Goal: Information Seeking & Learning: Understand process/instructions

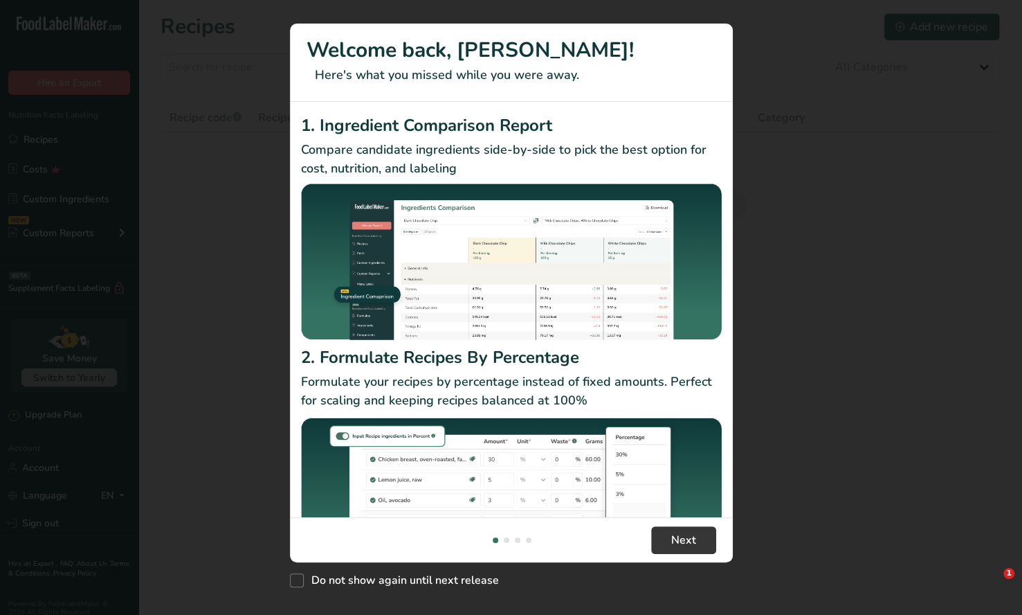
drag, startPoint x: 239, startPoint y: 76, endPoint x: 273, endPoint y: 91, distance: 37.8
click at [242, 74] on div ".a-20{fill:#fff;} Hire an Expert Nutrition Facts Labeling Recipes Costs Custom …" at bounding box center [511, 307] width 1022 height 615
drag, startPoint x: 999, startPoint y: 30, endPoint x: 977, endPoint y: 33, distance: 21.6
click at [998, 32] on button "New Features" at bounding box center [997, 25] width 22 height 22
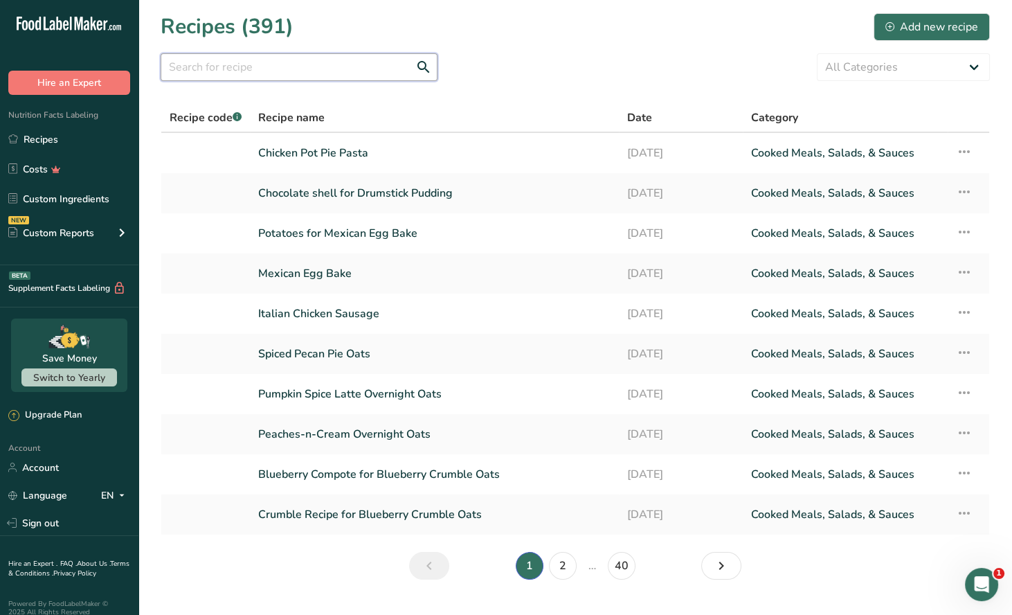
click at [201, 72] on input "text" at bounding box center [299, 67] width 277 height 28
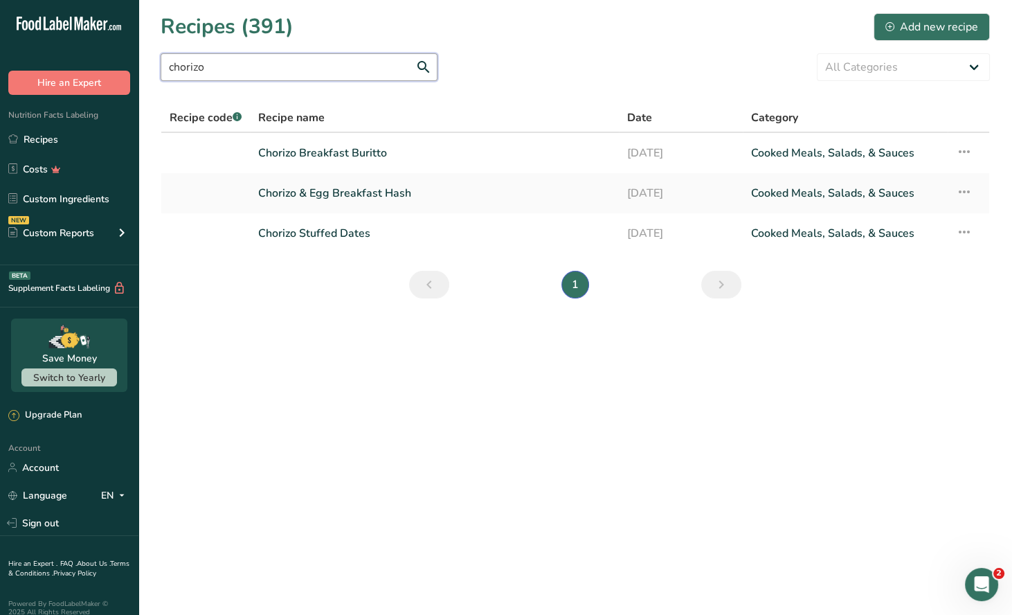
type input "chorizo"
click at [376, 196] on link "Chorizo & Egg Breakfast Hash" at bounding box center [434, 193] width 352 height 29
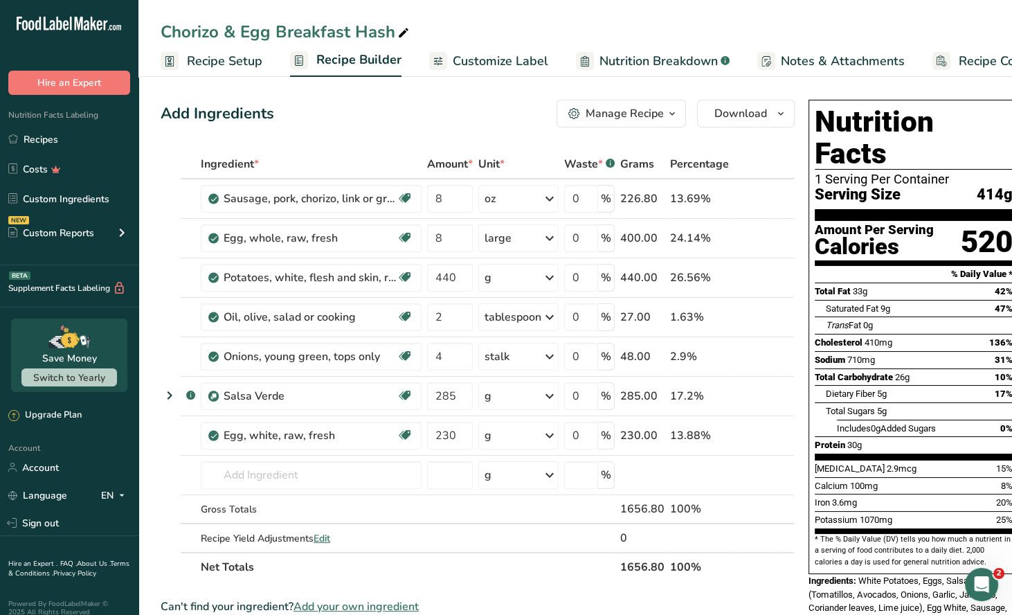
click at [656, 112] on div "Manage Recipe" at bounding box center [625, 113] width 78 height 17
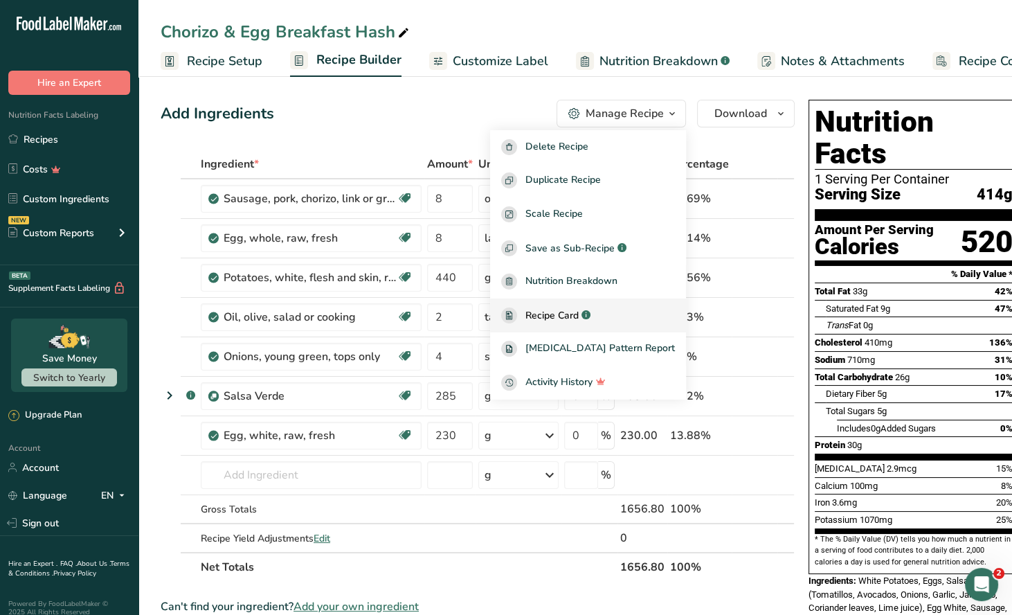
click at [574, 314] on span "Recipe Card" at bounding box center [551, 315] width 53 height 15
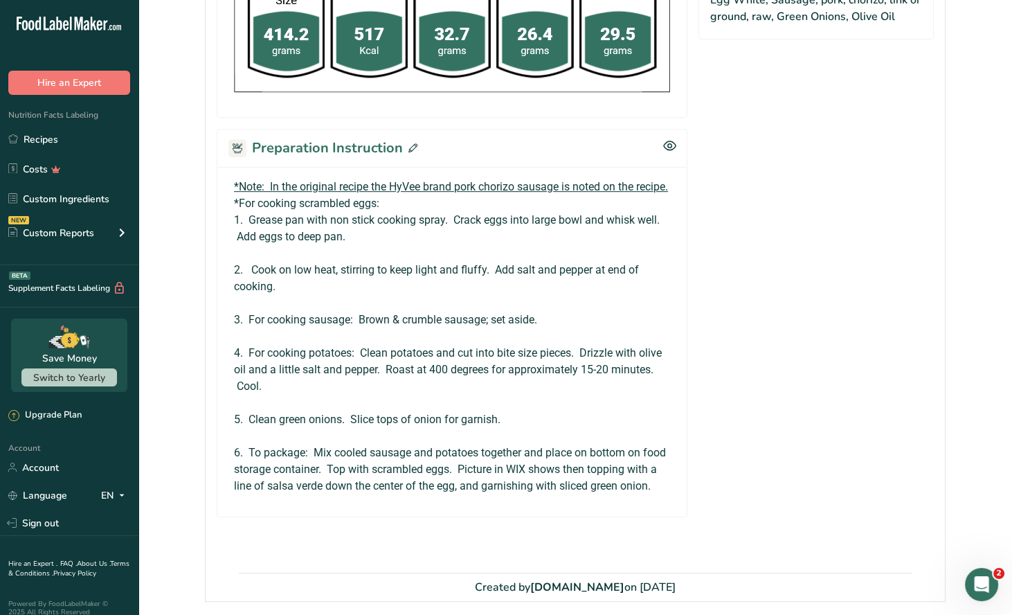
scroll to position [742, 0]
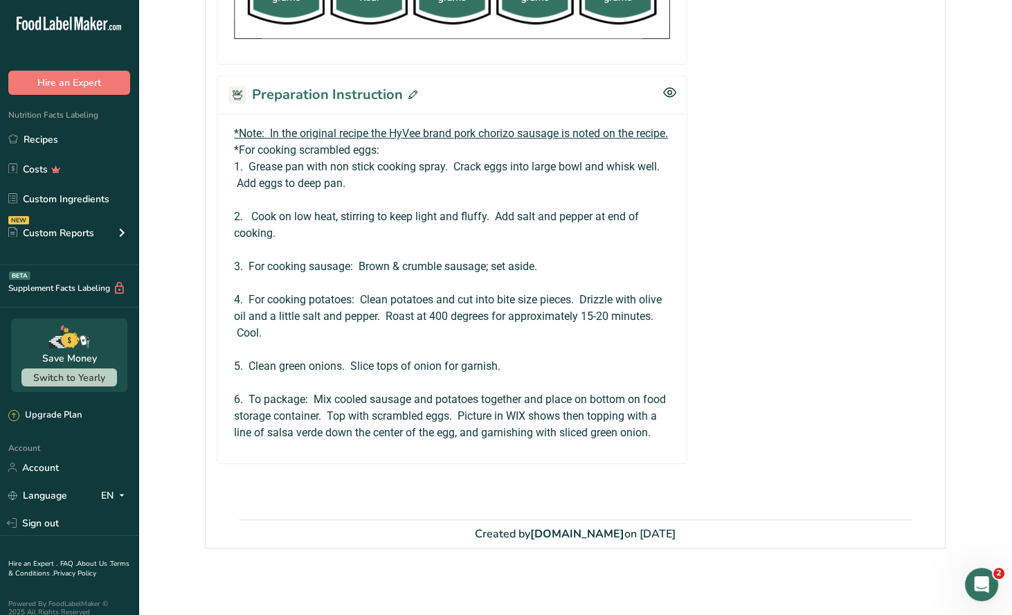
click at [411, 90] on icon at bounding box center [412, 94] width 9 height 9
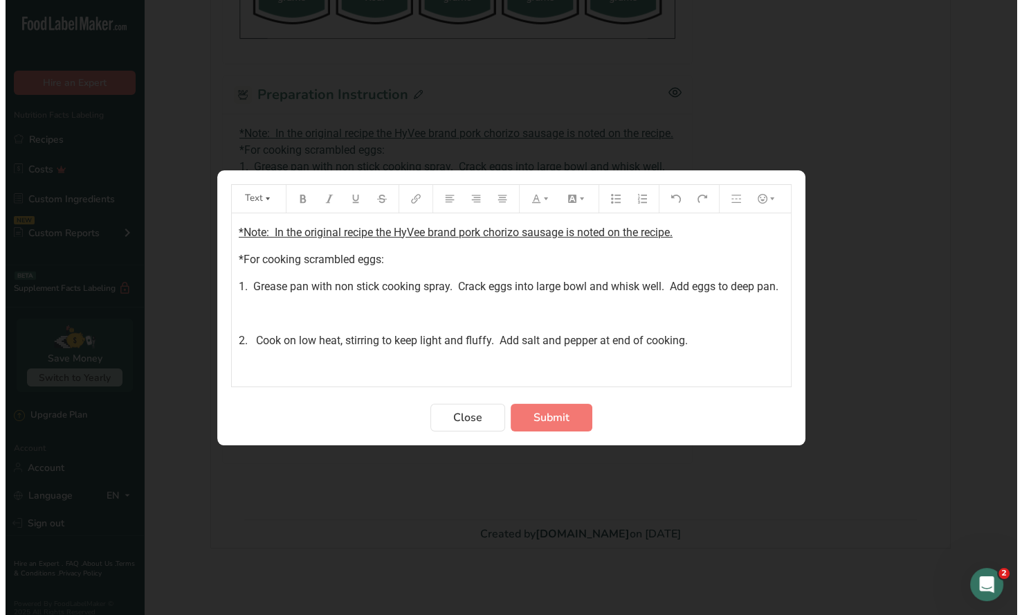
scroll to position [728, 0]
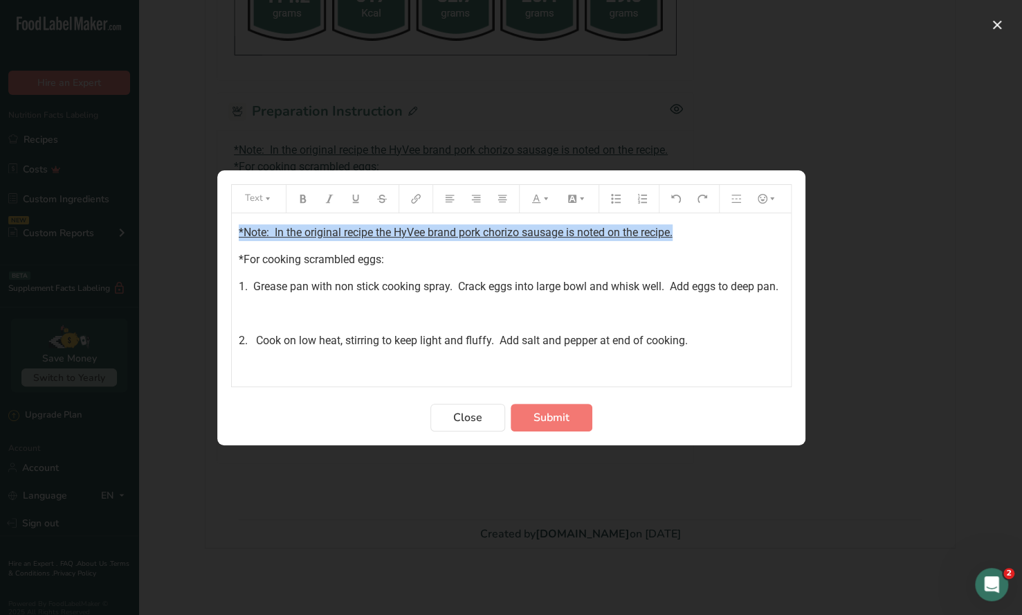
drag, startPoint x: 622, startPoint y: 234, endPoint x: 222, endPoint y: 222, distance: 400.3
click at [222, 222] on section "Text *Note: In the original recipe the HyVee brand pork chorizo sausage is note…" at bounding box center [511, 307] width 588 height 275
click at [296, 201] on button "Preparation instructions modal" at bounding box center [303, 199] width 21 height 22
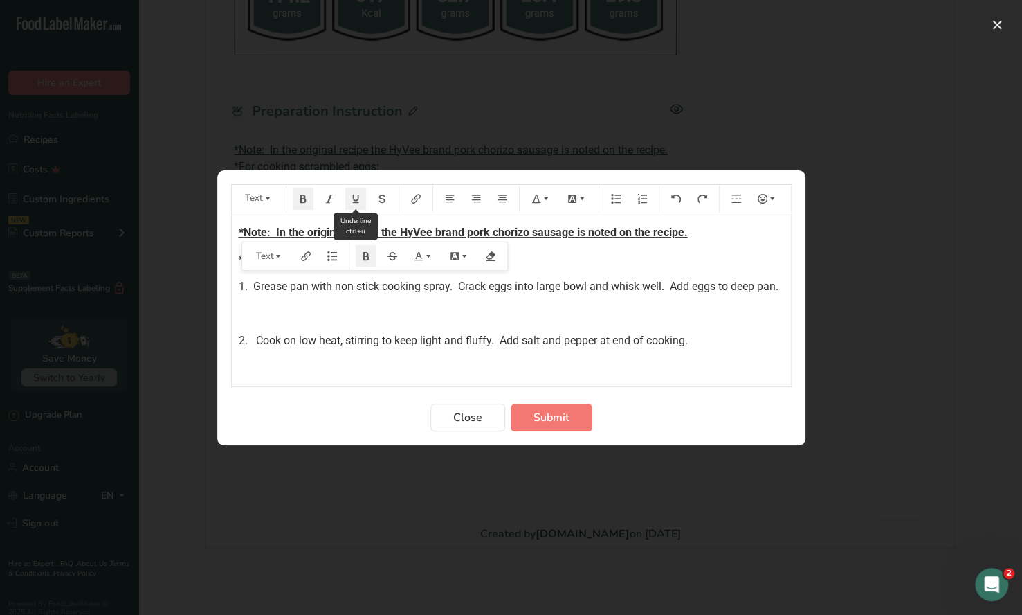
click at [350, 204] on button "Preparation instructions modal" at bounding box center [355, 199] width 21 height 22
click at [545, 204] on button "Preparation instructions modal" at bounding box center [541, 199] width 30 height 22
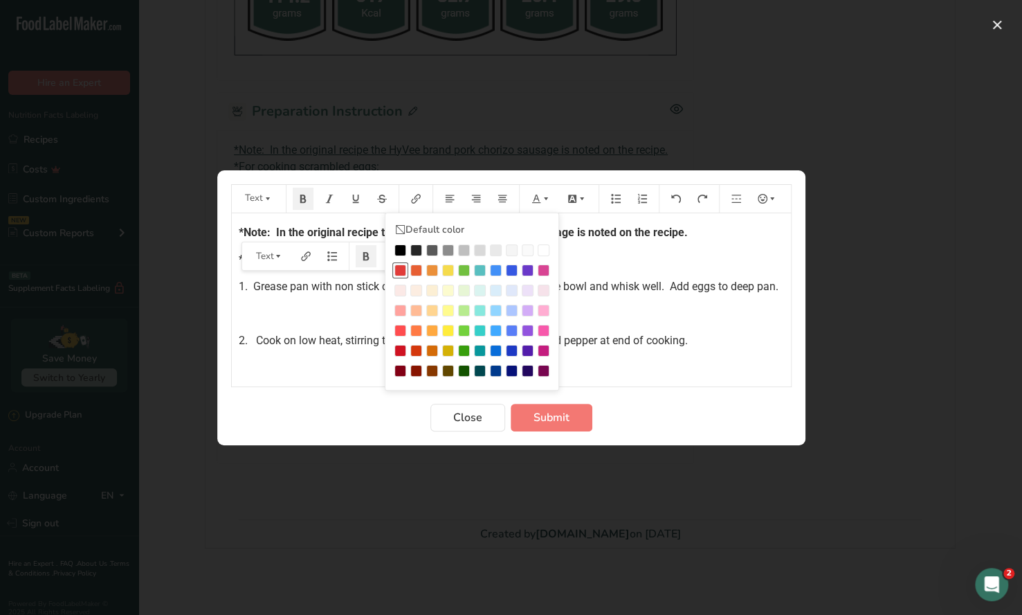
click at [399, 269] on div "Preparation instructions modal" at bounding box center [401, 270] width 12 height 12
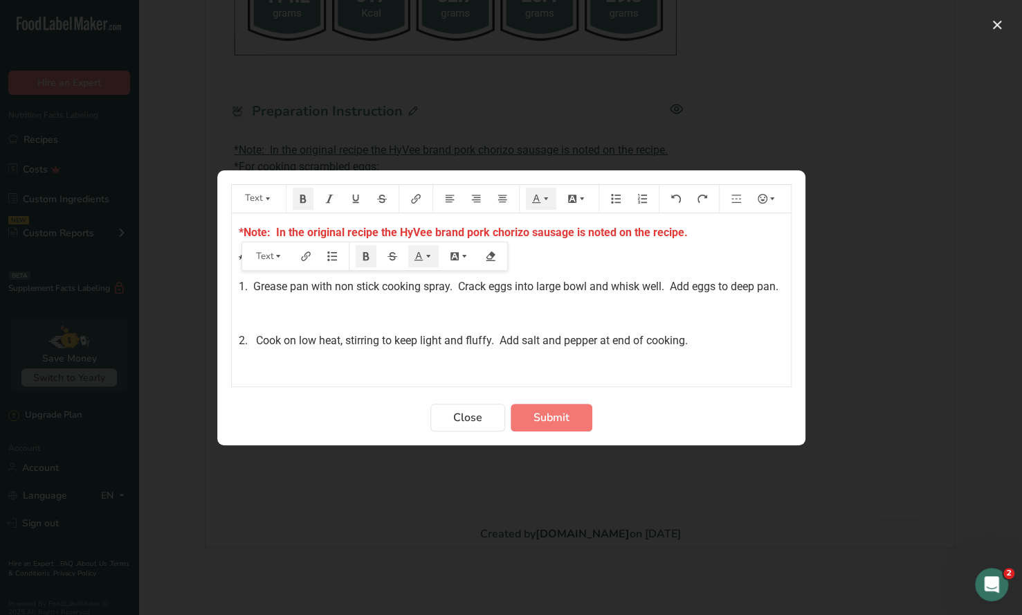
click at [700, 234] on p "*Note: In the original recipe the HyVee brand pork chorizo sausage is noted on …" at bounding box center [511, 232] width 545 height 17
click at [685, 233] on p "*Note: In the original recipe the HyVee brand pork chorizo sausage is noted on …" at bounding box center [511, 232] width 545 height 17
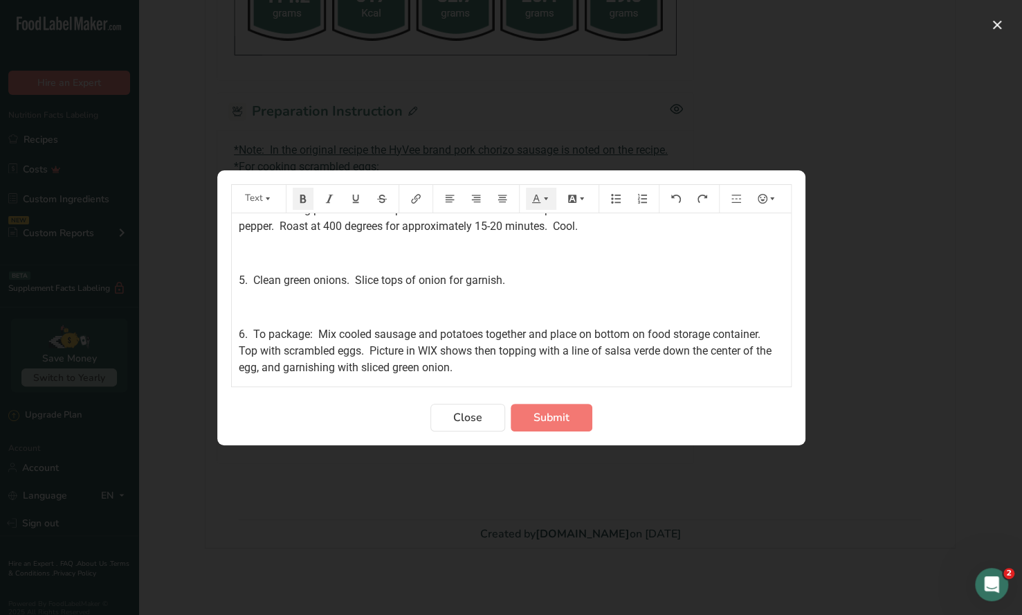
scroll to position [282, 0]
click at [552, 418] on span "Submit" at bounding box center [552, 417] width 36 height 17
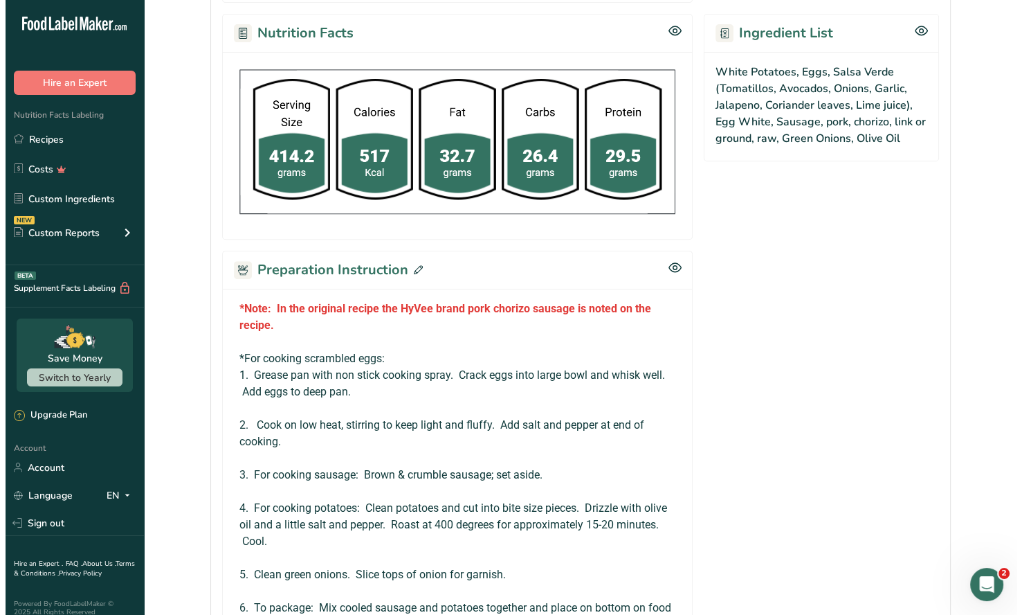
scroll to position [554, 0]
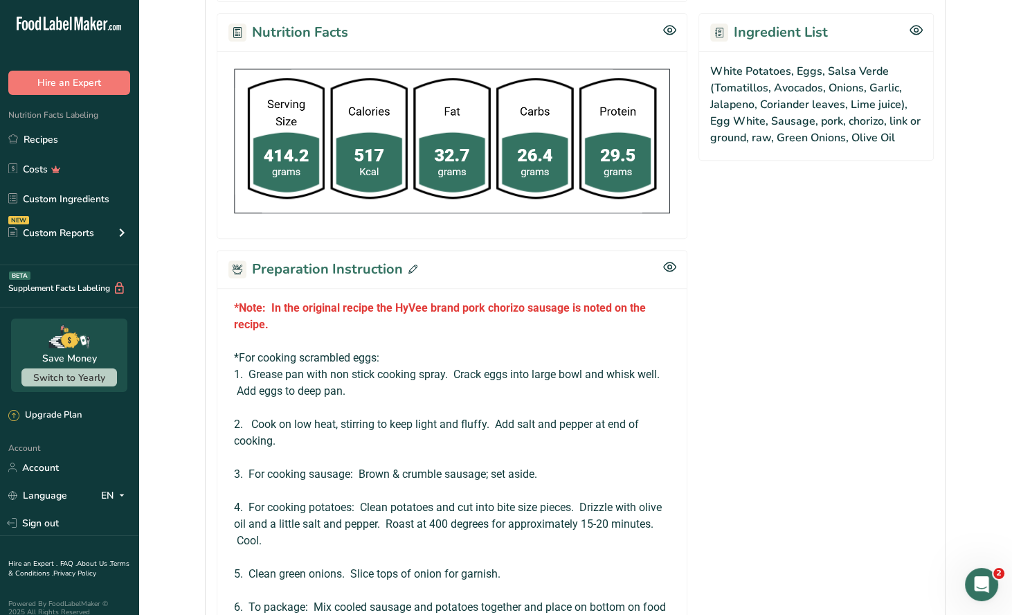
click at [413, 269] on icon at bounding box center [412, 268] width 9 height 9
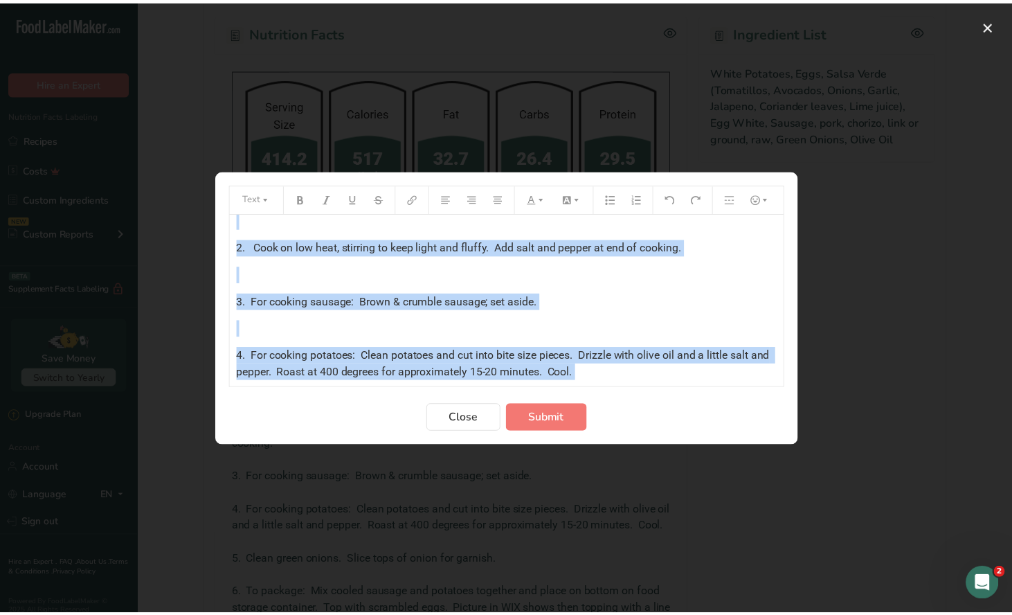
scroll to position [0, 0]
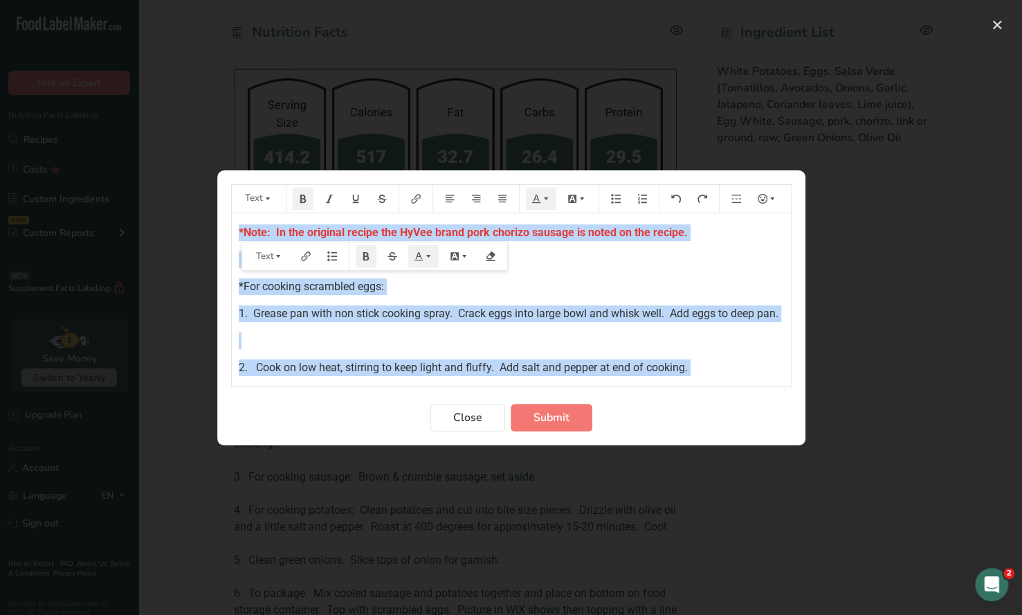
drag, startPoint x: 476, startPoint y: 370, endPoint x: 216, endPoint y: 197, distance: 311.6
click at [216, 197] on div "Text Default color *Note: In the original recipe the HyVee brand pork chorizo s…" at bounding box center [511, 307] width 1022 height 615
copy div "*Note: In the original recipe the HyVee brand pork chorizo sausage is noted on …"
click at [469, 420] on span "Close" at bounding box center [467, 417] width 29 height 17
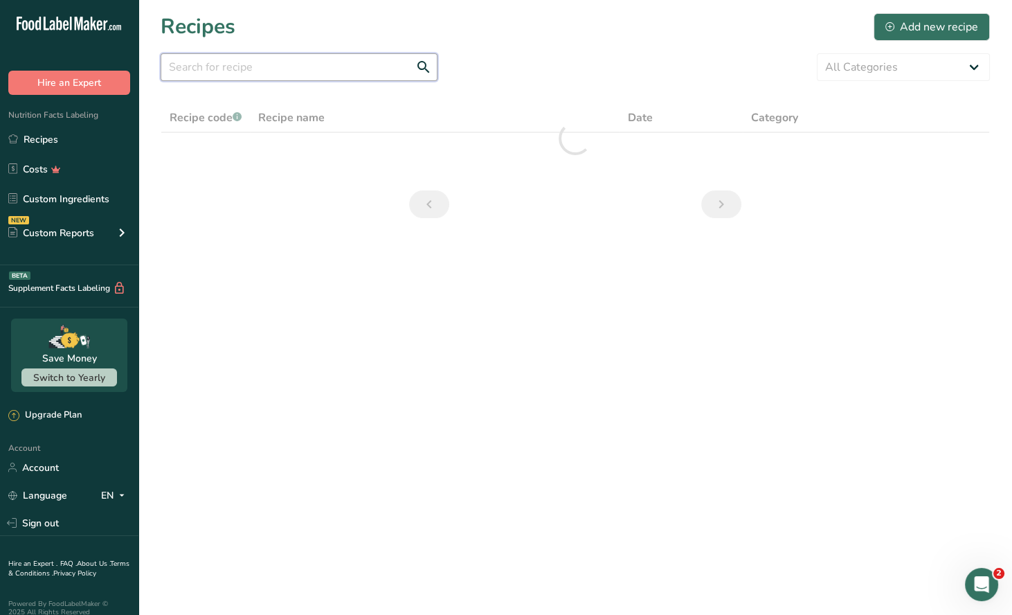
click at [228, 72] on input "text" at bounding box center [299, 67] width 277 height 28
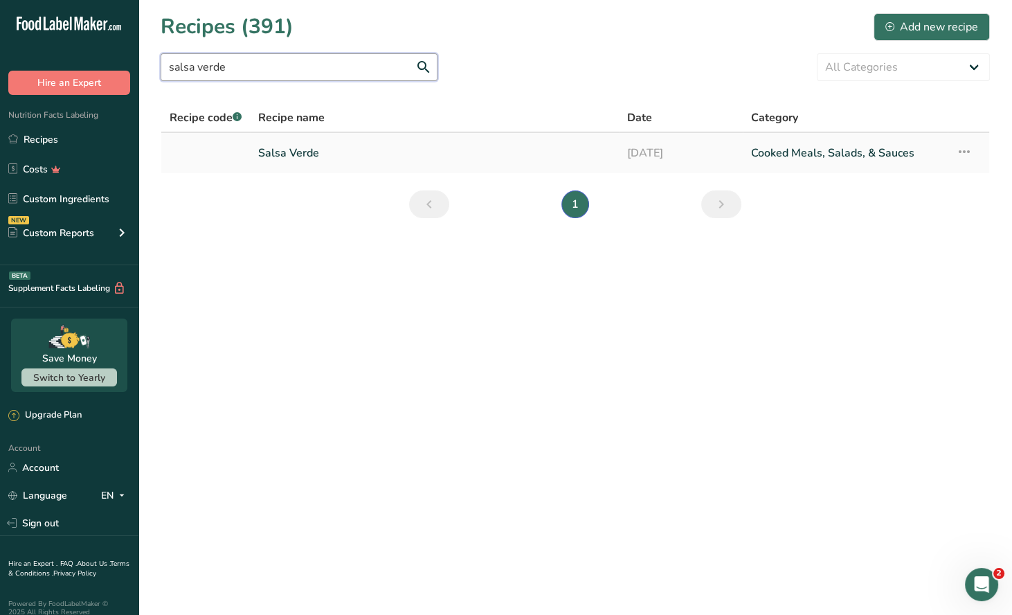
type input "salsa verde"
click at [310, 152] on link "Salsa Verde" at bounding box center [434, 152] width 352 height 29
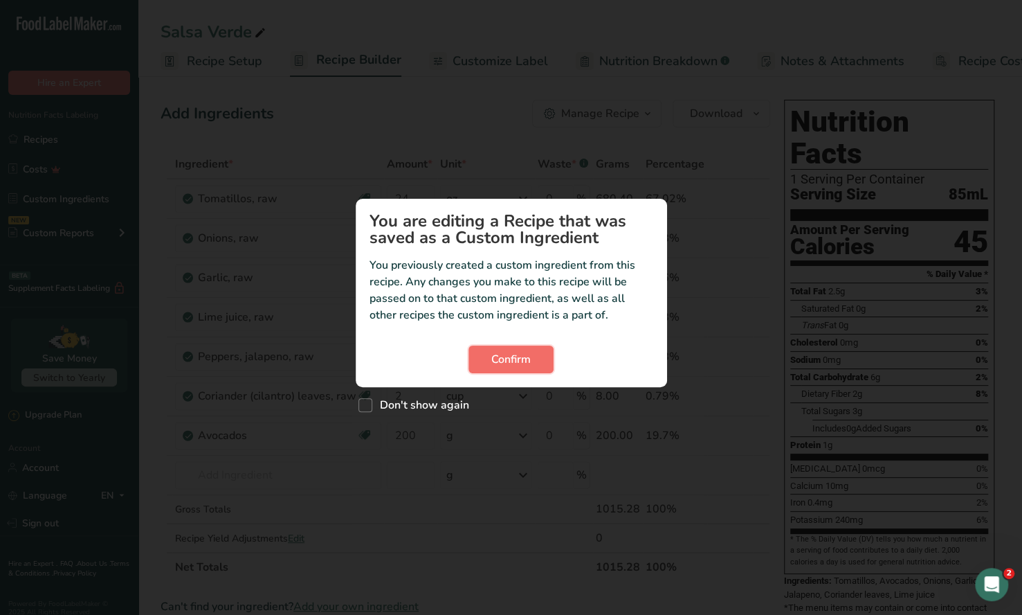
click at [523, 360] on span "Confirm" at bounding box center [510, 359] width 39 height 17
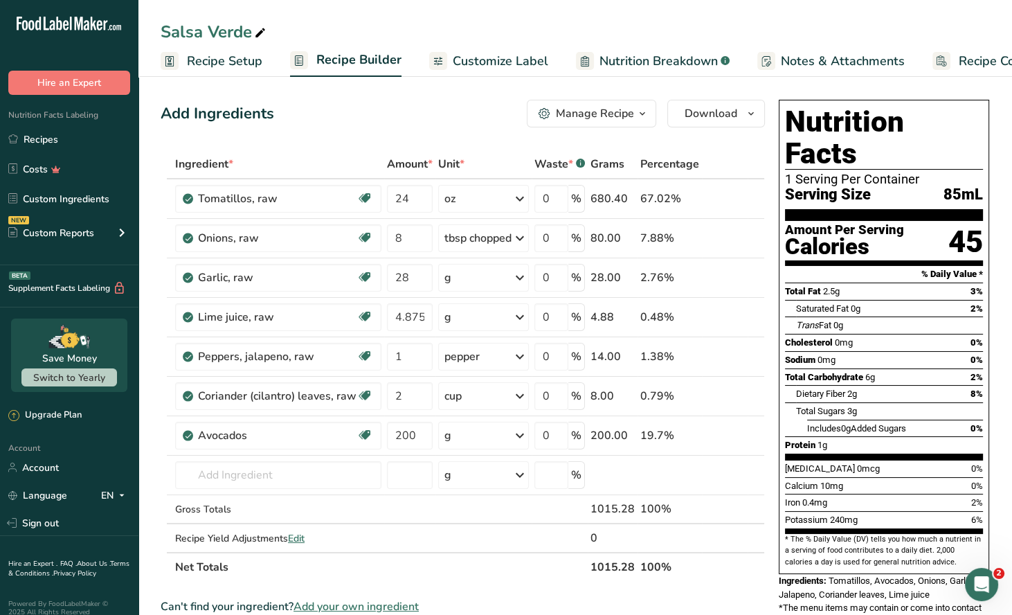
click at [619, 116] on div "Manage Recipe" at bounding box center [595, 113] width 78 height 17
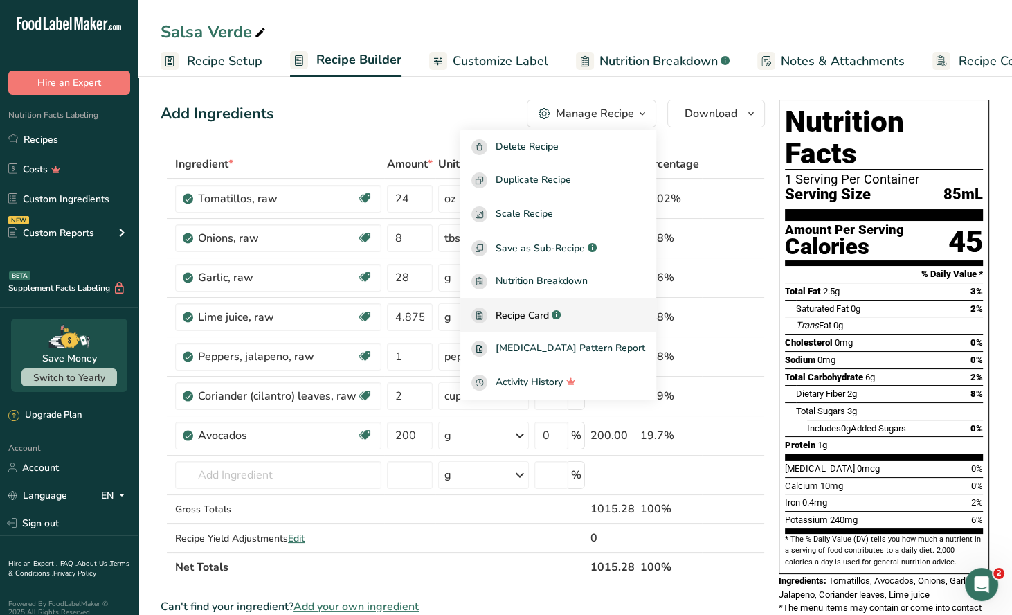
drag, startPoint x: 549, startPoint y: 318, endPoint x: 557, endPoint y: 316, distance: 8.6
click at [549, 318] on span "Recipe Card" at bounding box center [522, 315] width 53 height 15
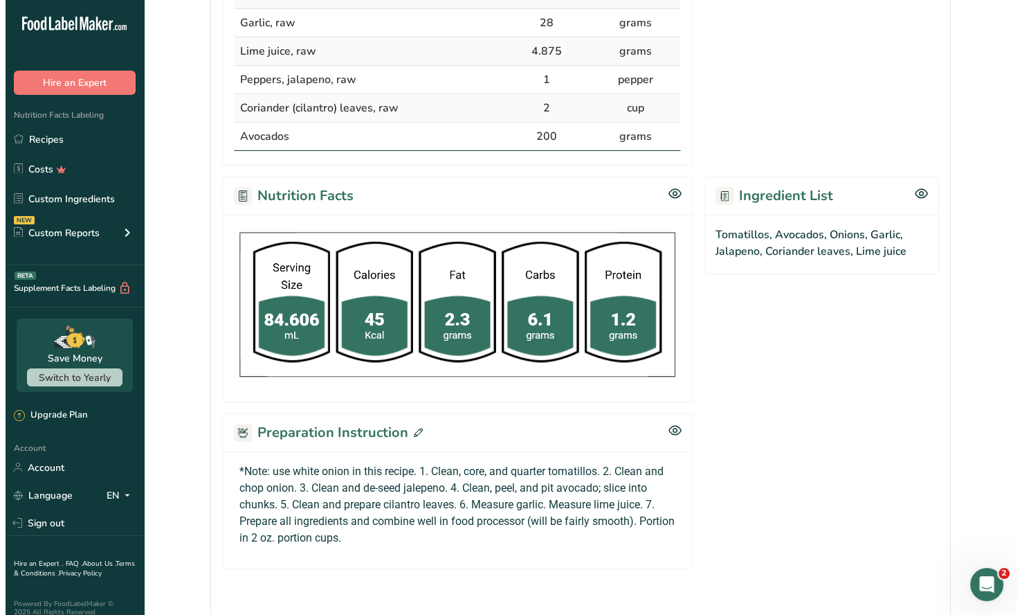
scroll to position [494, 0]
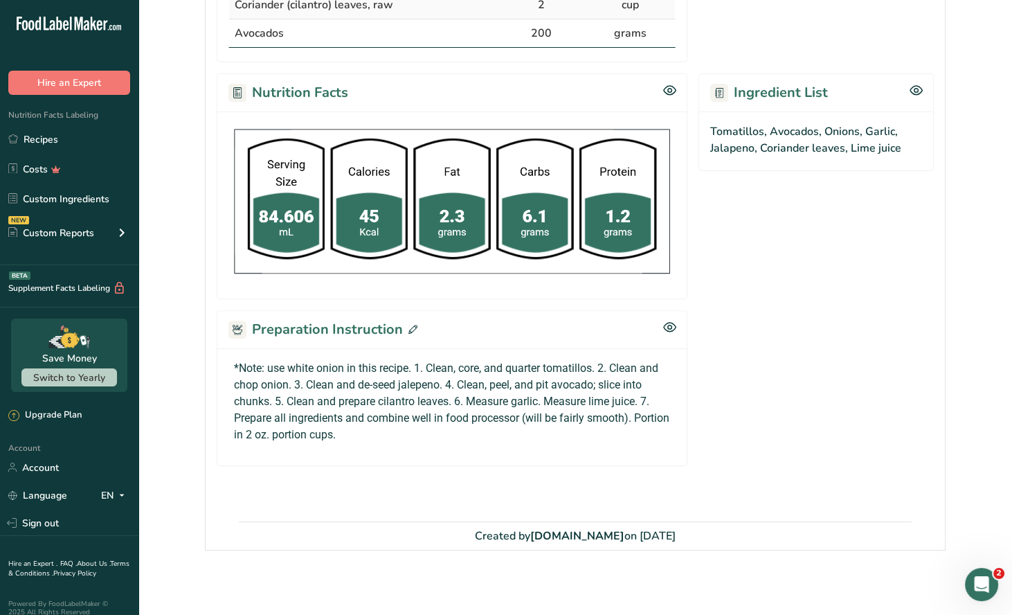
click at [411, 327] on icon at bounding box center [412, 329] width 9 height 9
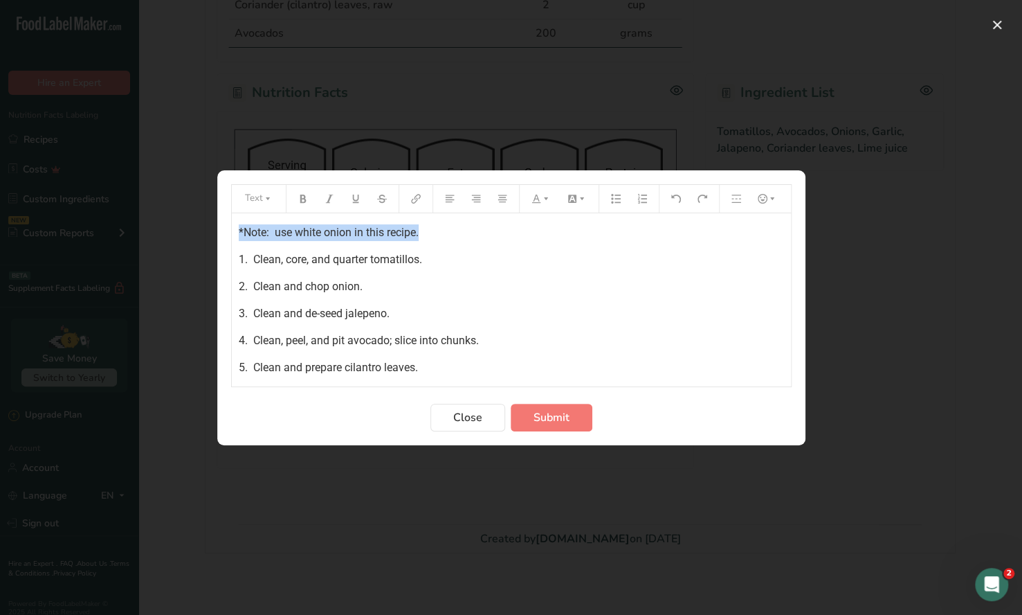
drag, startPoint x: 389, startPoint y: 232, endPoint x: 222, endPoint y: 228, distance: 167.6
click at [218, 230] on section "Text *Note: use white onion in this recipe. 1. Clean, core, and quarter tomatil…" at bounding box center [511, 307] width 588 height 275
click at [301, 201] on icon "Preparation instructions modal" at bounding box center [303, 199] width 10 height 10
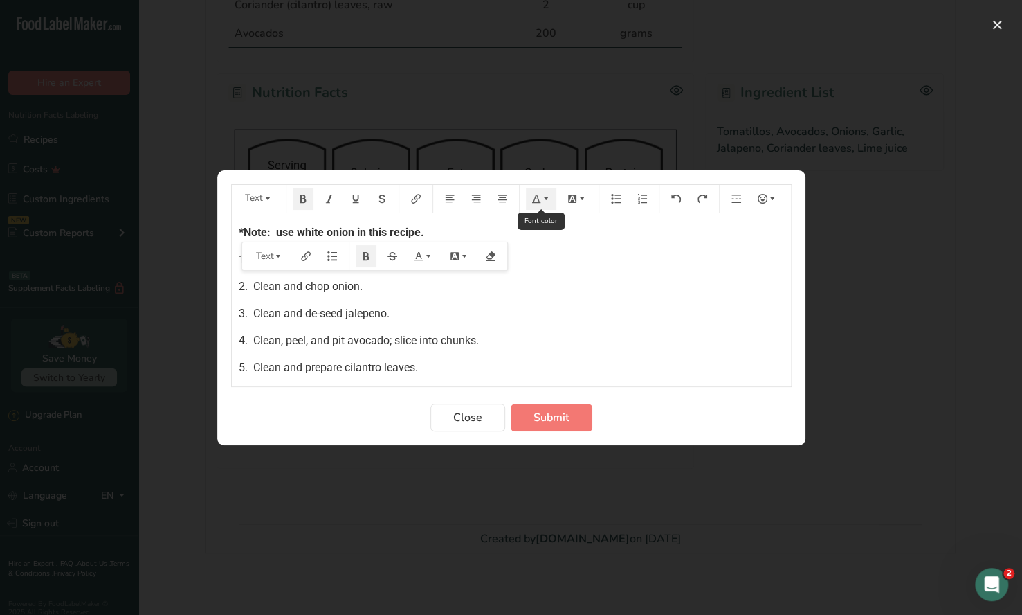
click at [541, 201] on icon "Preparation instructions modal" at bounding box center [546, 199] width 10 height 10
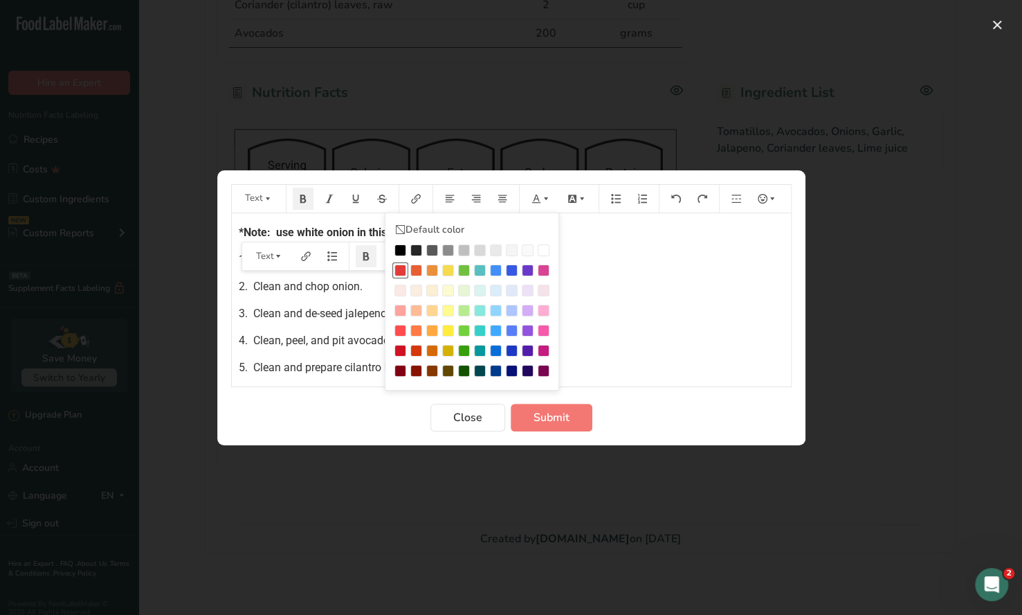
click at [400, 267] on div "Preparation instructions modal" at bounding box center [401, 270] width 12 height 12
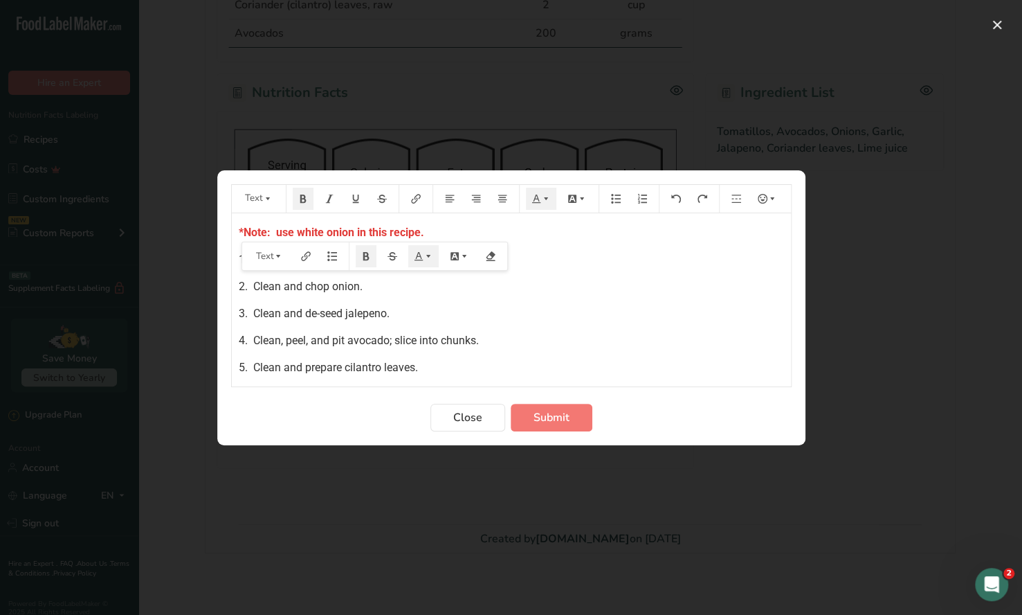
drag, startPoint x: 547, startPoint y: 267, endPoint x: 529, endPoint y: 262, distance: 18.6
click at [543, 265] on div "*Note: use white onion in this recipe. 1. Clean, core, and quarter tomatillos. …" at bounding box center [511, 329] width 559 height 233
click at [428, 229] on p "*Note: use white onion in this recipe." at bounding box center [511, 232] width 545 height 17
click at [431, 286] on p "1. Clean, core, and quarter tomatillos." at bounding box center [511, 286] width 545 height 17
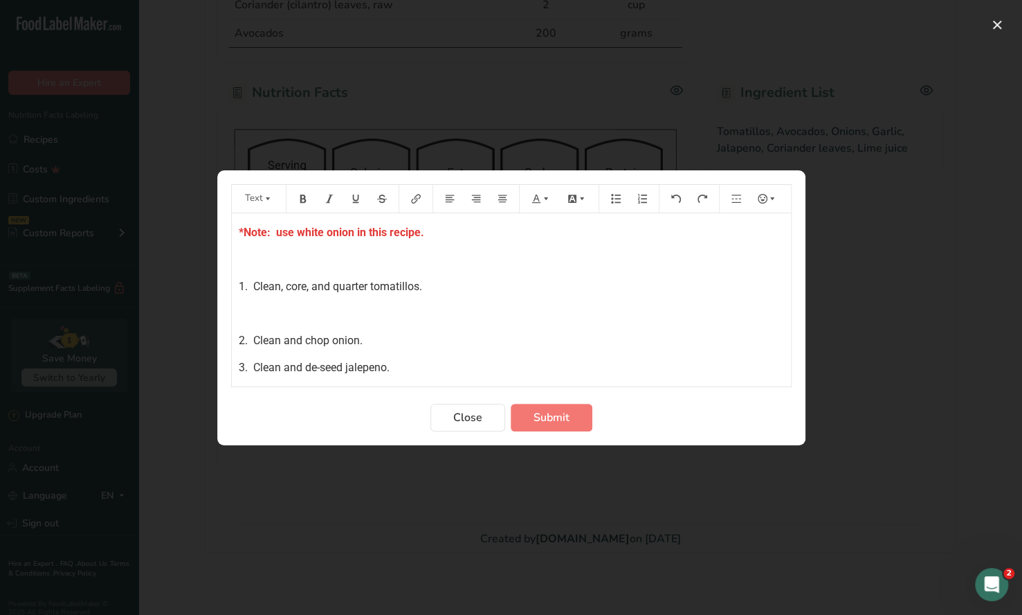
click at [365, 340] on p "2. Clean and chop onion." at bounding box center [511, 340] width 545 height 17
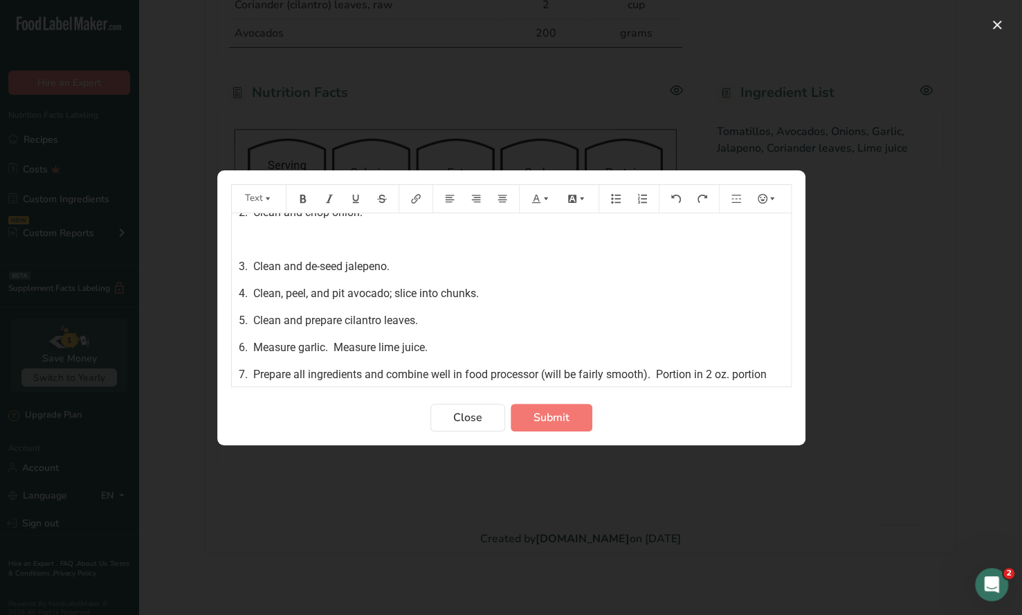
scroll to position [138, 0]
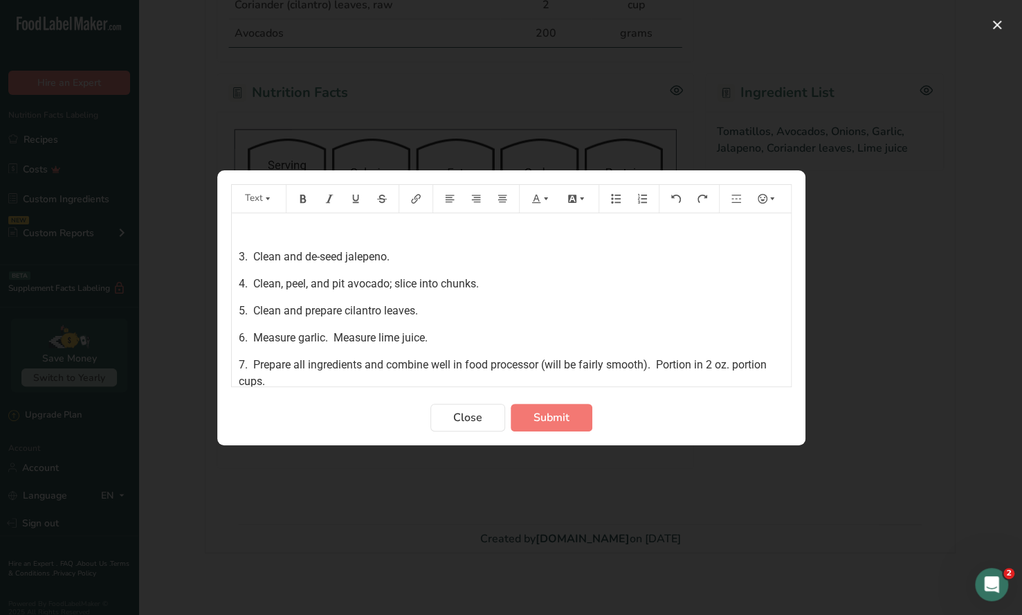
click at [363, 253] on span "3. Clean and de-seed jalepeno." at bounding box center [314, 256] width 151 height 13
click at [397, 253] on p "3. Clean and de-seed jalapeno." at bounding box center [511, 257] width 545 height 17
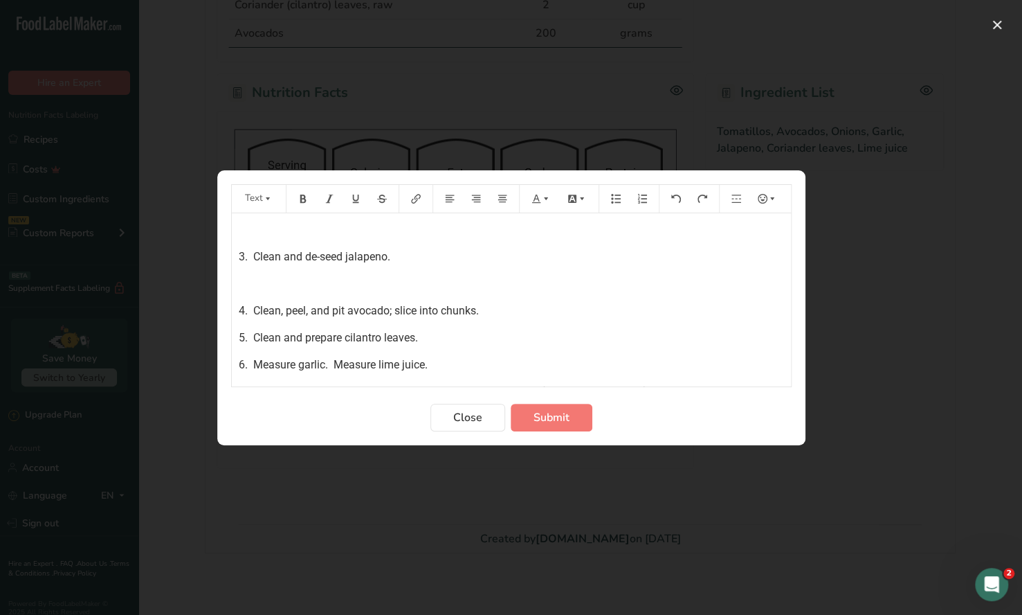
click at [484, 305] on p "4. Clean, peel, and pit avocado; slice into chunks." at bounding box center [511, 311] width 545 height 17
click at [427, 367] on p "5. Clean and prepare cilantro leaves." at bounding box center [511, 365] width 545 height 17
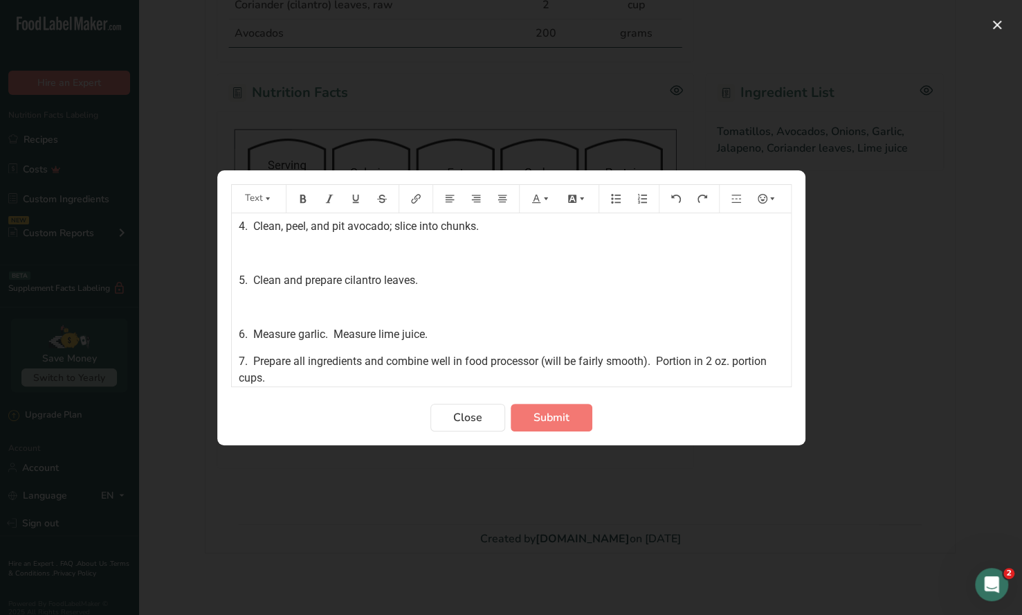
scroll to position [233, 0]
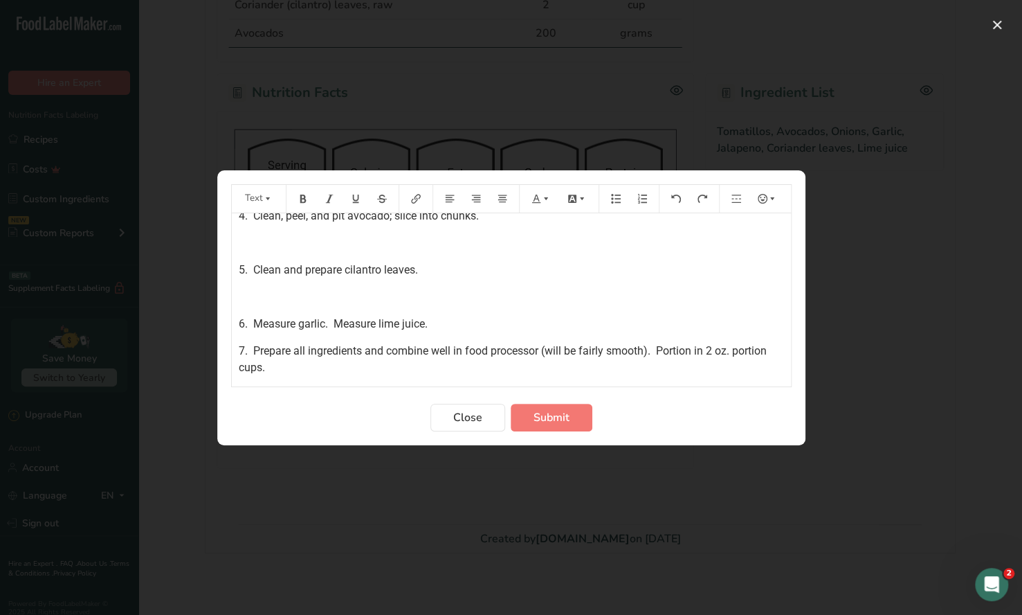
click at [436, 319] on p "6. Measure garlic. Measure lime juice." at bounding box center [511, 324] width 545 height 17
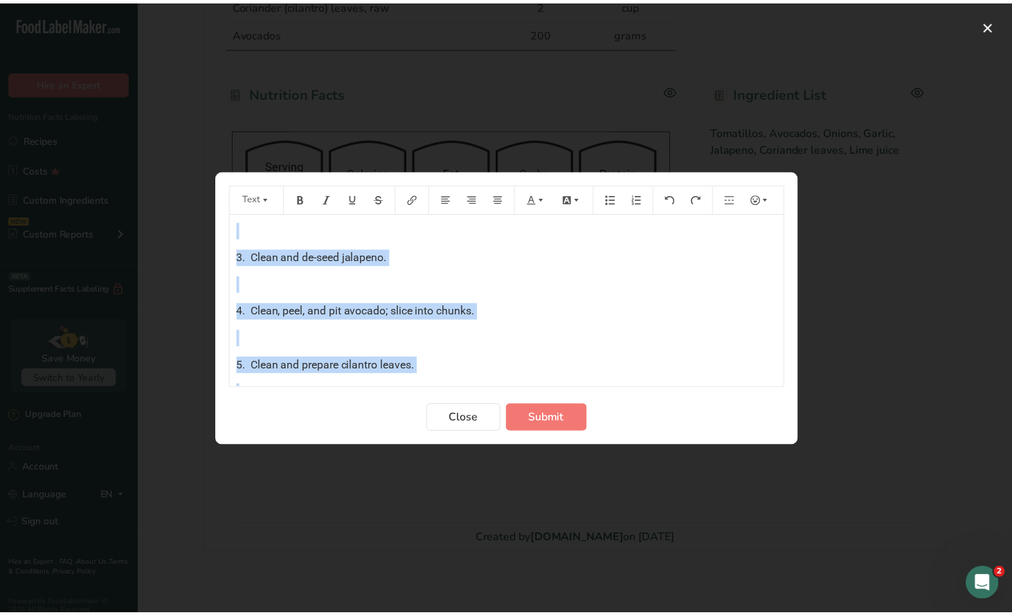
scroll to position [0, 0]
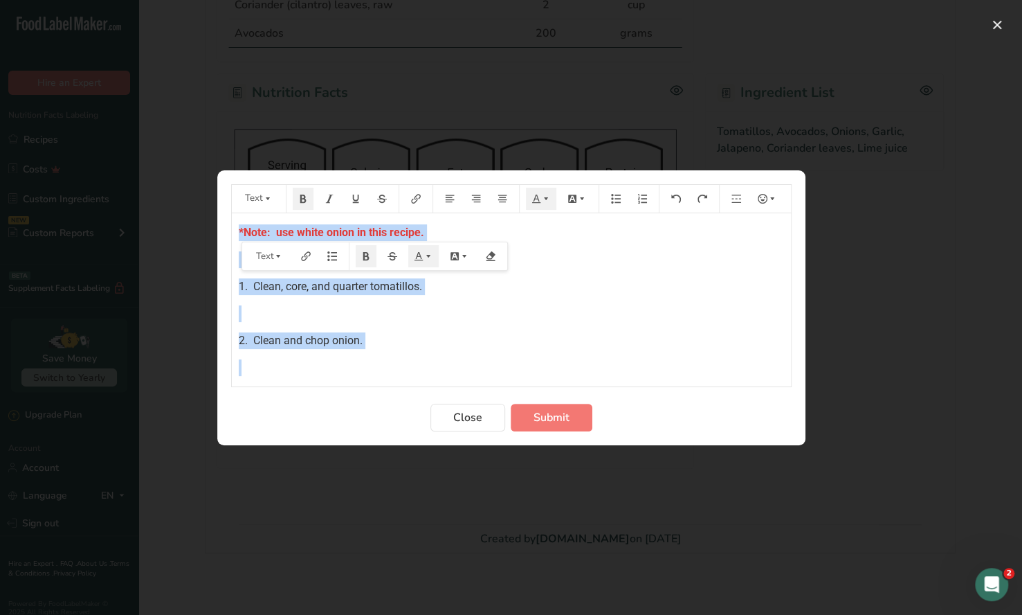
drag, startPoint x: 274, startPoint y: 368, endPoint x: 232, endPoint y: 181, distance: 191.6
click at [232, 181] on section "Text Default color *Note: use white onion in this recipe. ﻿ 1. Clean, core, and…" at bounding box center [511, 307] width 588 height 275
copy div "*Note: use white onion in this recipe. ﻿ 1. Clean, core, and quarter tomatillos…"
click at [548, 417] on span "Submit" at bounding box center [552, 417] width 36 height 17
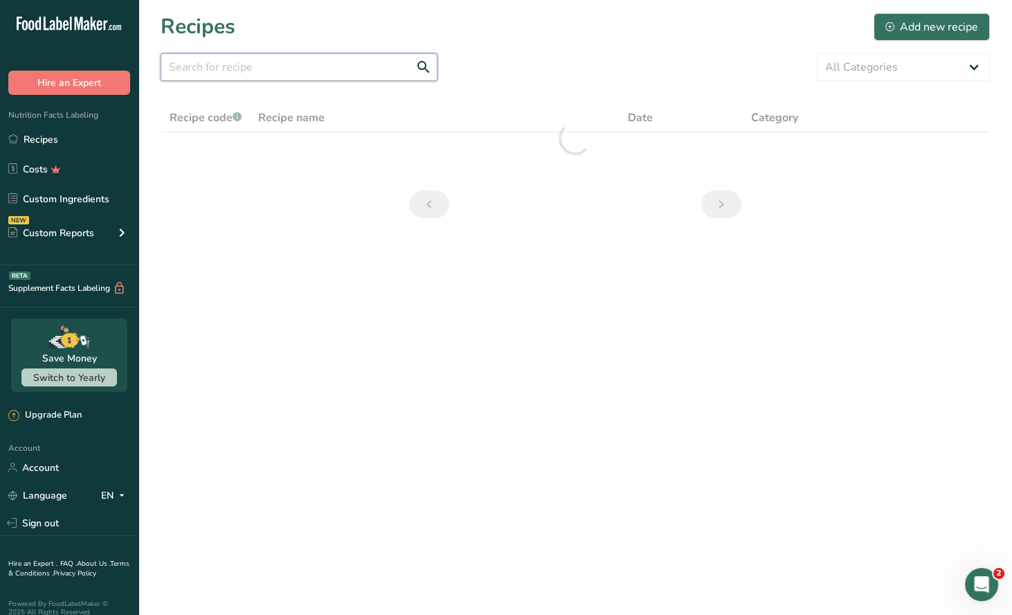
click at [242, 71] on input "text" at bounding box center [299, 67] width 277 height 28
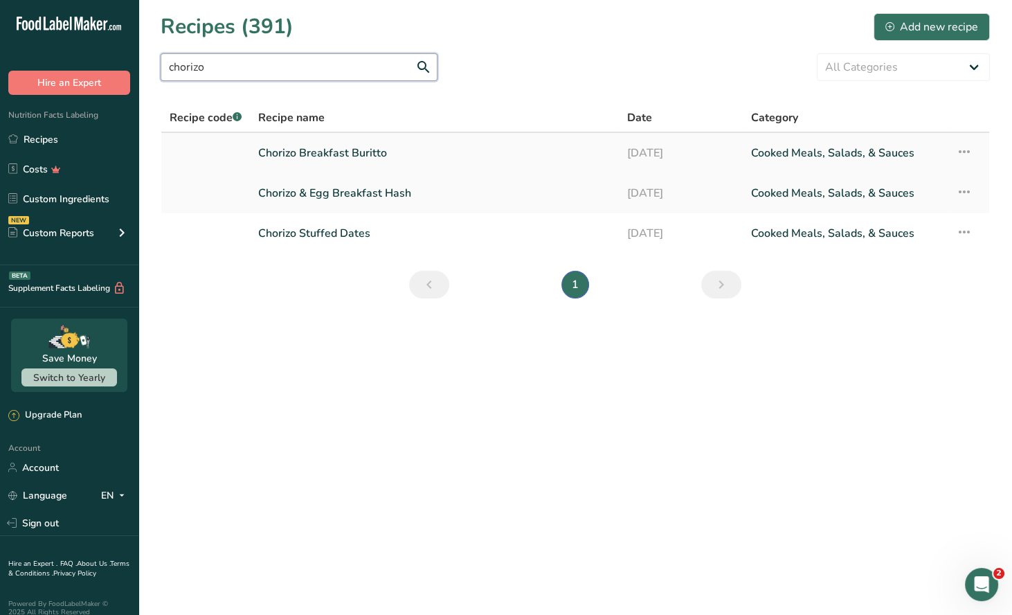
type input "chorizo"
click at [362, 152] on link "Chorizo Breakfast Buritto" at bounding box center [434, 152] width 352 height 29
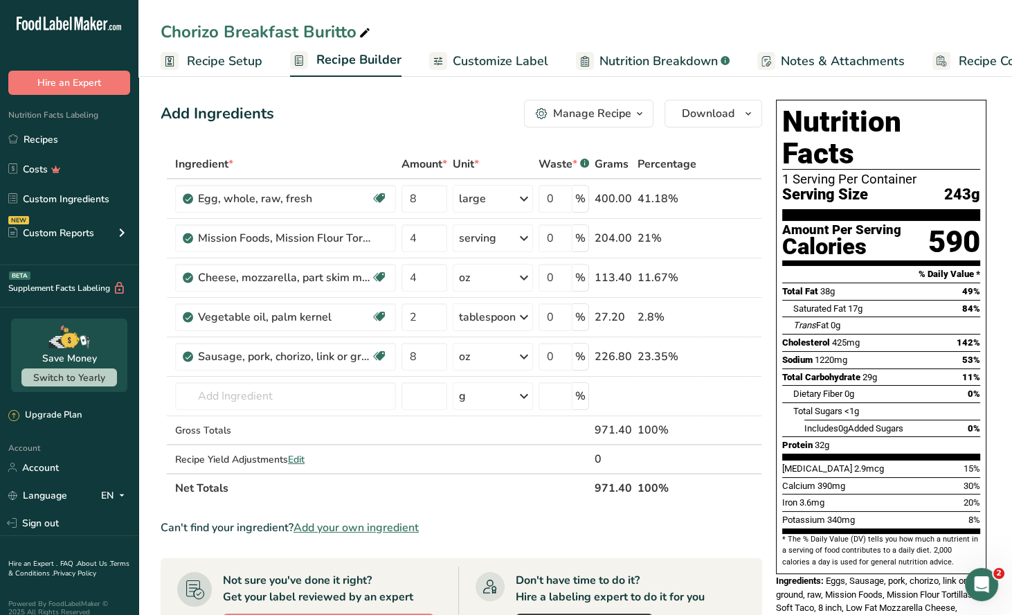
click at [634, 111] on icon "button" at bounding box center [639, 113] width 11 height 17
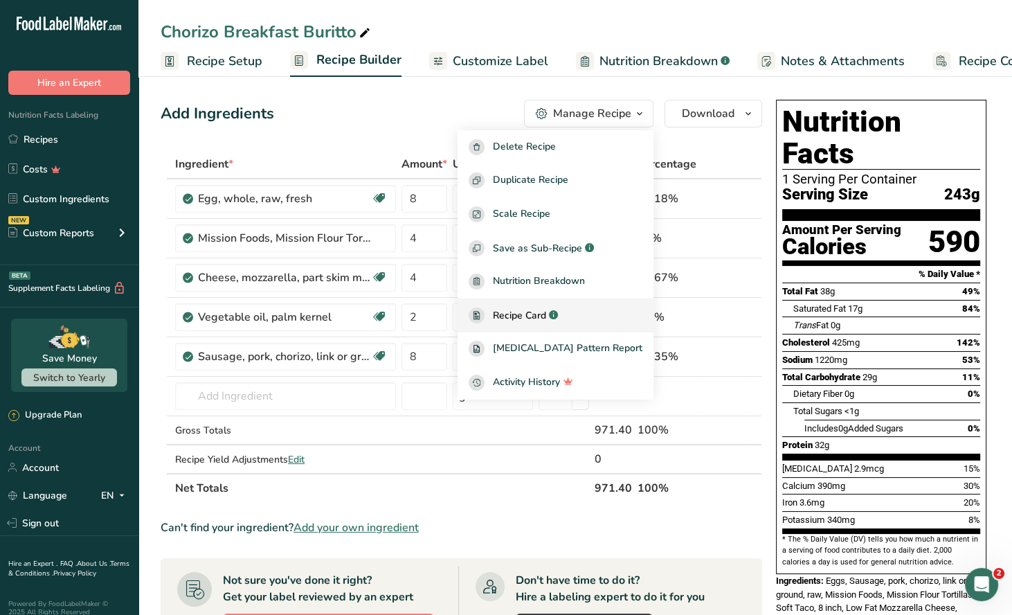
click at [543, 309] on span "Recipe Card" at bounding box center [519, 315] width 53 height 15
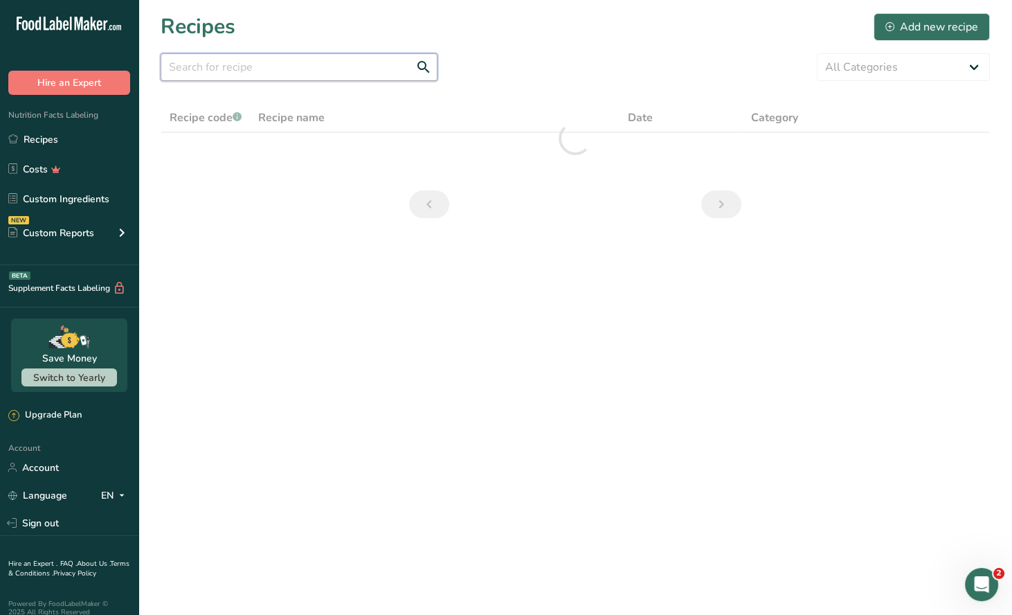
click at [199, 67] on input "text" at bounding box center [299, 67] width 277 height 28
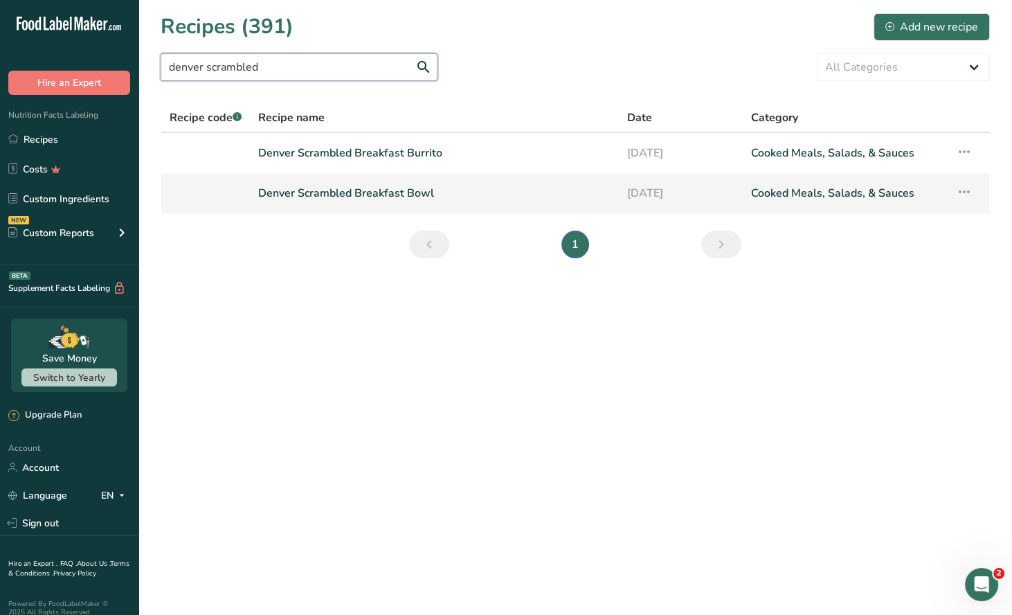
type input "denver scrambled"
click at [309, 186] on link "Denver Scrambled Breakfast Bowl" at bounding box center [434, 193] width 352 height 29
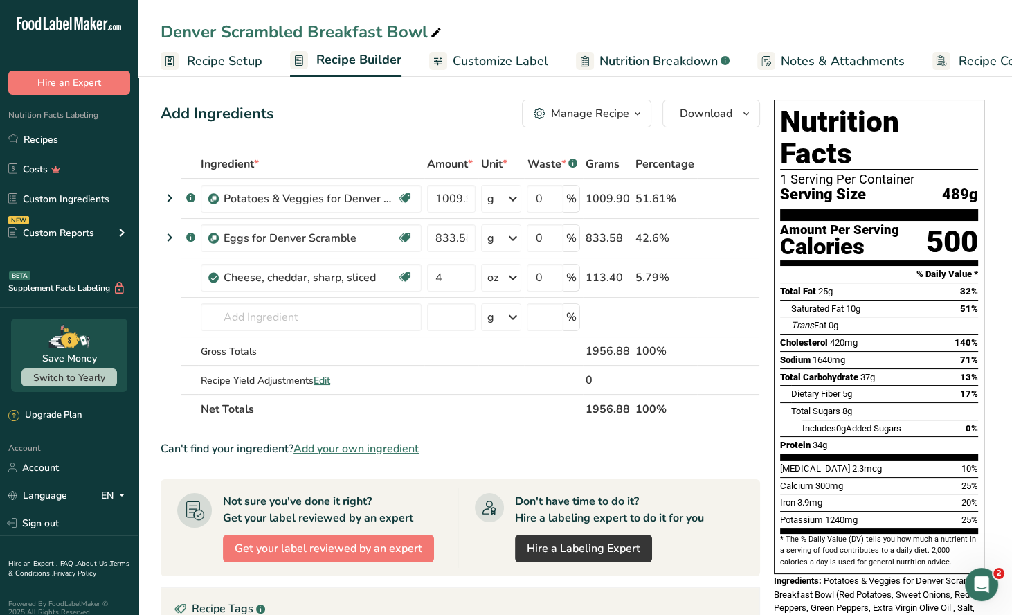
click at [621, 119] on div "Manage Recipe" at bounding box center [590, 113] width 78 height 17
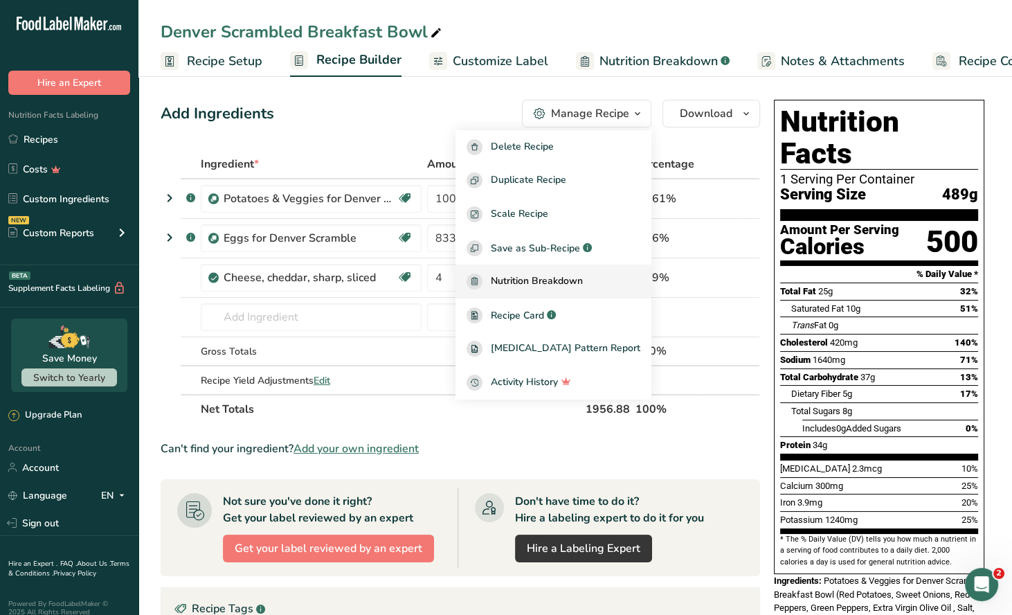
drag, startPoint x: 552, startPoint y: 316, endPoint x: 577, endPoint y: 287, distance: 37.3
click at [544, 315] on span "Recipe Card" at bounding box center [517, 315] width 53 height 15
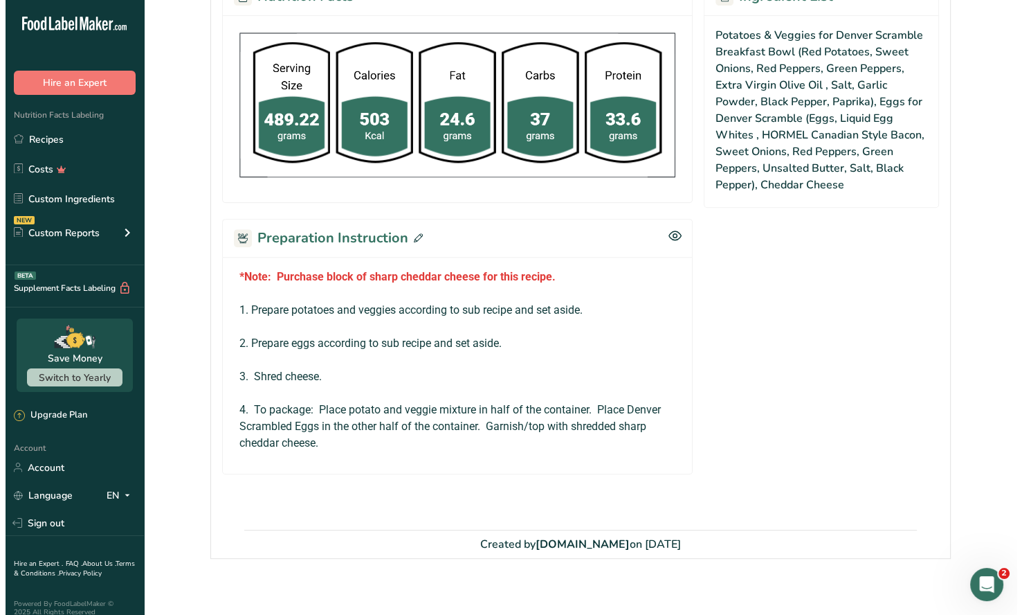
scroll to position [501, 0]
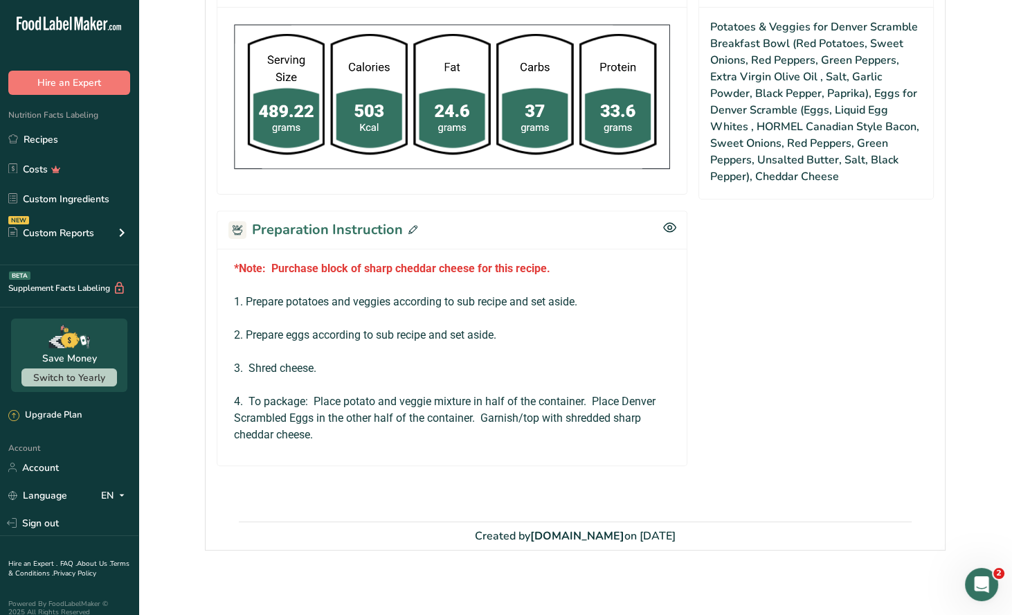
click at [408, 228] on icon at bounding box center [412, 229] width 9 height 9
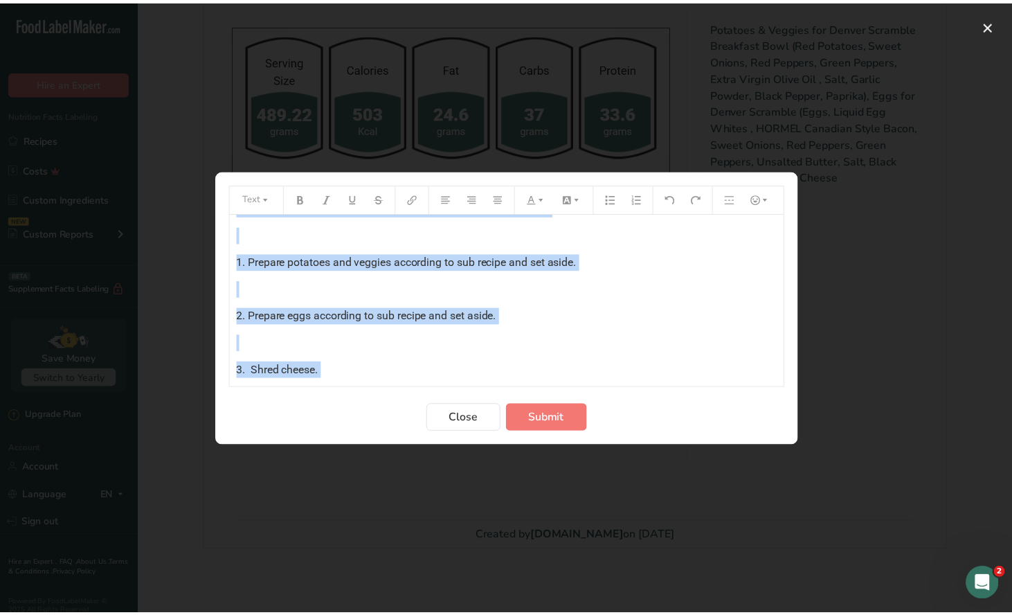
scroll to position [0, 0]
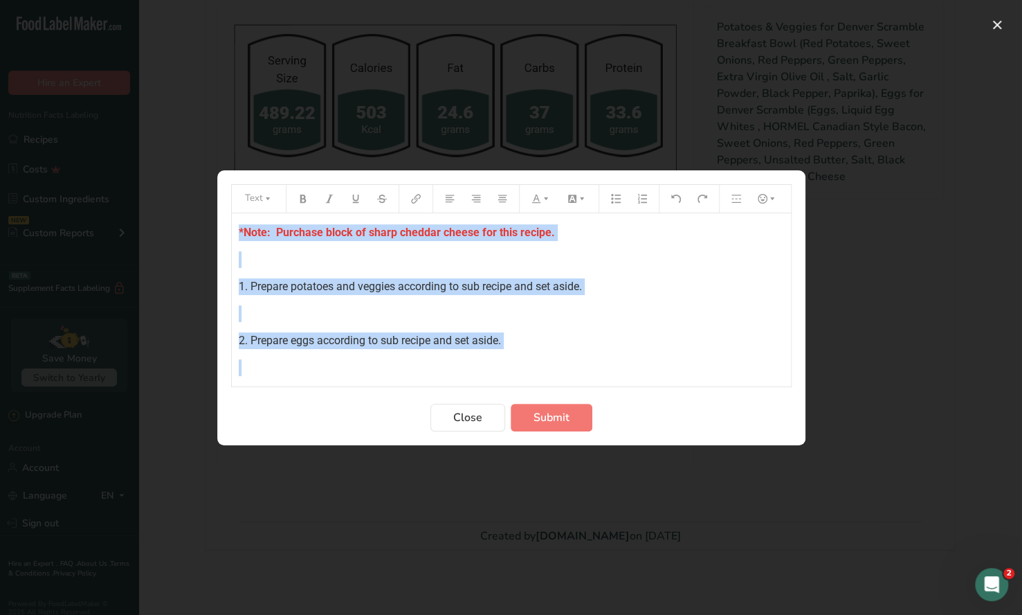
drag, startPoint x: 588, startPoint y: 360, endPoint x: 210, endPoint y: 208, distance: 408.1
click at [210, 208] on div "Text *Note: Purchase block of sharp cheddar cheese for this recipe. ﻿ 1. Prepar…" at bounding box center [511, 307] width 1022 height 615
copy div "*Note: Purchase block of sharp cheddar cheese for this recipe. ﻿ 1. Prepare pot…"
click at [463, 420] on span "Close" at bounding box center [467, 417] width 29 height 17
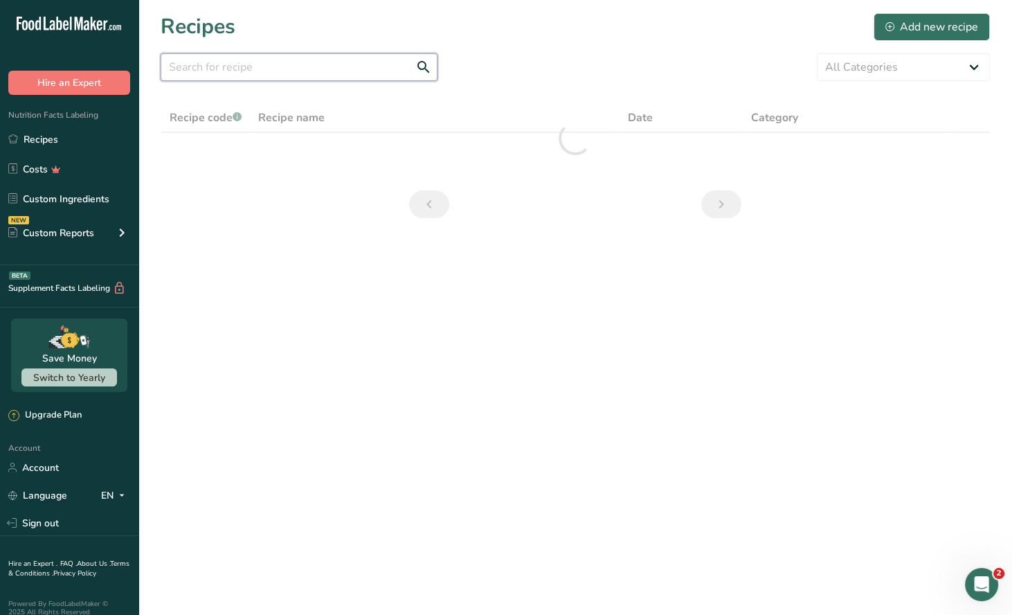
click at [228, 75] on input "text" at bounding box center [299, 67] width 277 height 28
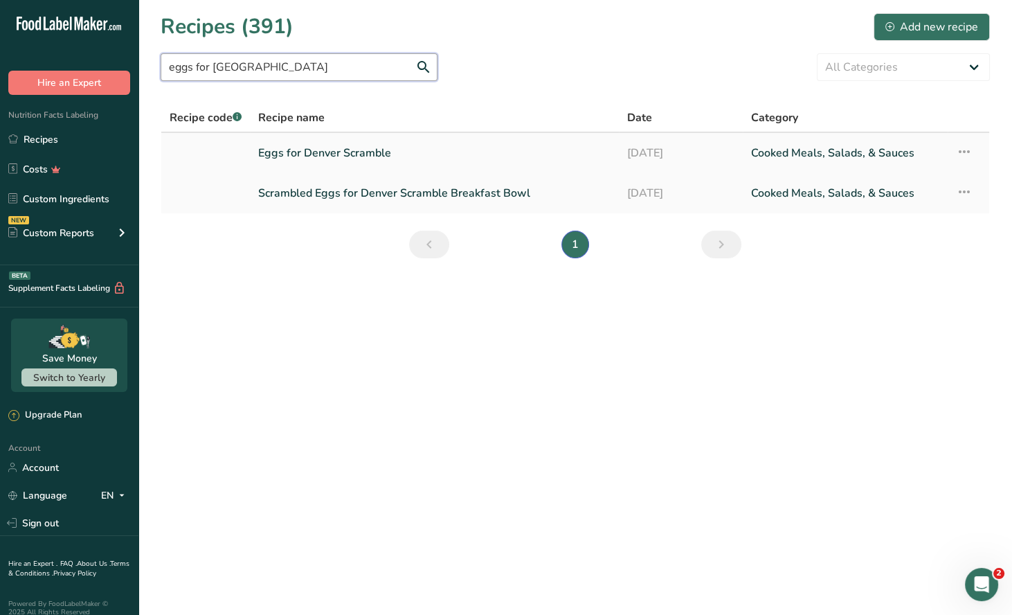
type input "eggs for denver"
click at [325, 152] on link "Eggs for Denver Scramble" at bounding box center [434, 152] width 352 height 29
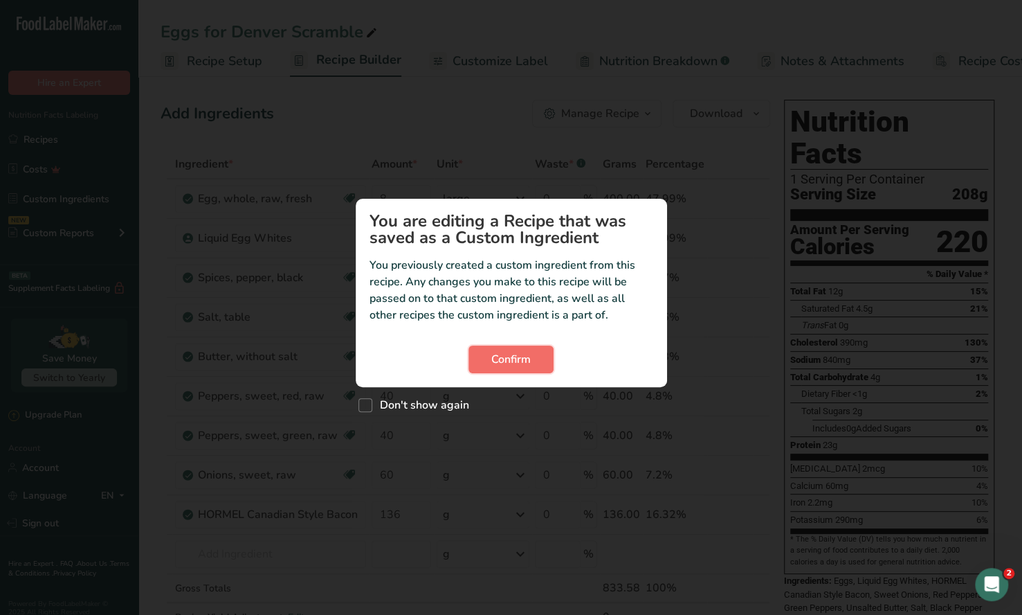
click at [500, 363] on span "Confirm" at bounding box center [510, 359] width 39 height 17
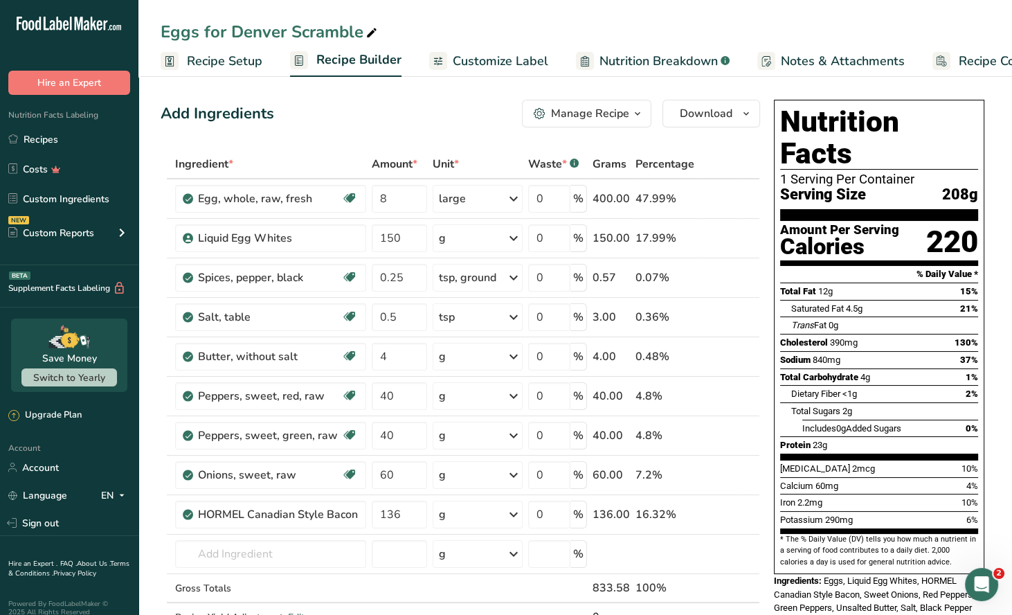
click at [633, 118] on icon "button" at bounding box center [637, 113] width 11 height 17
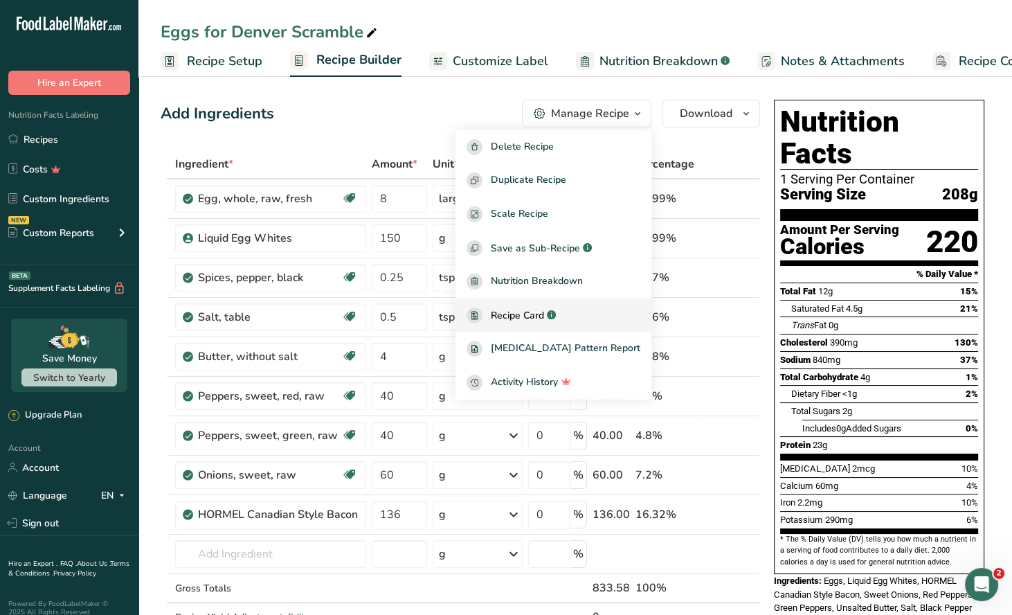
click at [540, 313] on span "Recipe Card" at bounding box center [517, 315] width 53 height 15
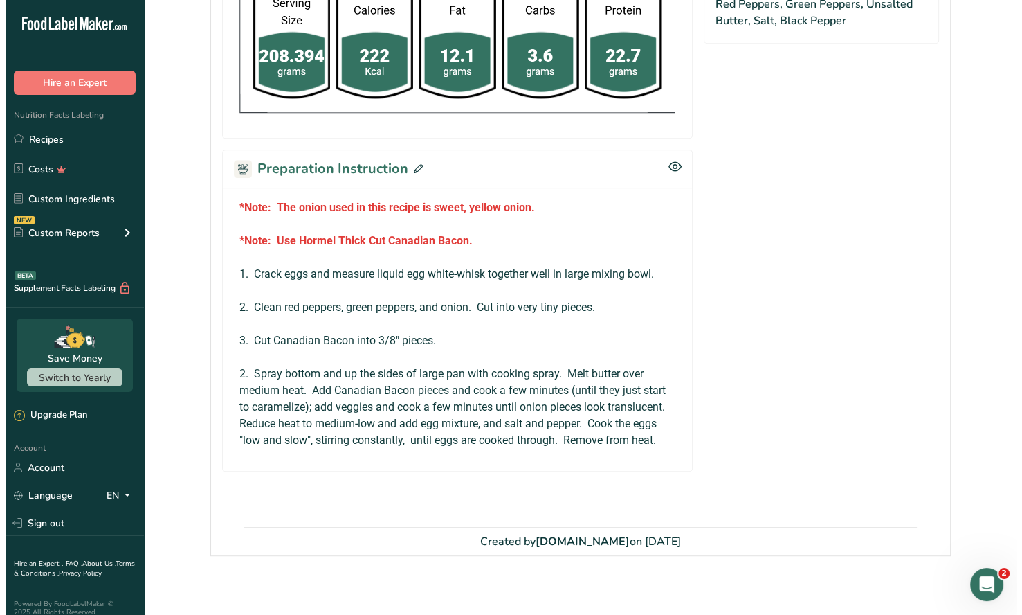
scroll to position [716, 0]
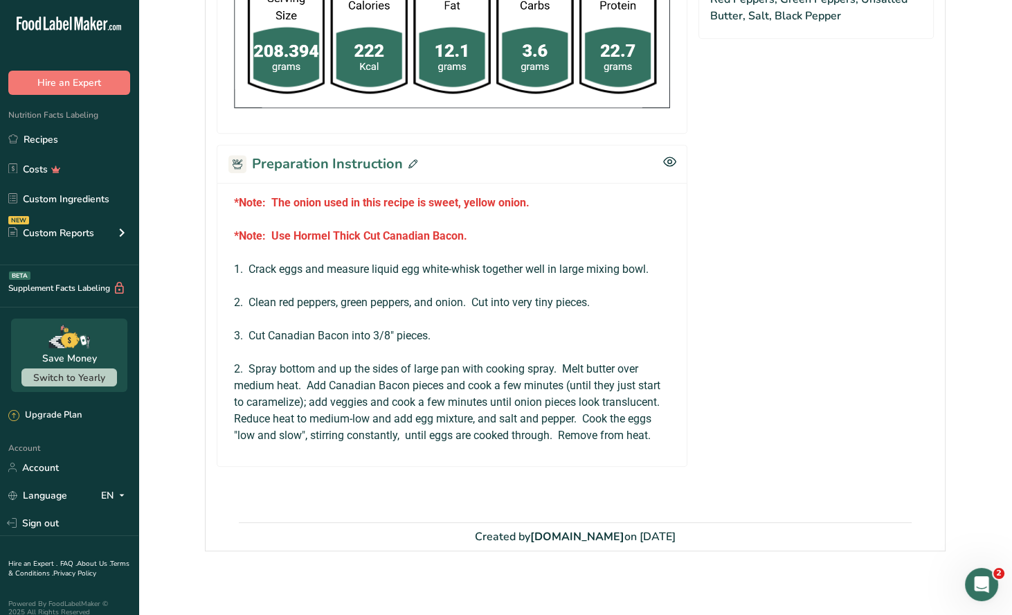
click at [408, 161] on icon at bounding box center [412, 163] width 9 height 9
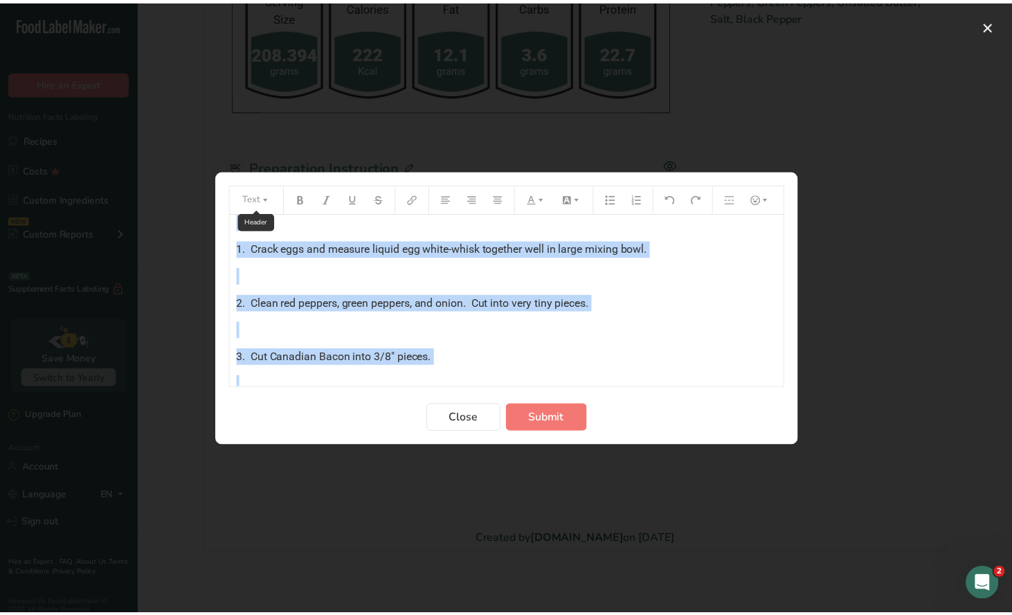
scroll to position [0, 0]
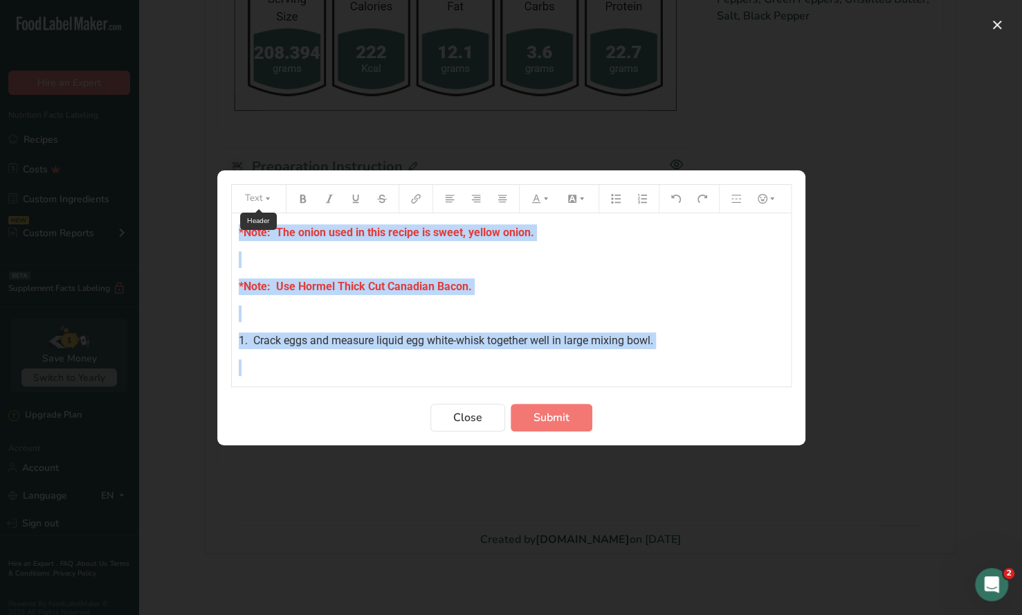
drag, startPoint x: 276, startPoint y: 366, endPoint x: 238, endPoint y: 205, distance: 165.7
click at [238, 205] on div "Text *Note: The onion used in this recipe is sweet, yellow onion. ﻿ *Note: Use …" at bounding box center [511, 285] width 561 height 203
copy div "*Note: The onion used in this recipe is sweet, yellow onion. ﻿ *Note: Use Horme…"
click at [471, 419] on span "Close" at bounding box center [467, 417] width 29 height 17
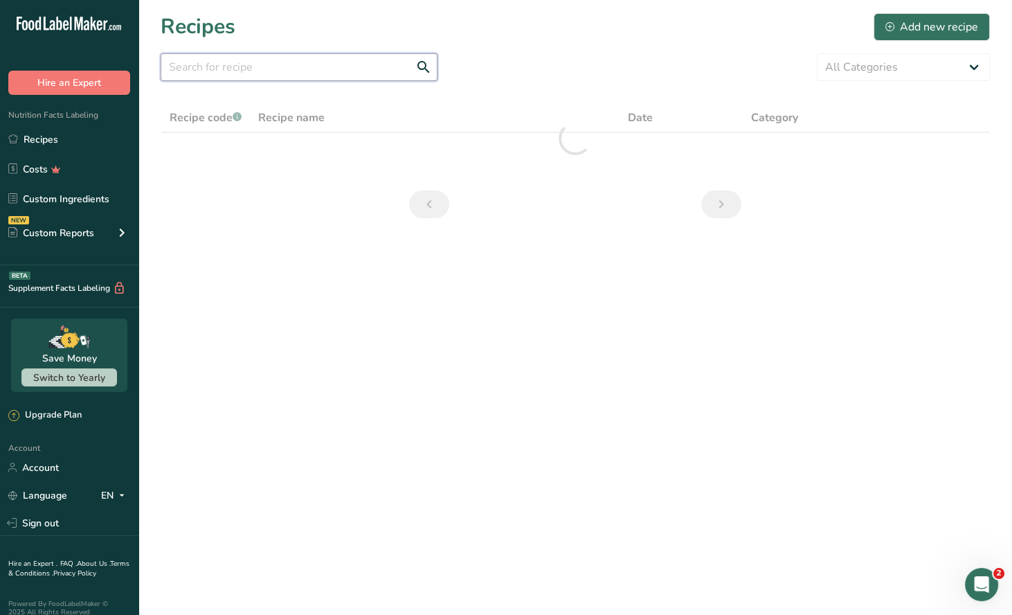
click at [208, 67] on input "text" at bounding box center [299, 67] width 277 height 28
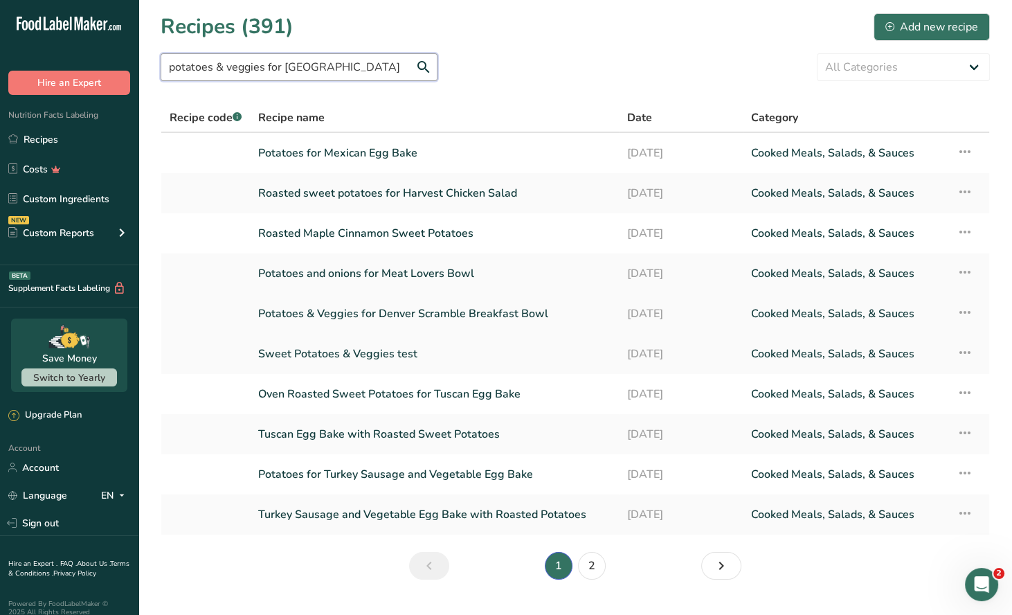
type input "potatoes & veggies for denver"
click at [457, 316] on link "Potatoes & Veggies for Denver Scramble Breakfast Bowl" at bounding box center [434, 313] width 352 height 29
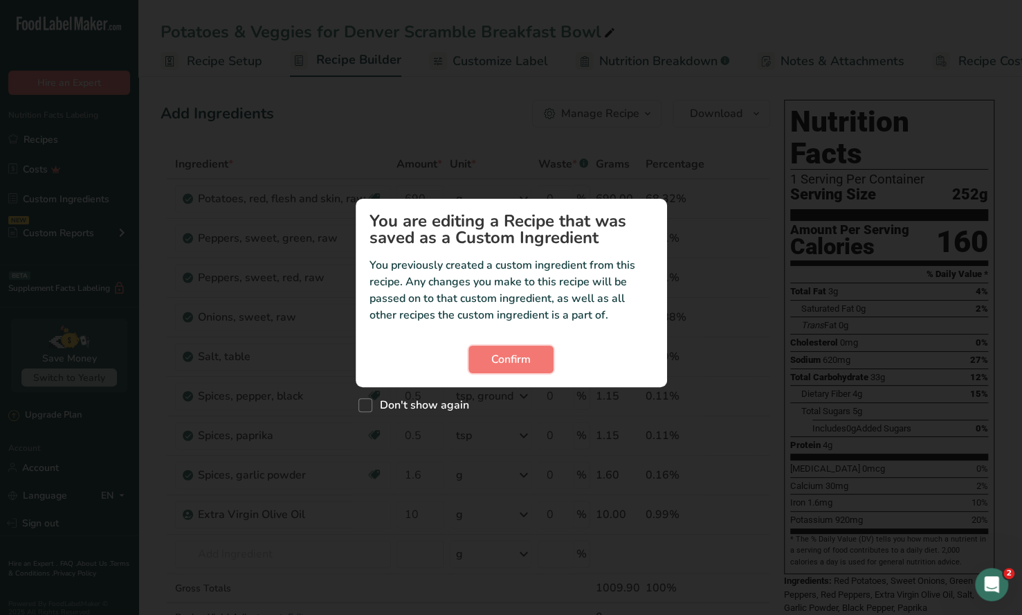
drag, startPoint x: 518, startPoint y: 366, endPoint x: 671, endPoint y: 283, distance: 173.1
click at [518, 365] on span "Confirm" at bounding box center [510, 359] width 39 height 17
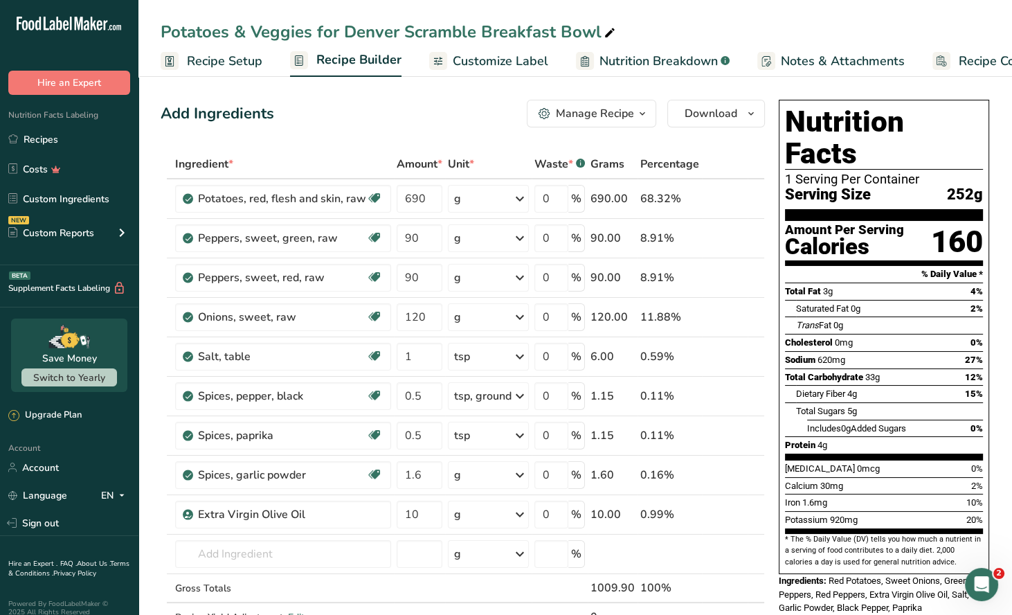
click at [640, 110] on icon "button" at bounding box center [642, 113] width 11 height 17
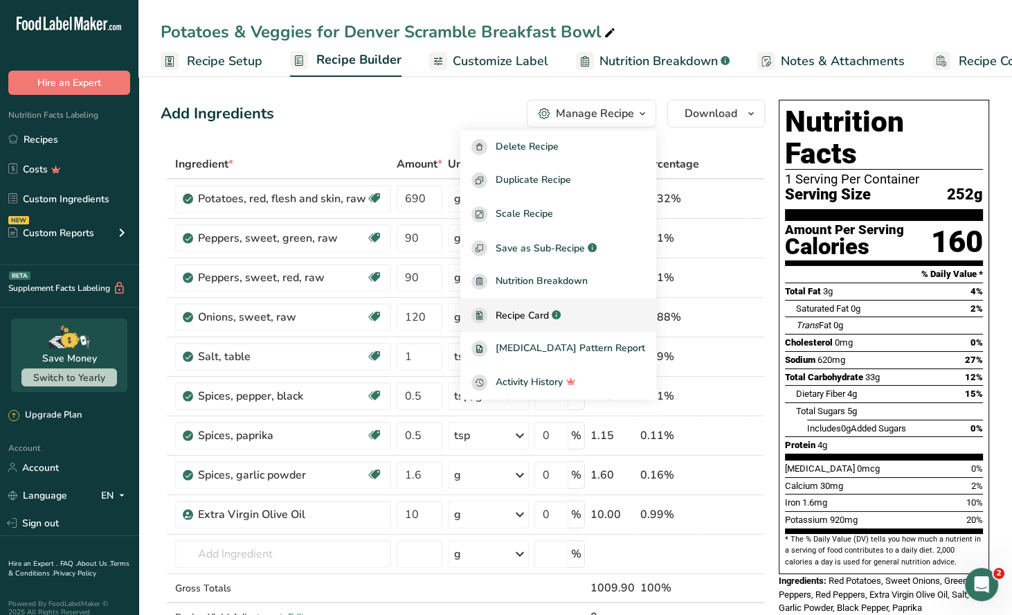
click at [549, 312] on span "Recipe Card" at bounding box center [522, 315] width 53 height 15
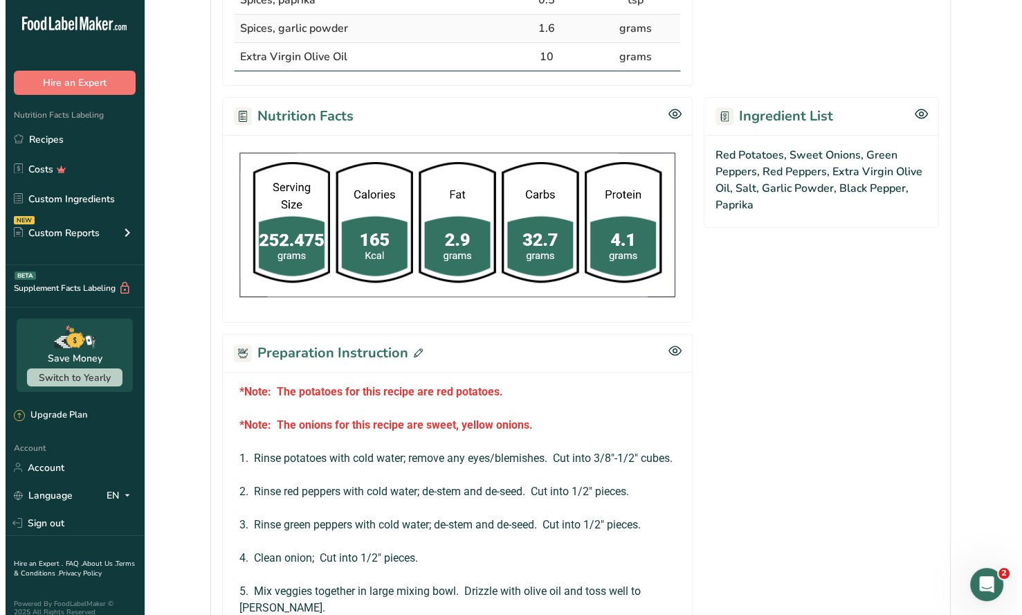
scroll to position [761, 0]
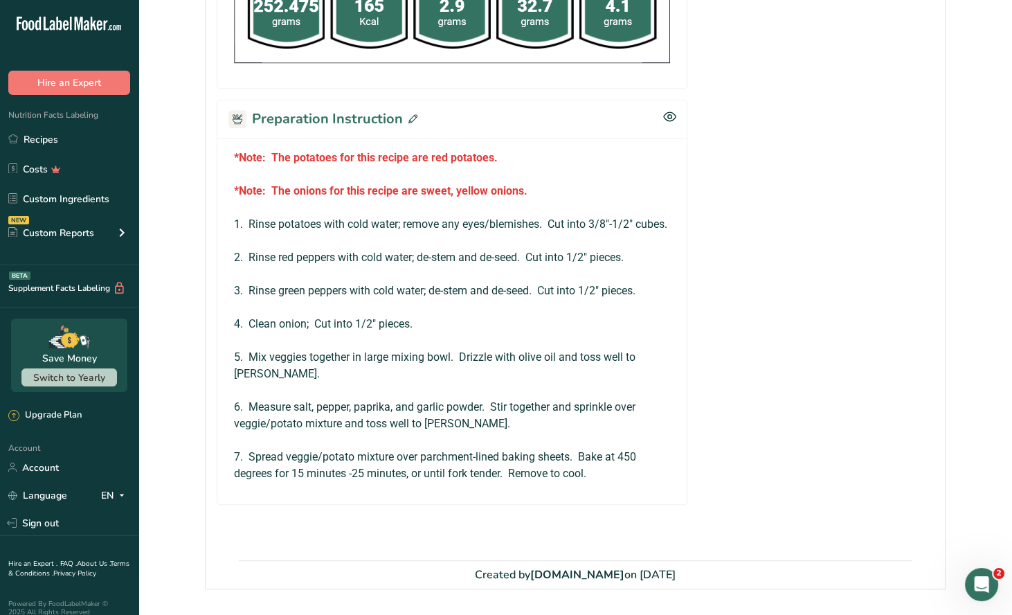
click at [413, 114] on icon at bounding box center [412, 118] width 9 height 9
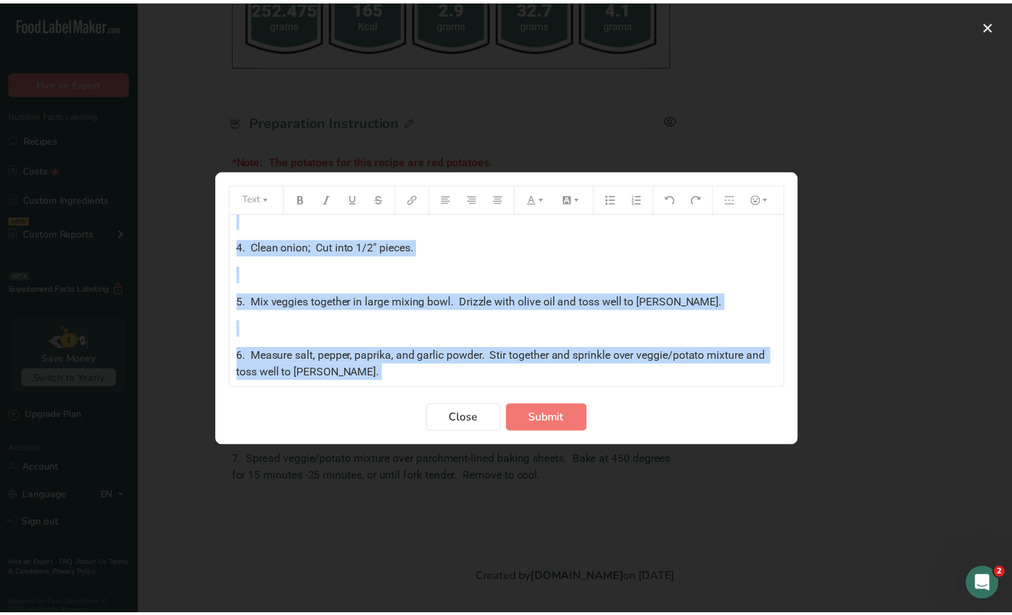
scroll to position [330, 0]
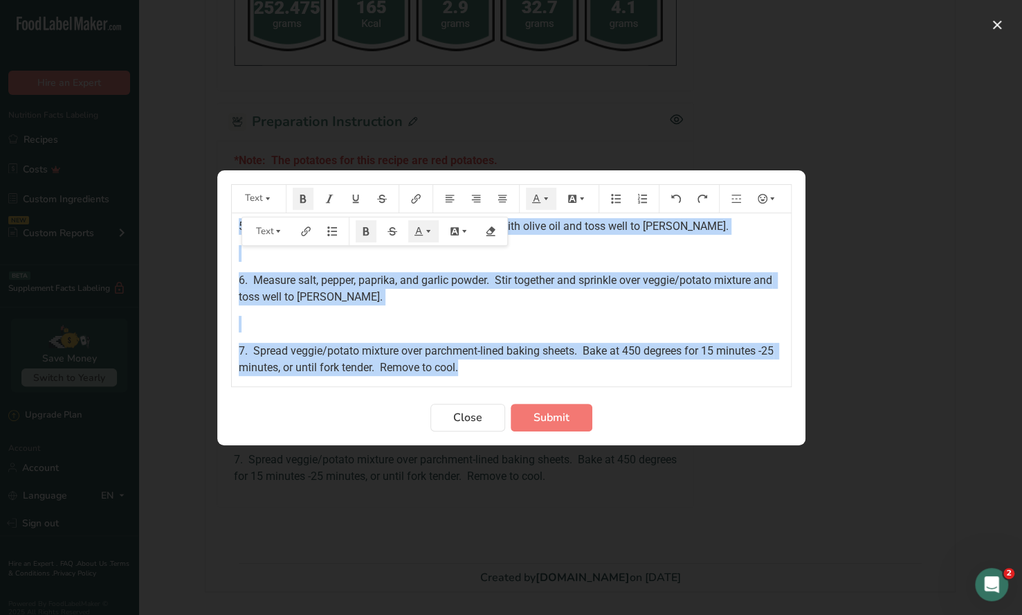
drag, startPoint x: 234, startPoint y: 236, endPoint x: 539, endPoint y: 385, distance: 339.6
click at [540, 385] on div "*Note: The potatoes for this recipe are red potatoes. ﻿ *Note: The onions for t…" at bounding box center [511, 299] width 559 height 173
copy div "*Note: The potatoes for this recipe are red potatoes. ﻿ *Note: The onions for t…"
click at [473, 420] on span "Close" at bounding box center [467, 417] width 29 height 17
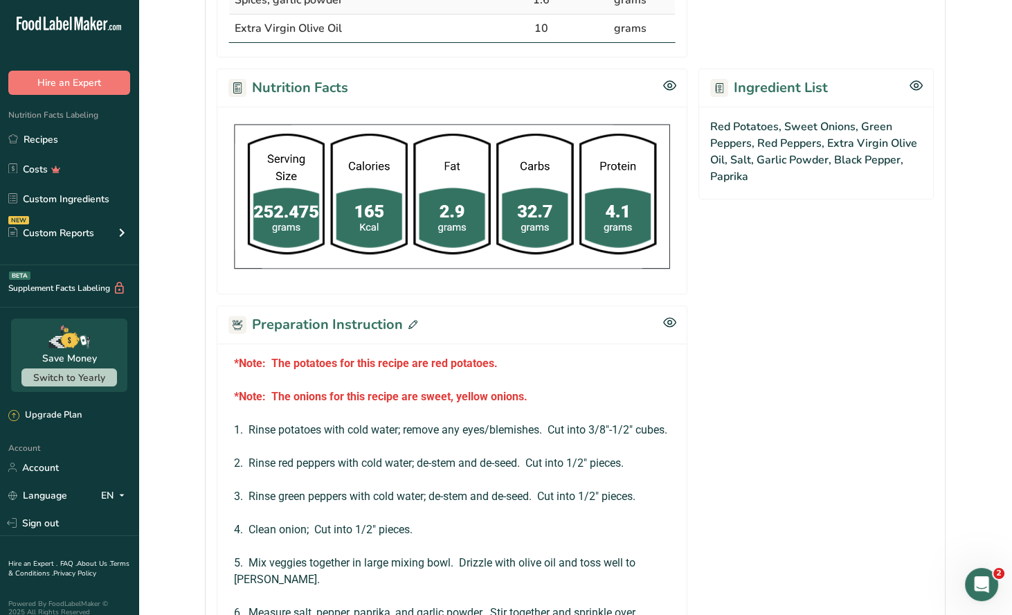
scroll to position [276, 0]
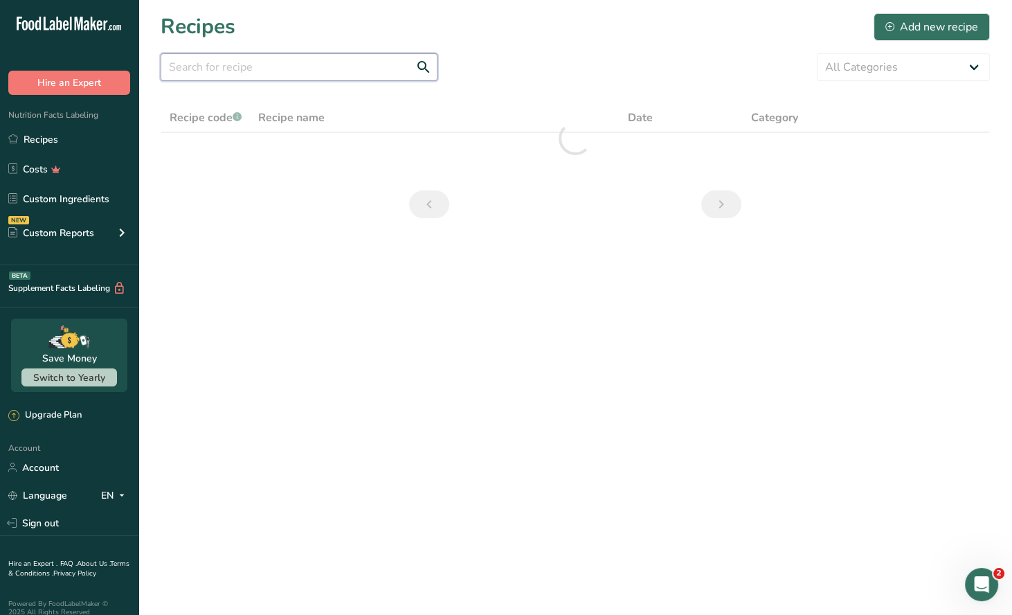
click at [197, 68] on input "text" at bounding box center [299, 67] width 277 height 28
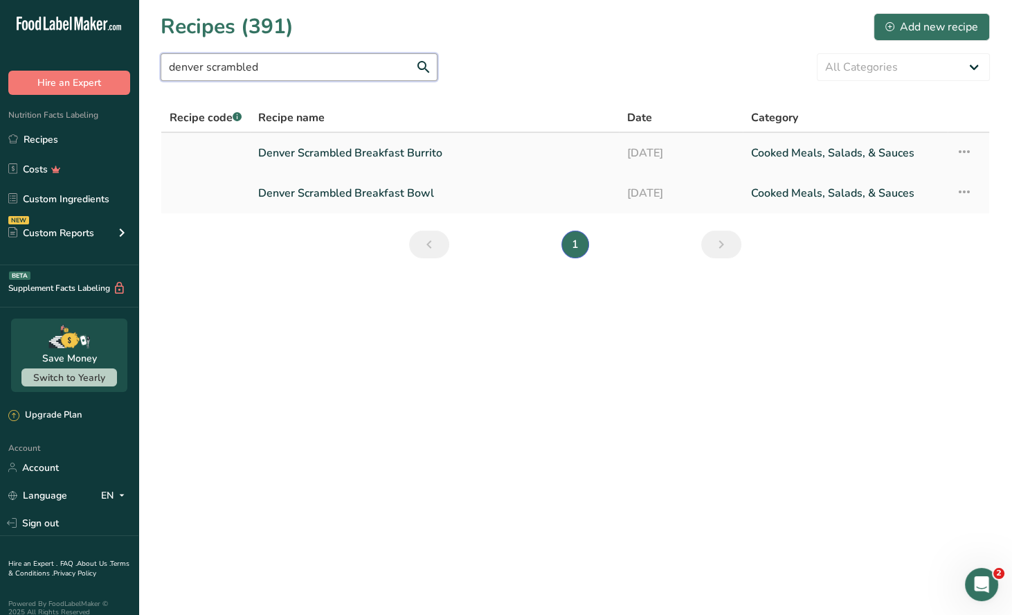
type input "denver scrambled"
click at [397, 154] on link "Denver Scrambled Breakfast Burrito" at bounding box center [434, 152] width 352 height 29
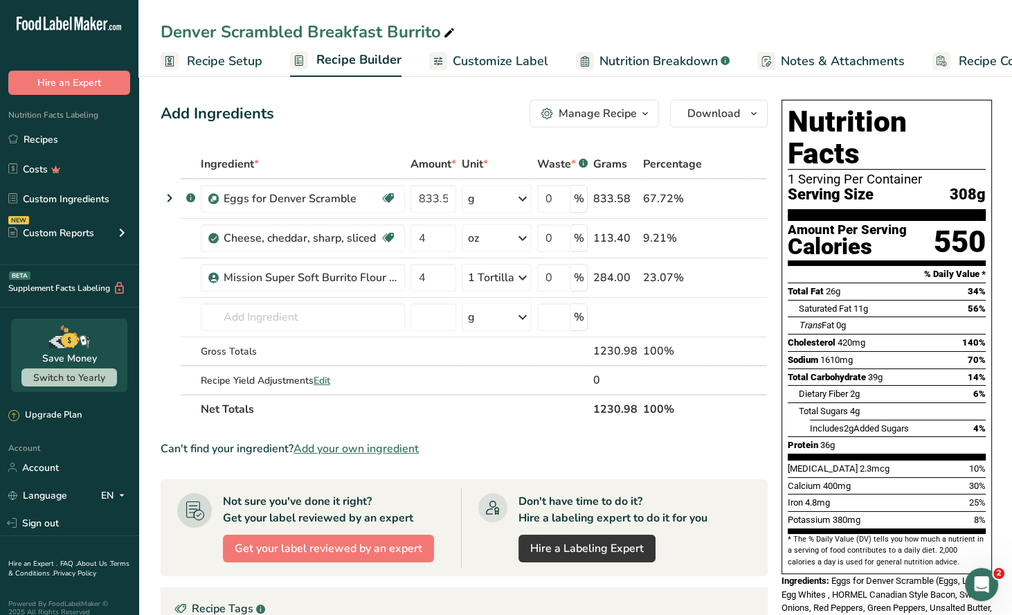
click at [640, 120] on icon "button" at bounding box center [645, 113] width 11 height 17
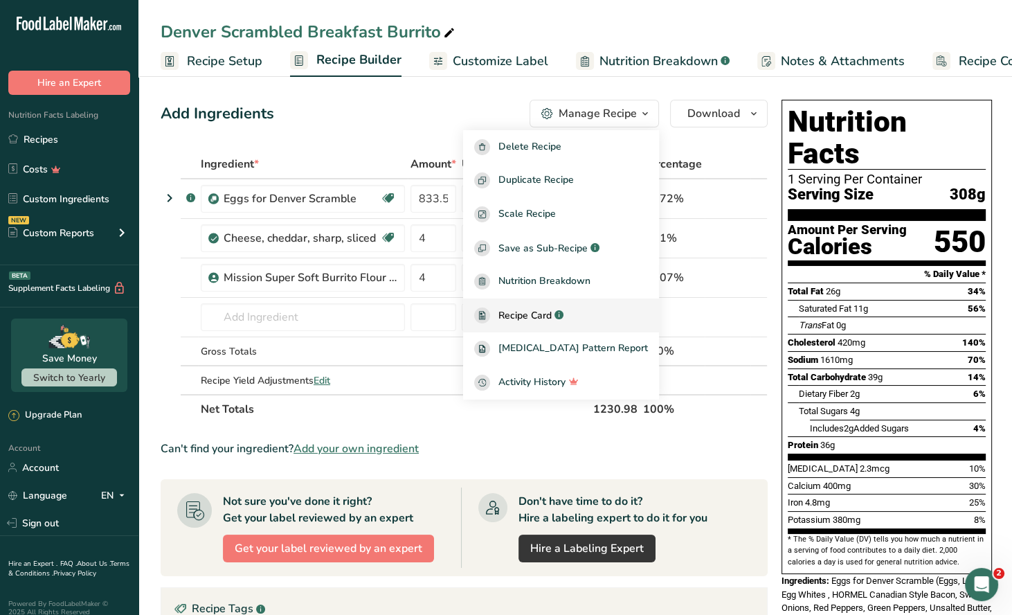
click at [552, 316] on span "Recipe Card" at bounding box center [524, 315] width 53 height 15
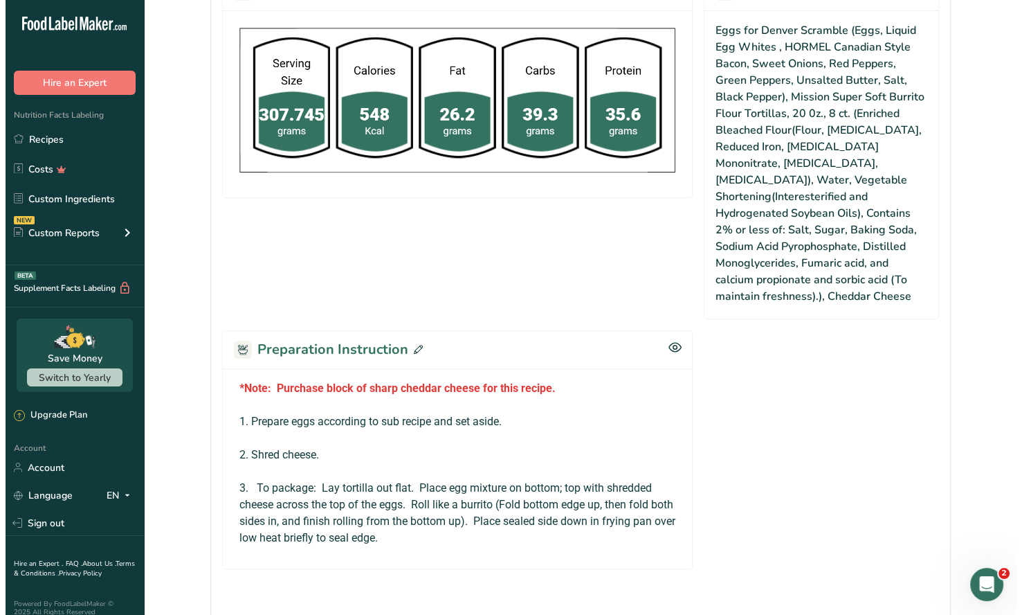
scroll to position [584, 0]
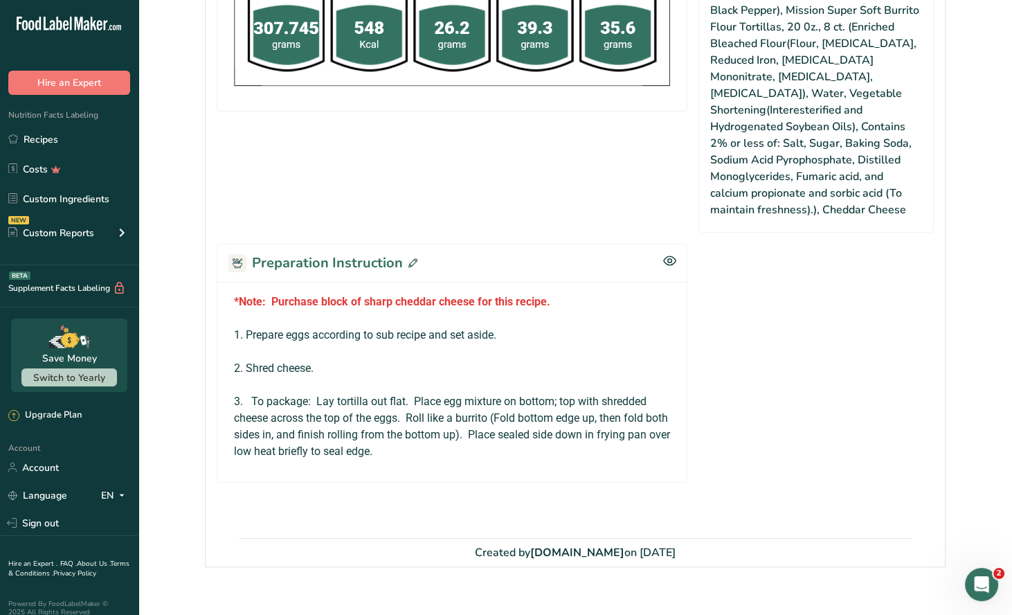
click at [410, 258] on icon at bounding box center [412, 262] width 9 height 9
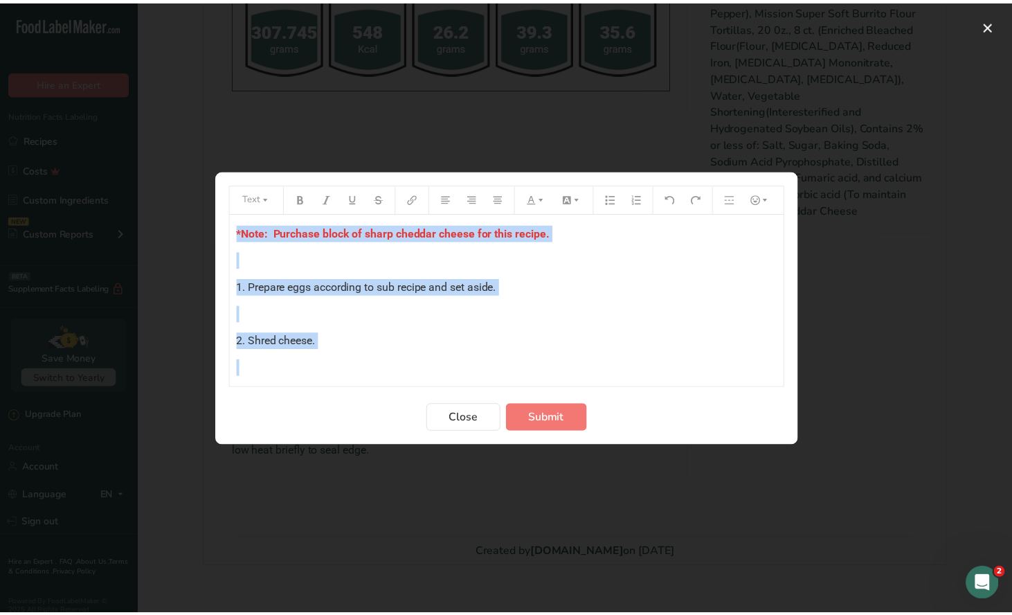
scroll to position [60, 0]
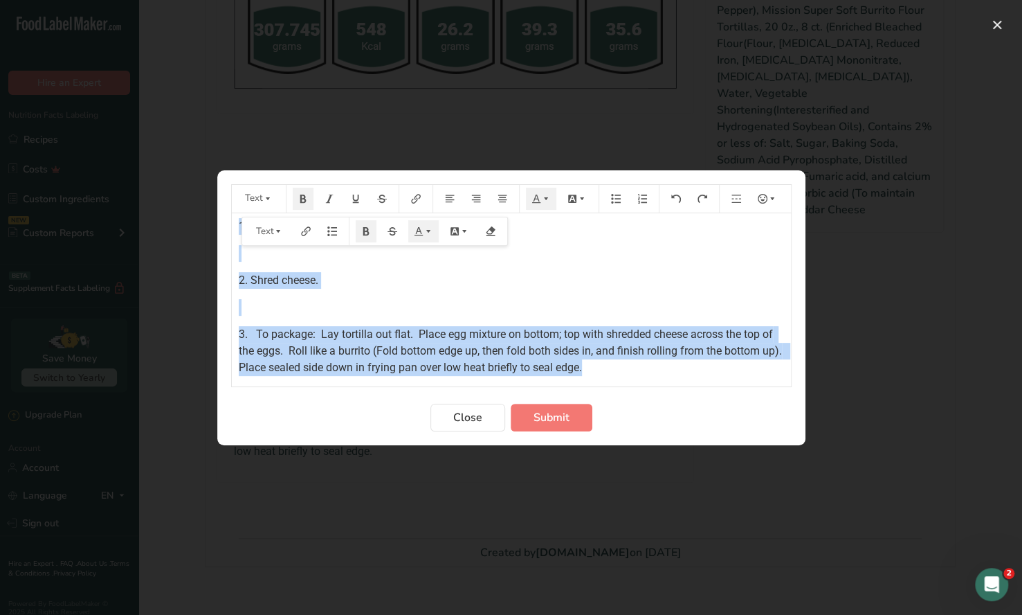
drag, startPoint x: 235, startPoint y: 231, endPoint x: 721, endPoint y: 380, distance: 508.4
click at [721, 380] on div "*Note: Purchase block of sharp cheddar cheese for this recipe. ﻿ 1. Prepare egg…" at bounding box center [511, 299] width 559 height 173
copy div "*Note: Purchase block of sharp cheddar cheese for this recipe. ﻿ 1. Prepare egg…"
drag, startPoint x: 469, startPoint y: 420, endPoint x: 451, endPoint y: 230, distance: 190.5
click at [469, 417] on span "Close" at bounding box center [467, 417] width 29 height 17
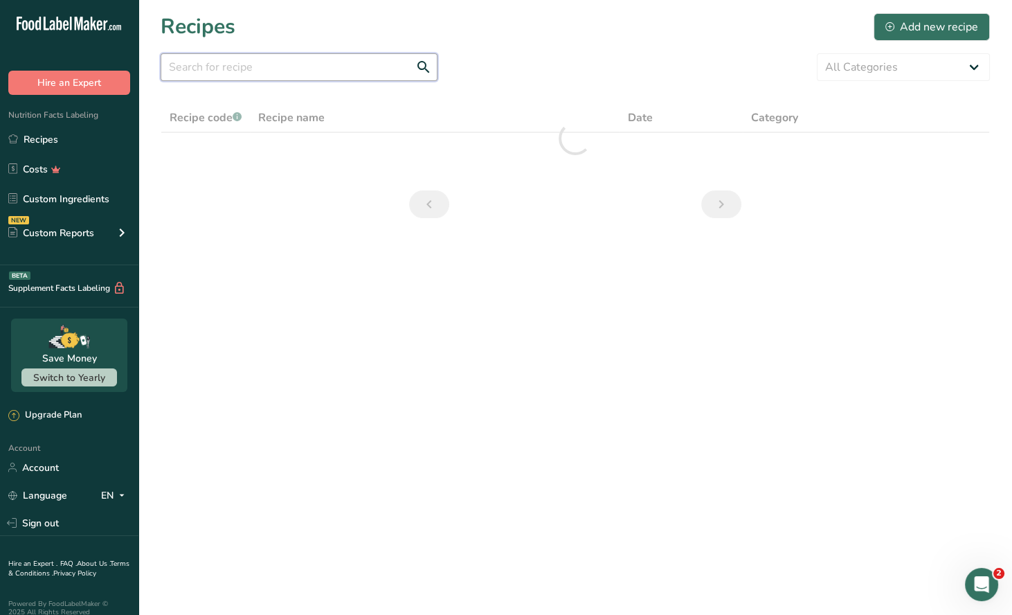
click at [265, 72] on input "text" at bounding box center [299, 67] width 277 height 28
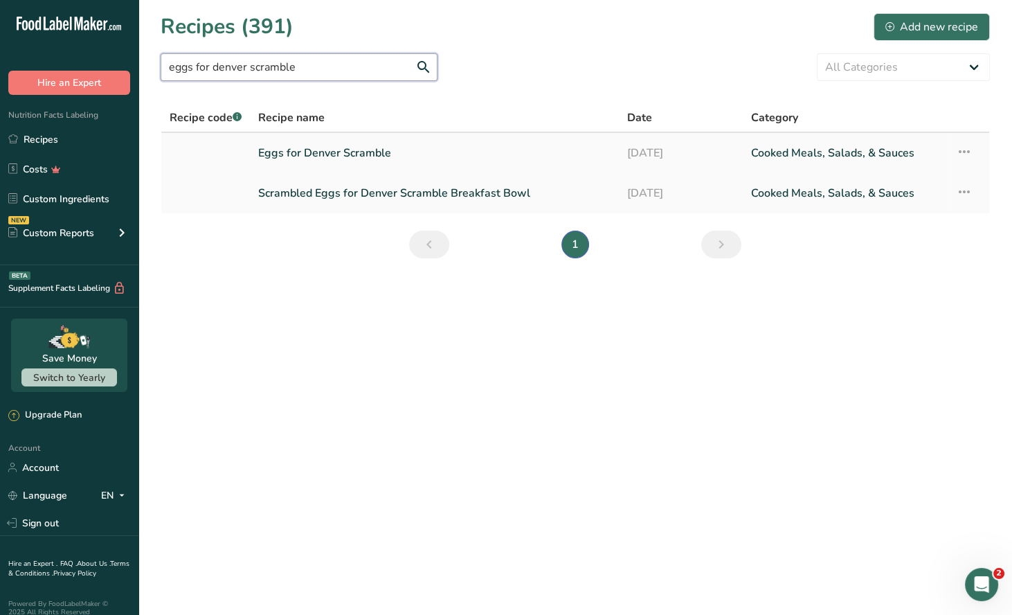
type input "eggs for denver scramble"
click at [354, 158] on link "Eggs for Denver Scramble" at bounding box center [434, 152] width 352 height 29
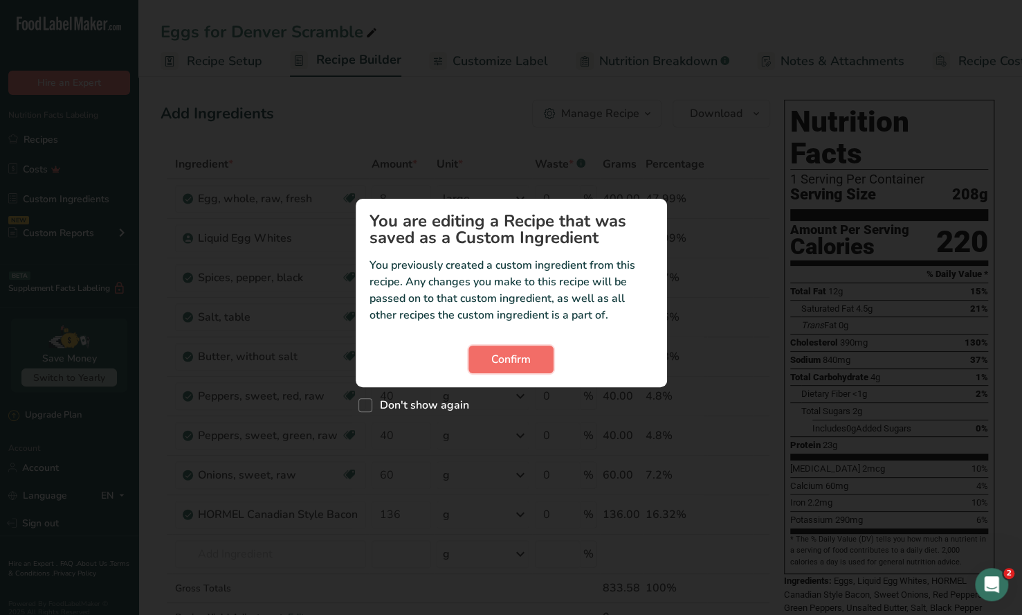
click at [516, 359] on span "Confirm" at bounding box center [510, 359] width 39 height 17
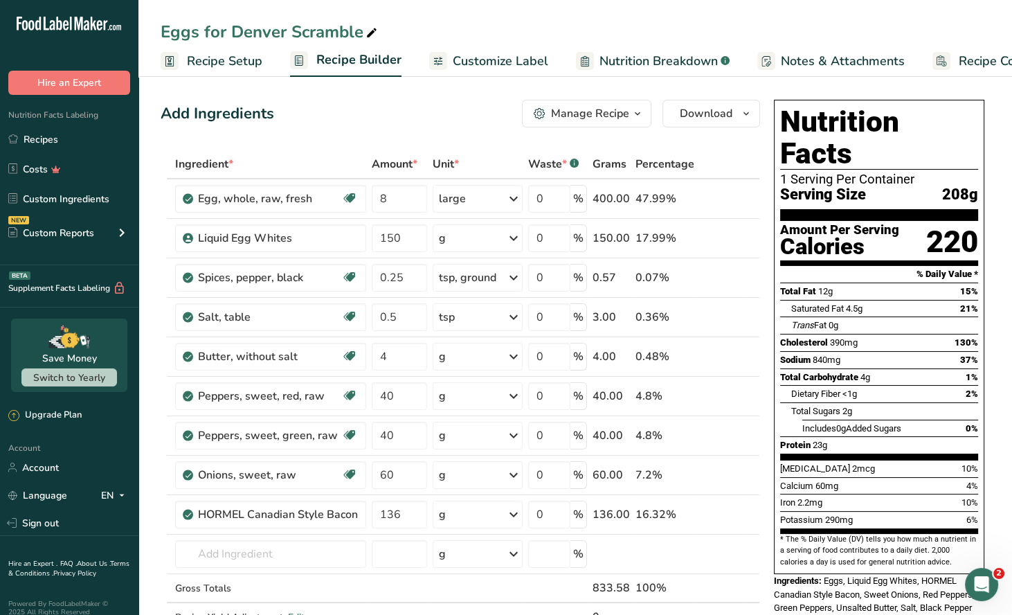
click at [603, 109] on div "Manage Recipe" at bounding box center [590, 113] width 78 height 17
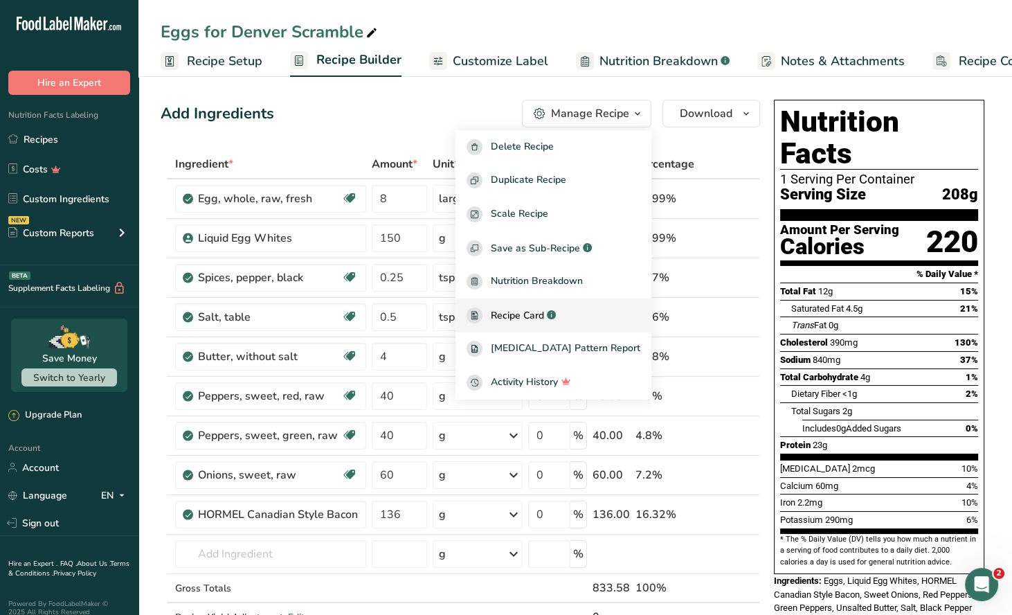
click at [543, 308] on span "Recipe Card" at bounding box center [517, 315] width 53 height 15
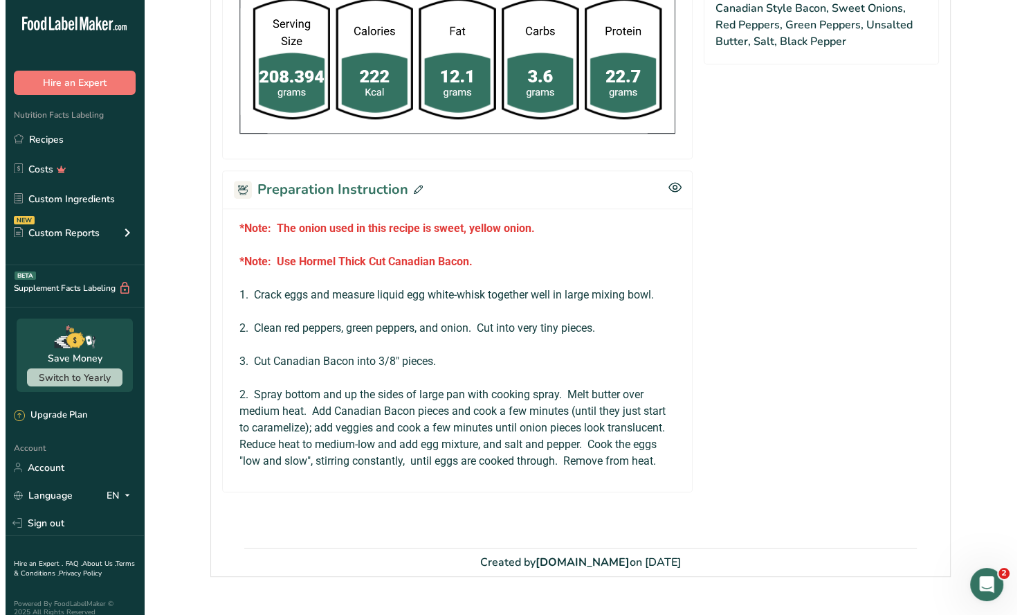
scroll to position [716, 0]
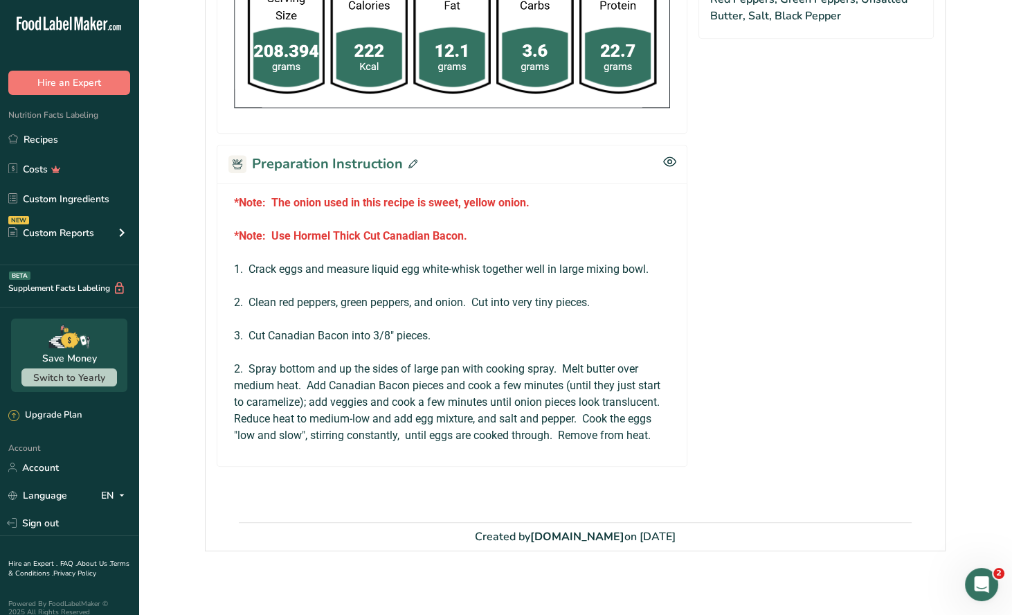
click at [412, 159] on icon at bounding box center [412, 163] width 9 height 9
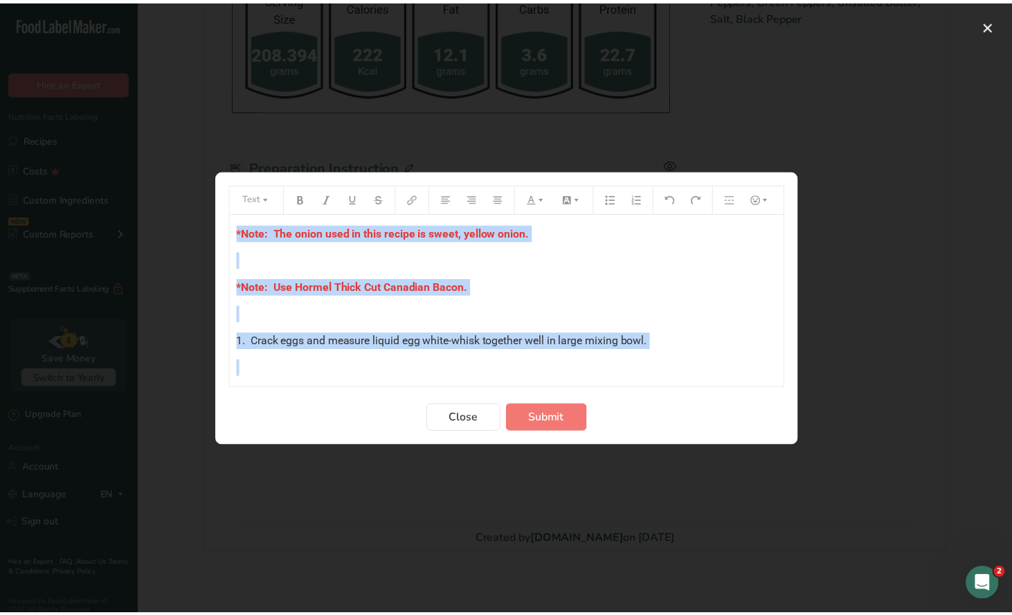
scroll to position [201, 0]
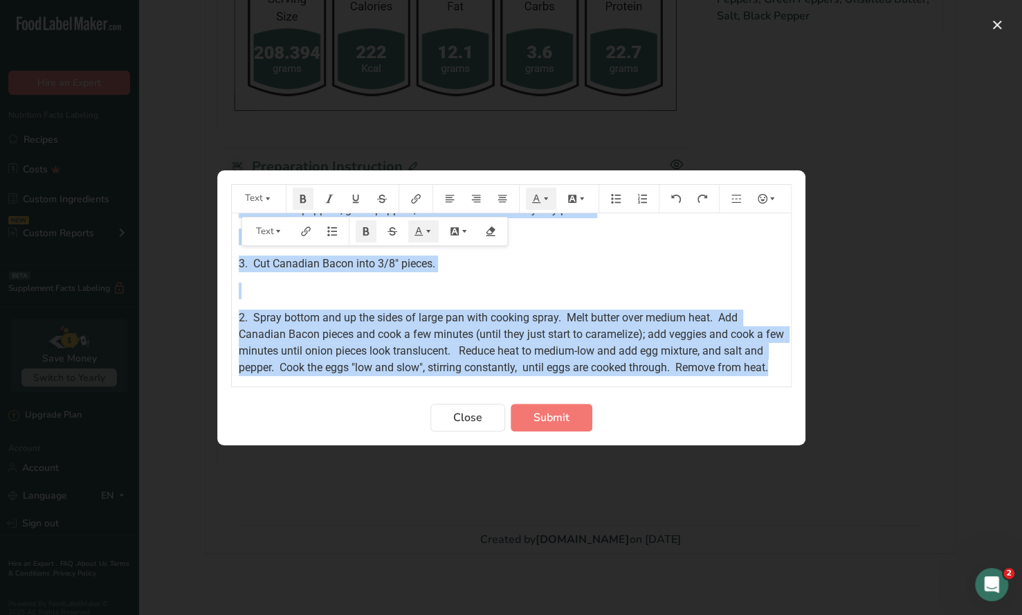
drag, startPoint x: 233, startPoint y: 227, endPoint x: 635, endPoint y: 366, distance: 425.4
click at [635, 366] on div "*Note: The onion used in this recipe is sweet, yellow onion. ﻿ *Note: Use Horme…" at bounding box center [511, 202] width 559 height 348
copy div "*Note: The onion used in this recipe is sweet, yellow onion. ﻿ *Note: Use Horme…"
click at [470, 423] on span "Close" at bounding box center [467, 417] width 29 height 17
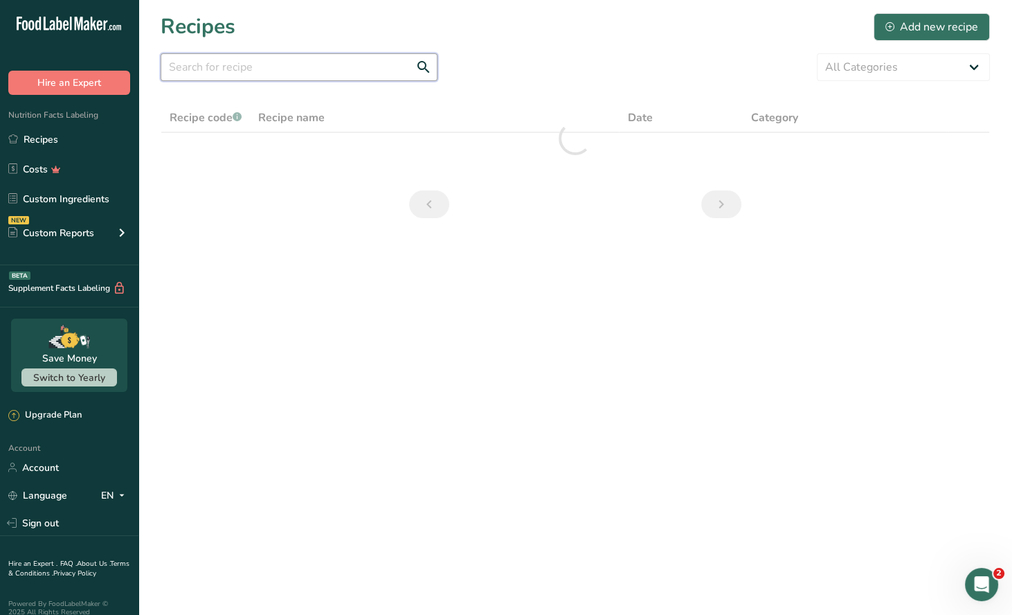
click at [216, 70] on input "text" at bounding box center [299, 67] width 277 height 28
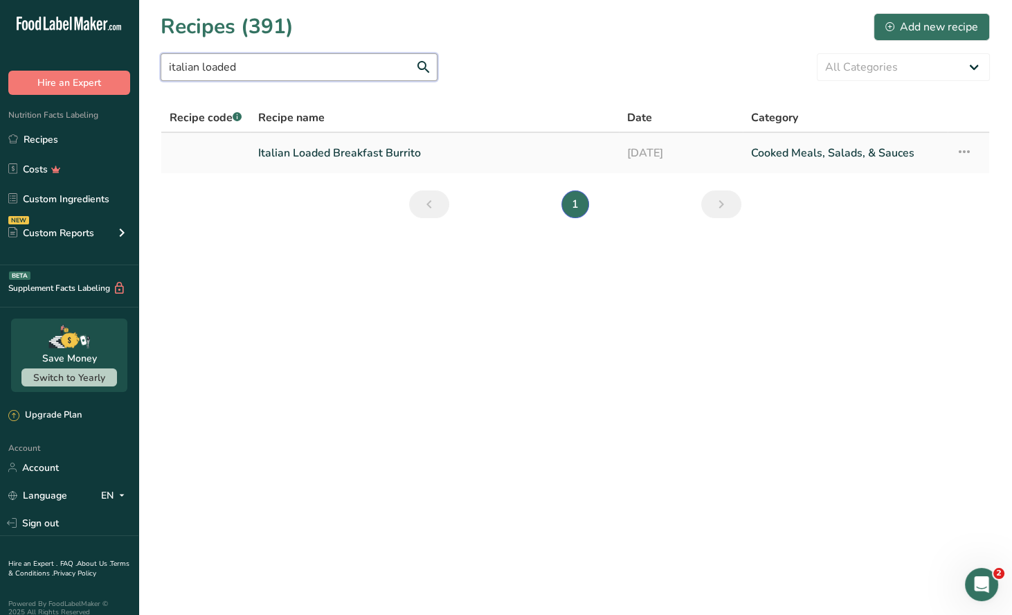
type input "italian loaded"
click at [315, 153] on link "Italian Loaded Breakfast Burrito" at bounding box center [434, 152] width 352 height 29
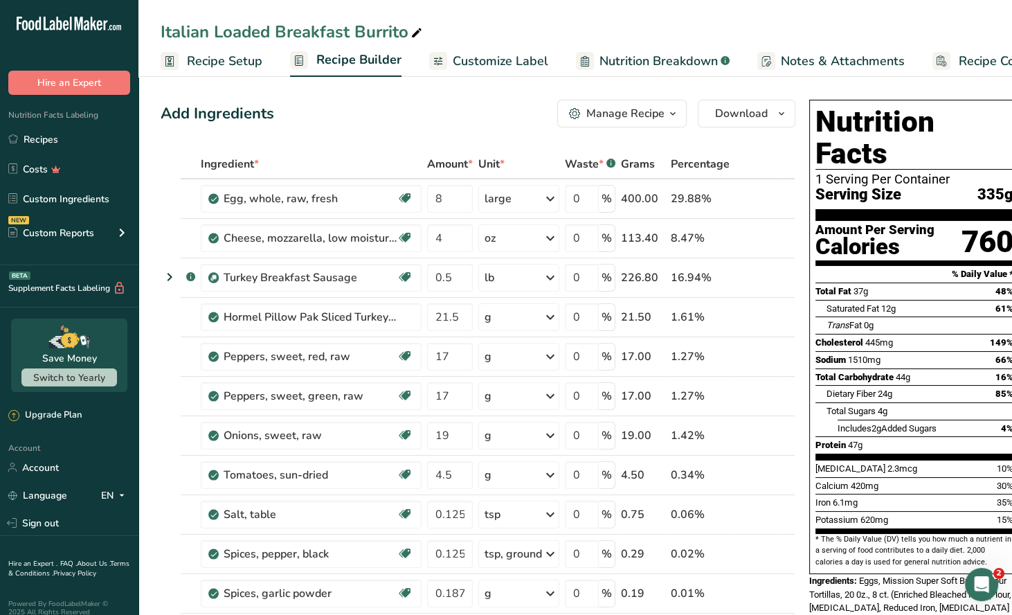
click at [667, 118] on icon "button" at bounding box center [672, 113] width 11 height 17
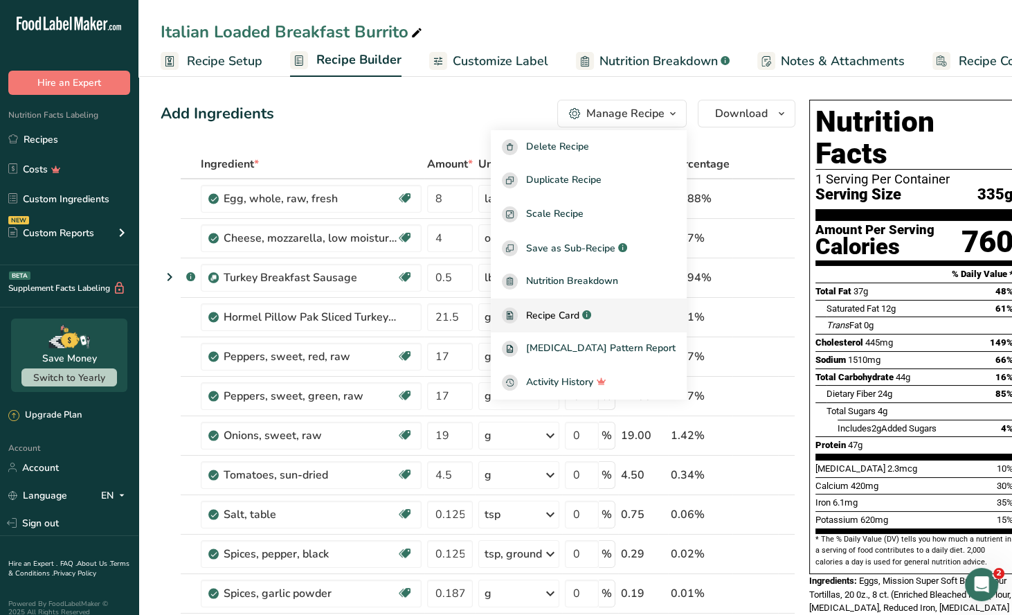
click at [572, 312] on span "Recipe Card" at bounding box center [552, 315] width 53 height 15
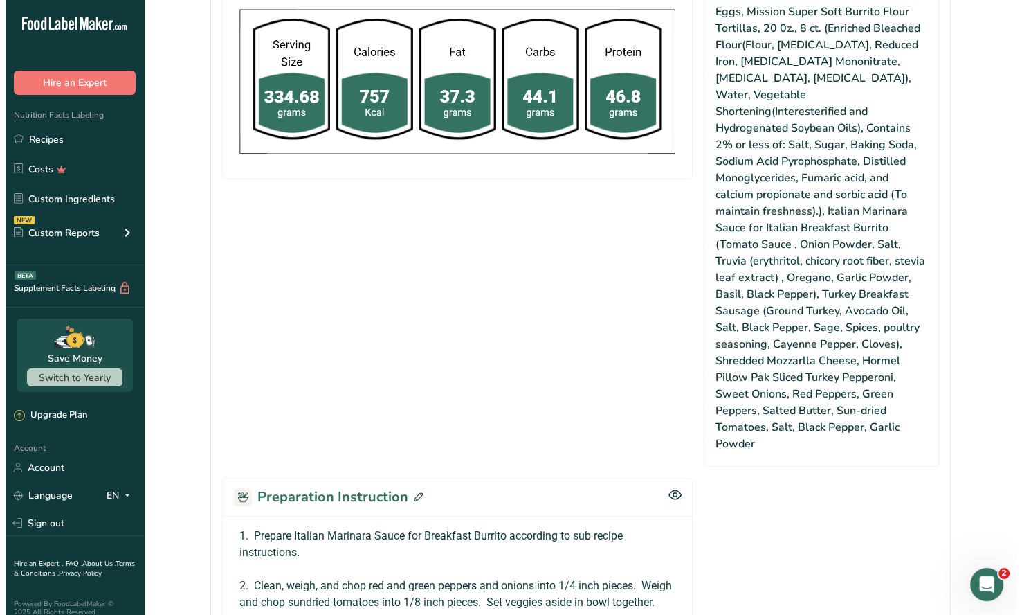
scroll to position [1107, 0]
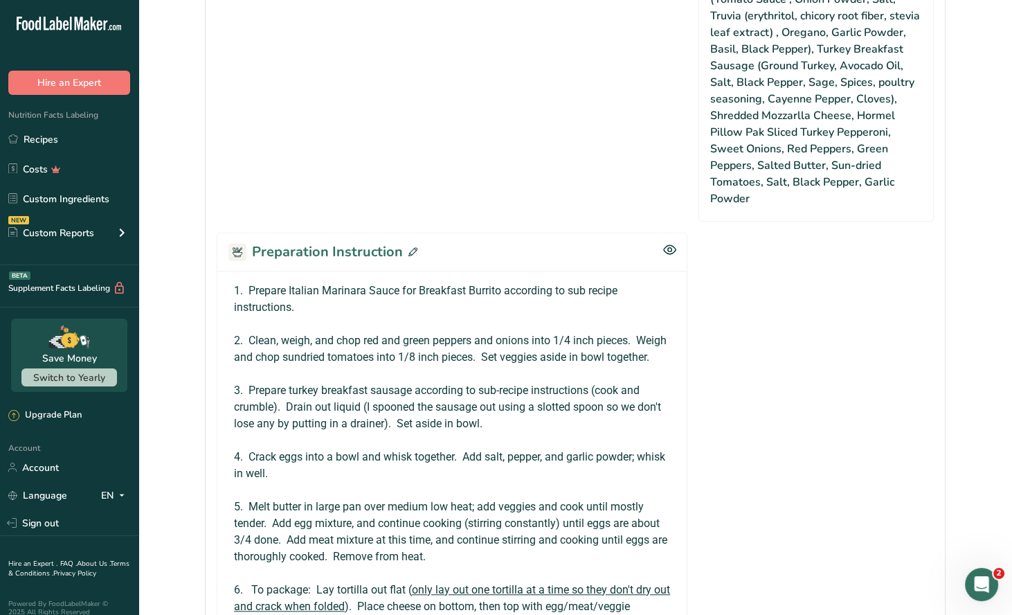
click at [412, 247] on icon at bounding box center [412, 251] width 9 height 9
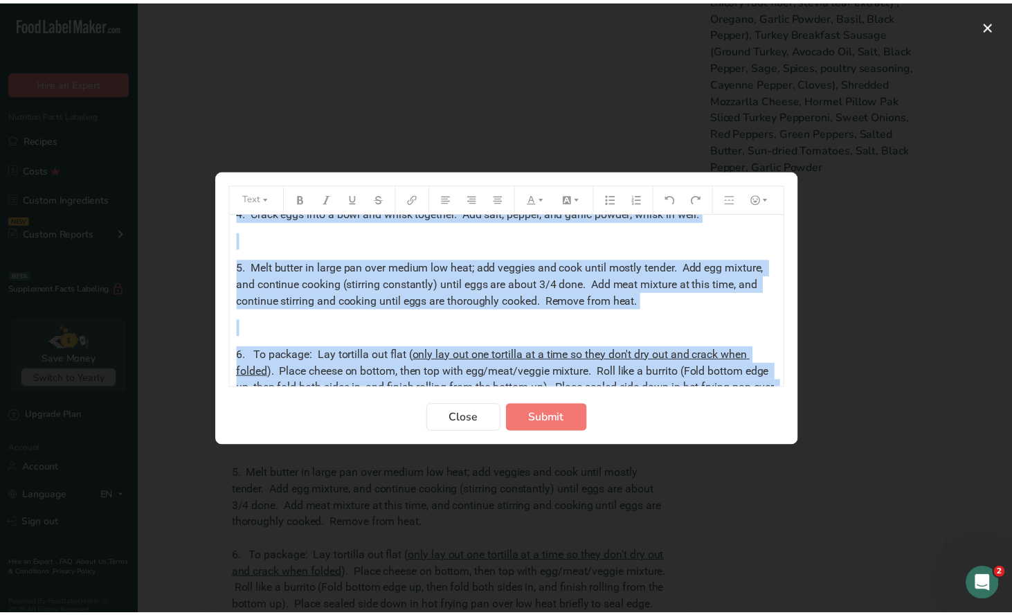
scroll to position [322, 0]
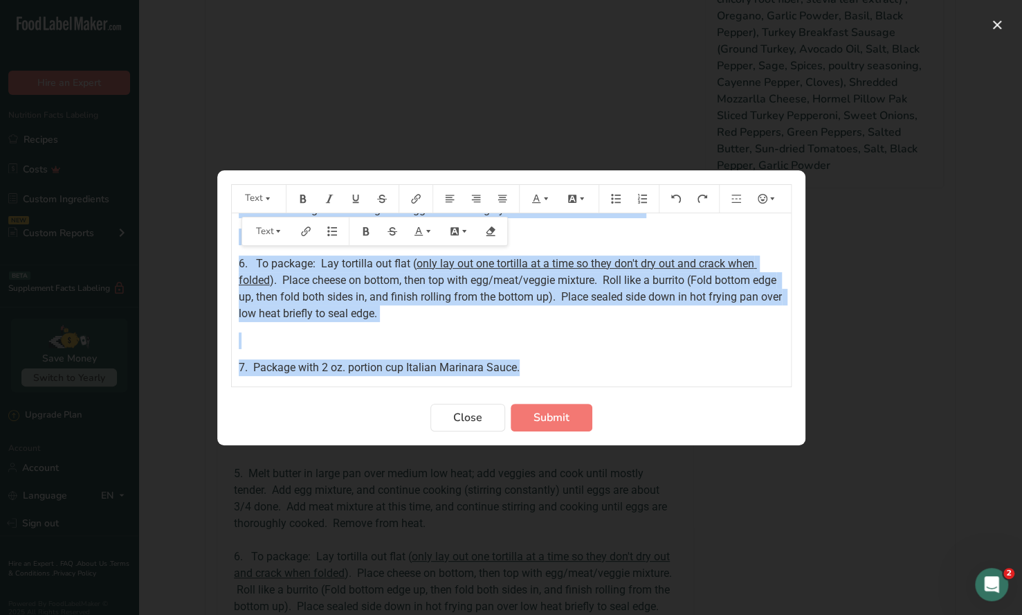
drag, startPoint x: 237, startPoint y: 228, endPoint x: 601, endPoint y: 369, distance: 390.3
click at [601, 369] on div "1. Prepare Italian Marinara Sauce for Breakfast Burrito according to sub recipe…" at bounding box center [511, 142] width 559 height 468
copy div "1. Prepare Italian Marinara Sauce for Breakfast Burrito according to sub recipe…"
drag, startPoint x: 462, startPoint y: 418, endPoint x: 456, endPoint y: 404, distance: 15.2
click at [462, 415] on span "Close" at bounding box center [467, 417] width 29 height 17
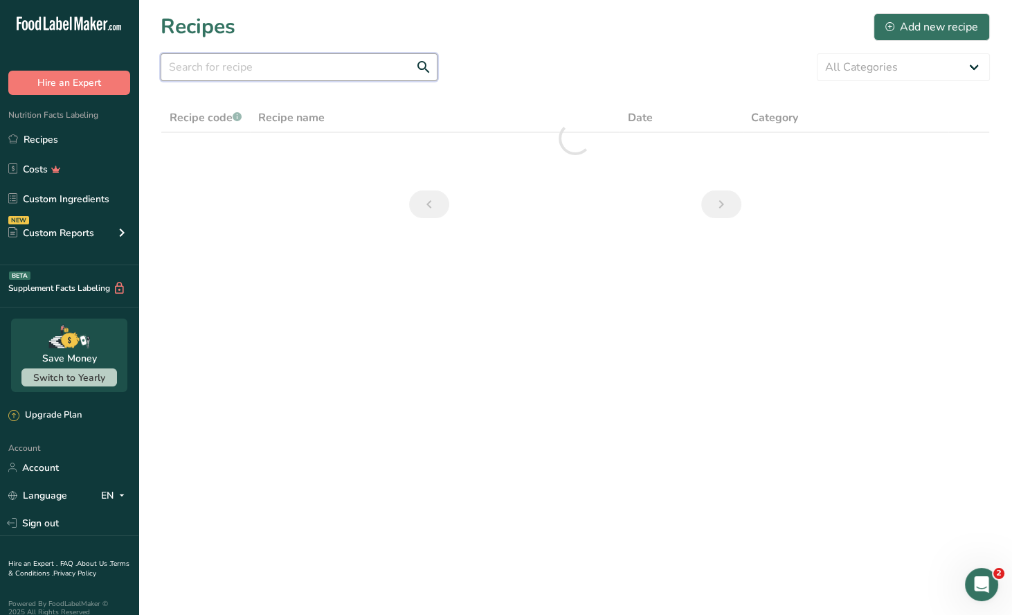
click at [264, 70] on input "text" at bounding box center [299, 67] width 277 height 28
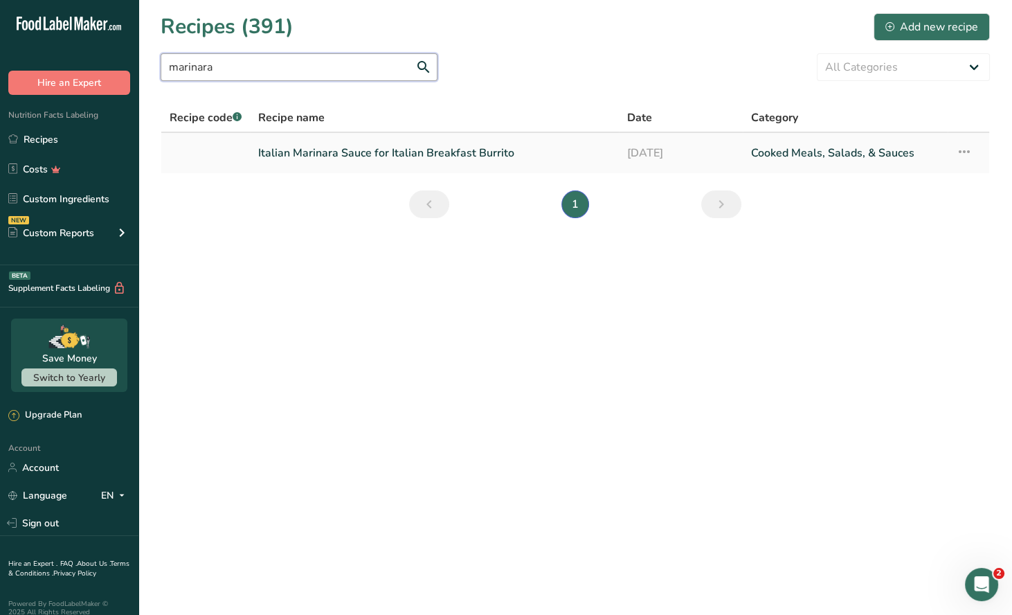
type input "marinara"
click at [379, 148] on link "Italian Marinara Sauce for Italian Breakfast Burrito" at bounding box center [434, 152] width 352 height 29
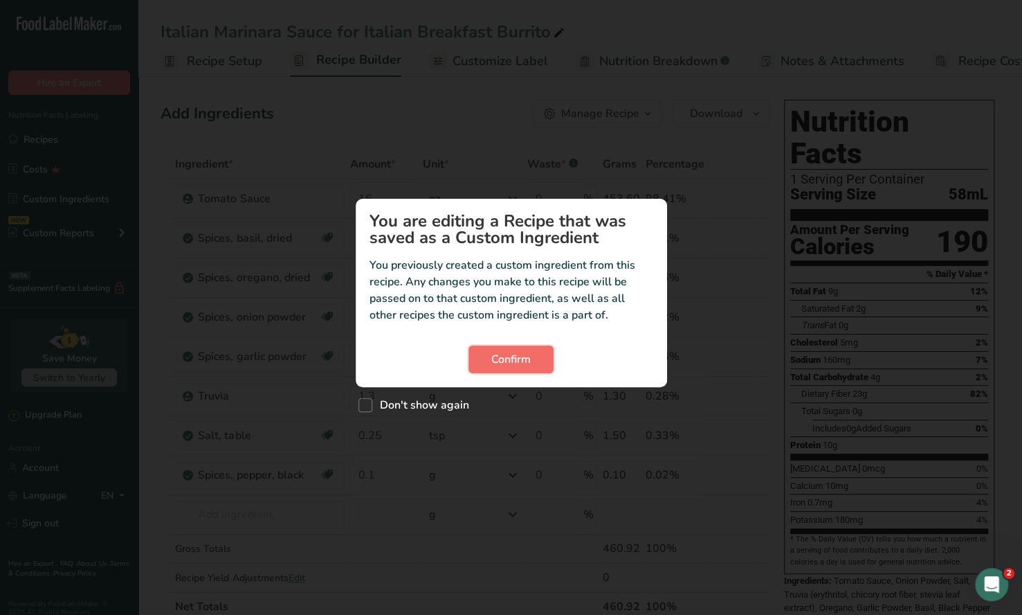
drag, startPoint x: 512, startPoint y: 365, endPoint x: 516, endPoint y: 359, distance: 7.5
click at [514, 361] on span "Confirm" at bounding box center [510, 359] width 39 height 17
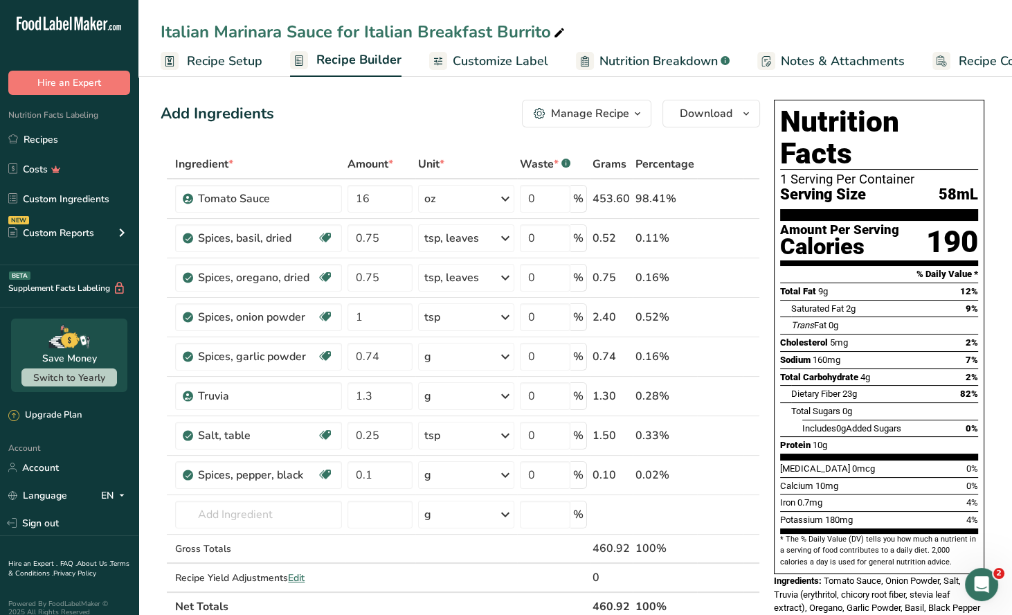
click at [633, 117] on icon "button" at bounding box center [637, 113] width 11 height 17
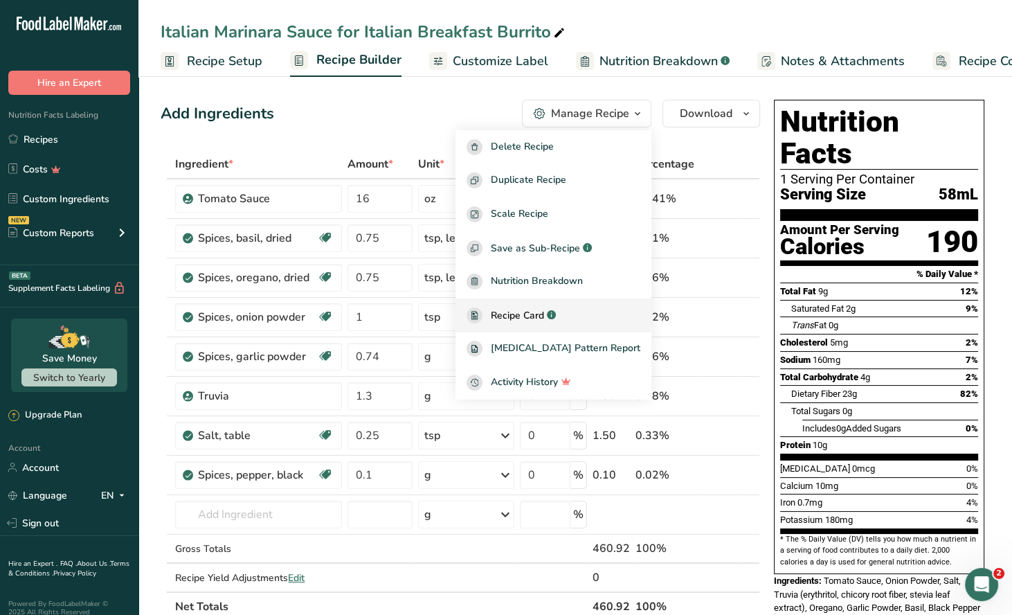
click at [544, 308] on span "Recipe Card" at bounding box center [517, 315] width 53 height 15
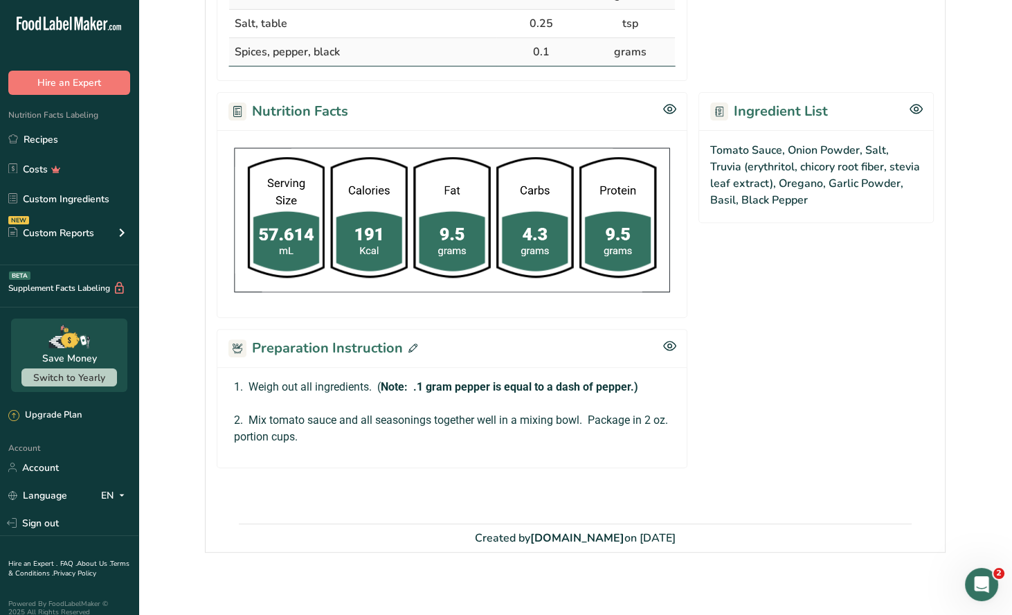
scroll to position [505, 0]
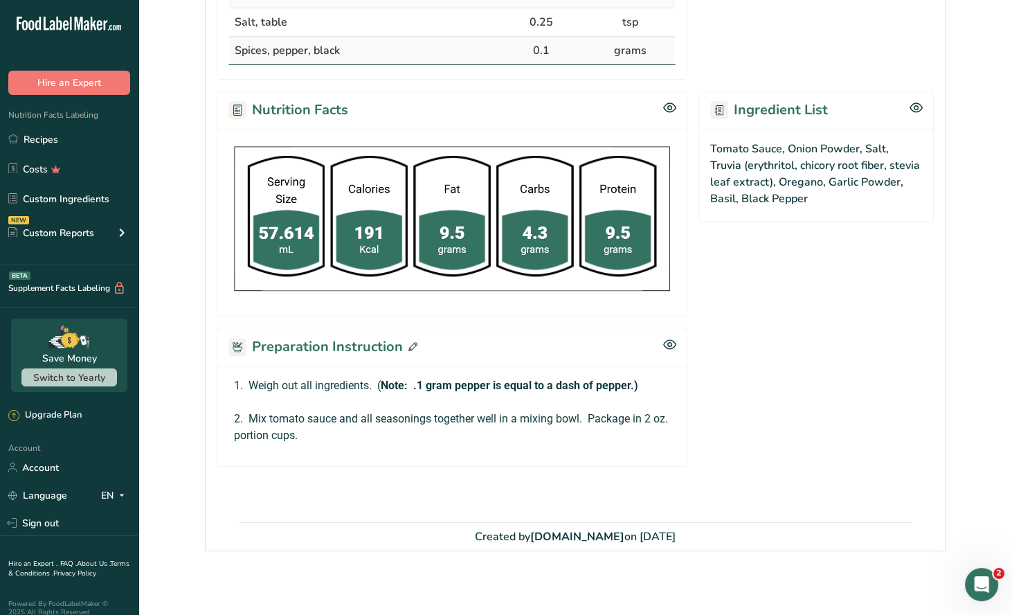
click at [409, 343] on icon at bounding box center [412, 346] width 9 height 9
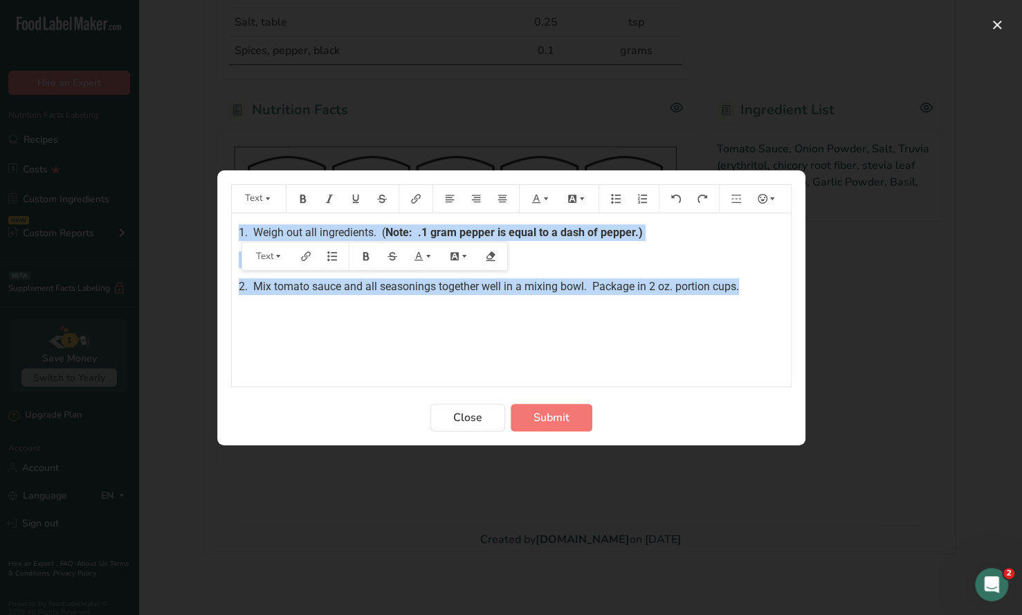
drag, startPoint x: 235, startPoint y: 229, endPoint x: 769, endPoint y: 287, distance: 537.6
click at [770, 287] on div "1. Weigh out all ingredients. ( Note: .1 gram pepper is equal to a dash of pepp…" at bounding box center [511, 299] width 559 height 173
copy div "1. Weigh out all ingredients. ( Note: .1 gram pepper is equal to a dash of pepp…"
click at [477, 422] on span "Close" at bounding box center [467, 417] width 29 height 17
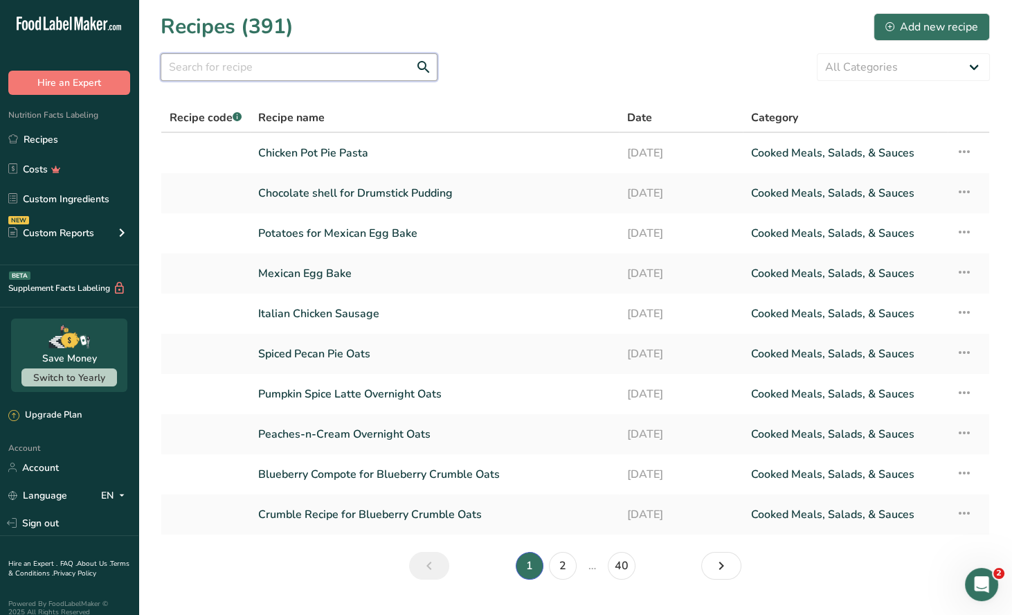
click at [195, 62] on input "text" at bounding box center [299, 67] width 277 height 28
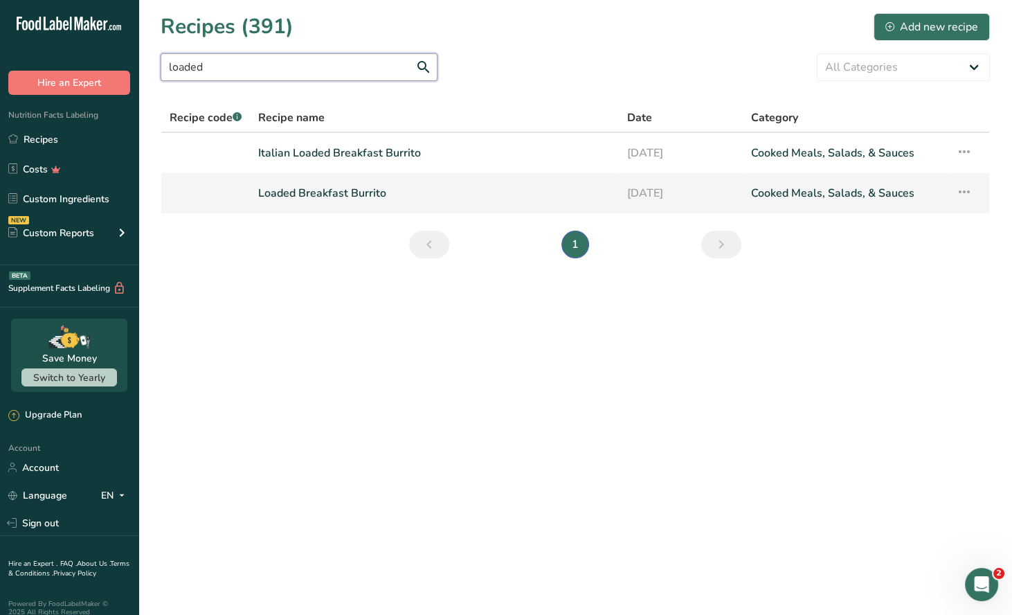
type input "loaded"
click at [346, 192] on link "Loaded Breakfast Burrito" at bounding box center [434, 193] width 352 height 29
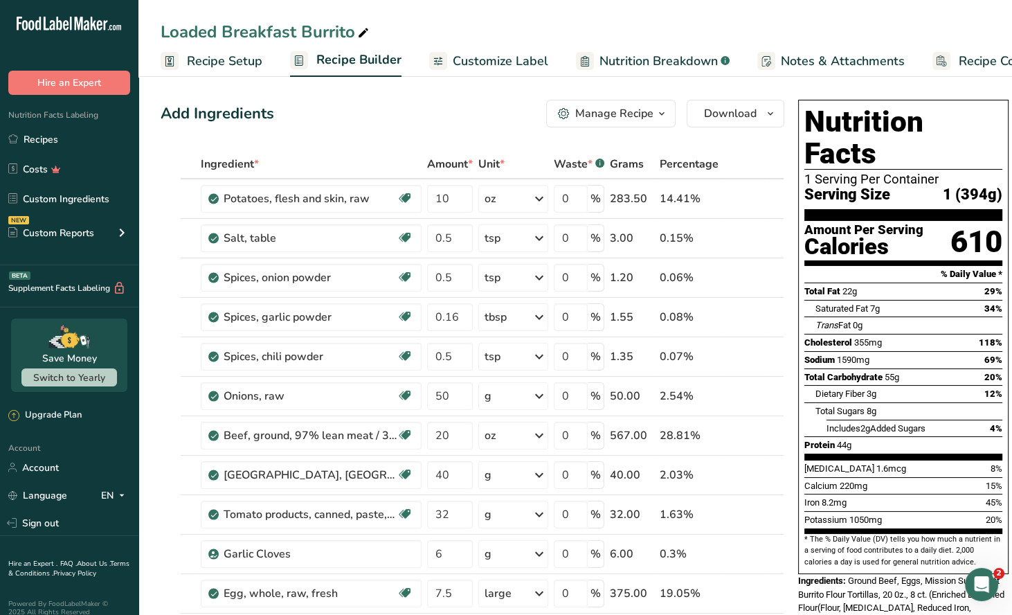
click at [660, 119] on icon "button" at bounding box center [661, 113] width 11 height 17
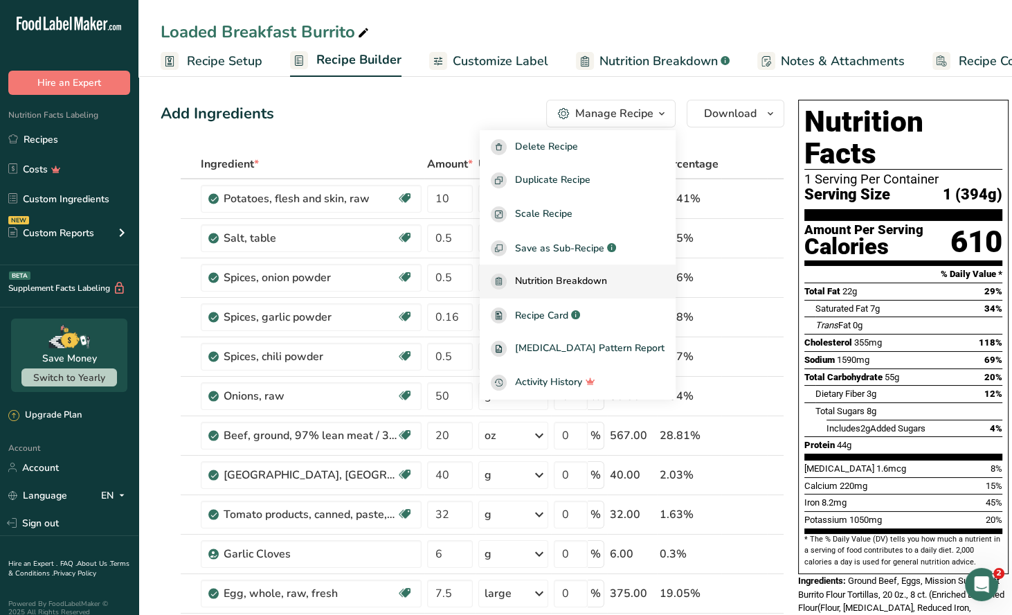
drag, startPoint x: 570, startPoint y: 316, endPoint x: 599, endPoint y: 287, distance: 40.6
click at [568, 318] on span "Recipe Card" at bounding box center [541, 315] width 53 height 15
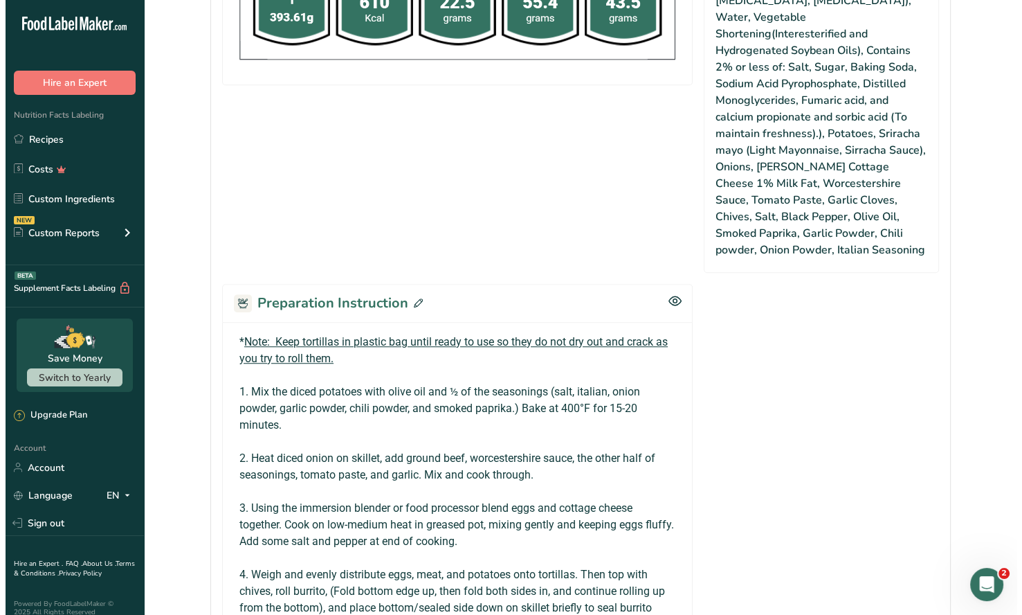
scroll to position [1177, 0]
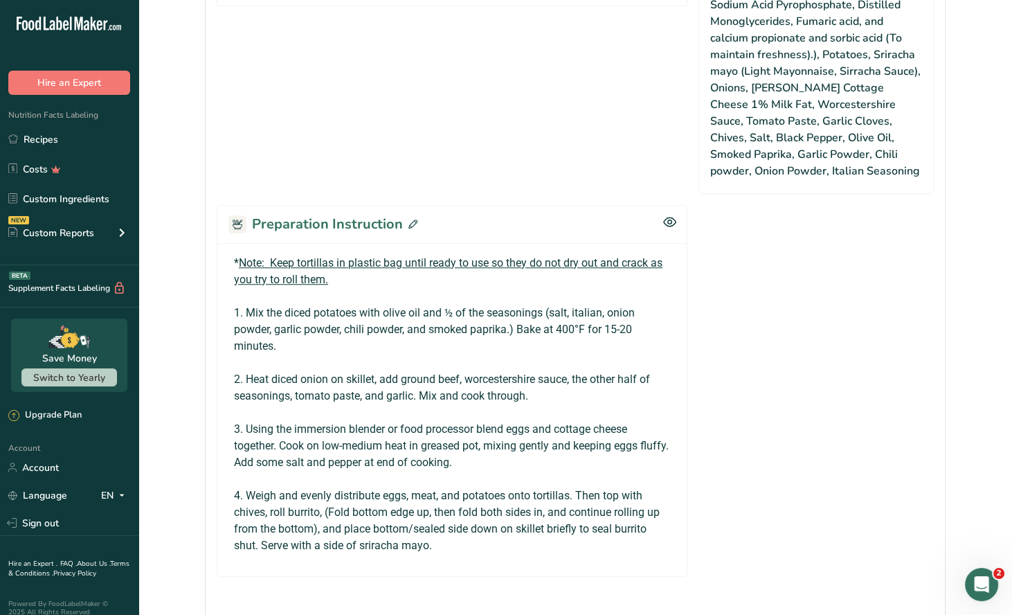
click at [408, 219] on icon at bounding box center [412, 223] width 9 height 9
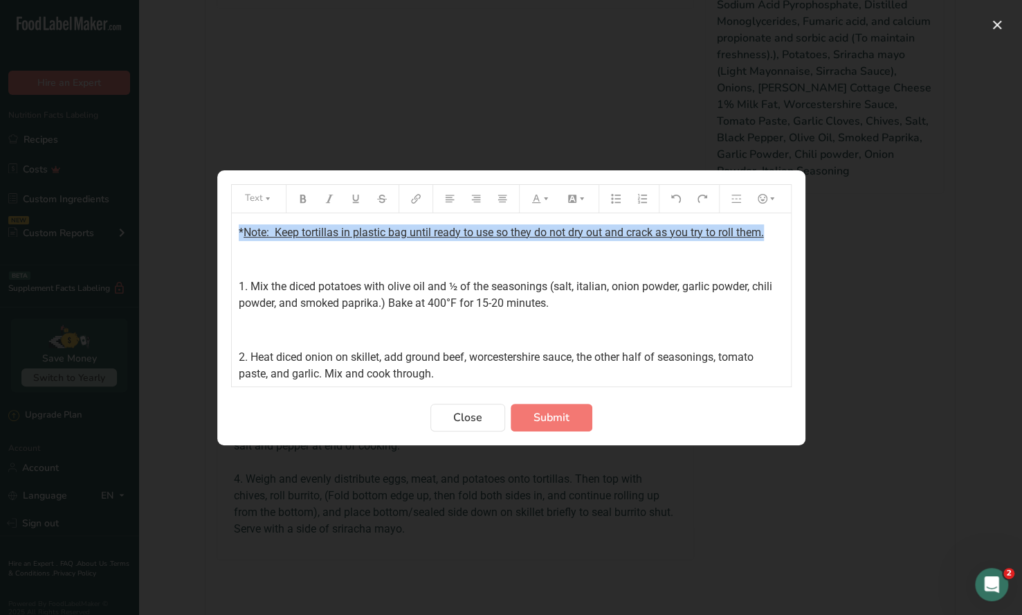
drag, startPoint x: 766, startPoint y: 233, endPoint x: 221, endPoint y: 235, distance: 544.8
click at [221, 235] on section "Text * Note: Keep tortillas in plastic bag until ready to use so they do not dr…" at bounding box center [511, 307] width 588 height 275
click at [300, 201] on icon "Preparation instructions modal" at bounding box center [303, 198] width 6 height 8
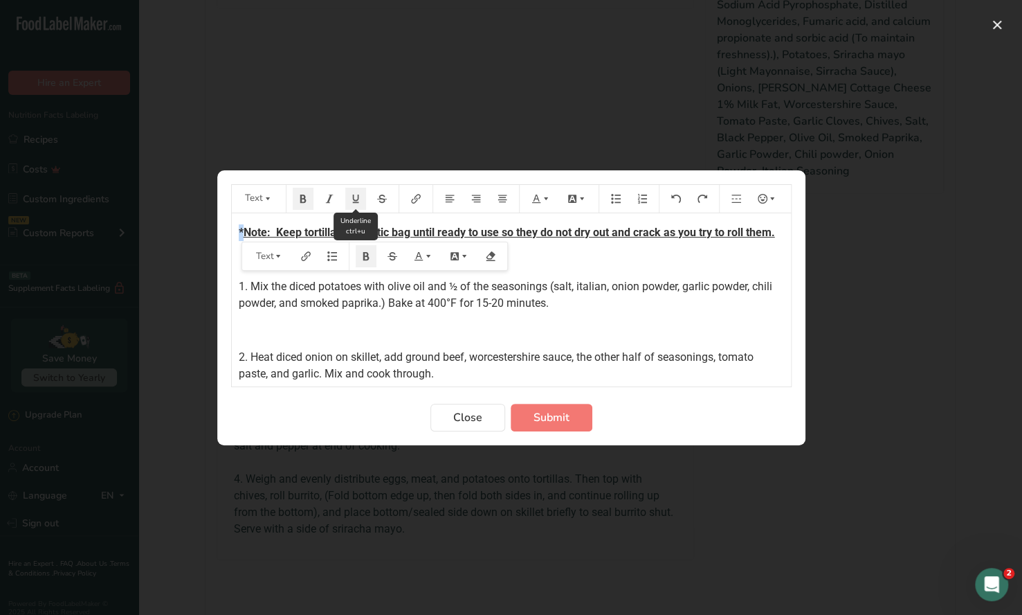
click at [353, 199] on icon "Preparation instructions modal" at bounding box center [355, 198] width 6 height 8
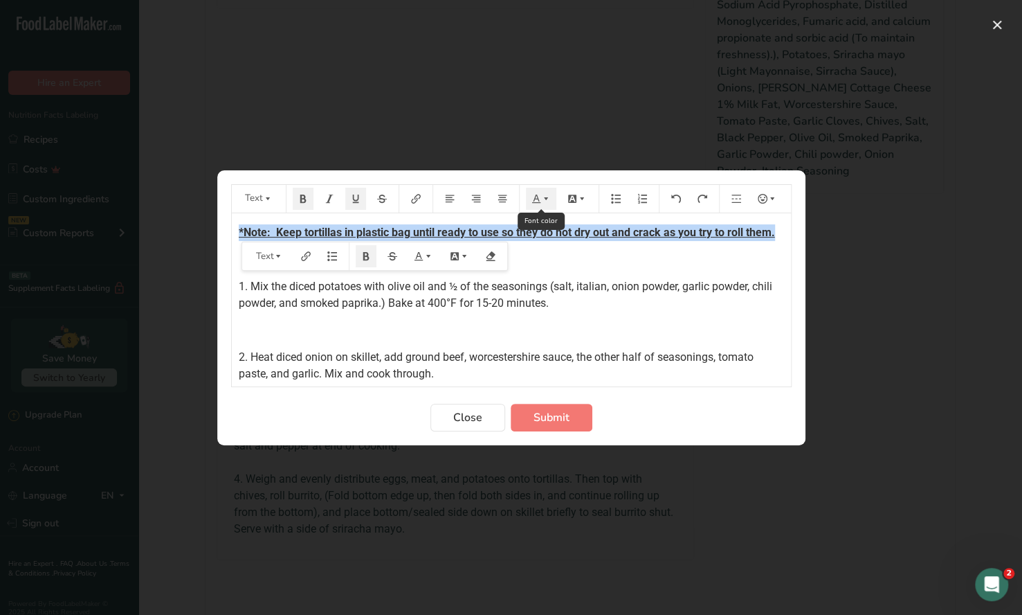
click at [544, 198] on icon "Preparation instructions modal" at bounding box center [546, 198] width 4 height 3
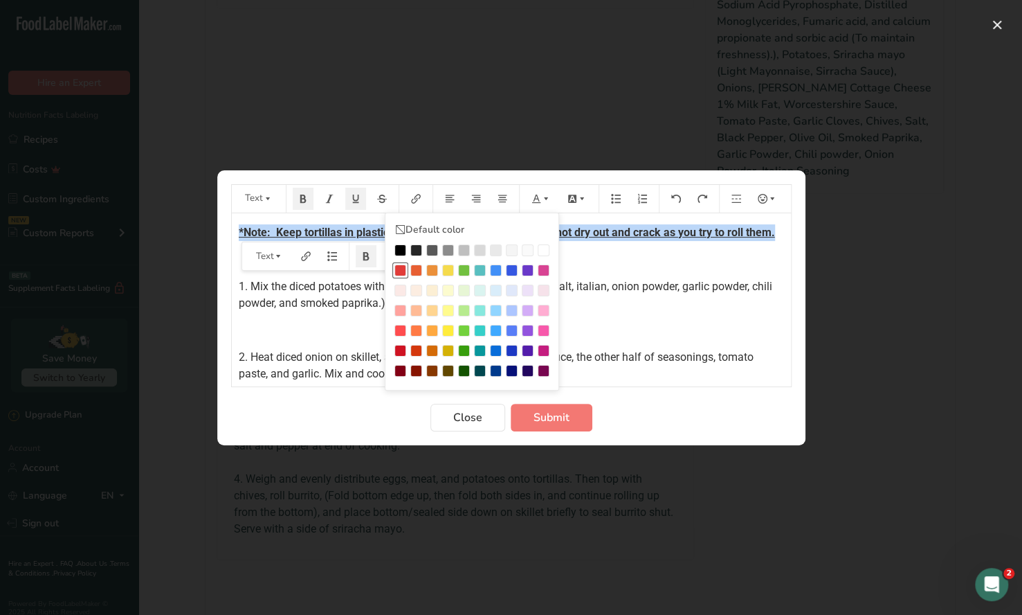
click at [399, 269] on div "Preparation instructions modal" at bounding box center [401, 270] width 12 height 12
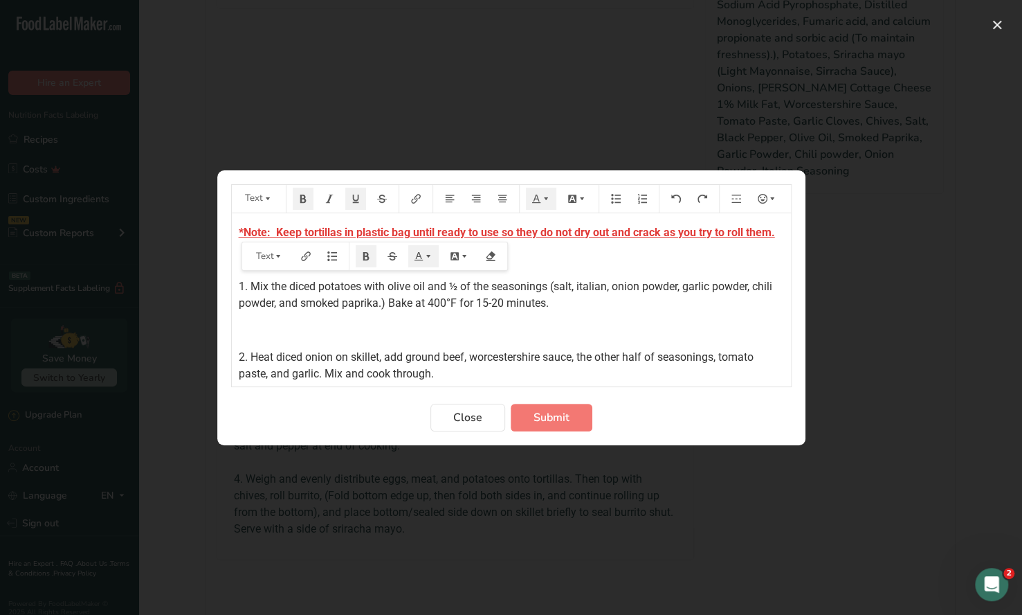
click at [622, 339] on p "﻿" at bounding box center [511, 330] width 545 height 17
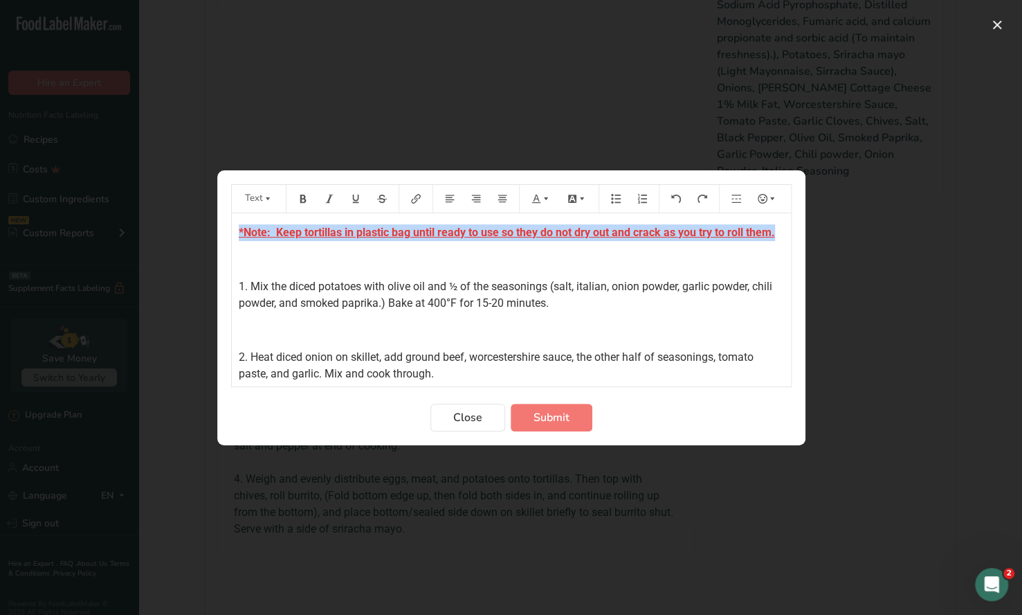
drag, startPoint x: 269, startPoint y: 251, endPoint x: 222, endPoint y: 232, distance: 50.6
click at [222, 232] on section "Text Default color *Note: Keep tortillas in plastic bag until ready to use so t…" at bounding box center [511, 307] width 588 height 275
click at [356, 201] on icon "Preparation instructions modal" at bounding box center [355, 198] width 6 height 8
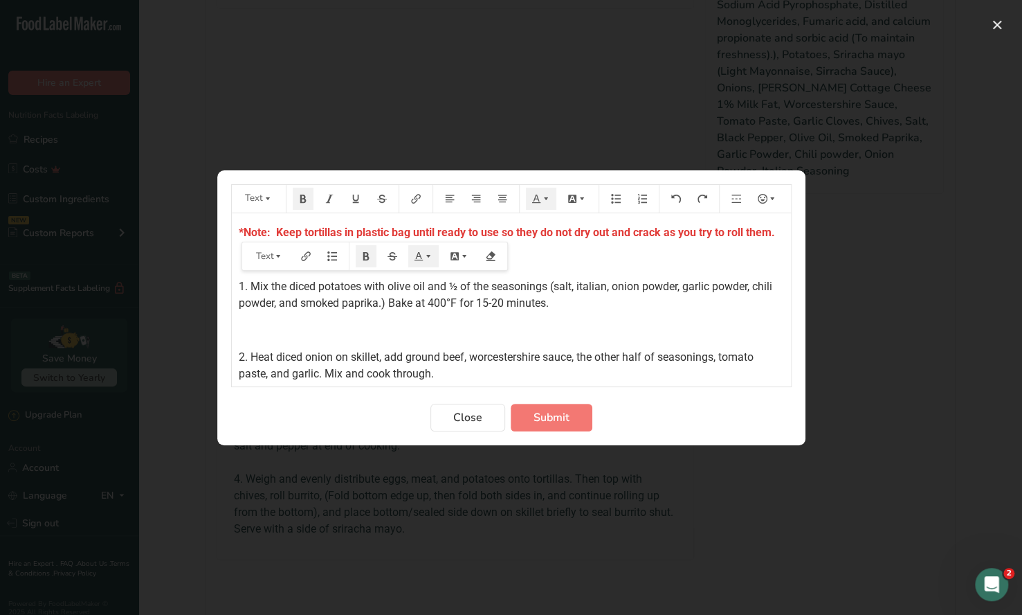
click at [548, 268] on p "﻿" at bounding box center [511, 259] width 545 height 17
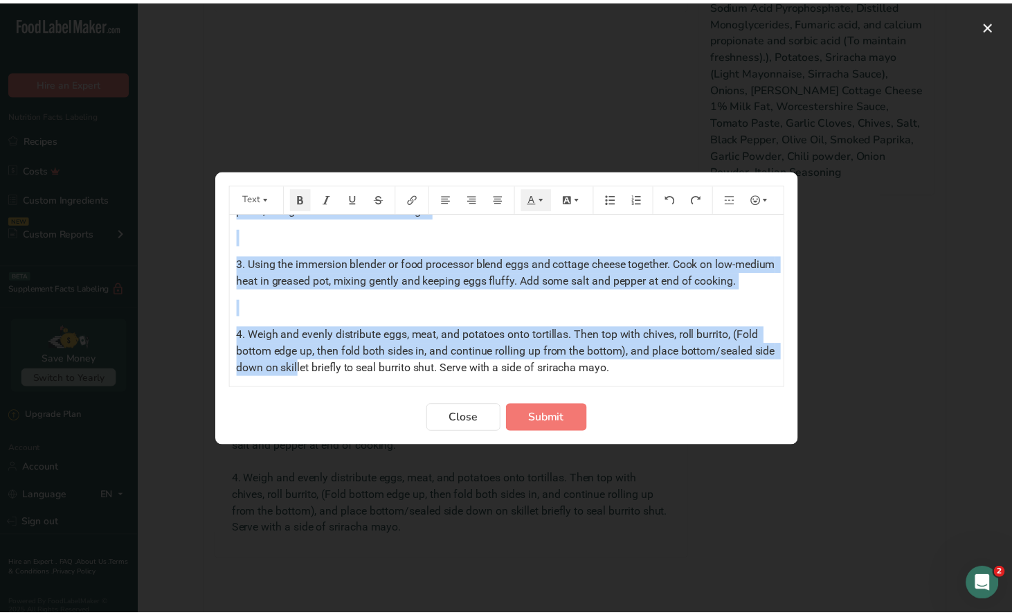
scroll to position [197, 0]
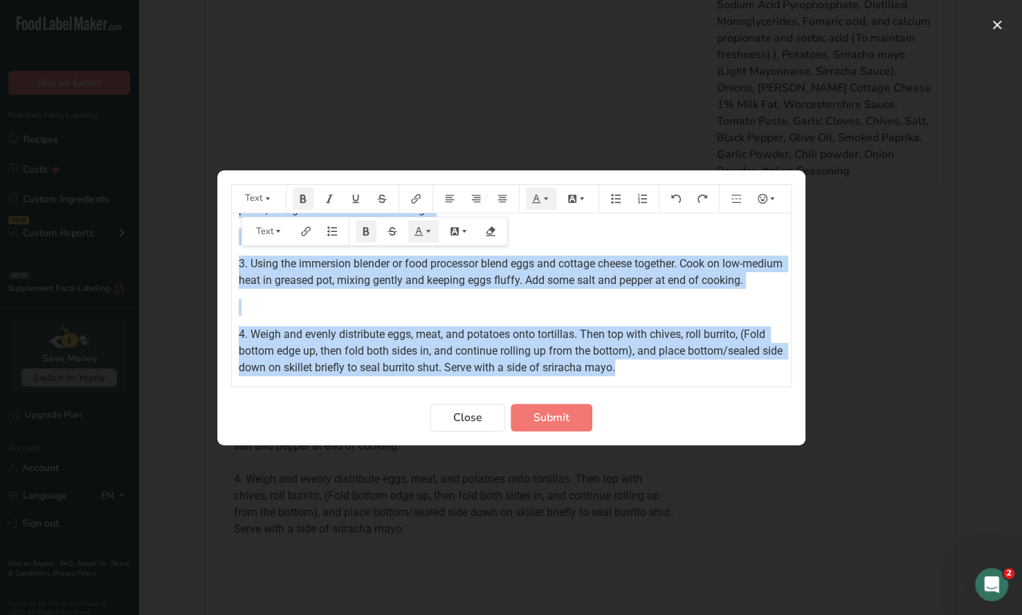
drag, startPoint x: 235, startPoint y: 229, endPoint x: 737, endPoint y: 368, distance: 520.8
click at [755, 375] on div "*Note: Keep tortillas in plastic bag until ready to use so they do not dry out …" at bounding box center [511, 212] width 559 height 327
copy div "*Note: Keep tortillas in plastic bag until ready to use so they do not dry out …"
click at [529, 414] on button "Submit" at bounding box center [552, 418] width 82 height 28
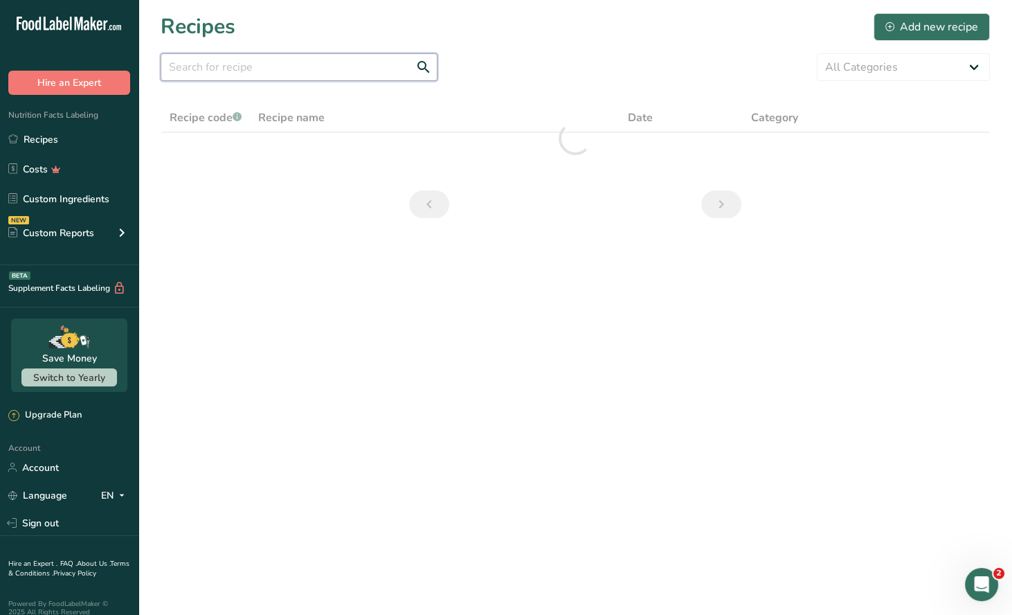
click at [223, 69] on input "text" at bounding box center [299, 67] width 277 height 28
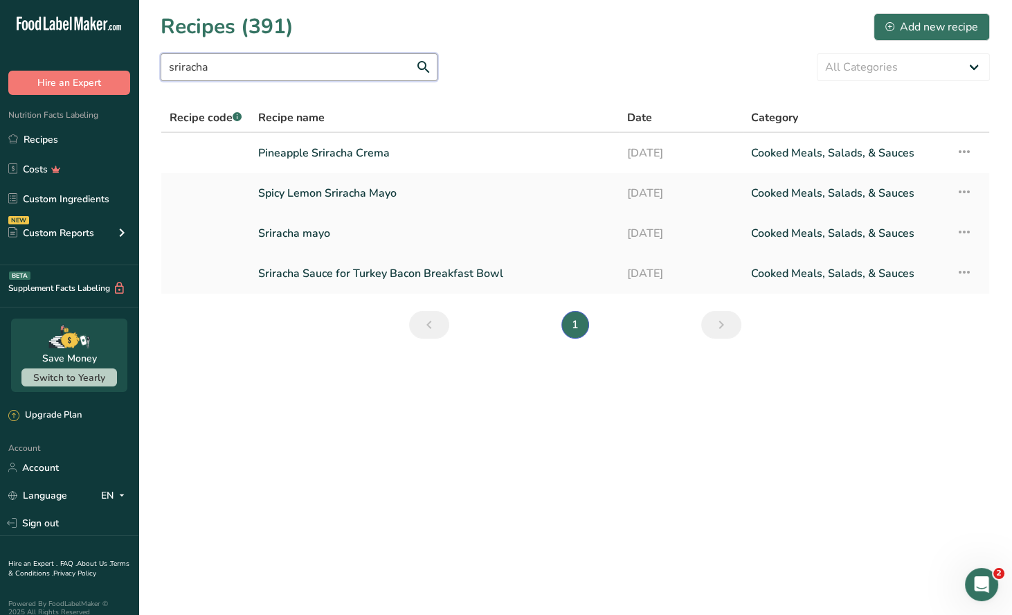
type input "sriracha"
click at [327, 228] on link "Sriracha mayo" at bounding box center [434, 233] width 352 height 29
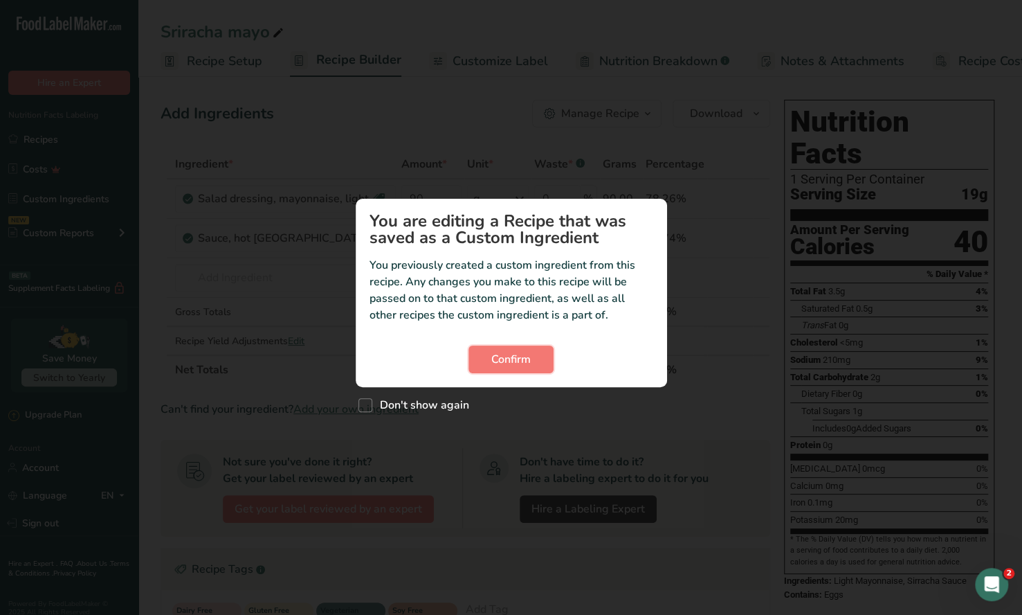
click at [511, 359] on span "Confirm" at bounding box center [510, 359] width 39 height 17
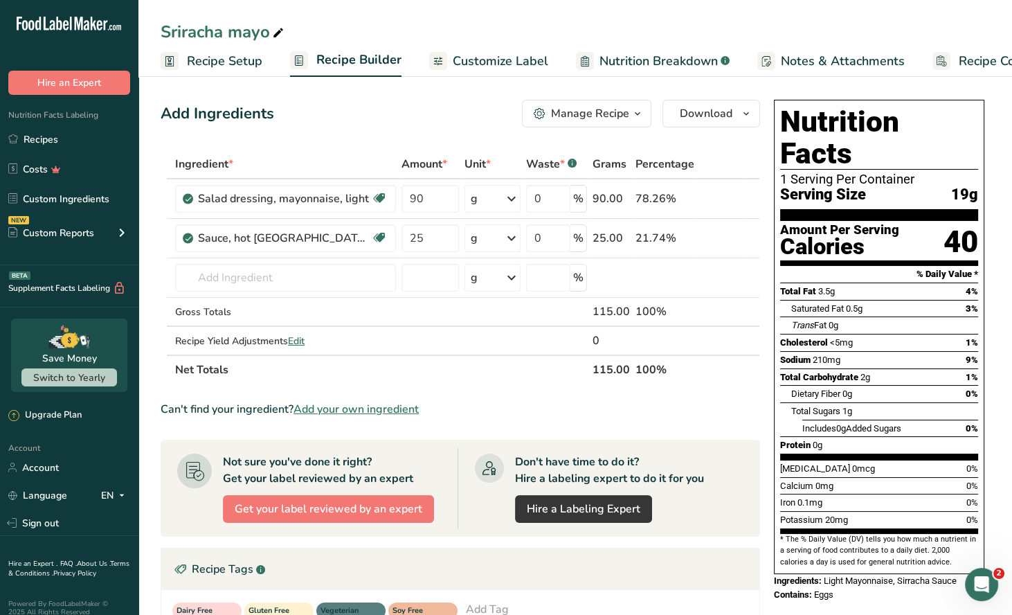
click at [640, 114] on icon "button" at bounding box center [637, 113] width 11 height 17
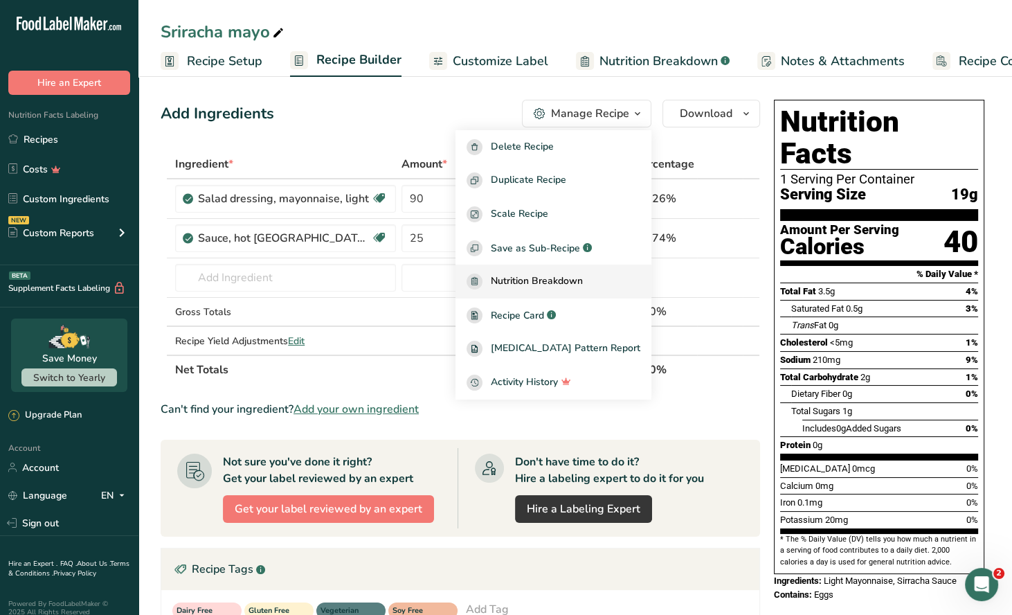
drag, startPoint x: 547, startPoint y: 312, endPoint x: 560, endPoint y: 291, distance: 24.0
click at [544, 310] on span "Recipe Card" at bounding box center [517, 315] width 53 height 15
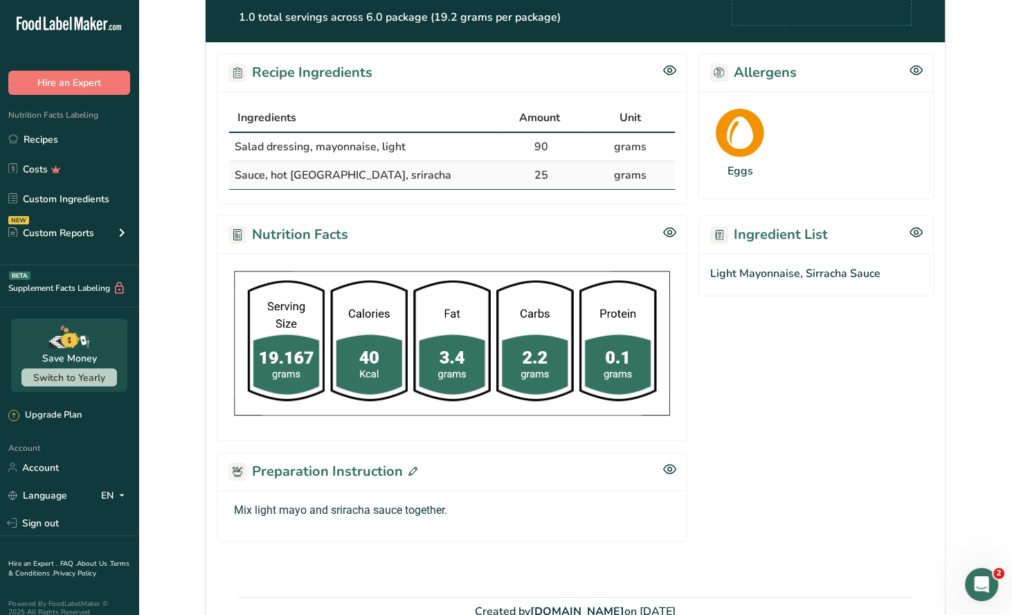
scroll to position [285, 0]
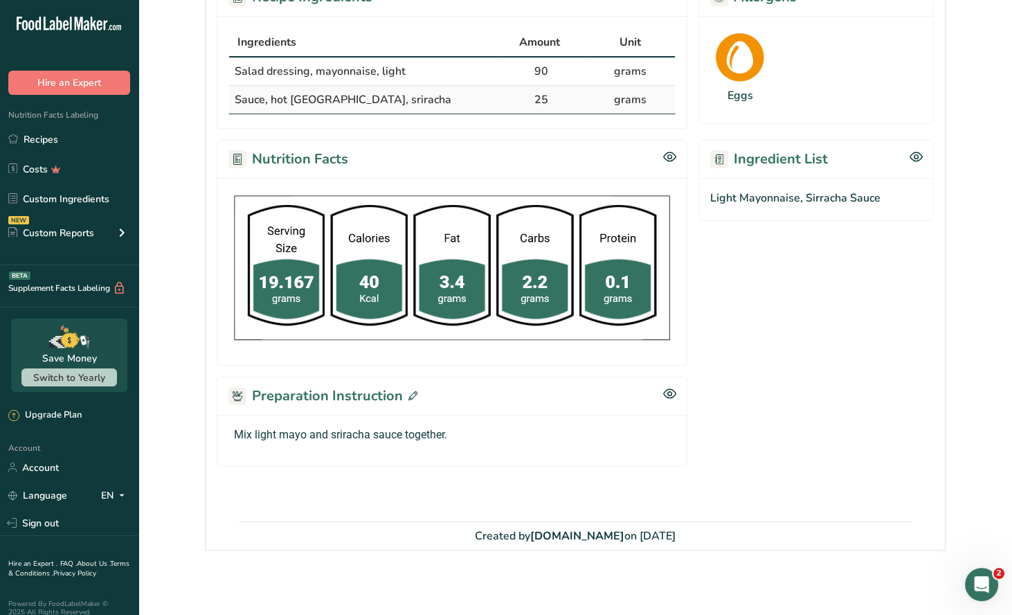
click at [410, 395] on icon at bounding box center [412, 395] width 9 height 9
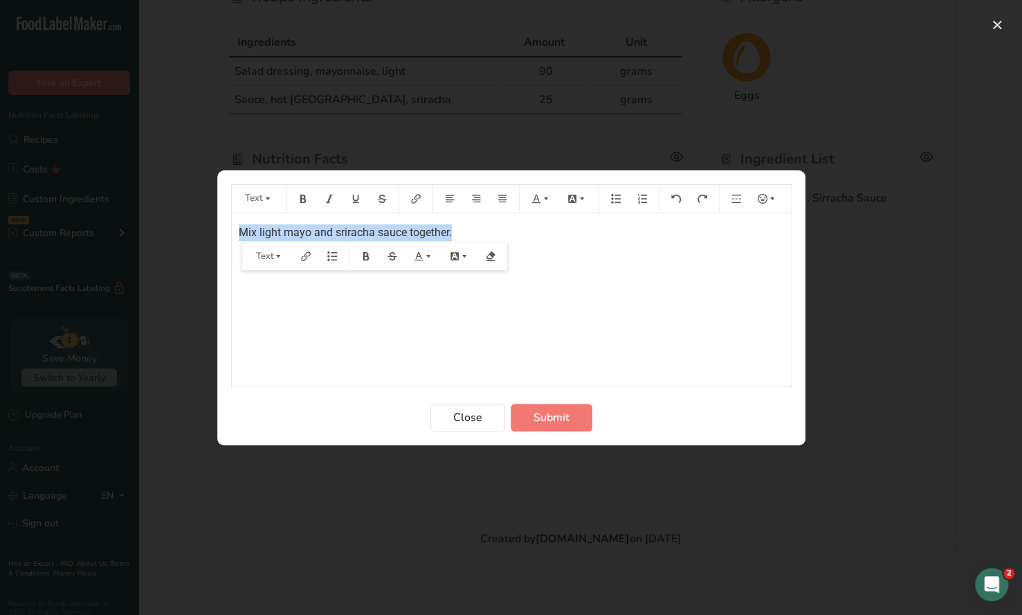
drag, startPoint x: 235, startPoint y: 229, endPoint x: 483, endPoint y: 234, distance: 247.9
click at [483, 234] on div "Mix light mayo and sriracha sauce together." at bounding box center [511, 299] width 559 height 173
copy span "Mix light mayo and sriracha sauce together."
click at [474, 415] on span "Close" at bounding box center [467, 417] width 29 height 17
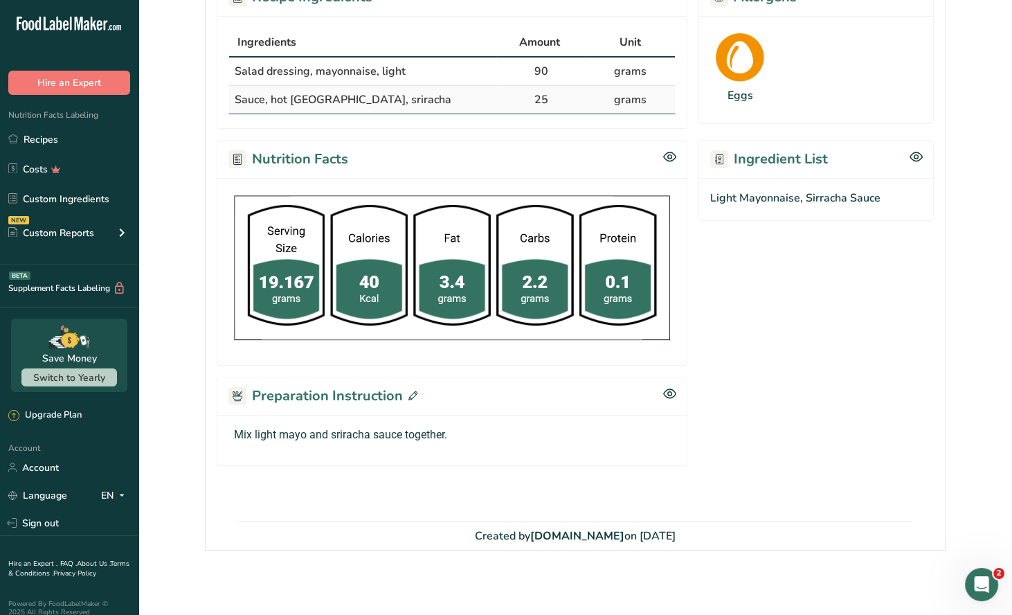
click at [413, 395] on icon at bounding box center [412, 395] width 9 height 9
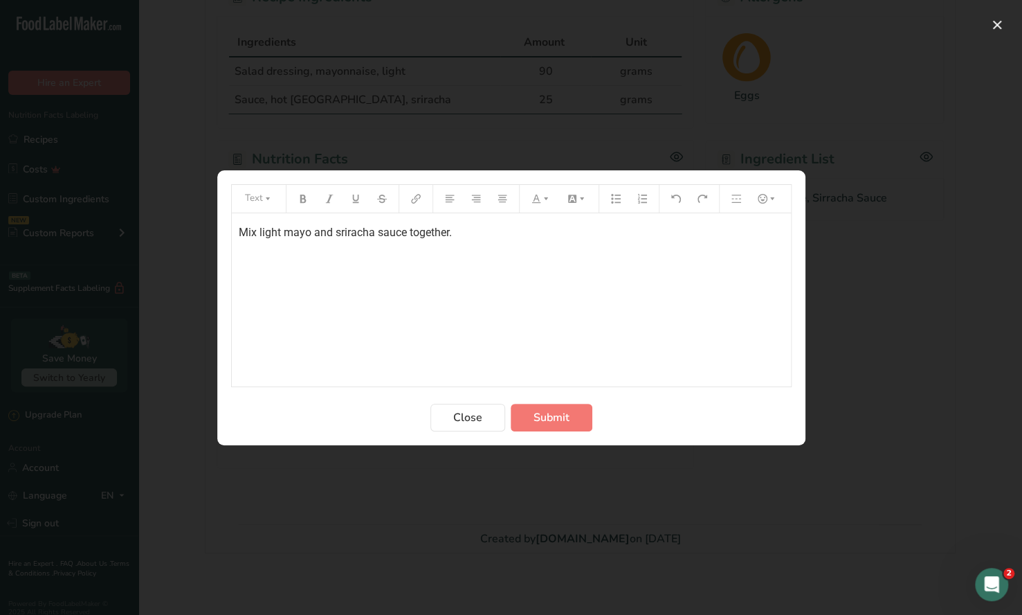
click at [460, 235] on p "Mix light mayo and sriracha sauce together." at bounding box center [511, 232] width 545 height 17
click at [556, 422] on span "Submit" at bounding box center [552, 417] width 36 height 17
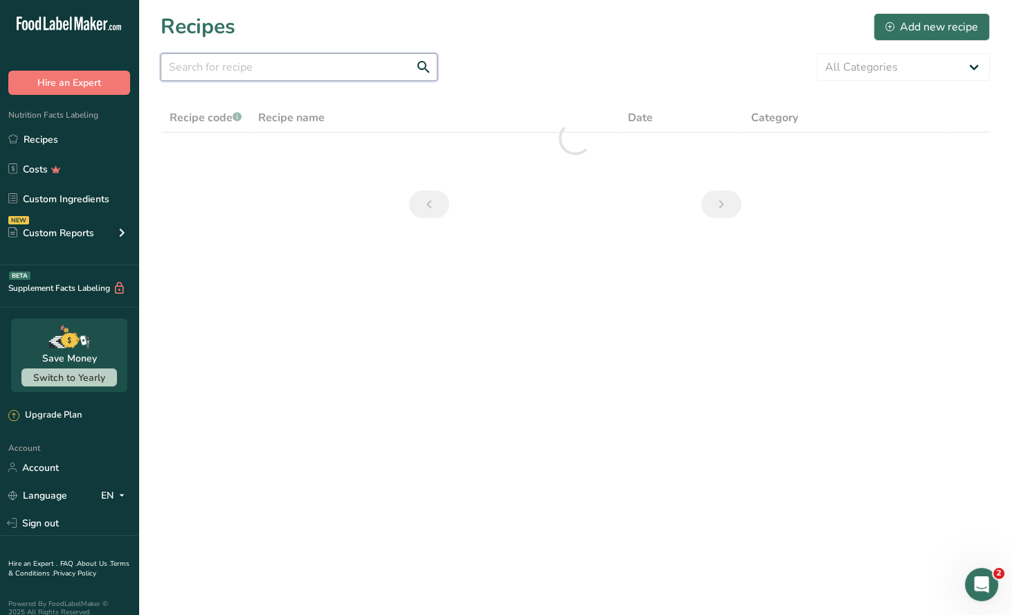
click at [204, 65] on input "text" at bounding box center [299, 67] width 277 height 28
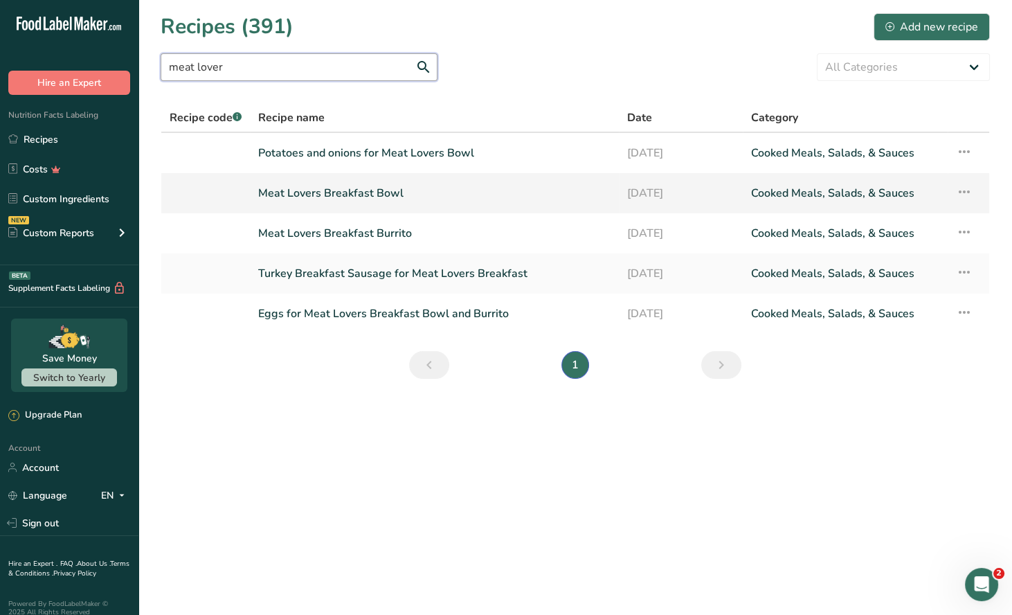
type input "meat lover"
click at [359, 195] on link "Meat Lovers Breakfast Bowl" at bounding box center [434, 193] width 352 height 29
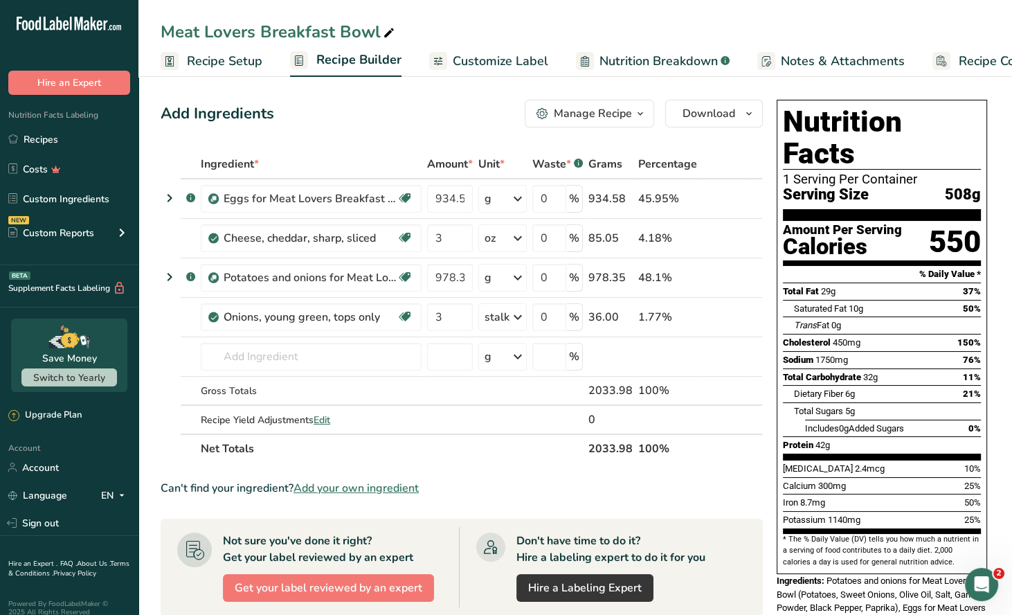
click at [635, 120] on icon "button" at bounding box center [640, 113] width 11 height 17
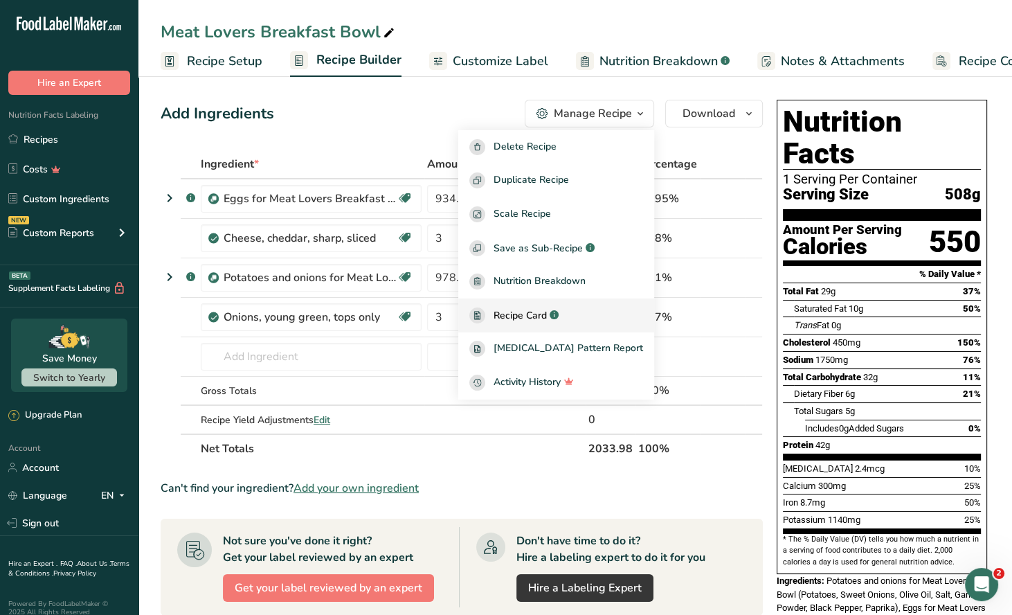
click at [536, 317] on span "Recipe Card" at bounding box center [520, 315] width 53 height 15
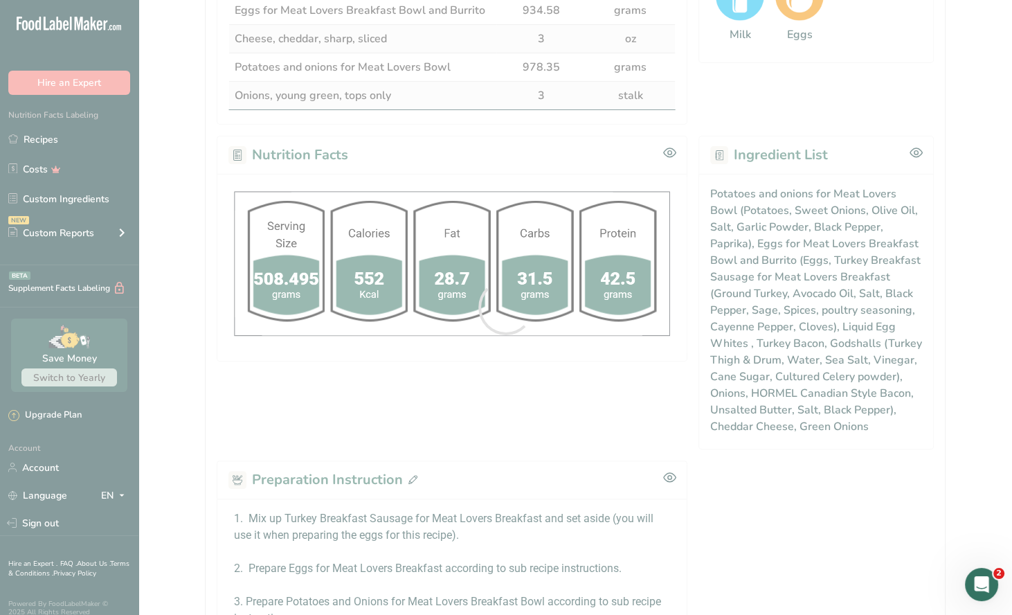
scroll to position [645, 0]
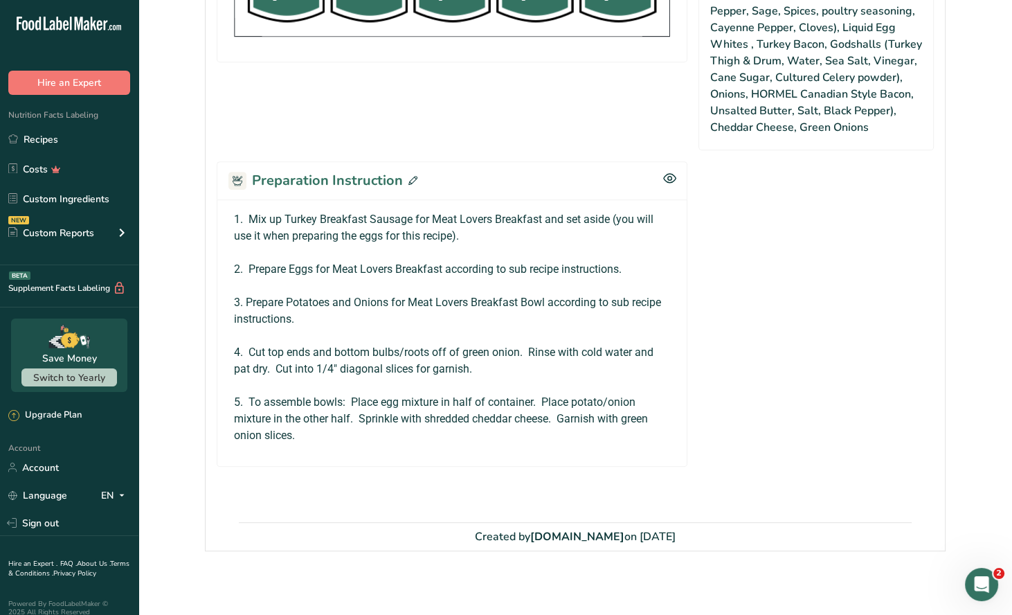
click at [413, 172] on span at bounding box center [410, 180] width 15 height 21
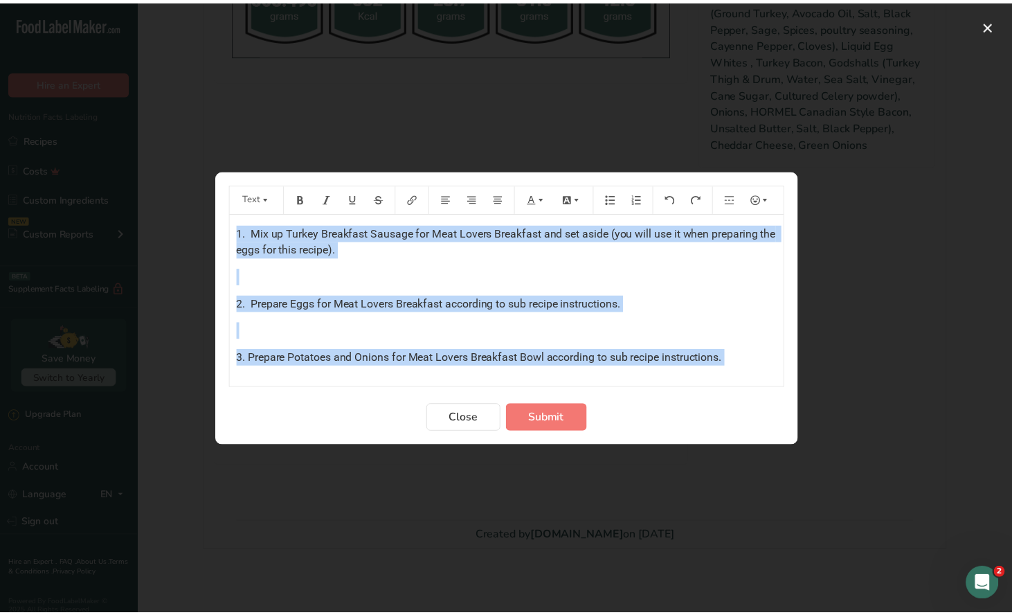
scroll to position [131, 0]
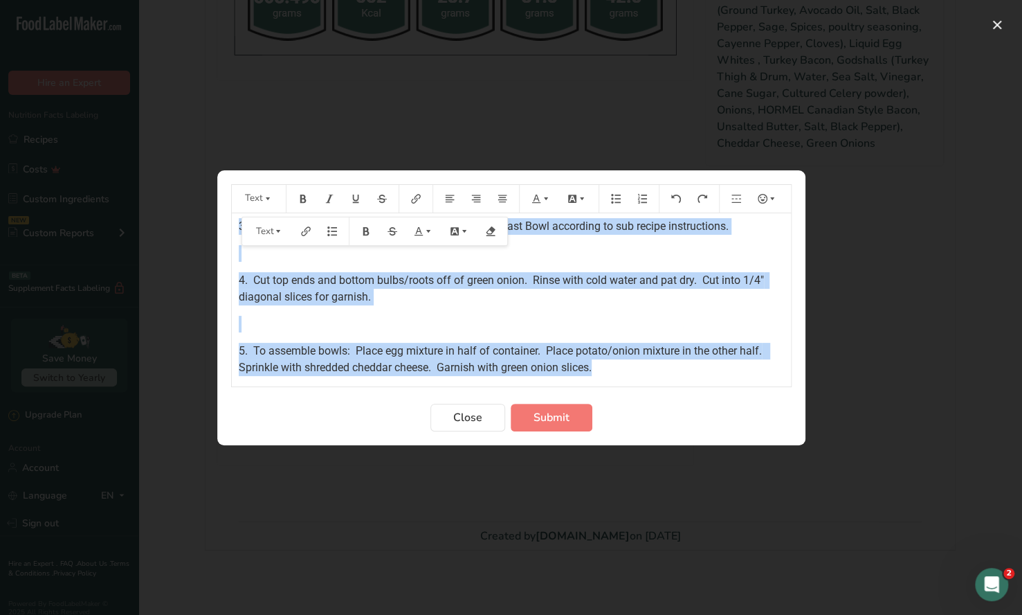
drag, startPoint x: 234, startPoint y: 229, endPoint x: 640, endPoint y: 376, distance: 432.0
click at [640, 376] on div "1. Mix up Turkey Breakfast Sausage for Meat Lovers Breakfast and set aside (you…" at bounding box center [511, 299] width 559 height 173
copy div "1. Mix up Turkey Breakfast Sausage for Meat Lovers Breakfast and set aside (you…"
drag, startPoint x: 476, startPoint y: 414, endPoint x: 466, endPoint y: 336, distance: 78.9
click at [476, 415] on span "Close" at bounding box center [467, 417] width 29 height 17
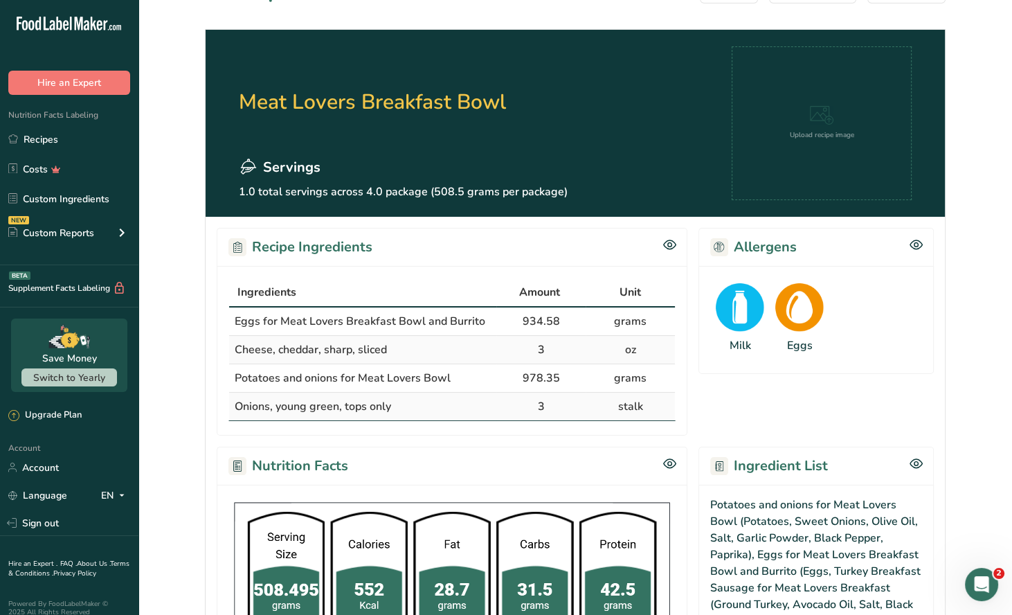
scroll to position [0, 0]
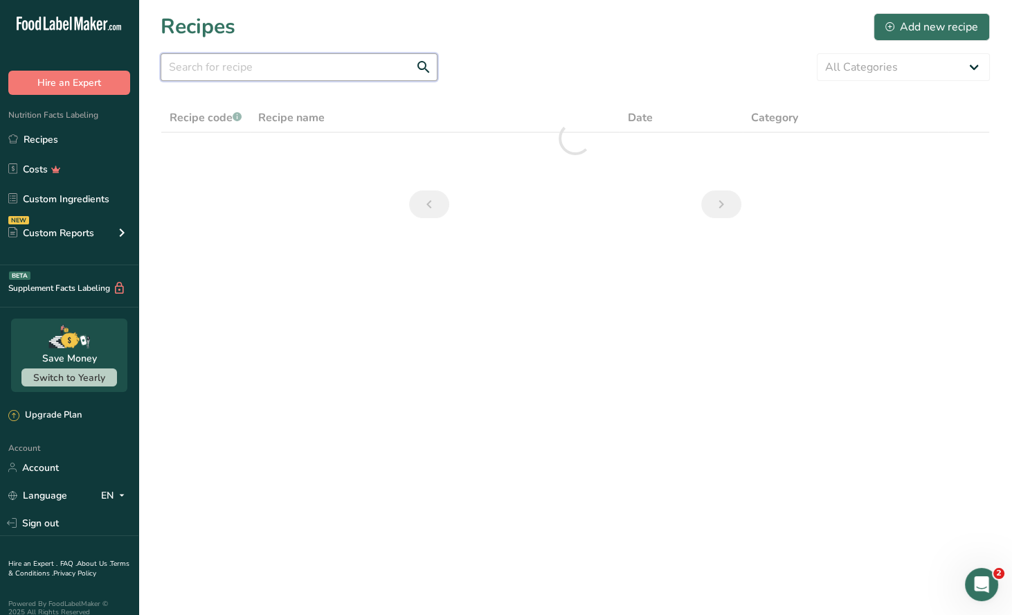
click at [226, 68] on input "text" at bounding box center [299, 67] width 277 height 28
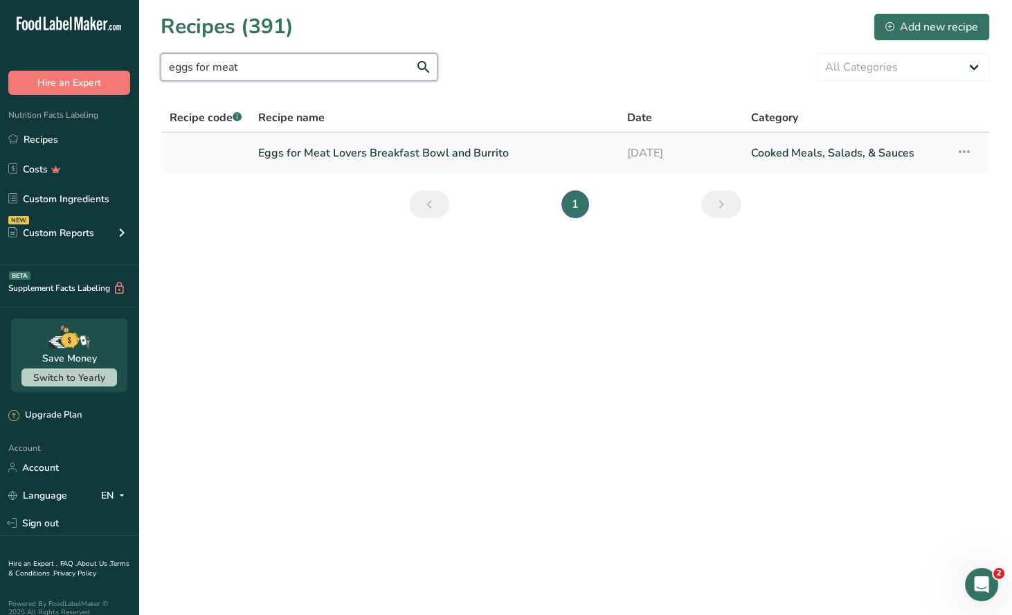
type input "eggs for meat"
click at [352, 156] on link "Eggs for Meat Lovers Breakfast Bowl and Burrito" at bounding box center [434, 152] width 352 height 29
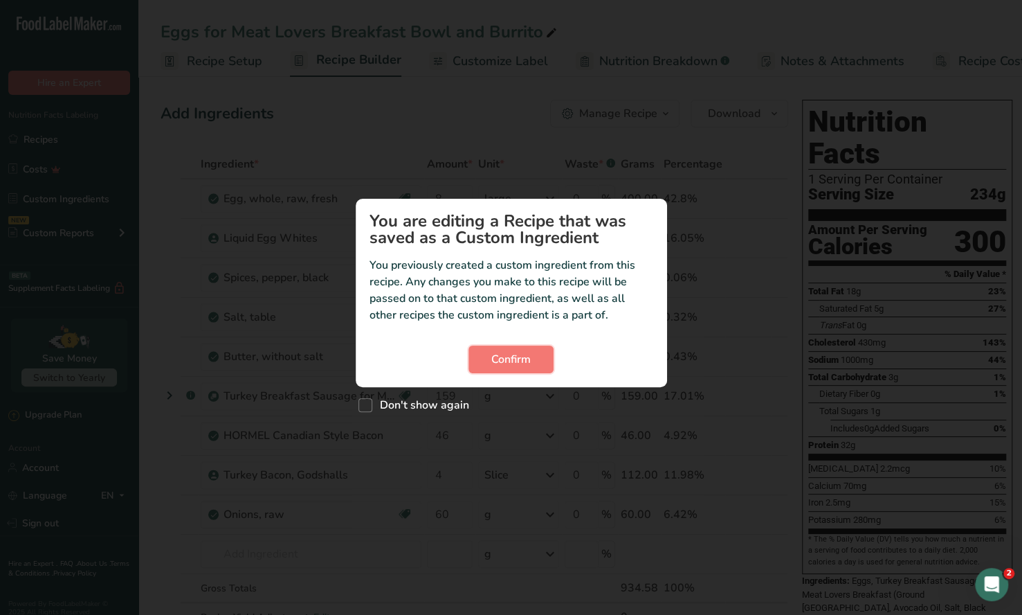
drag, startPoint x: 524, startPoint y: 357, endPoint x: 586, endPoint y: 297, distance: 85.7
click at [525, 356] on span "Confirm" at bounding box center [510, 359] width 39 height 17
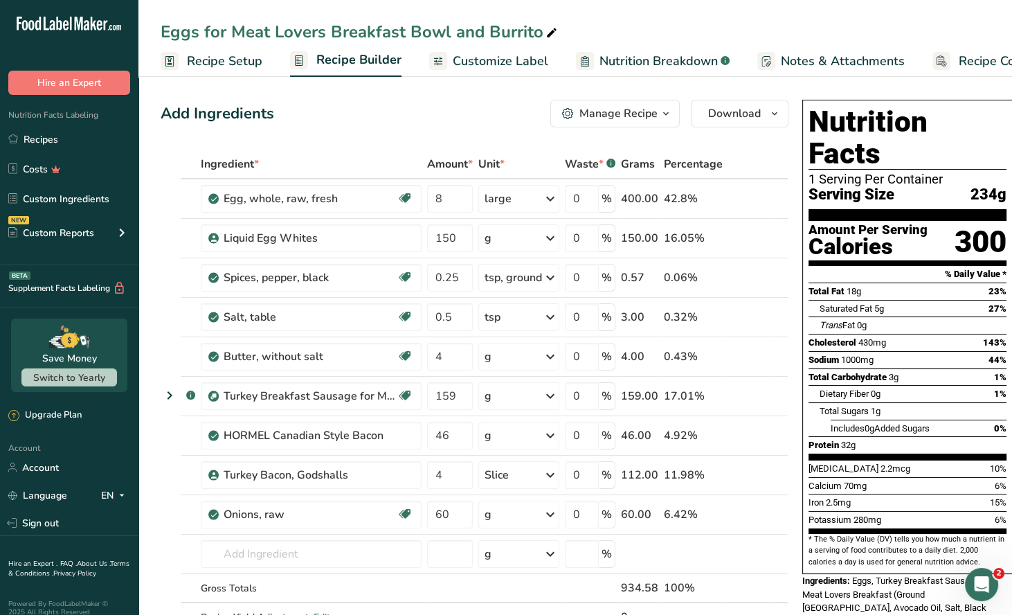
click at [660, 112] on icon "button" at bounding box center [665, 113] width 11 height 17
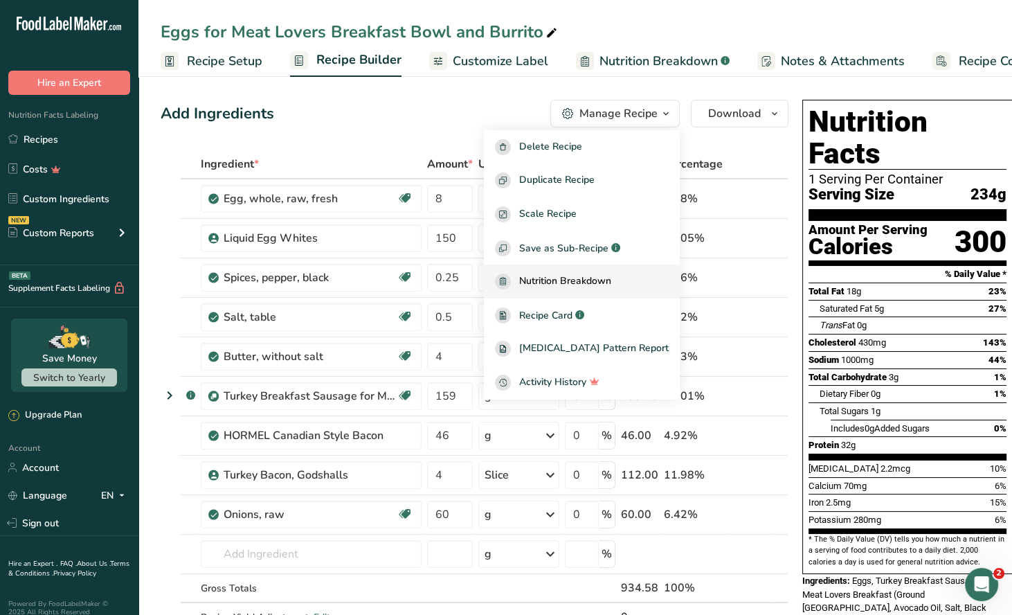
click at [572, 316] on span "Recipe Card" at bounding box center [545, 315] width 53 height 15
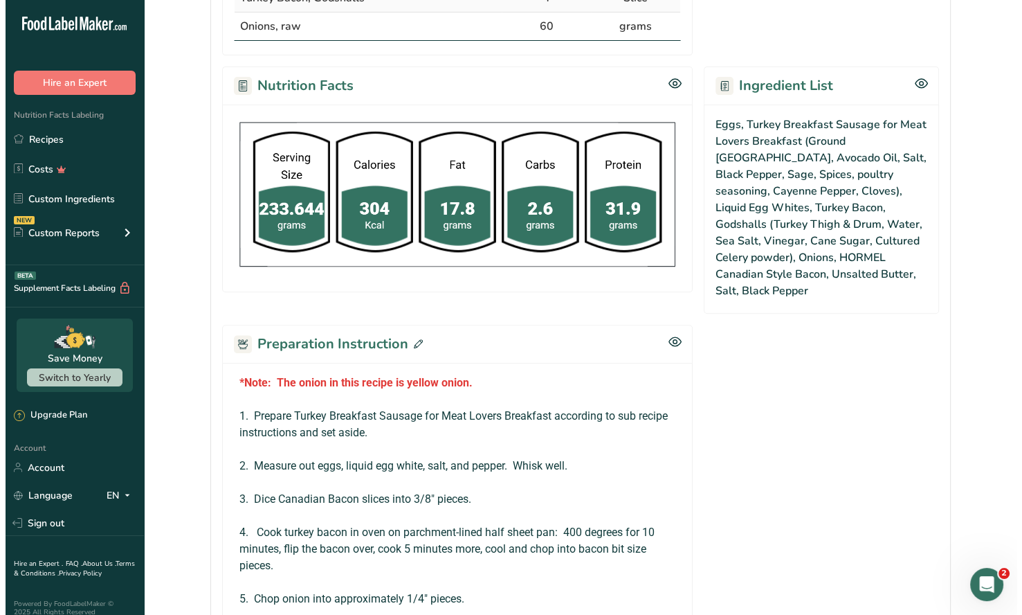
scroll to position [820, 0]
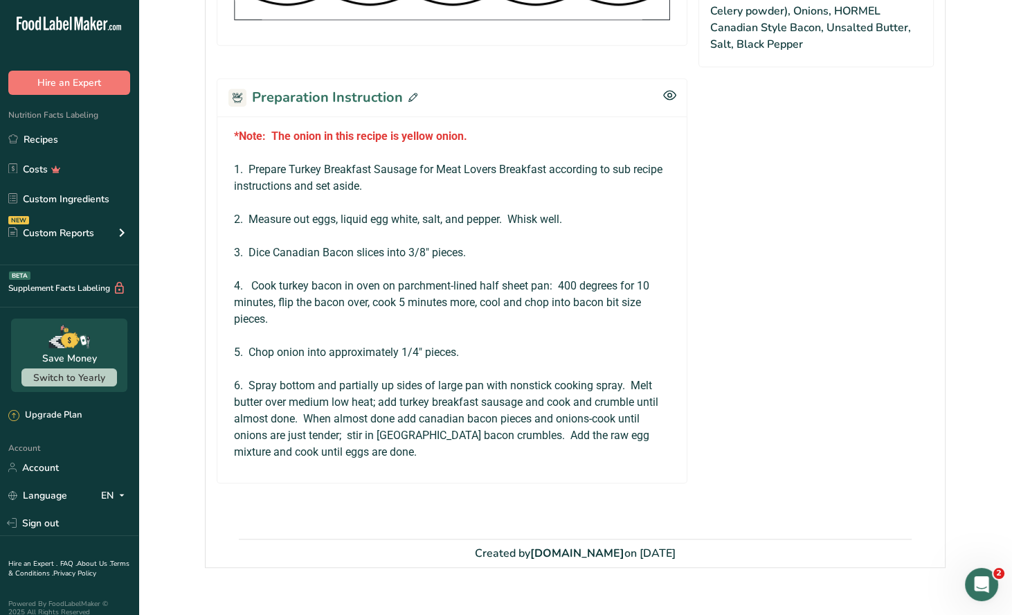
click at [411, 93] on icon at bounding box center [412, 97] width 9 height 9
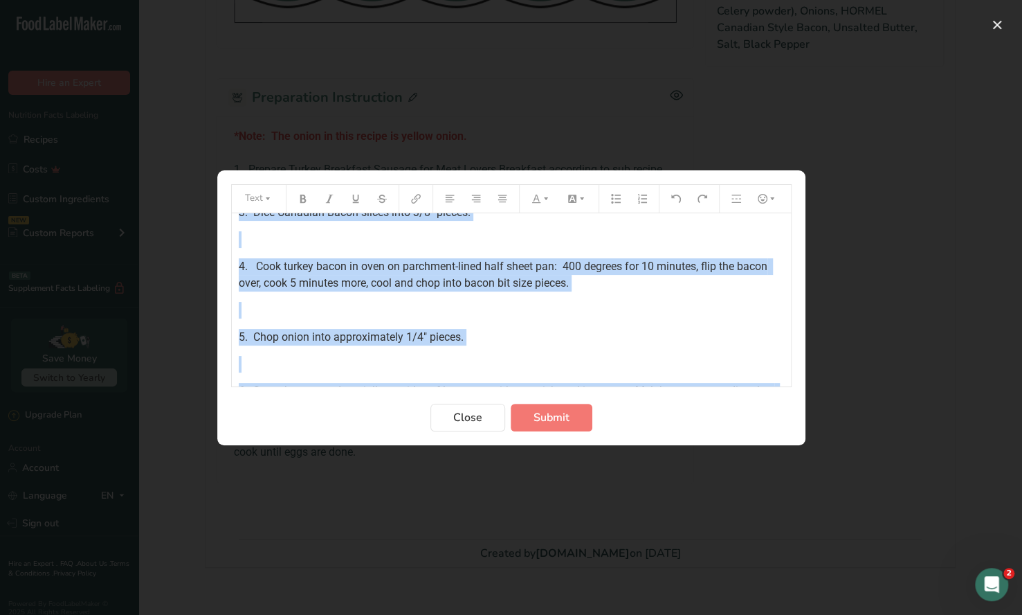
scroll to position [271, 0]
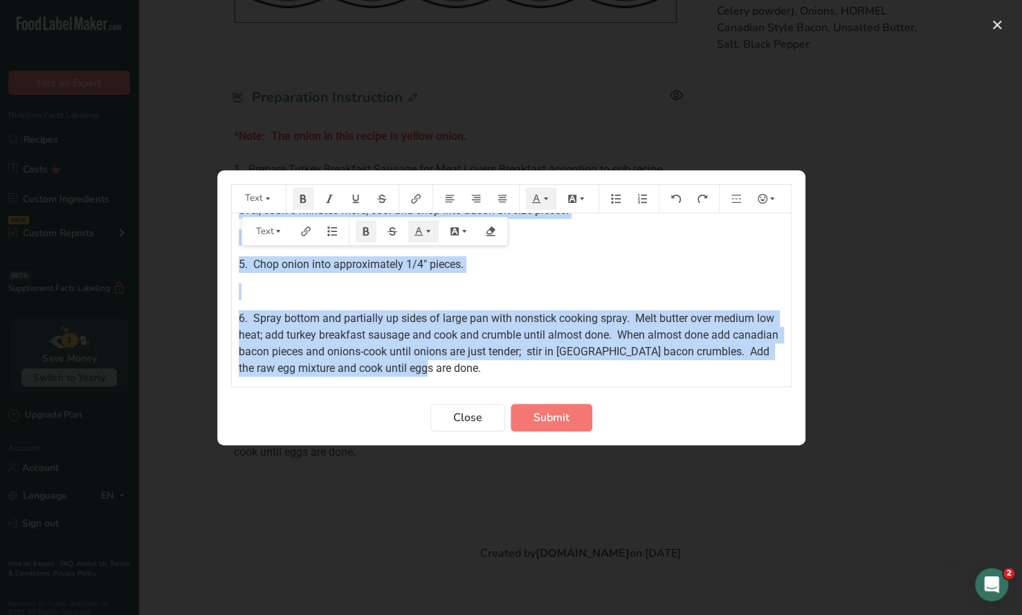
drag, startPoint x: 233, startPoint y: 230, endPoint x: 550, endPoint y: 400, distance: 360.5
click at [551, 400] on form "Text *Note: The onion in this recipe is yellow onion. ﻿ 1. Prepare Turkey Break…" at bounding box center [511, 307] width 561 height 247
copy div "*Note: The onion in this recipe is yellow onion. ﻿ 1. Prepare Turkey Breakfast …"
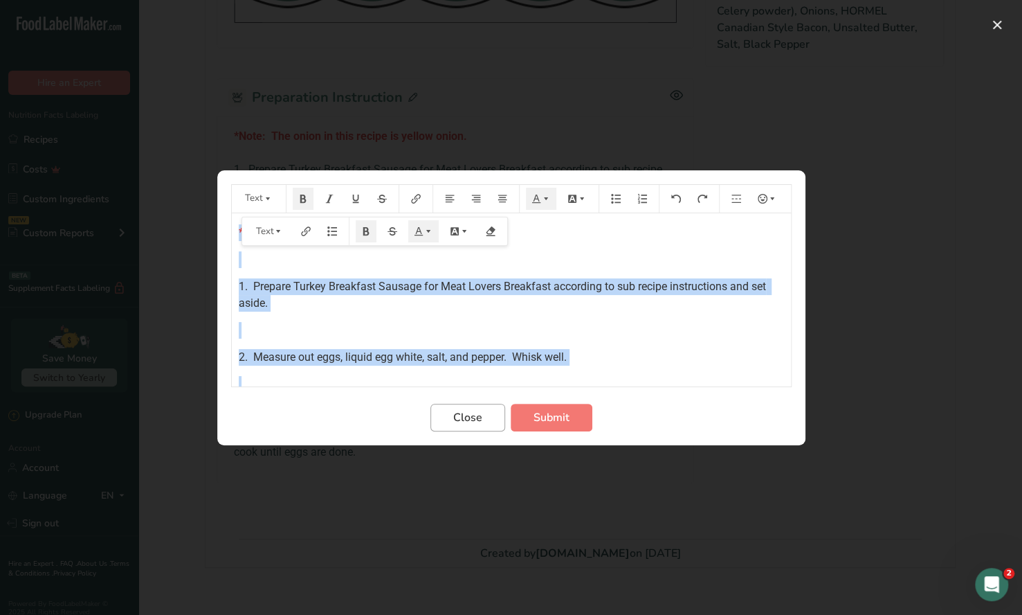
scroll to position [271, 0]
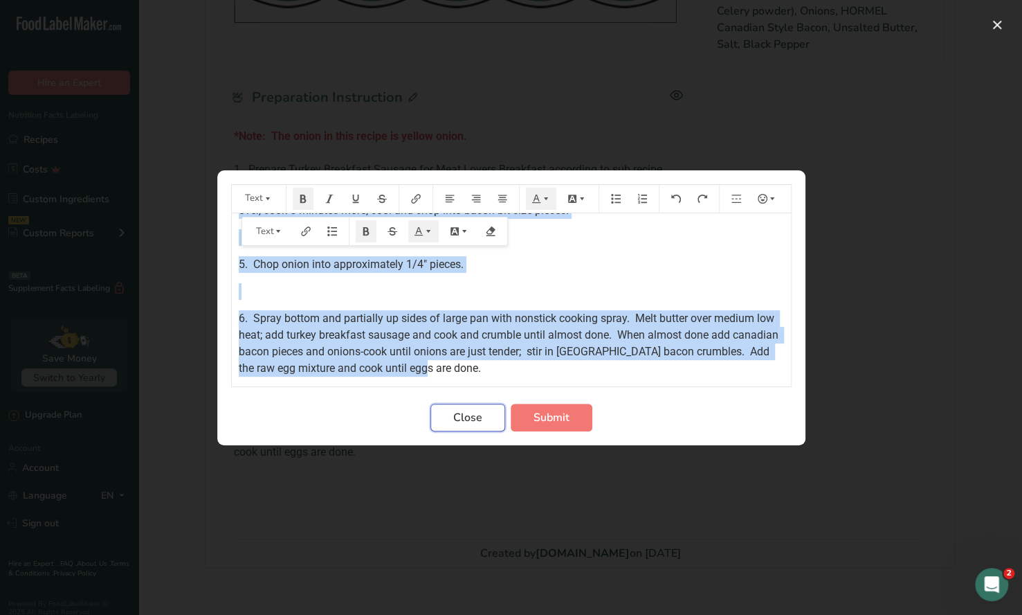
drag, startPoint x: 479, startPoint y: 420, endPoint x: 425, endPoint y: 11, distance: 412.7
click at [478, 419] on span "Close" at bounding box center [467, 417] width 29 height 17
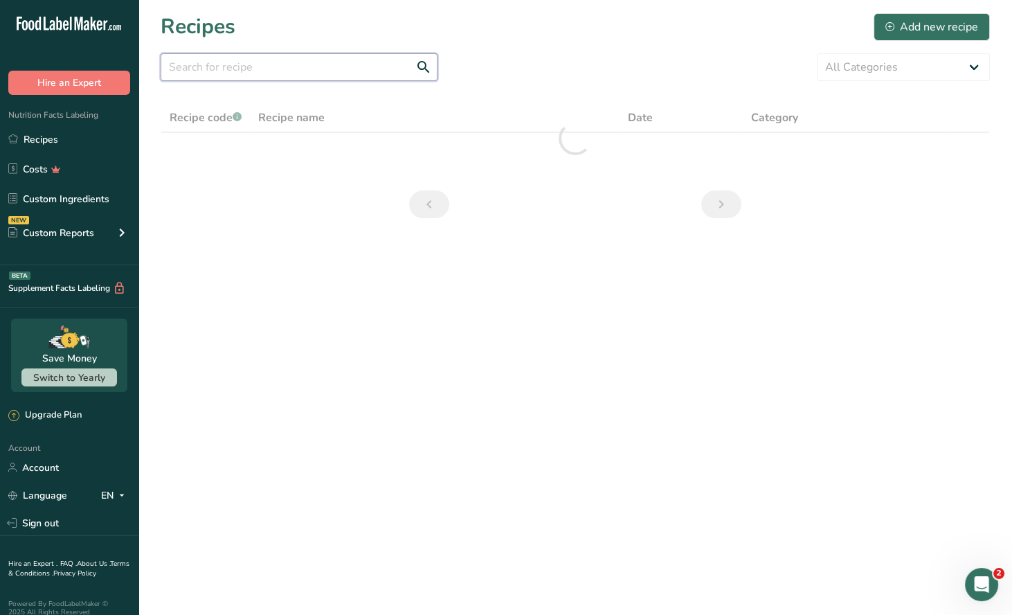
click at [195, 70] on input "text" at bounding box center [299, 67] width 277 height 28
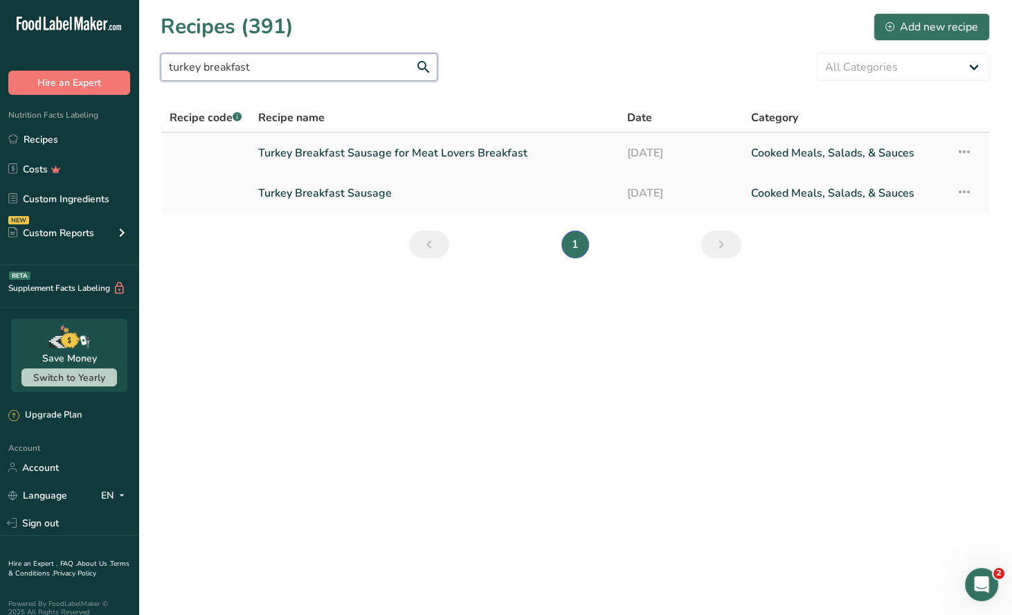
type input "turkey breakfast"
click at [443, 148] on link "Turkey Breakfast Sausage for Meat Lovers Breakfast" at bounding box center [434, 152] width 352 height 29
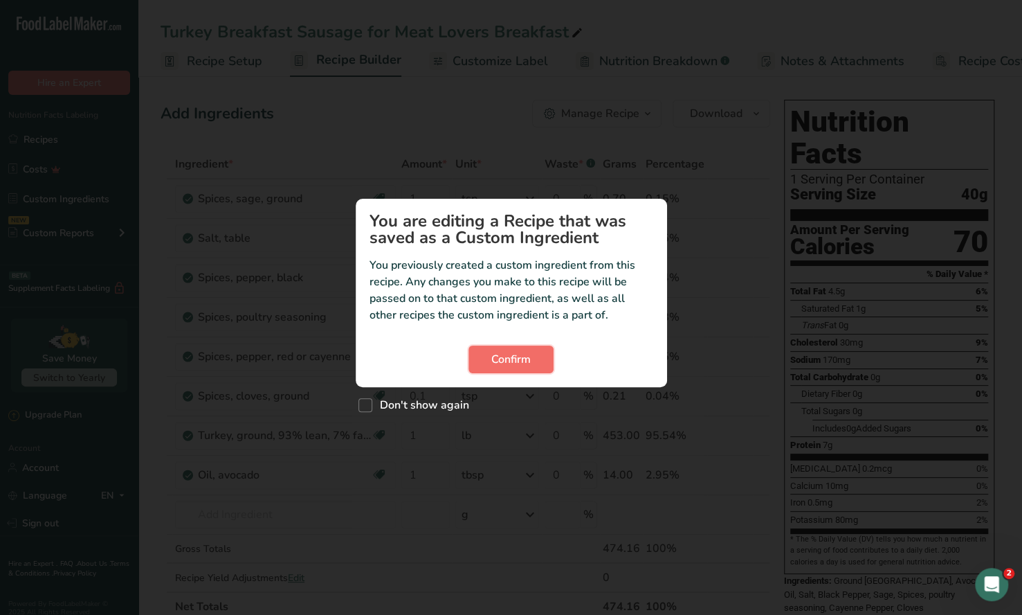
click at [519, 359] on span "Confirm" at bounding box center [510, 359] width 39 height 17
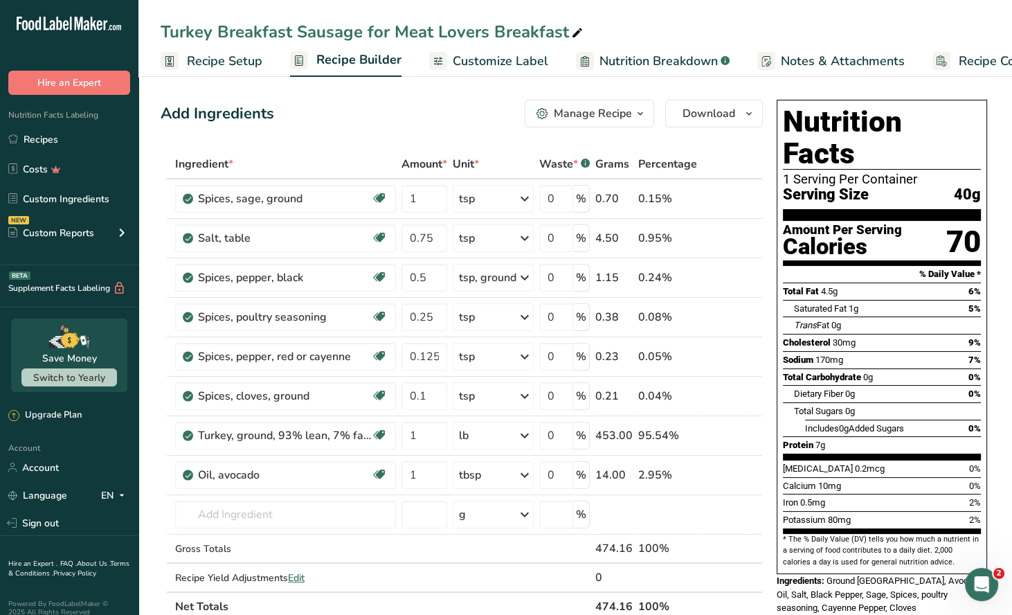
click at [608, 121] on div "Manage Recipe" at bounding box center [593, 113] width 78 height 17
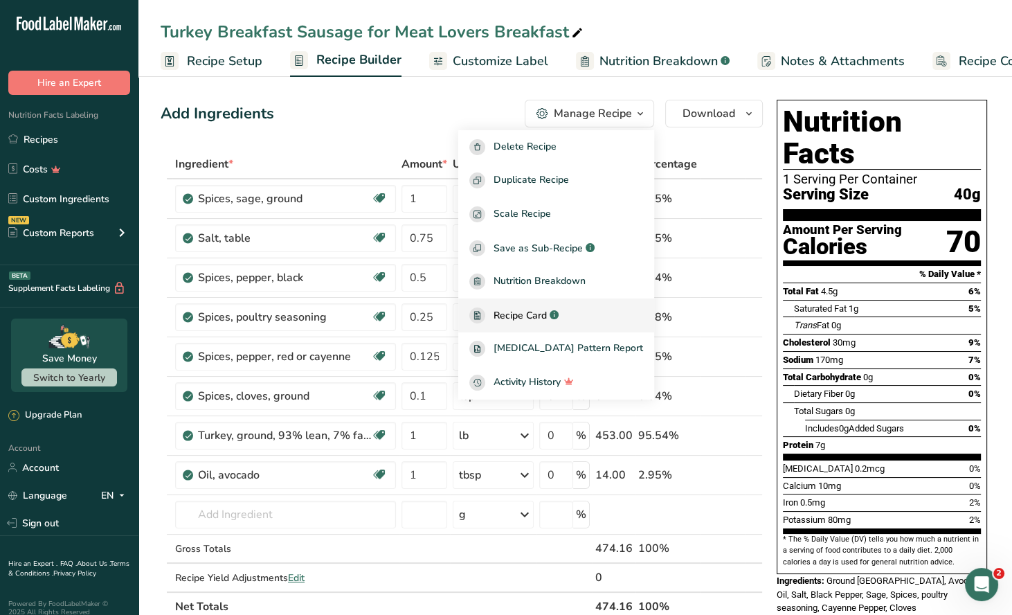
click at [545, 316] on span "Recipe Card" at bounding box center [520, 315] width 53 height 15
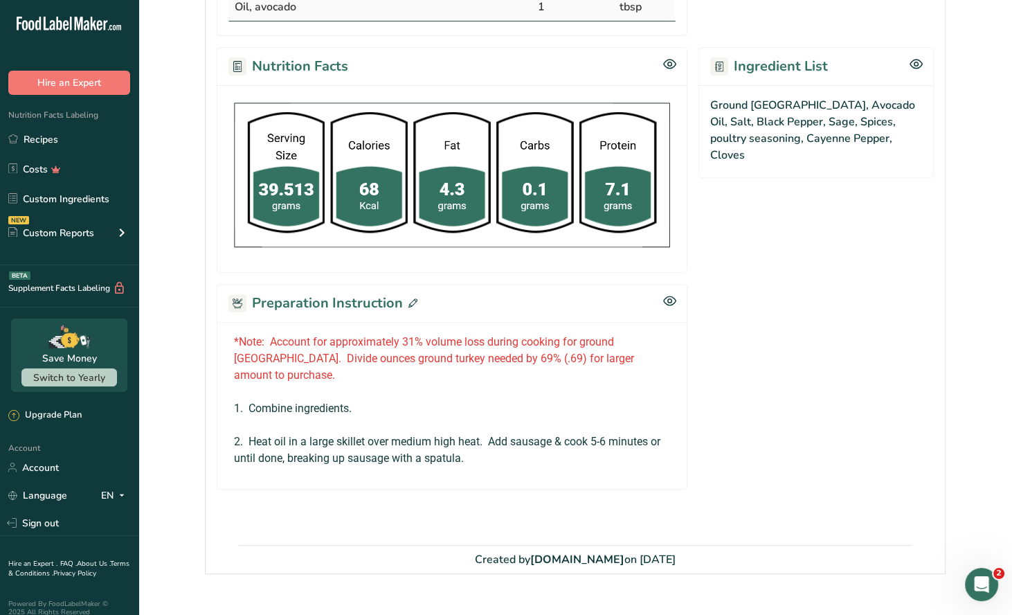
scroll to position [555, 0]
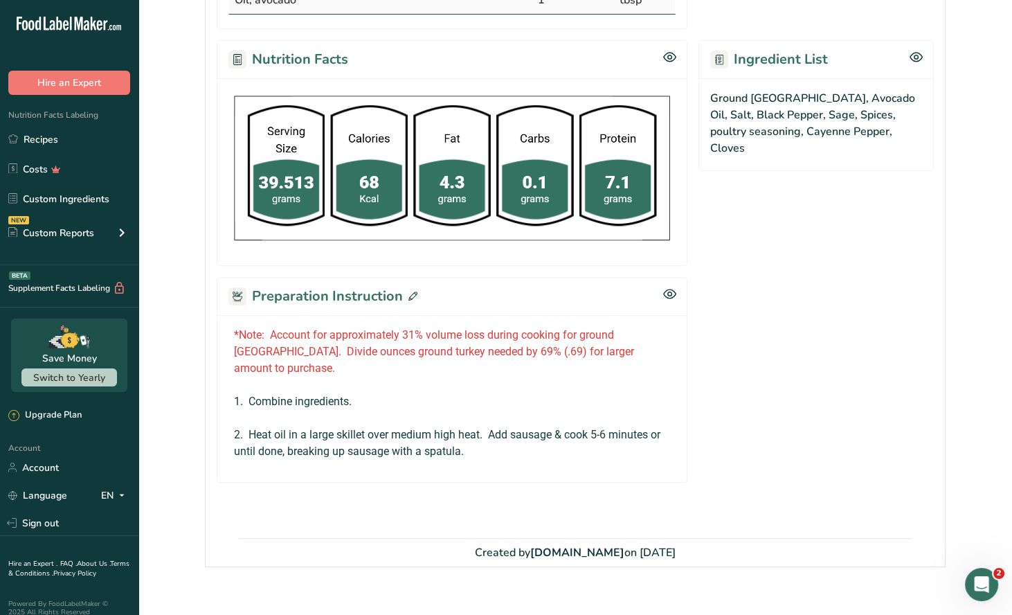
click at [408, 291] on icon at bounding box center [412, 295] width 9 height 9
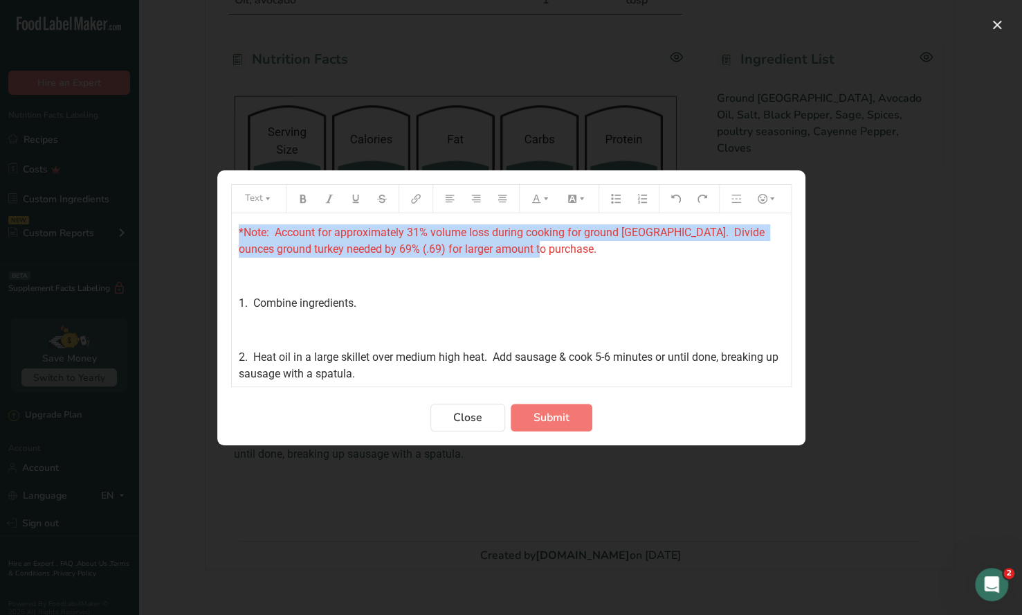
drag, startPoint x: 522, startPoint y: 249, endPoint x: 223, endPoint y: 232, distance: 299.5
click at [219, 234] on section "Text *Note: Account for approximately 31% volume loss during cooking for ground…" at bounding box center [511, 307] width 588 height 275
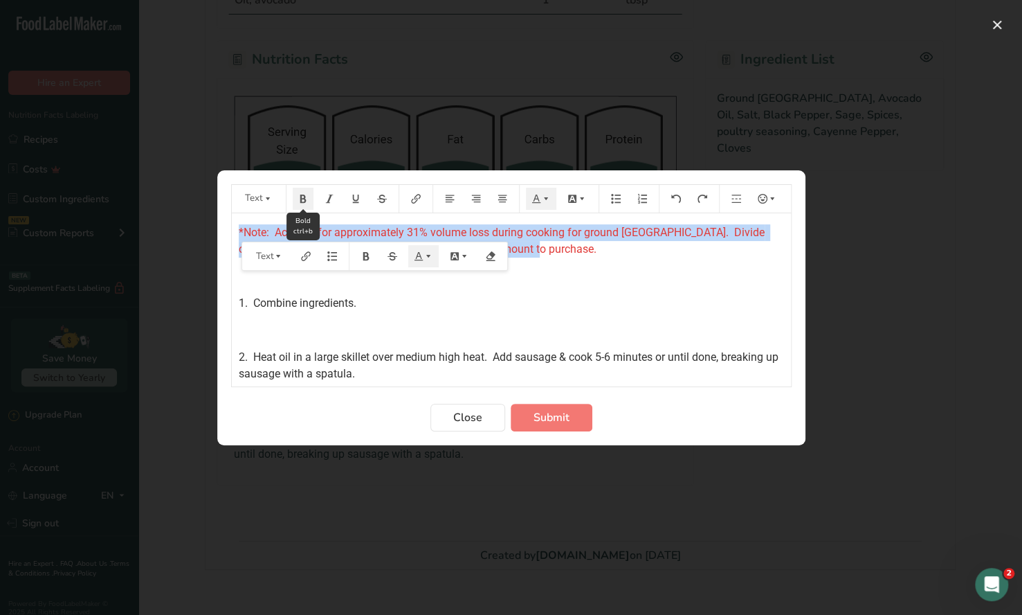
click at [300, 195] on icon "Preparation instructions modal" at bounding box center [303, 198] width 6 height 8
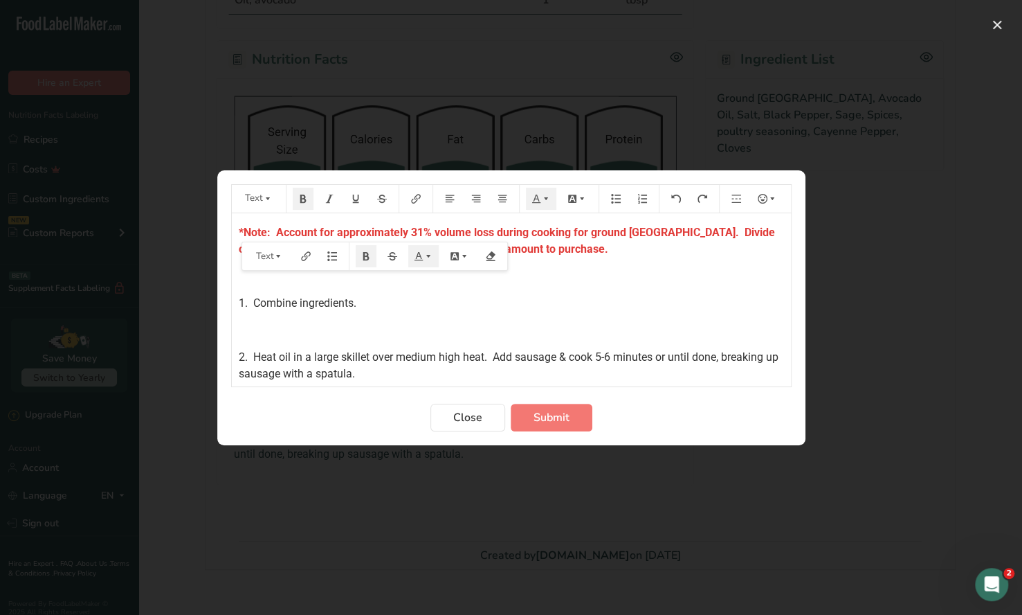
drag, startPoint x: 575, startPoint y: 289, endPoint x: 447, endPoint y: 271, distance: 128.7
click at [572, 289] on div "*Note: Account for approximately 31% volume loss during cooking for ground [GEO…" at bounding box center [511, 299] width 559 height 173
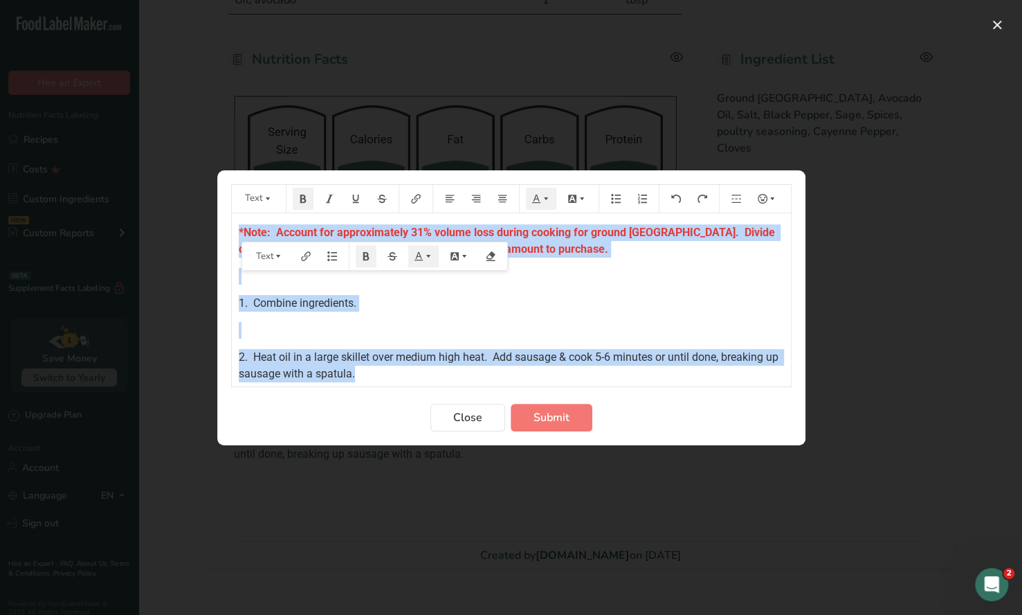
drag, startPoint x: 232, startPoint y: 229, endPoint x: 460, endPoint y: 389, distance: 278.8
click at [460, 389] on form "Text *Note: Account for approximately 31% volume loss during cooking for ground…" at bounding box center [511, 307] width 561 height 247
copy div "*Note: Account for approximately 31% volume loss during cooking for ground [GEO…"
click at [555, 423] on span "Submit" at bounding box center [552, 417] width 36 height 17
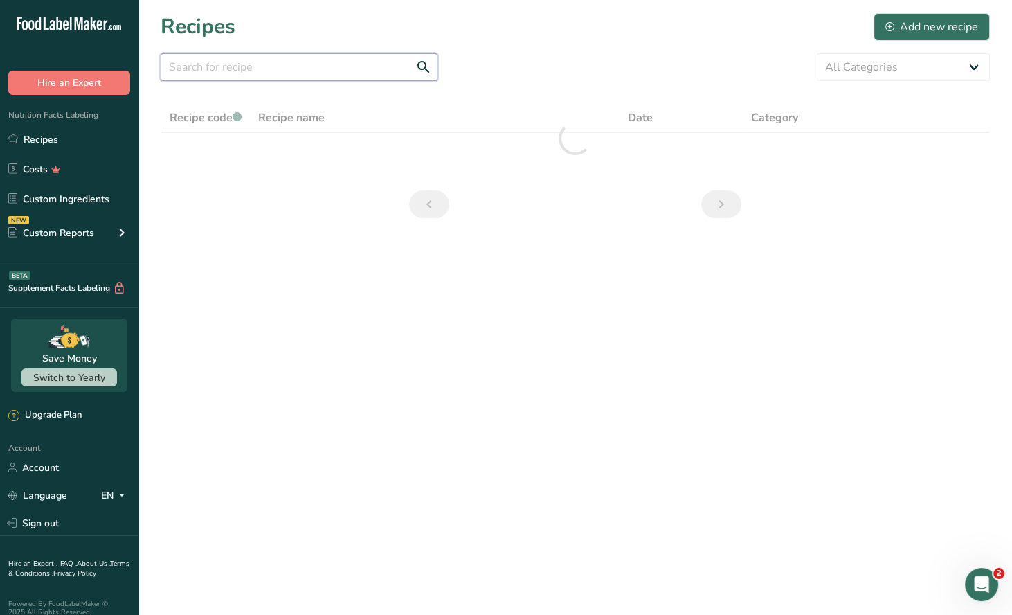
click at [233, 75] on input "text" at bounding box center [299, 67] width 277 height 28
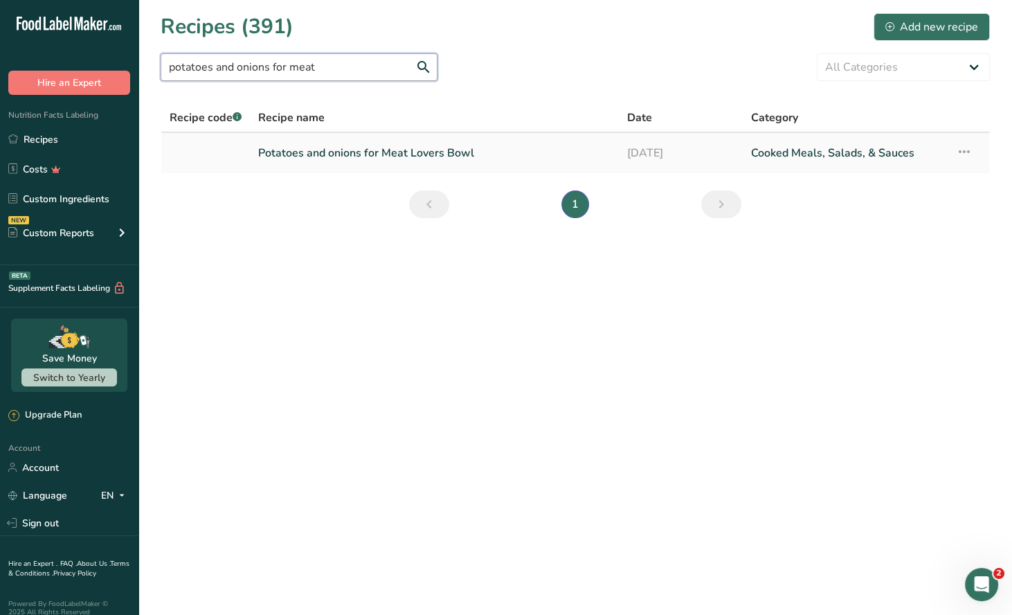
type input "potatoes and onions for meat"
click at [379, 151] on link "Potatoes and onions for Meat Lovers Bowl" at bounding box center [434, 152] width 352 height 29
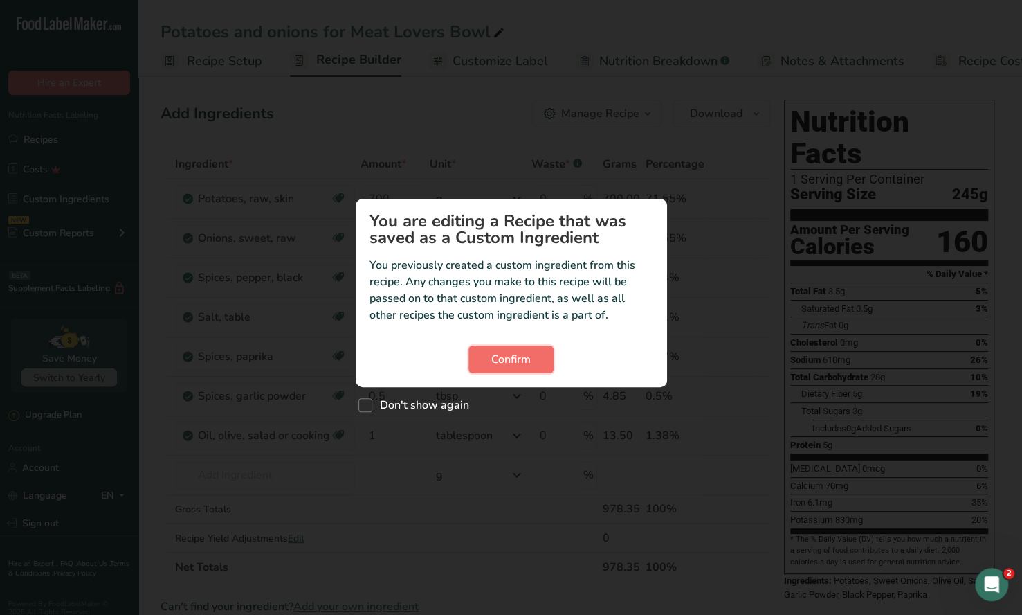
click at [509, 355] on span "Confirm" at bounding box center [510, 359] width 39 height 17
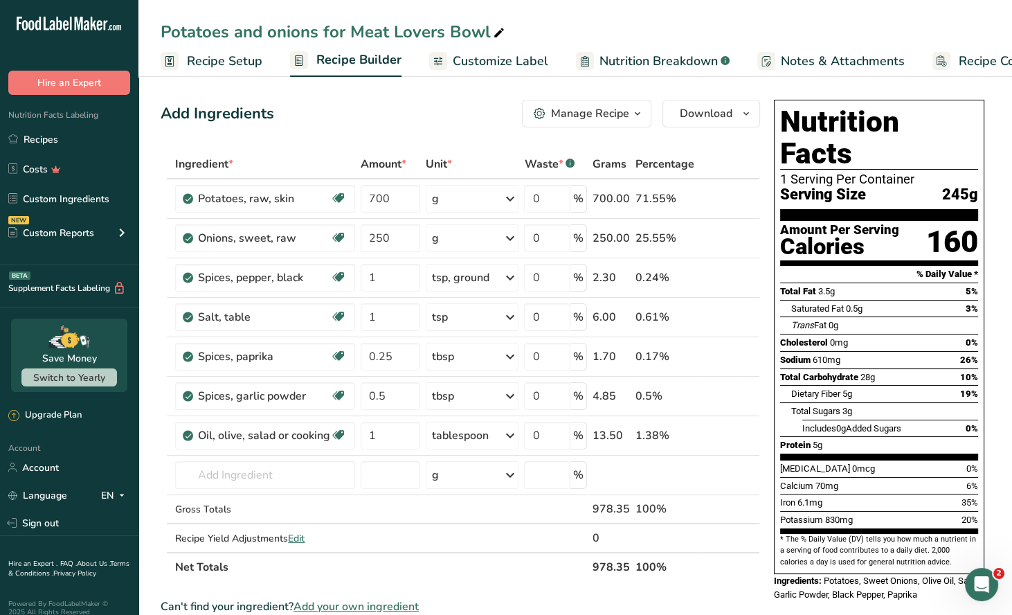
click at [631, 116] on span "button" at bounding box center [637, 113] width 17 height 17
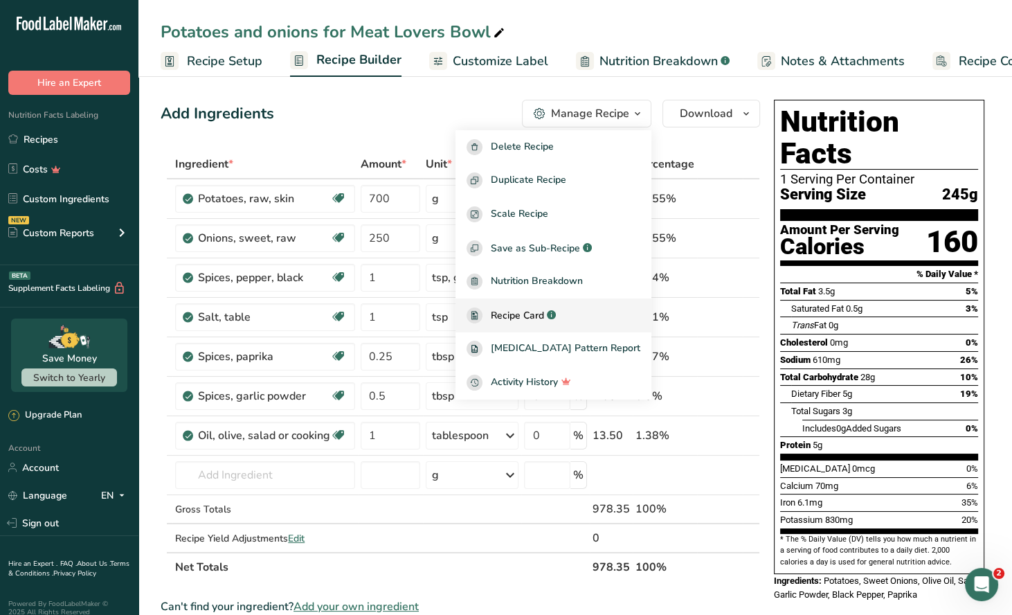
click at [531, 322] on span "Recipe Card" at bounding box center [517, 315] width 53 height 15
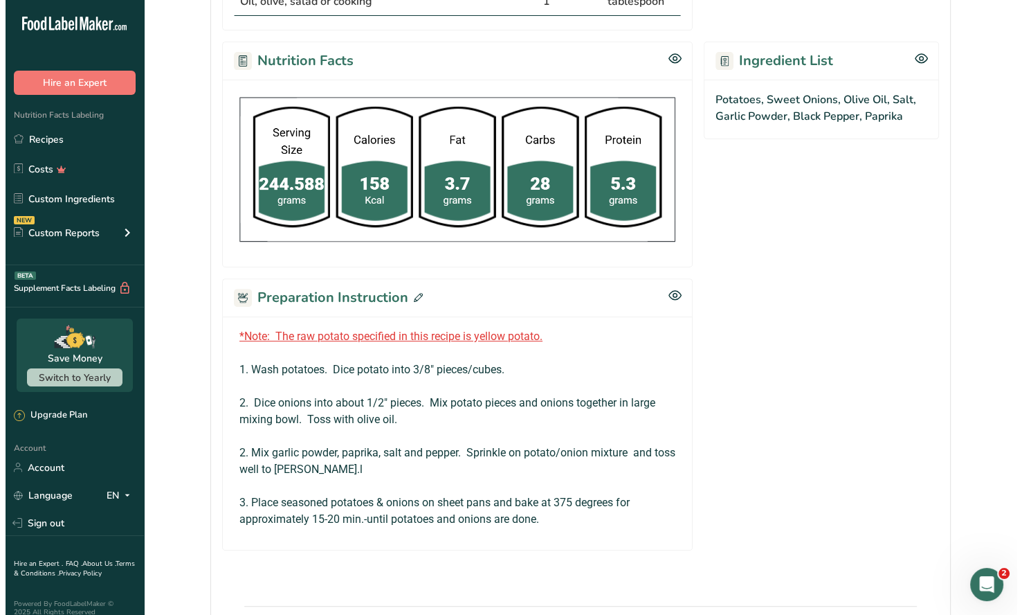
scroll to position [609, 0]
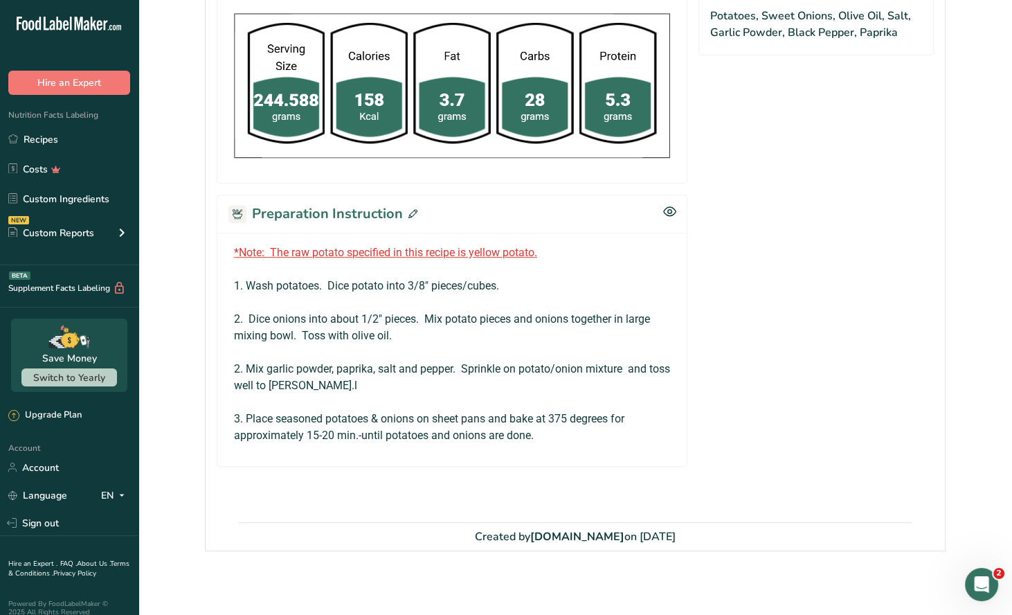
click at [411, 209] on icon at bounding box center [412, 213] width 9 height 9
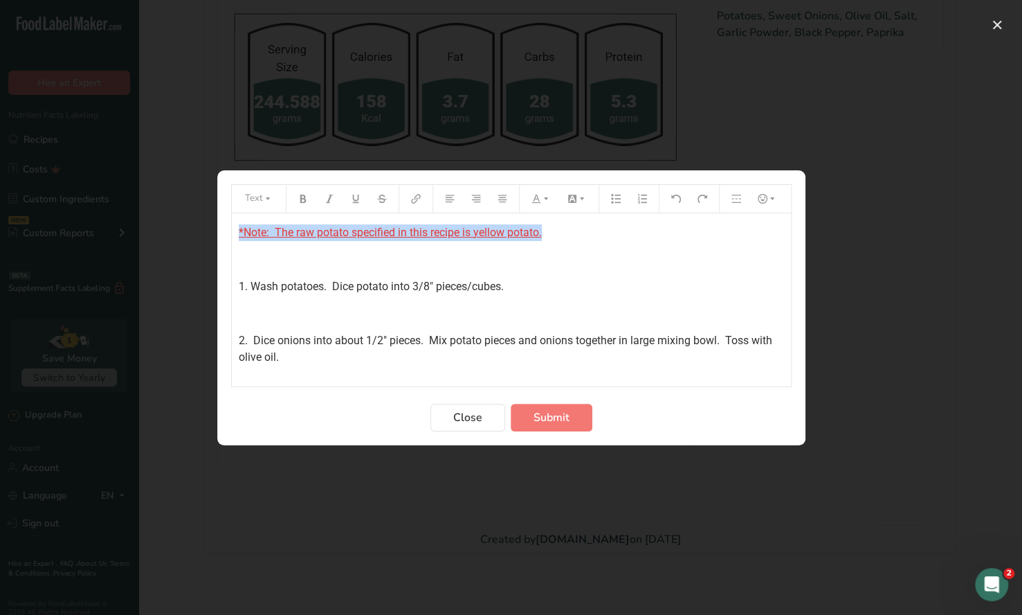
drag, startPoint x: 546, startPoint y: 232, endPoint x: 230, endPoint y: 228, distance: 316.4
click at [227, 231] on section "Text *Note: The raw potato specified in this recipe is yellow potato. ﻿ 1. Wash…" at bounding box center [511, 307] width 588 height 275
click at [303, 201] on icon "Preparation instructions modal" at bounding box center [303, 198] width 6 height 8
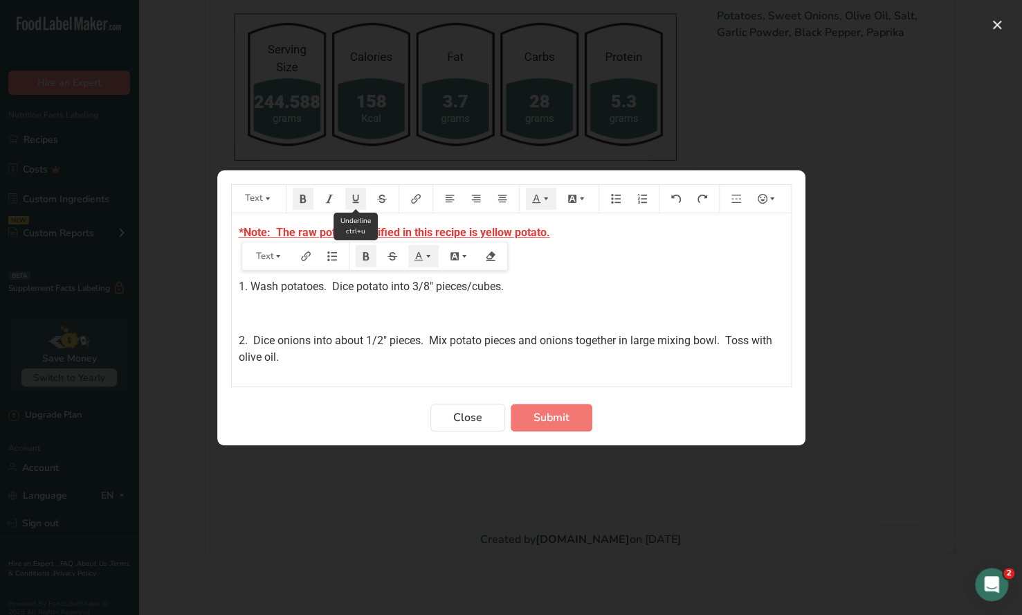
click at [355, 200] on icon "Preparation instructions modal" at bounding box center [356, 199] width 10 height 10
click at [644, 258] on p "﻿" at bounding box center [511, 259] width 545 height 17
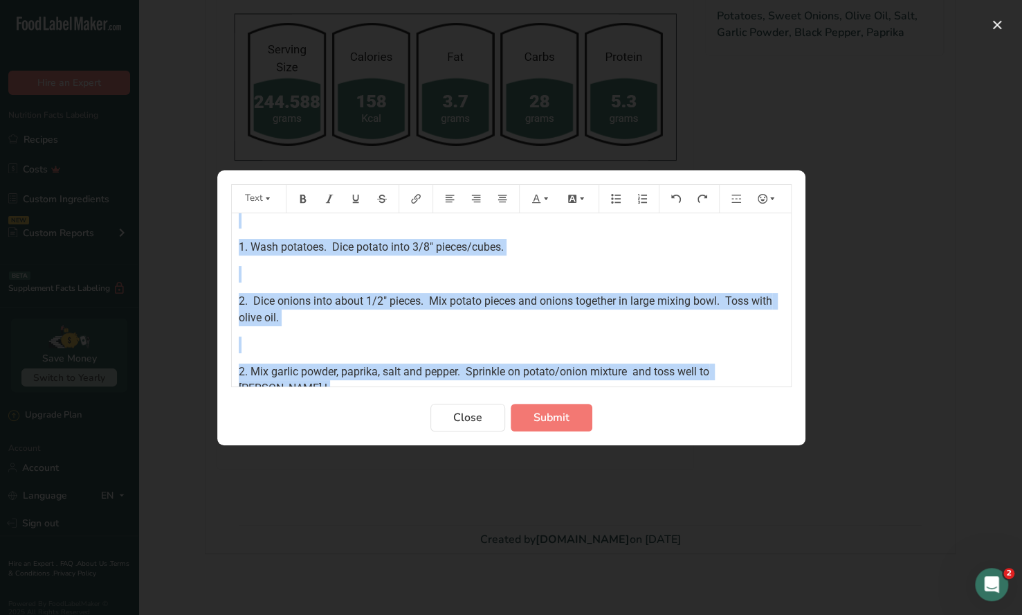
scroll to position [114, 0]
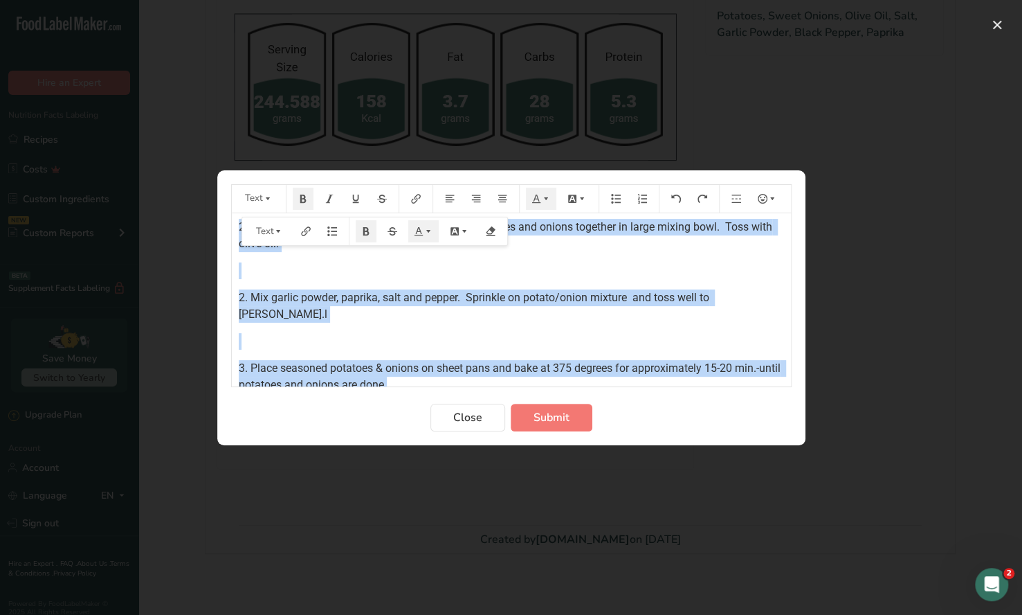
drag, startPoint x: 233, startPoint y: 227, endPoint x: 459, endPoint y: 368, distance: 265.8
click at [459, 368] on div "*Note: The raw potato specified in this recipe is yellow potato. ﻿ 1. Wash pota…" at bounding box center [511, 247] width 559 height 294
copy div "*Note: The raw potato specified in this recipe is yellow potato. ﻿ 1. Wash pota…"
drag, startPoint x: 554, startPoint y: 415, endPoint x: 526, endPoint y: 395, distance: 35.2
click at [552, 415] on span "Submit" at bounding box center [552, 417] width 36 height 17
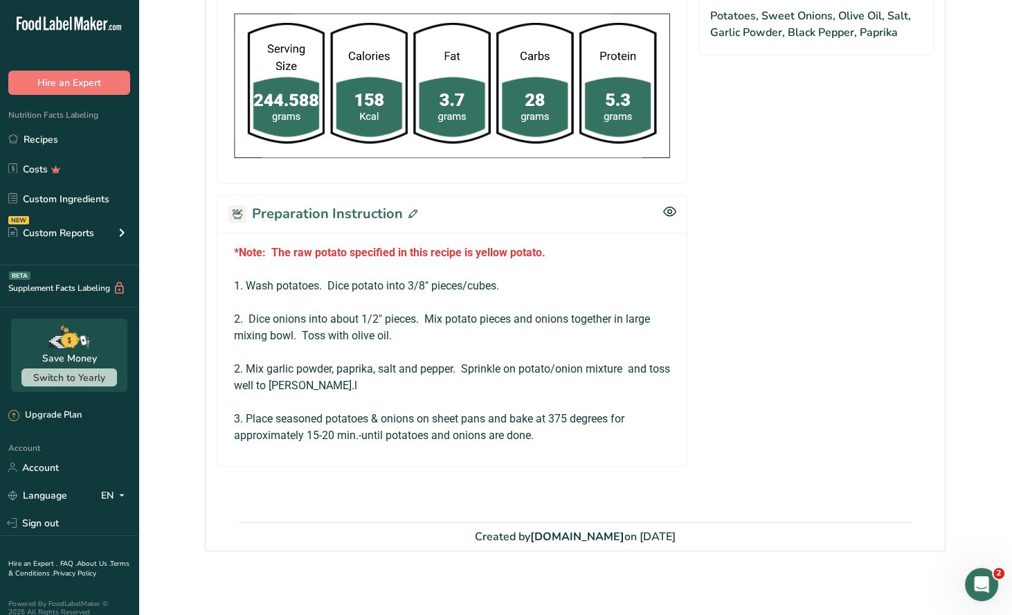
click at [409, 210] on icon at bounding box center [412, 213] width 9 height 9
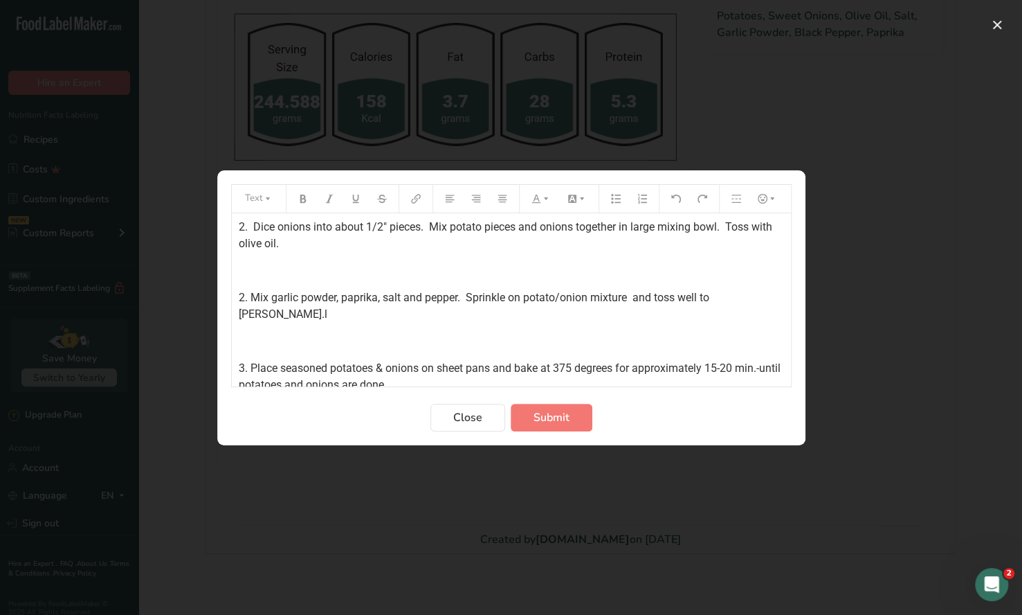
click at [750, 297] on p "2. Mix garlic powder, paprika, salt and pepper. Sprinkle on potato/onion mixtur…" at bounding box center [511, 305] width 545 height 33
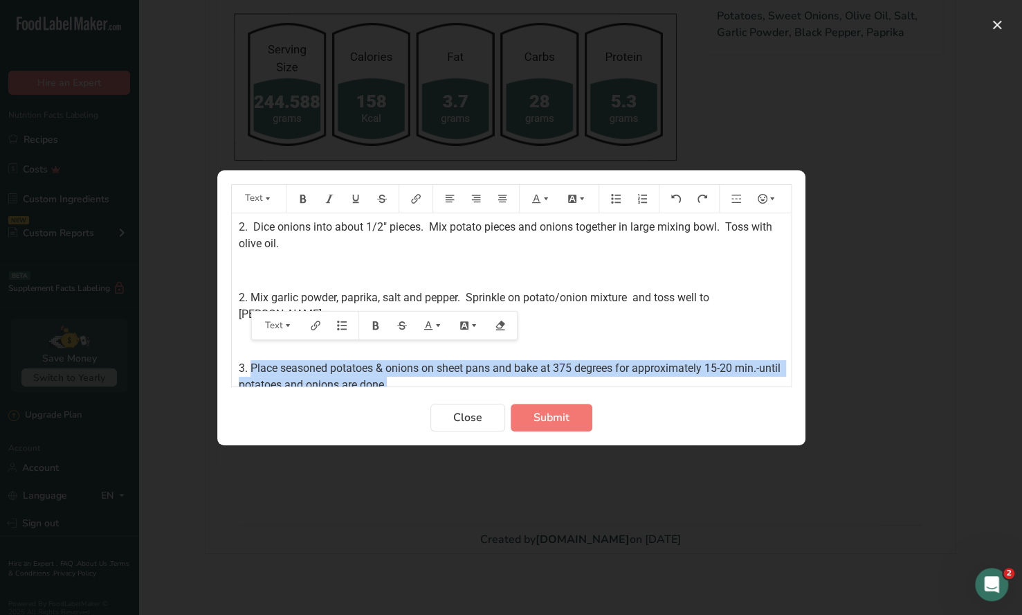
drag, startPoint x: 413, startPoint y: 368, endPoint x: 251, endPoint y: 354, distance: 162.6
click at [251, 360] on p "3. Place seasoned potatoes & onions on sheet pans and bake at 375 degrees for a…" at bounding box center [511, 376] width 545 height 33
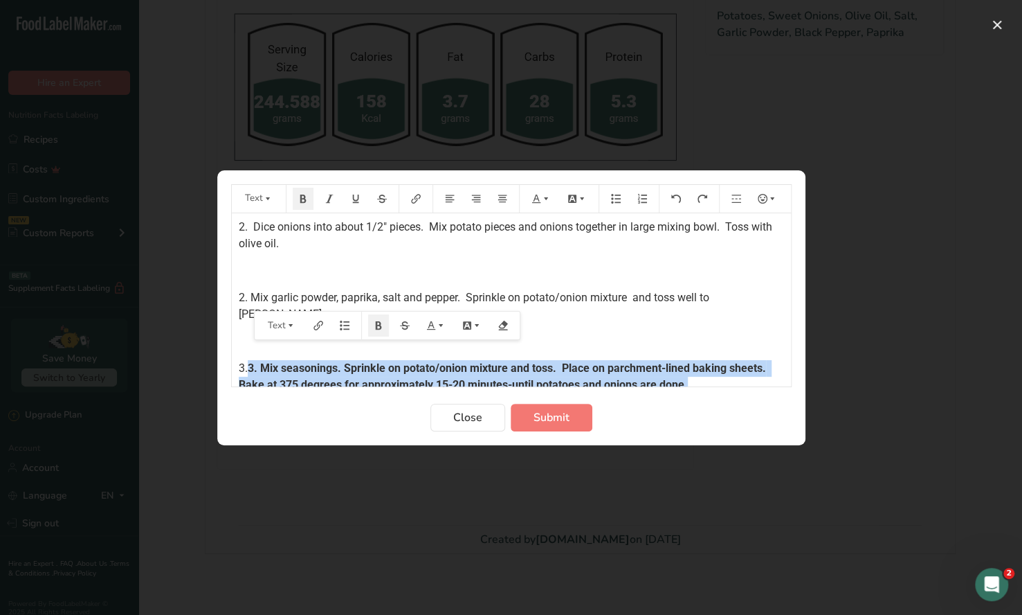
drag, startPoint x: 692, startPoint y: 367, endPoint x: 250, endPoint y: 351, distance: 442.6
click at [250, 360] on p "3. 3. Mix seasonings. Sprinkle on potato/onion mixture and toss. Place on parch…" at bounding box center [511, 376] width 545 height 33
click at [304, 199] on icon "Preparation instructions modal" at bounding box center [303, 198] width 6 height 8
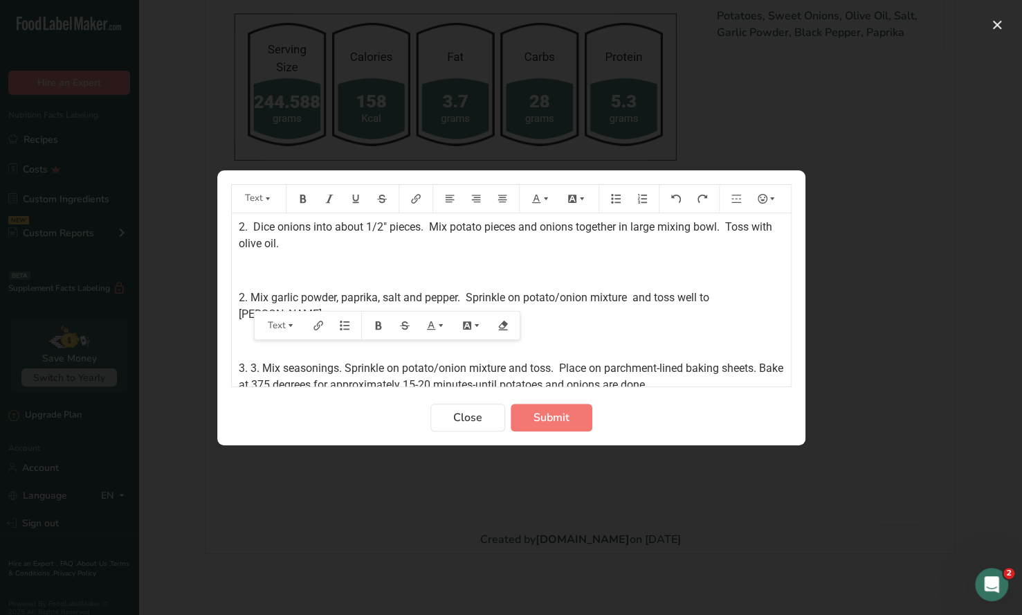
click at [259, 361] on span "3. 3. Mix seasonings. Sprinkle on potato/onion mixture and toss. Place on parch…" at bounding box center [513, 376] width 548 height 30
click at [548, 419] on span "Submit" at bounding box center [552, 417] width 36 height 17
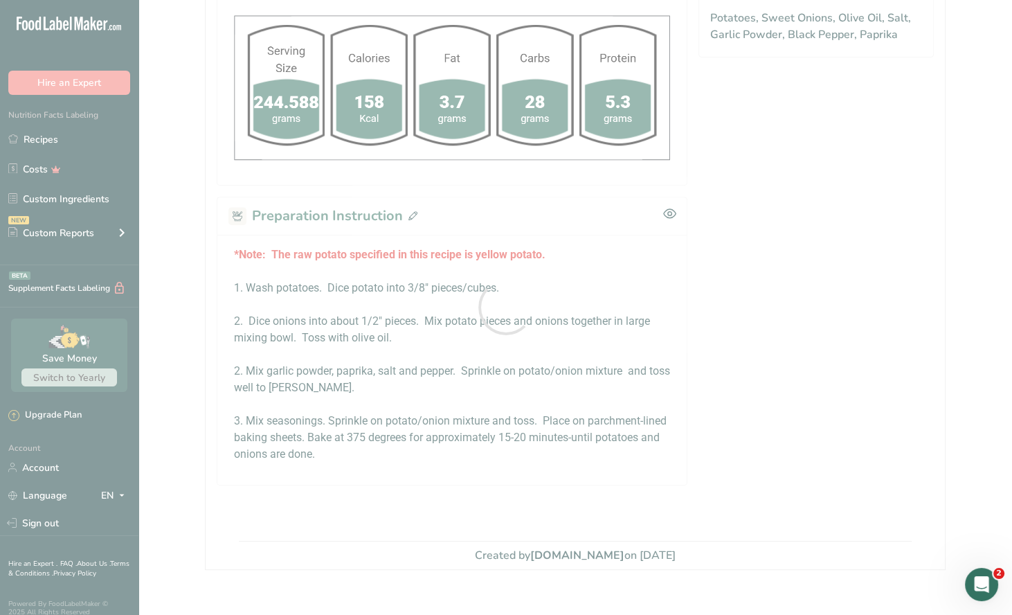
scroll to position [609, 0]
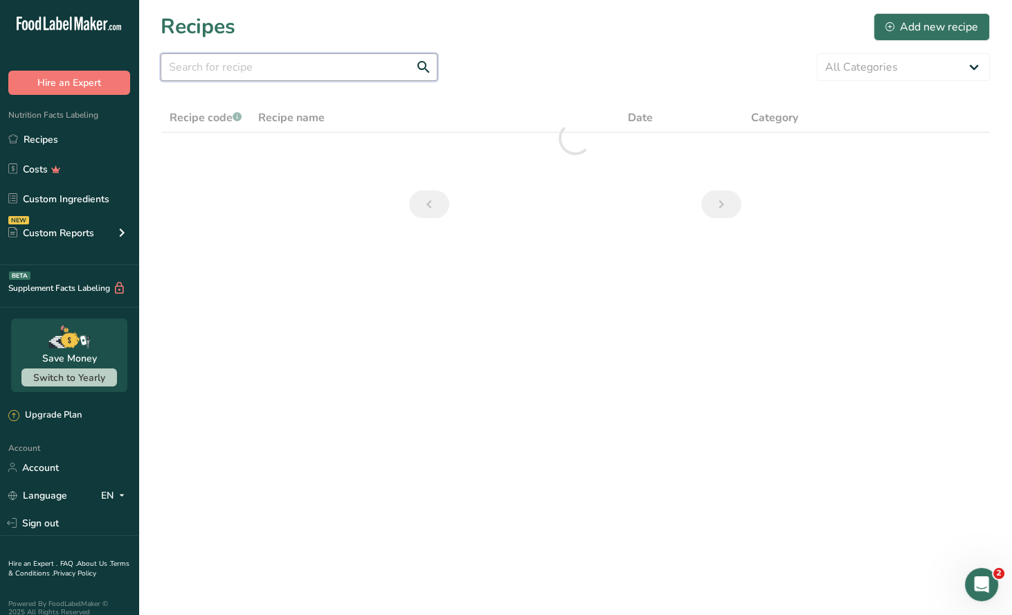
click at [254, 60] on input "text" at bounding box center [299, 67] width 277 height 28
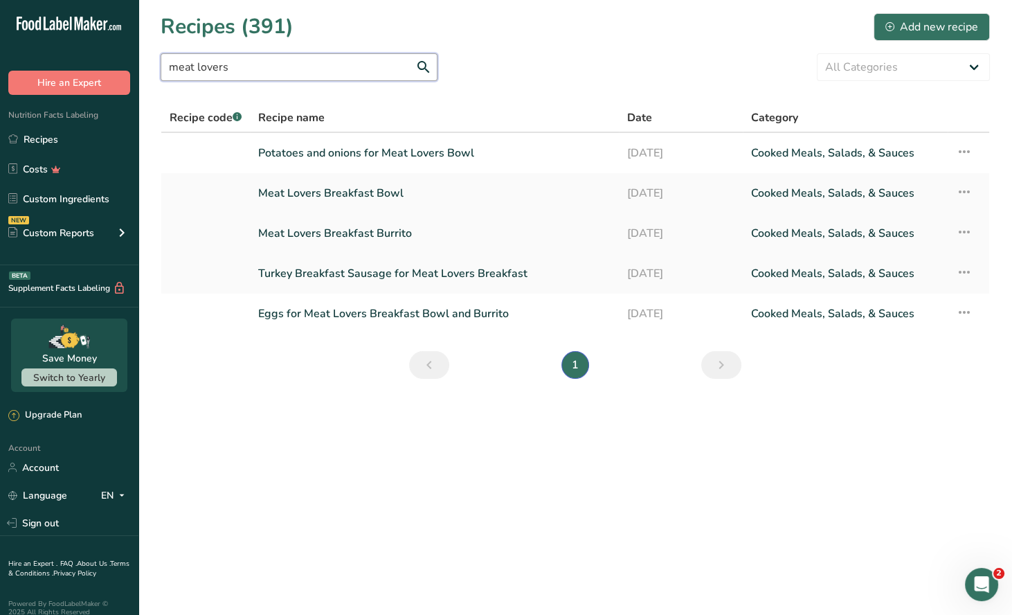
type input "meat lovers"
click at [405, 224] on link "Meat Lovers Breakfast Burrito" at bounding box center [434, 233] width 352 height 29
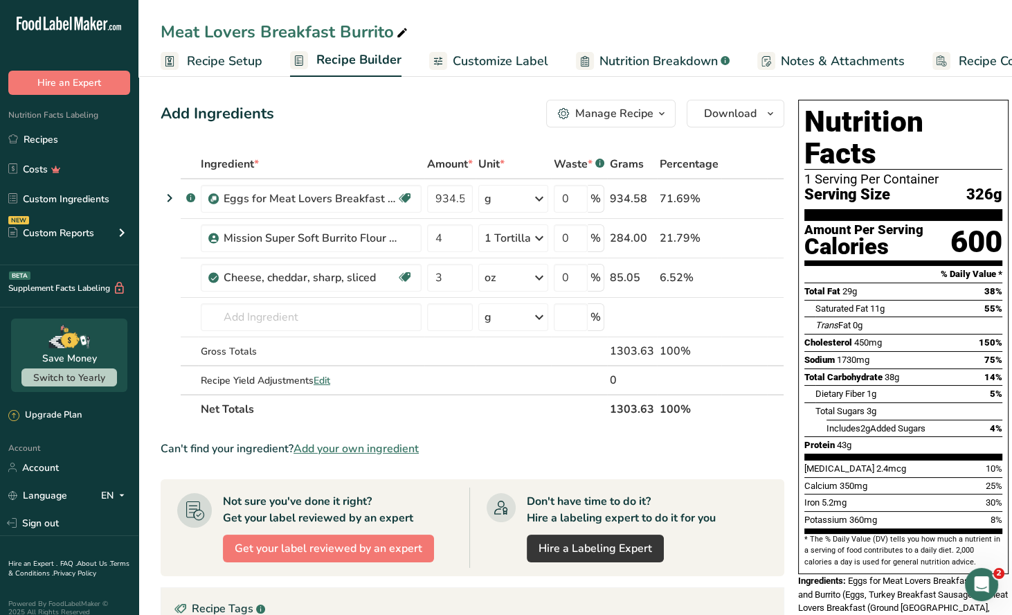
click at [656, 115] on icon "button" at bounding box center [661, 113] width 11 height 17
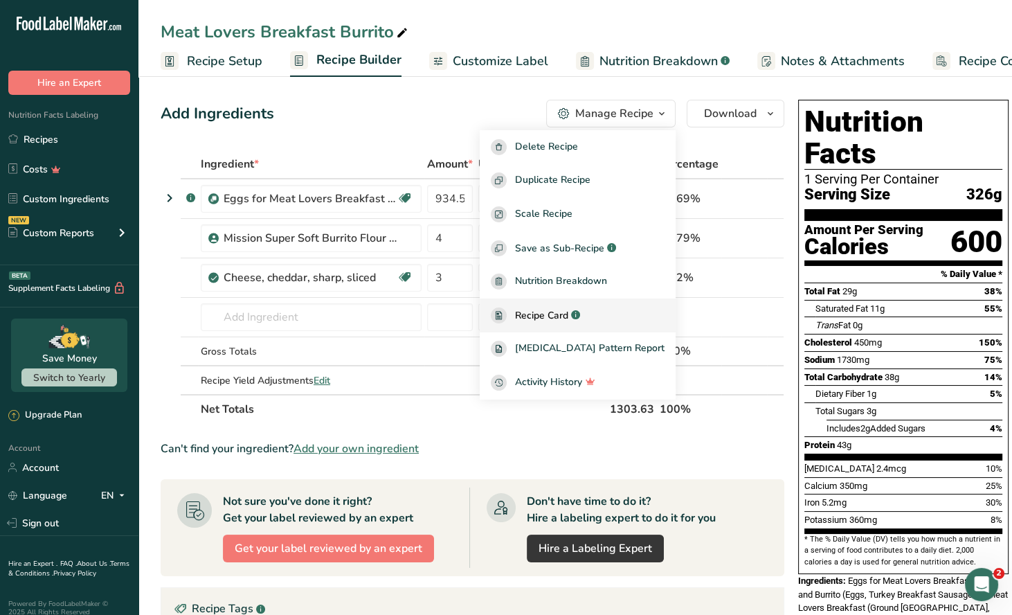
click at [568, 313] on span "Recipe Card" at bounding box center [541, 315] width 53 height 15
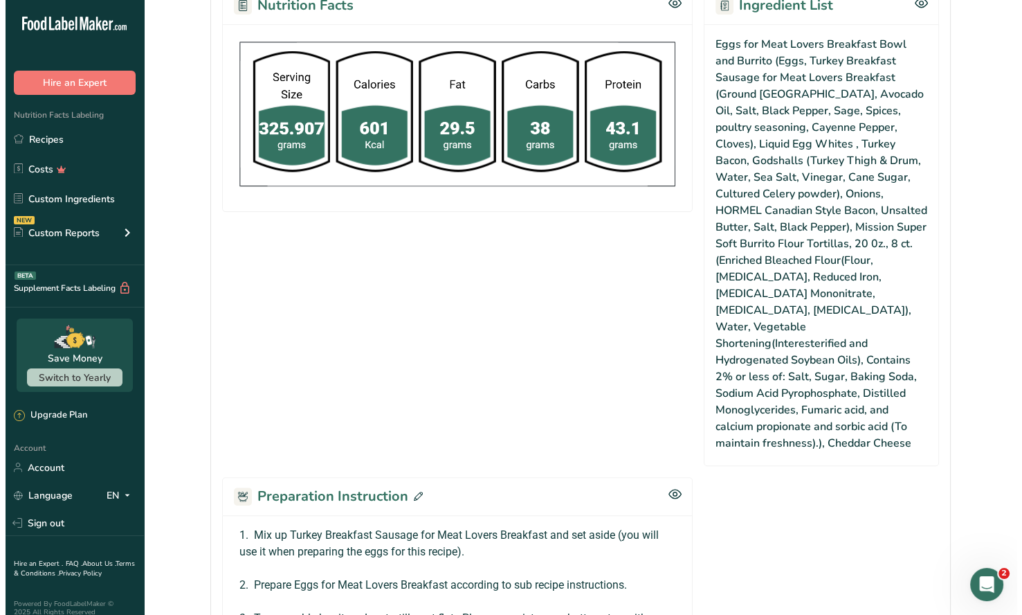
scroll to position [667, 0]
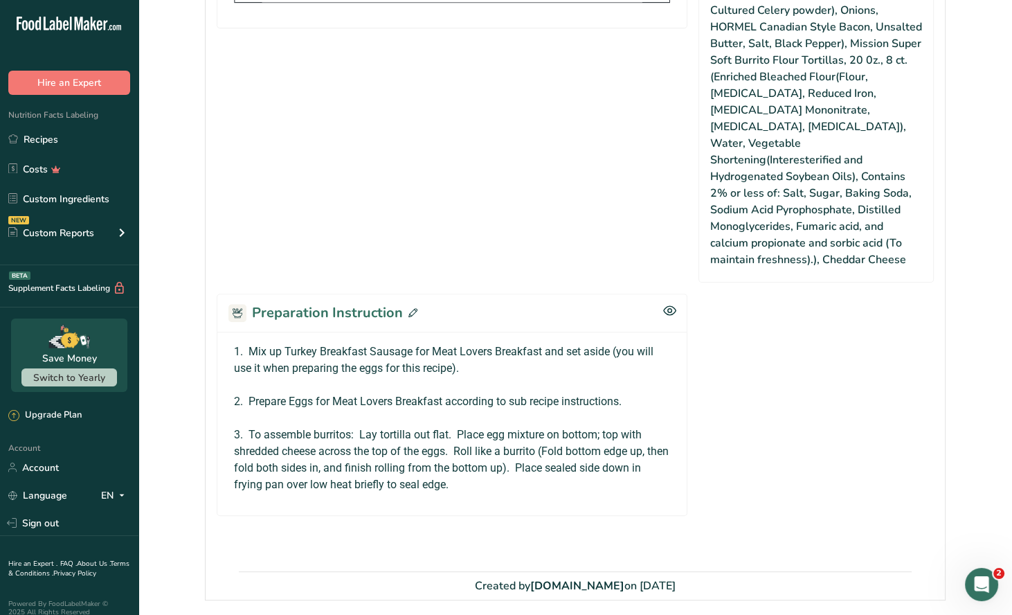
click at [411, 308] on icon at bounding box center [412, 312] width 9 height 9
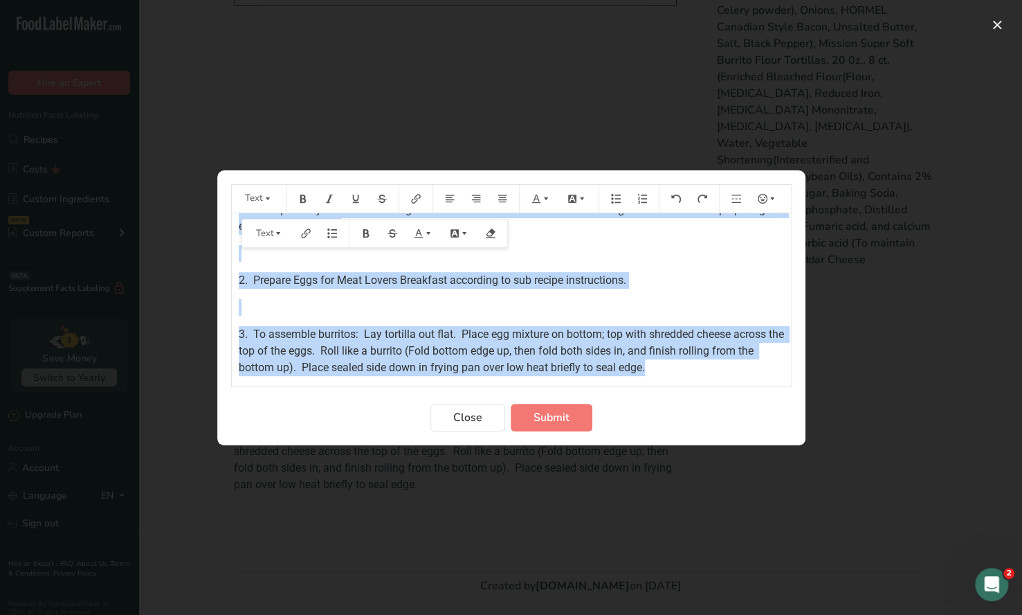
click at [694, 363] on div "1. Mix up Turkey Breakfast Sausage for Meat Lovers Breakfast and set aside (you…" at bounding box center [511, 283] width 559 height 186
drag, startPoint x: 461, startPoint y: 417, endPoint x: 430, endPoint y: 377, distance: 51.4
click at [460, 414] on span "Close" at bounding box center [467, 417] width 29 height 17
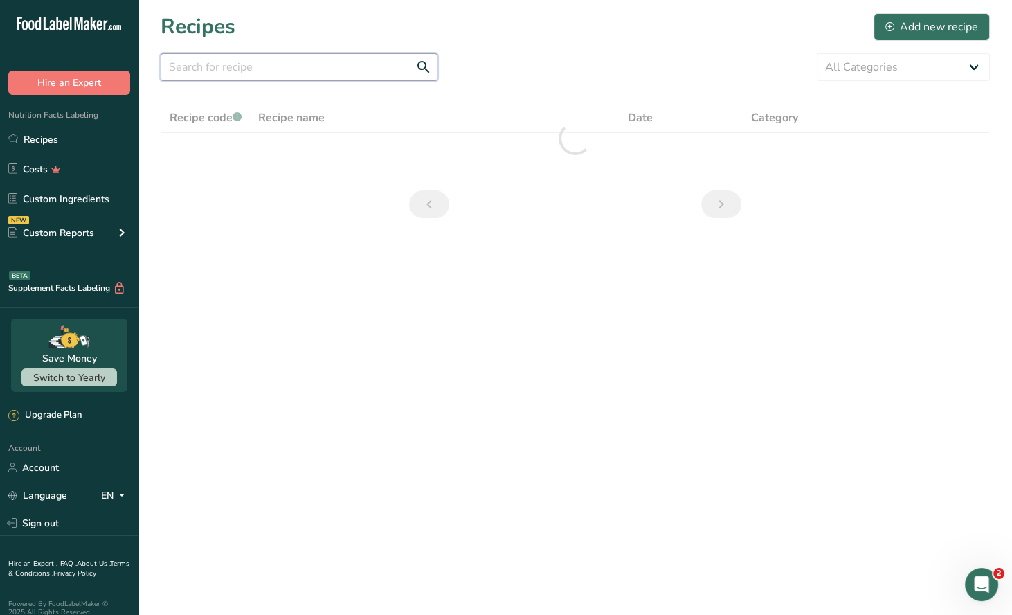
click at [192, 65] on input "text" at bounding box center [299, 67] width 277 height 28
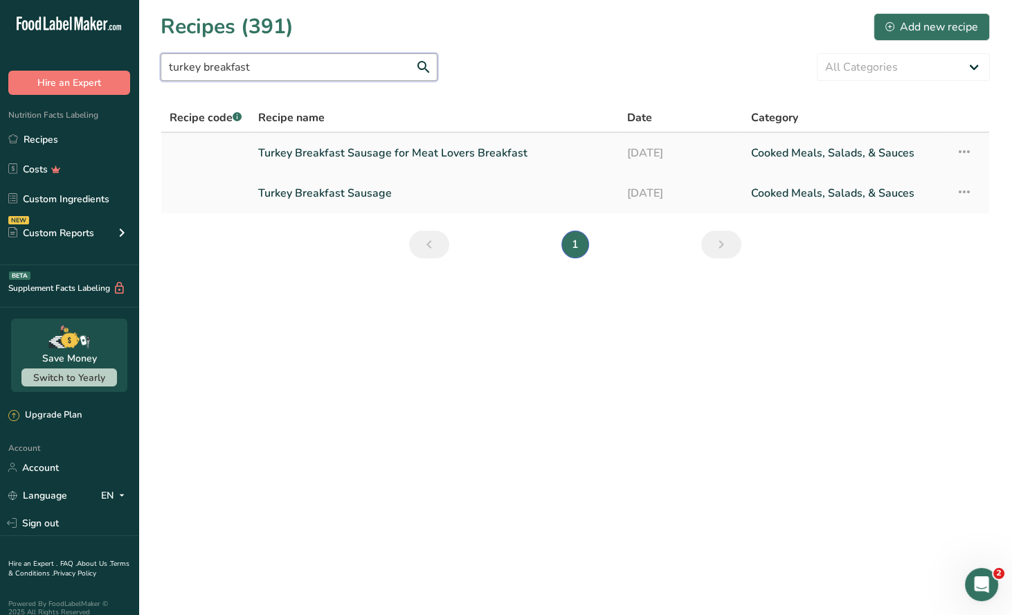
type input "turkey breakfast"
click at [348, 163] on link "Turkey Breakfast Sausage for Meat Lovers Breakfast" at bounding box center [434, 152] width 352 height 29
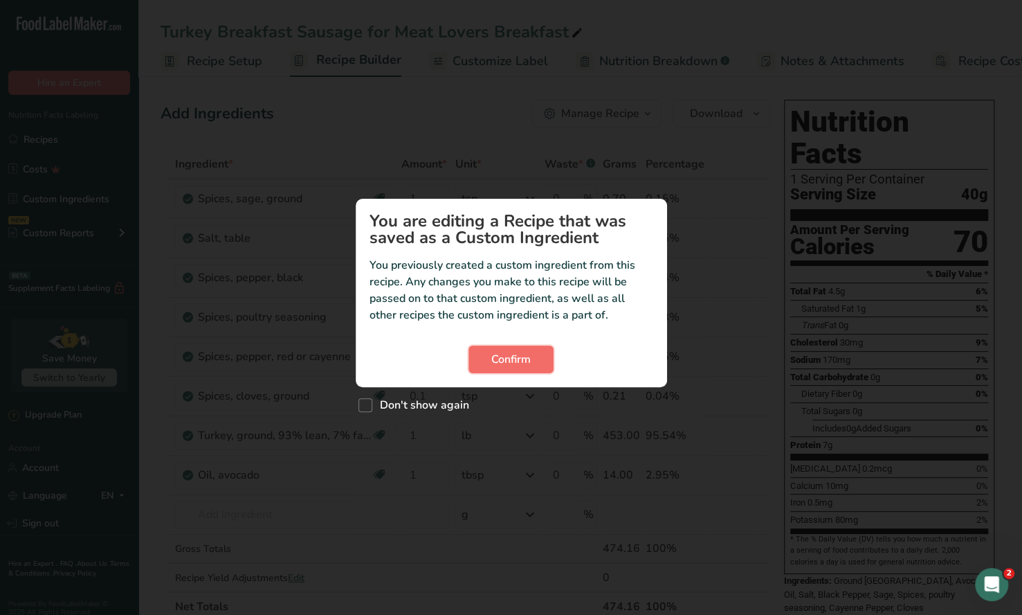
click at [523, 364] on span "Confirm" at bounding box center [510, 359] width 39 height 17
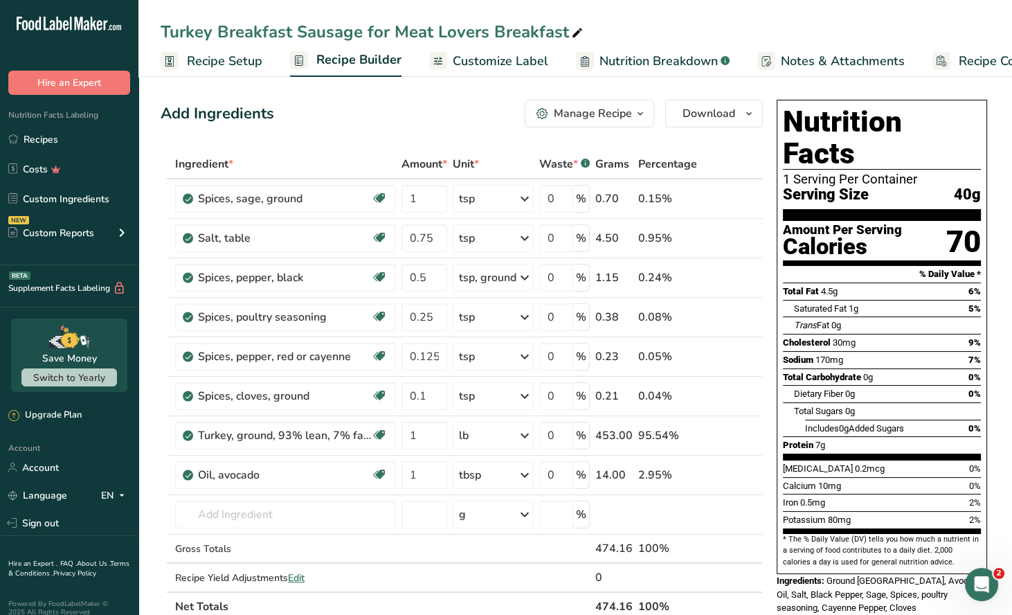
click at [638, 121] on icon "button" at bounding box center [640, 113] width 11 height 17
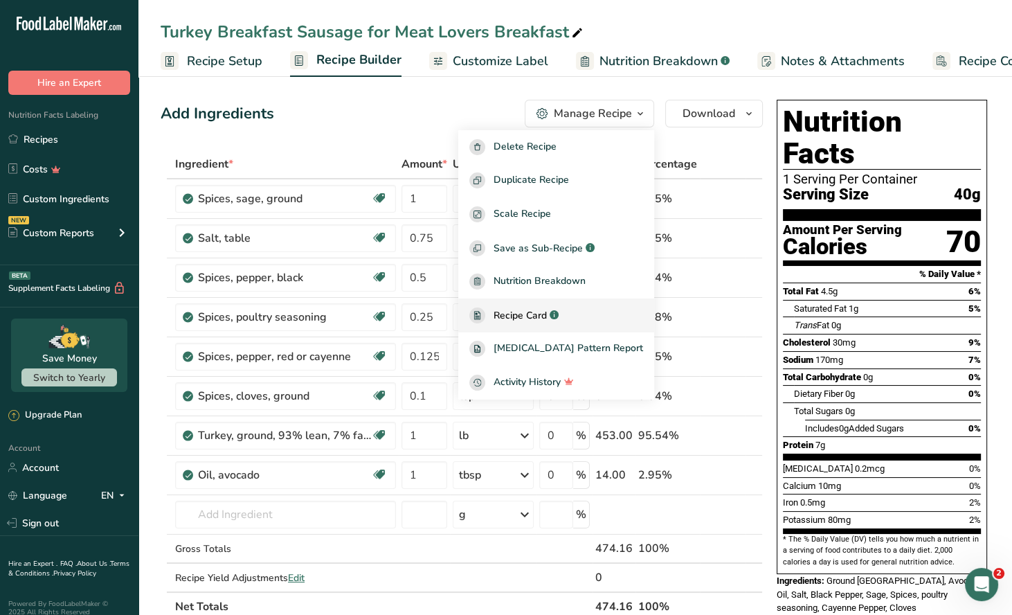
drag, startPoint x: 541, startPoint y: 307, endPoint x: 537, endPoint y: 314, distance: 8.1
click at [541, 306] on link "Recipe Card .a-a{fill:#347362;}.b-a{fill:#fff;}" at bounding box center [556, 315] width 196 height 34
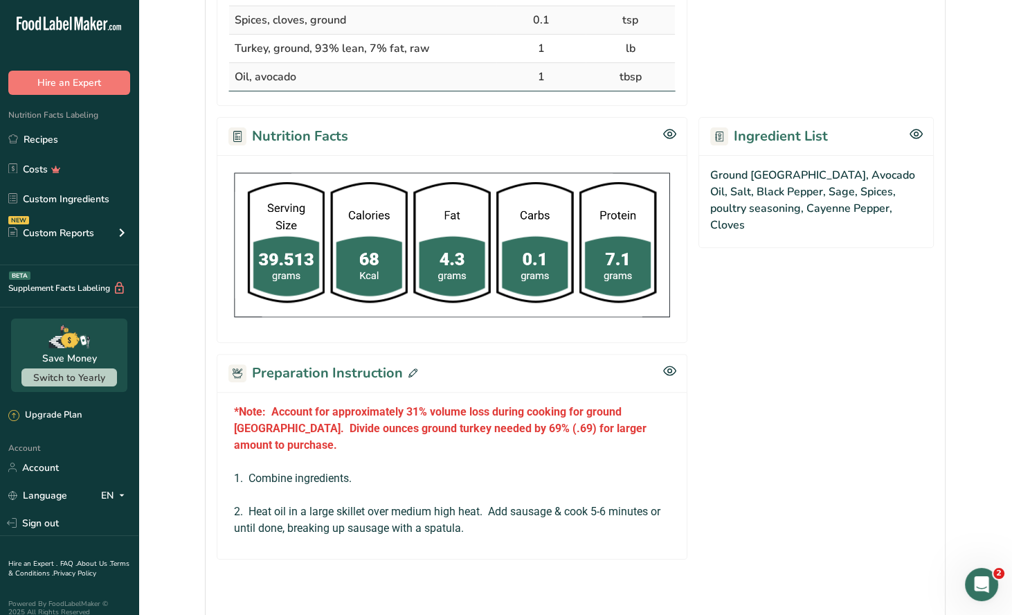
scroll to position [552, 0]
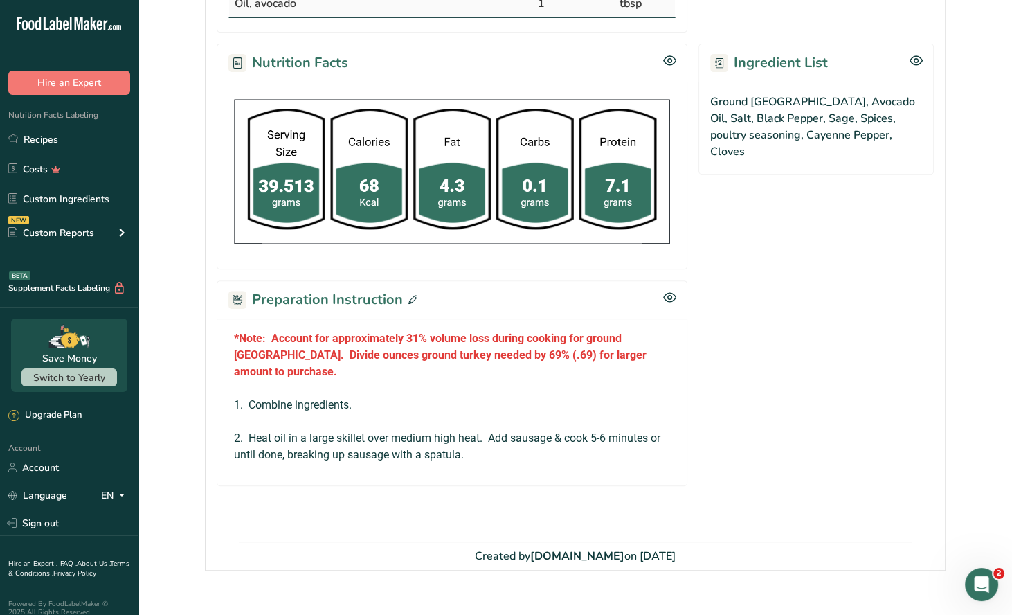
click at [413, 296] on icon at bounding box center [412, 299] width 9 height 9
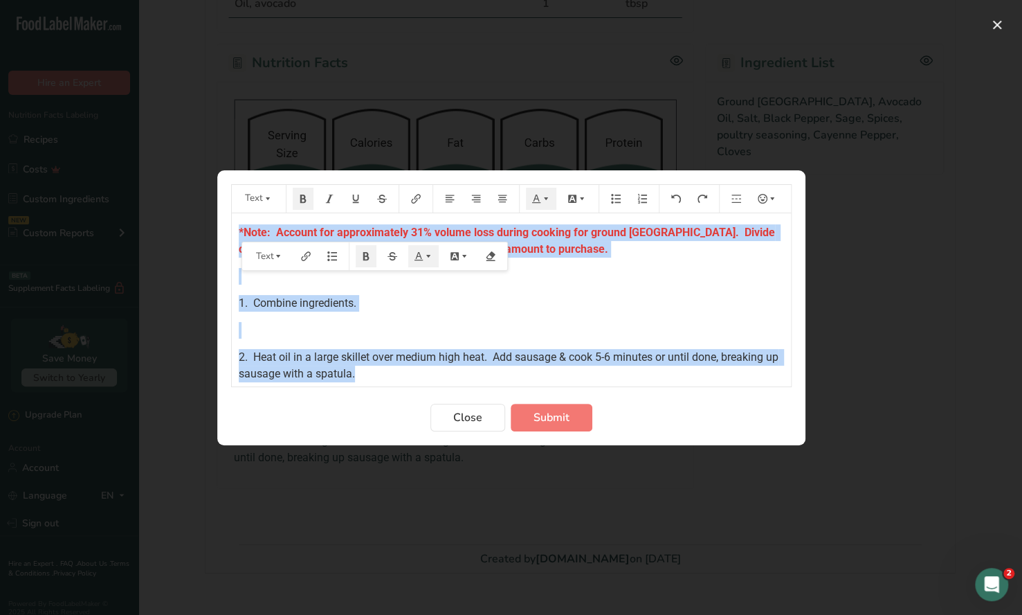
drag, startPoint x: 235, startPoint y: 229, endPoint x: 424, endPoint y: 375, distance: 239.4
click at [424, 375] on div "*Note: Account for approximately 31% volume loss during cooking for ground [GEO…" at bounding box center [511, 299] width 559 height 173
copy div "*Note: Account for approximately 31% volume loss during cooking for ground [GEO…"
click at [484, 423] on button "Close" at bounding box center [468, 418] width 75 height 28
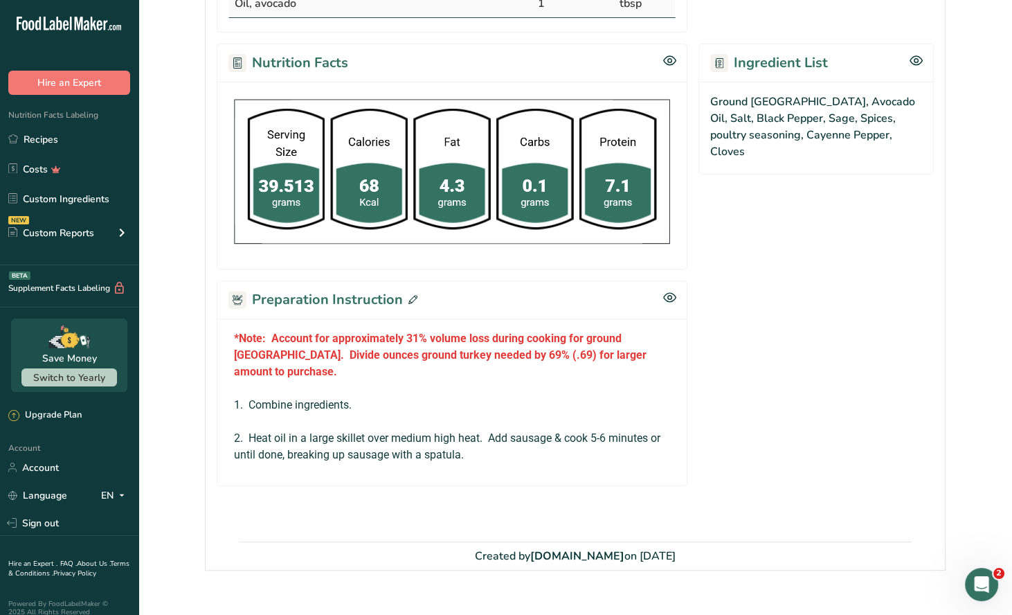
click at [413, 295] on icon at bounding box center [412, 299] width 9 height 9
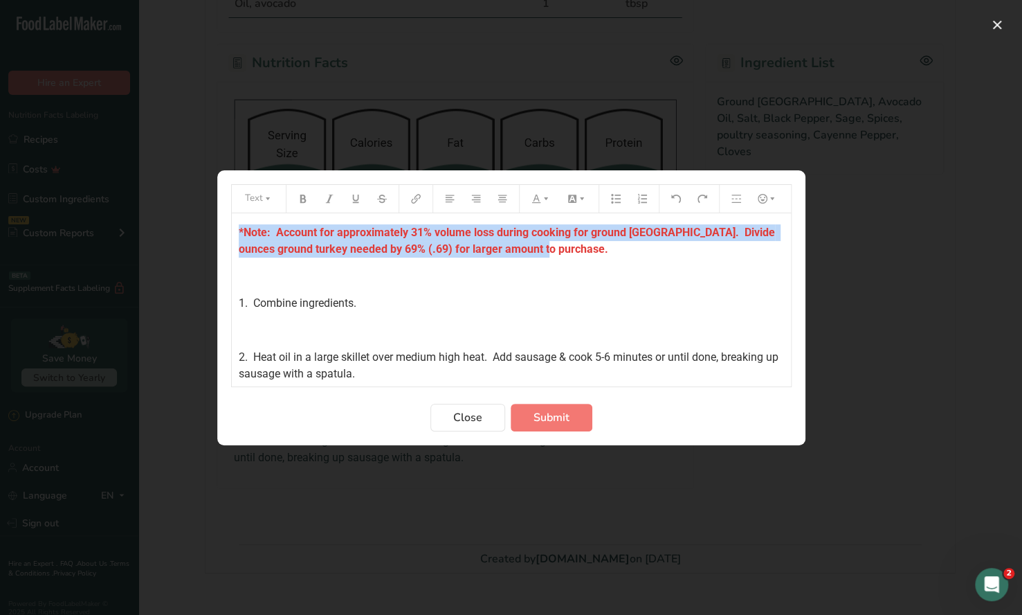
drag, startPoint x: 534, startPoint y: 248, endPoint x: 199, endPoint y: 233, distance: 335.4
click at [199, 233] on div "Text *Note: Account for approximately 31% volume loss during cooking for ground…" at bounding box center [511, 307] width 1022 height 615
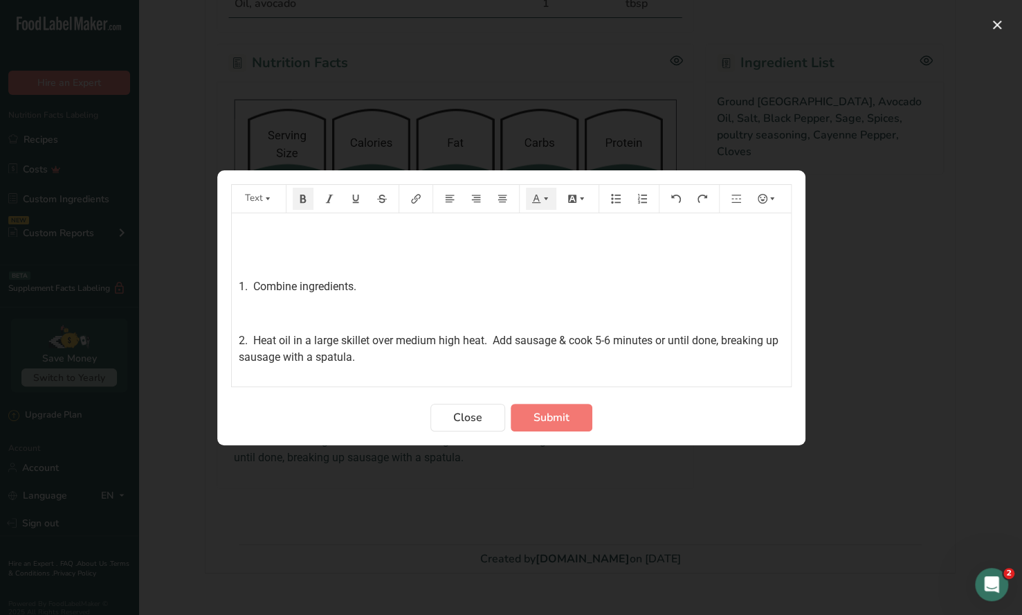
click at [235, 284] on div "﻿ ﻿ 1. Combine ingredients. ﻿ 2. Heat oil in a large skillet over medium high h…" at bounding box center [511, 299] width 559 height 173
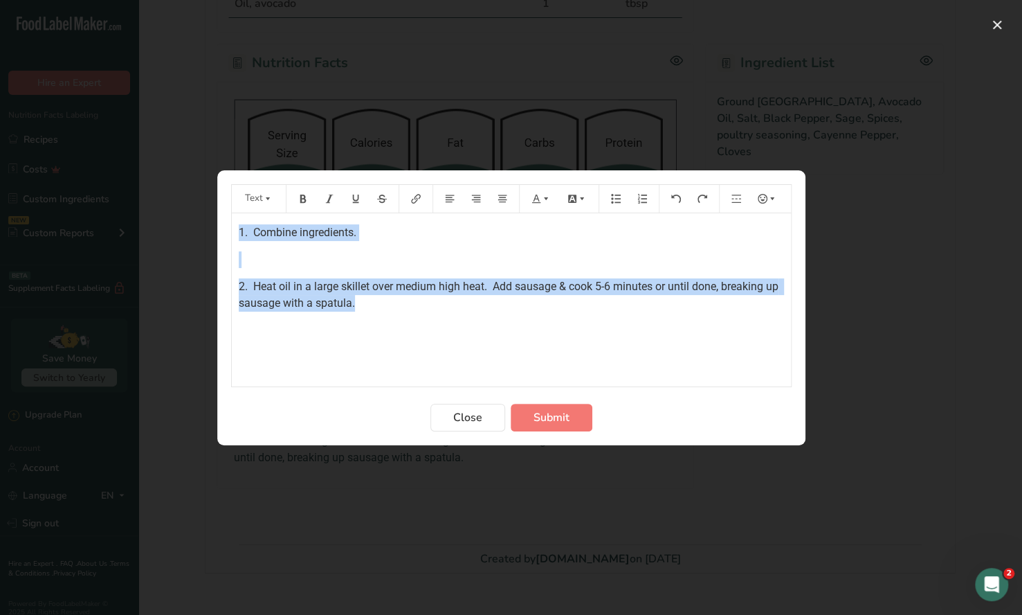
drag, startPoint x: 243, startPoint y: 292, endPoint x: 402, endPoint y: 305, distance: 159.8
click at [402, 305] on div "1. Combine ingredients. ﻿ 2. Heat oil in a large skillet over medium high heat.…" at bounding box center [511, 299] width 559 height 173
copy div "1. Combine ingredients. ﻿ 2. Heat oil in a large skillet over medium high heat.…"
drag, startPoint x: 546, startPoint y: 417, endPoint x: 544, endPoint y: 409, distance: 8.6
click at [547, 417] on span "Submit" at bounding box center [552, 417] width 36 height 17
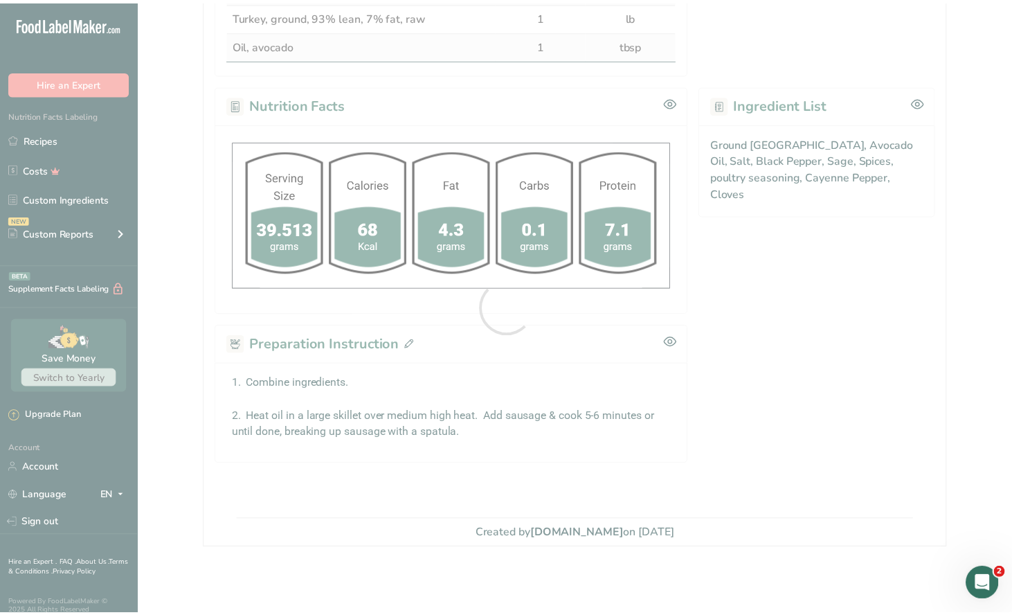
scroll to position [505, 0]
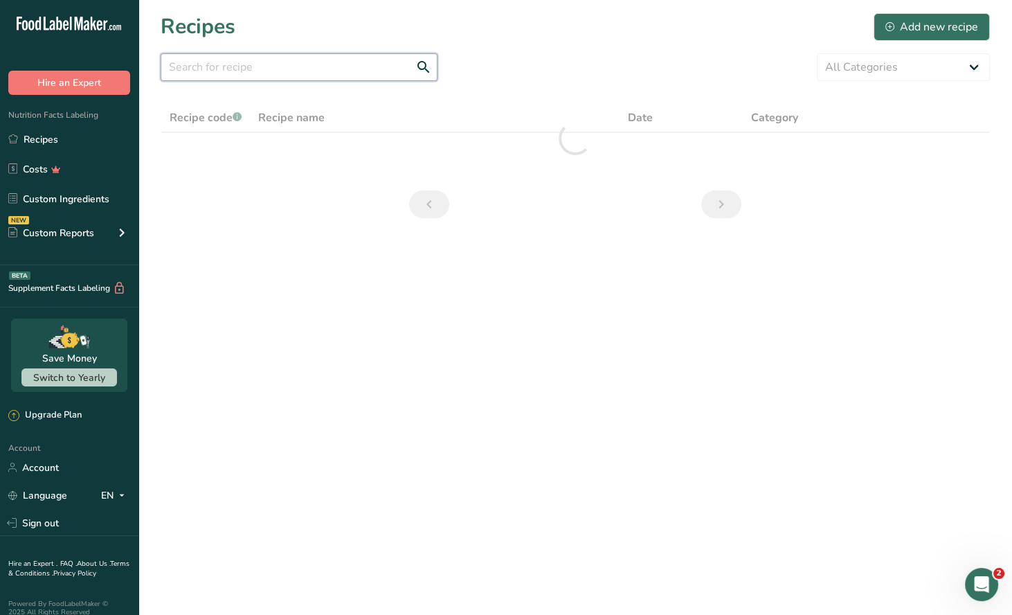
click at [215, 76] on input "text" at bounding box center [299, 67] width 277 height 28
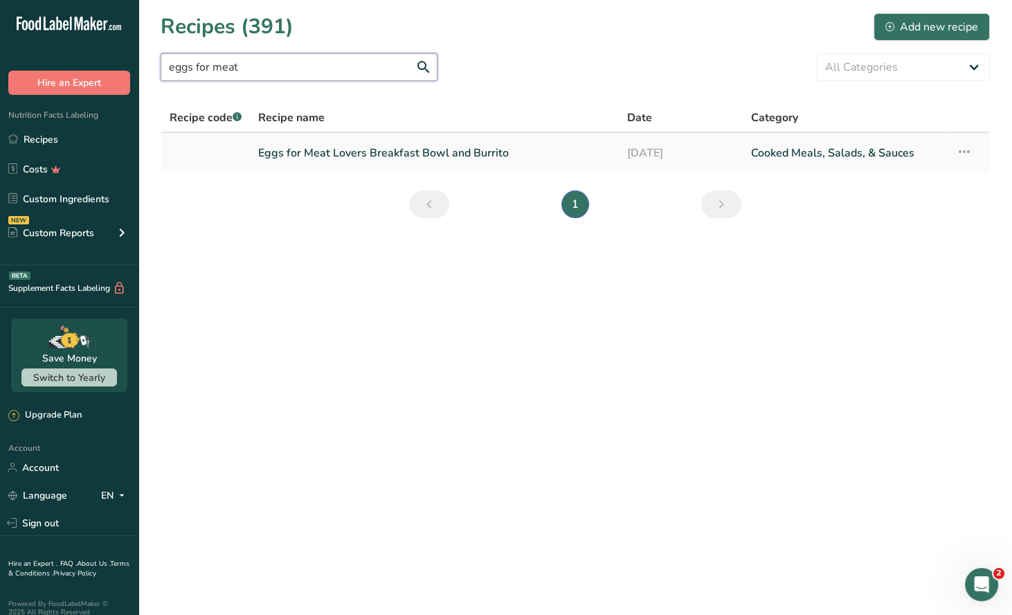
type input "eggs for meat"
click at [334, 156] on link "Eggs for Meat Lovers Breakfast Bowl and Burrito" at bounding box center [434, 152] width 352 height 29
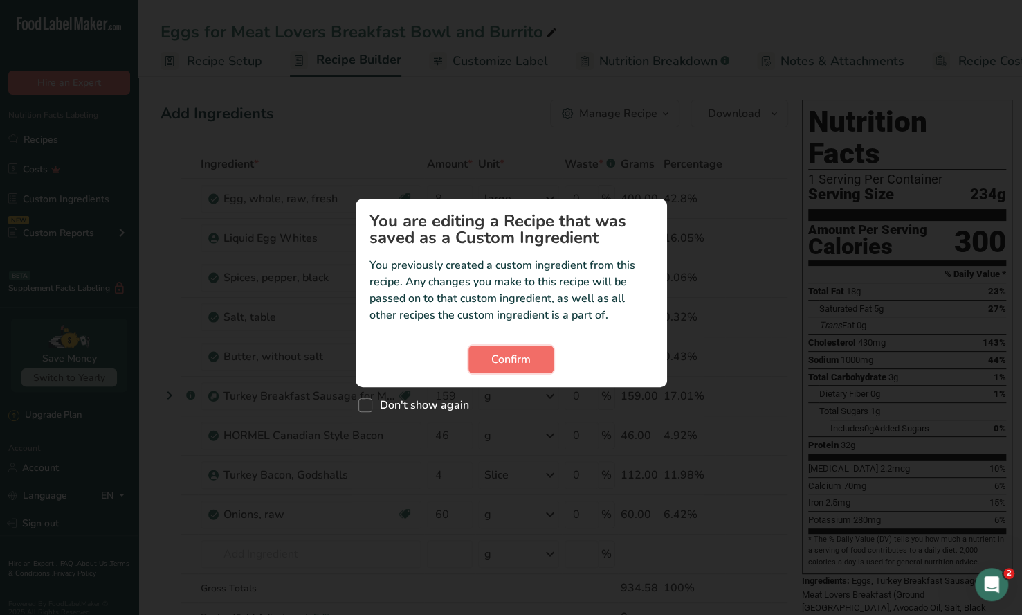
click at [507, 361] on span "Confirm" at bounding box center [510, 359] width 39 height 17
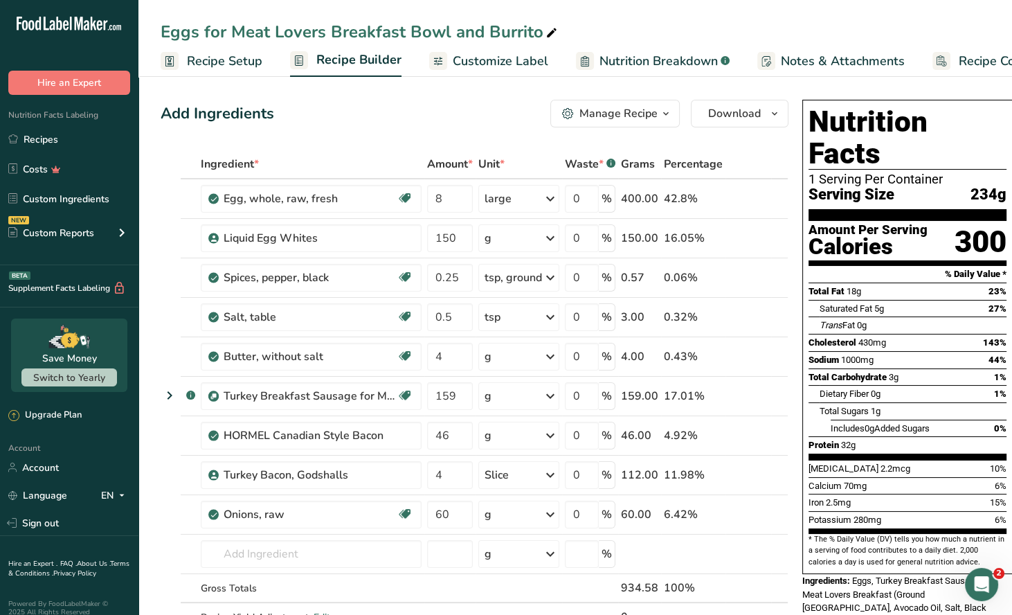
click at [650, 113] on div "Manage Recipe" at bounding box center [618, 113] width 78 height 17
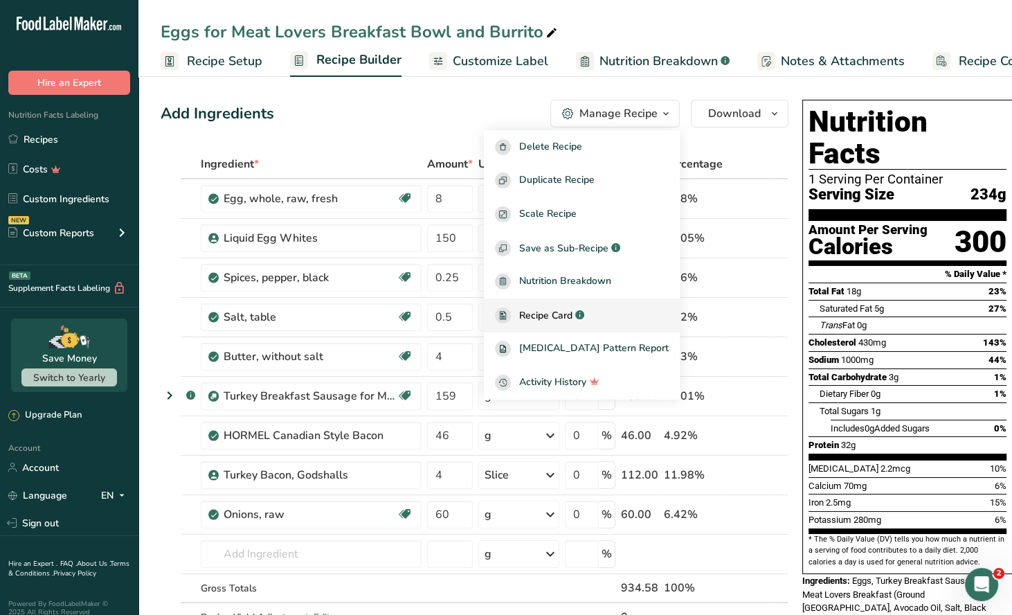
click at [572, 312] on span "Recipe Card" at bounding box center [545, 315] width 53 height 15
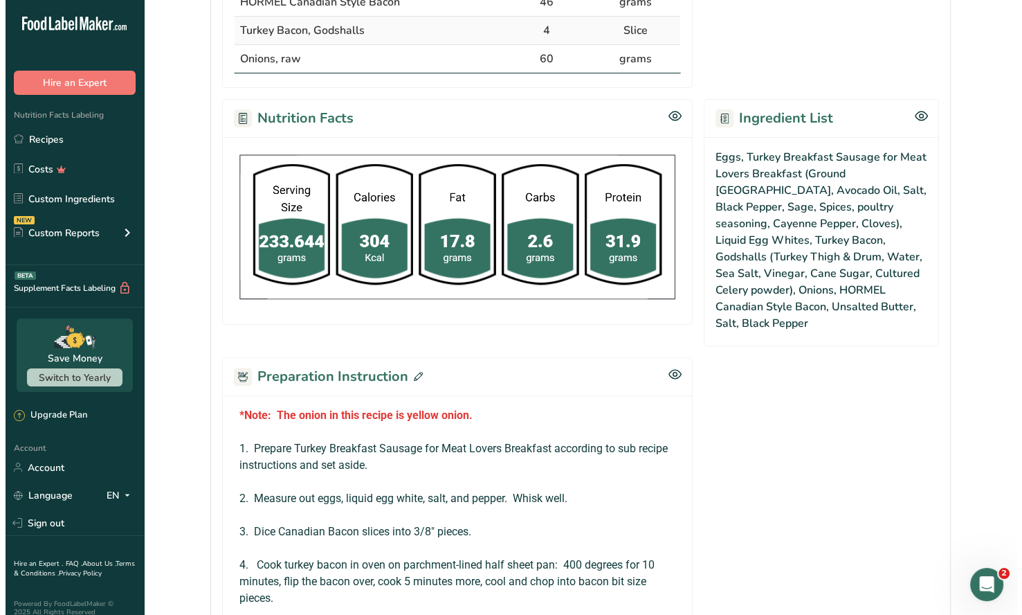
scroll to position [820, 0]
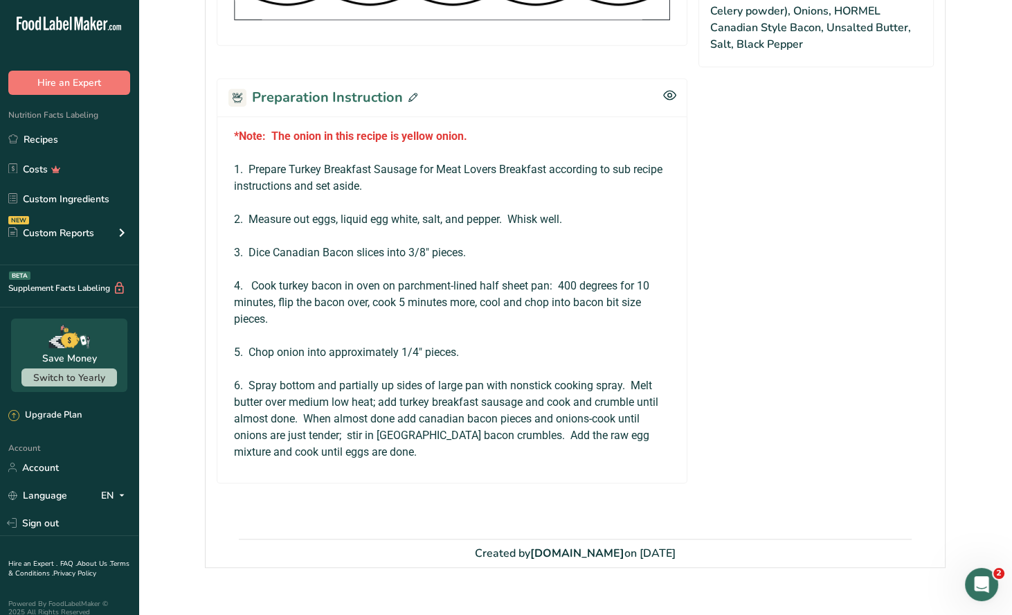
click at [409, 93] on icon at bounding box center [412, 97] width 9 height 9
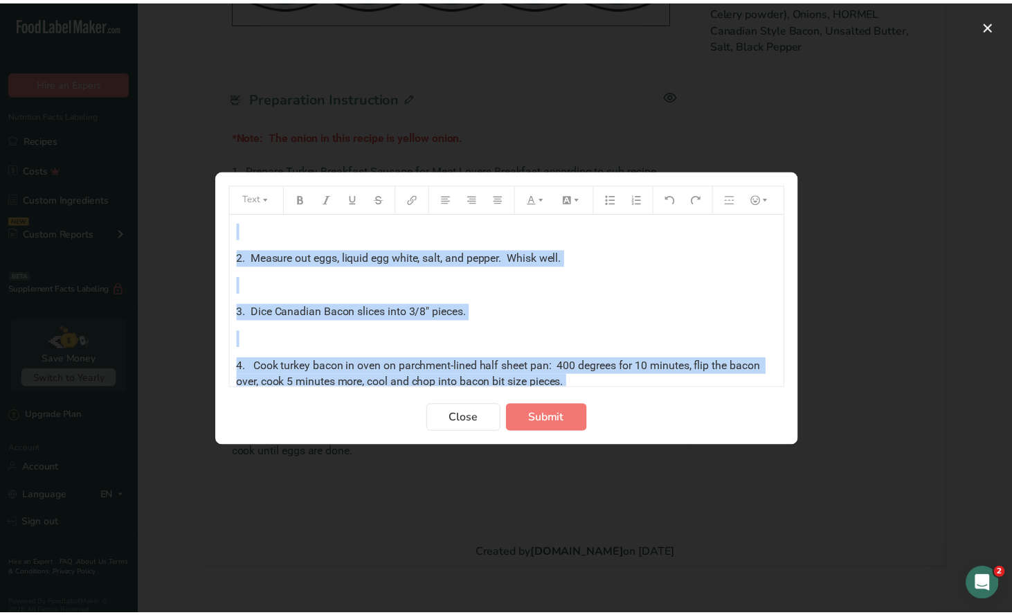
scroll to position [271, 0]
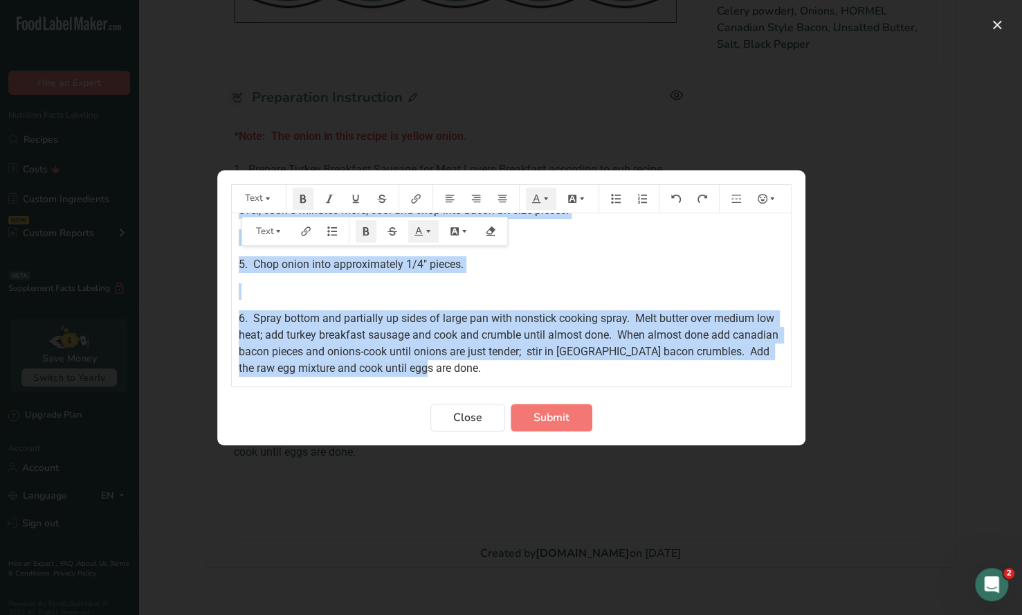
drag, startPoint x: 251, startPoint y: 276, endPoint x: 616, endPoint y: 371, distance: 377.1
click at [617, 371] on div "*Note: The onion in this recipe is yellow onion. ﻿ 1. Prepare Turkey Breakfast …" at bounding box center [511, 159] width 559 height 435
copy div "*Note: The onion in this recipe is yellow onion. ﻿ 1. Prepare Turkey Breakfast …"
click at [452, 423] on button "Close" at bounding box center [468, 418] width 75 height 28
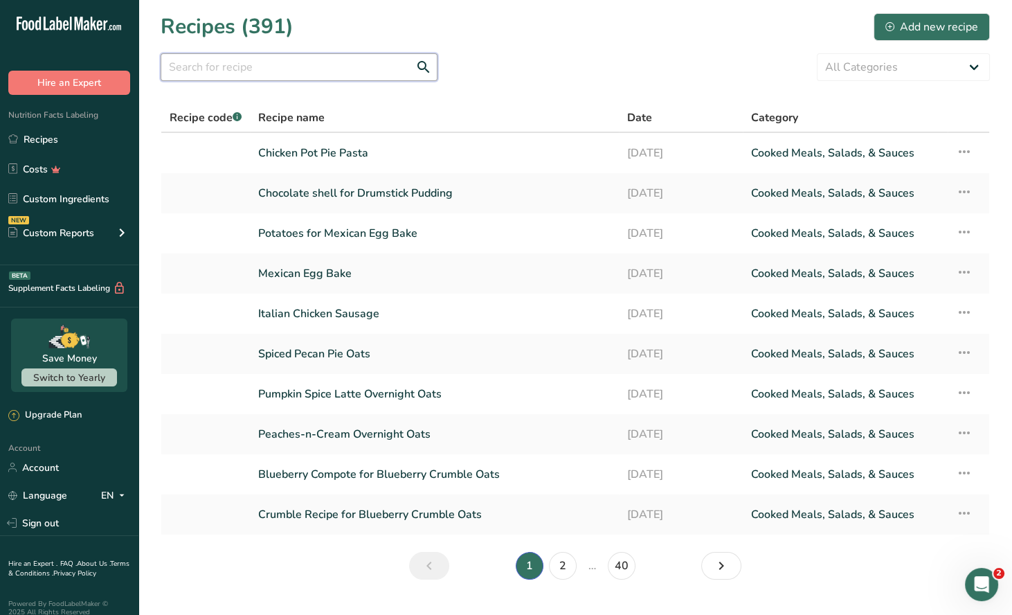
click at [210, 73] on input "text" at bounding box center [299, 67] width 277 height 28
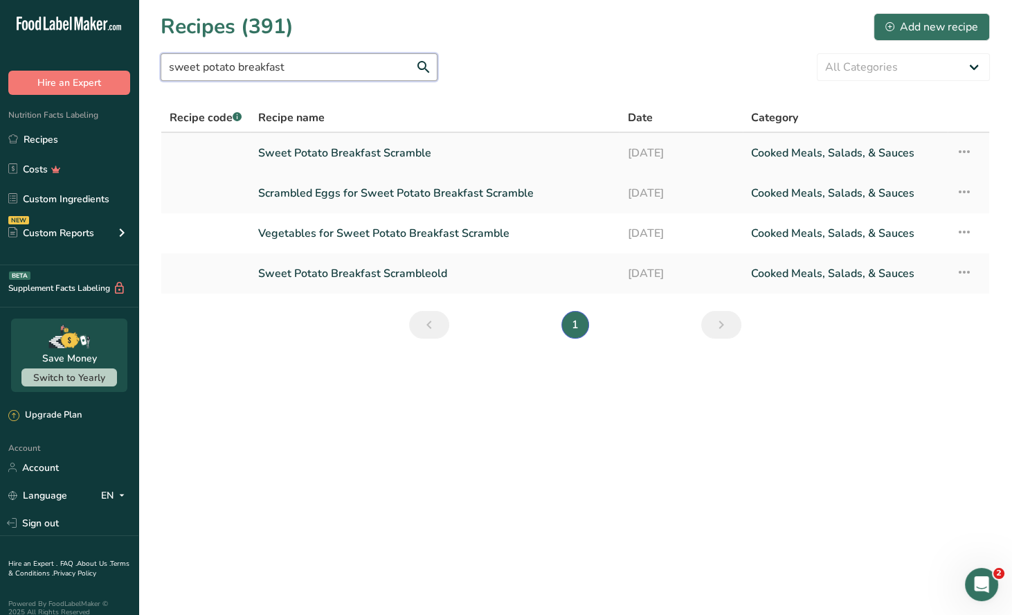
type input "sweet potato breakfast"
click at [379, 158] on link "Sweet Potato Breakfast Scramble" at bounding box center [434, 152] width 352 height 29
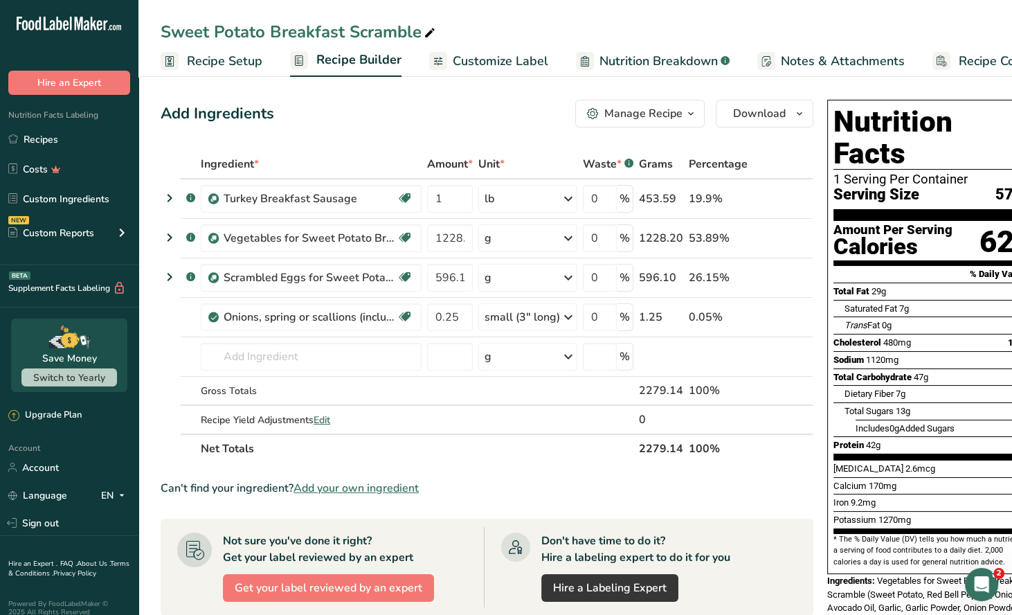
drag, startPoint x: 676, startPoint y: 122, endPoint x: 665, endPoint y: 125, distance: 10.7
click at [674, 123] on button "Manage Recipe" at bounding box center [639, 114] width 129 height 28
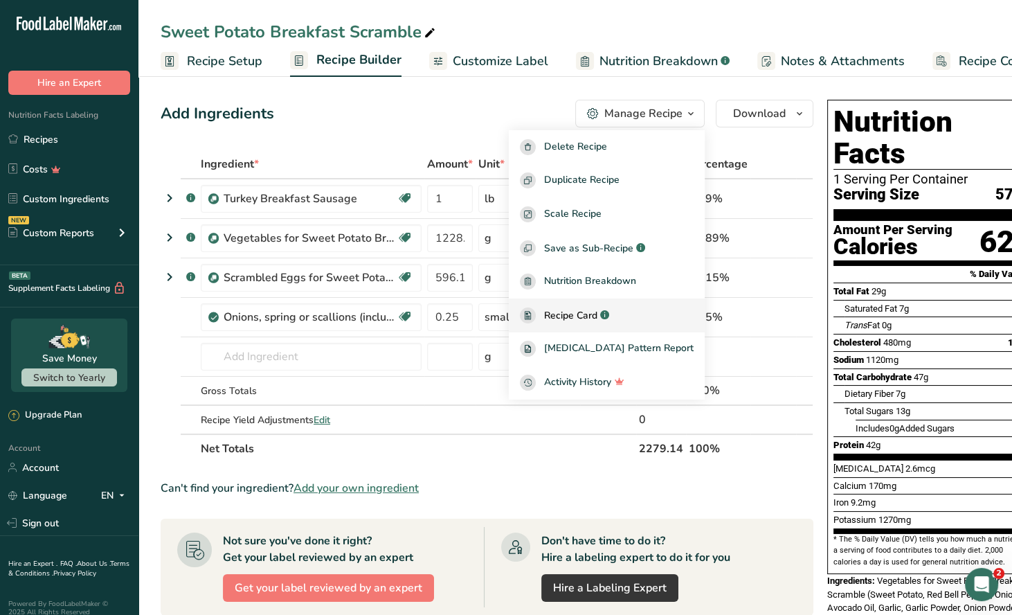
click at [597, 312] on span "Recipe Card" at bounding box center [570, 315] width 53 height 15
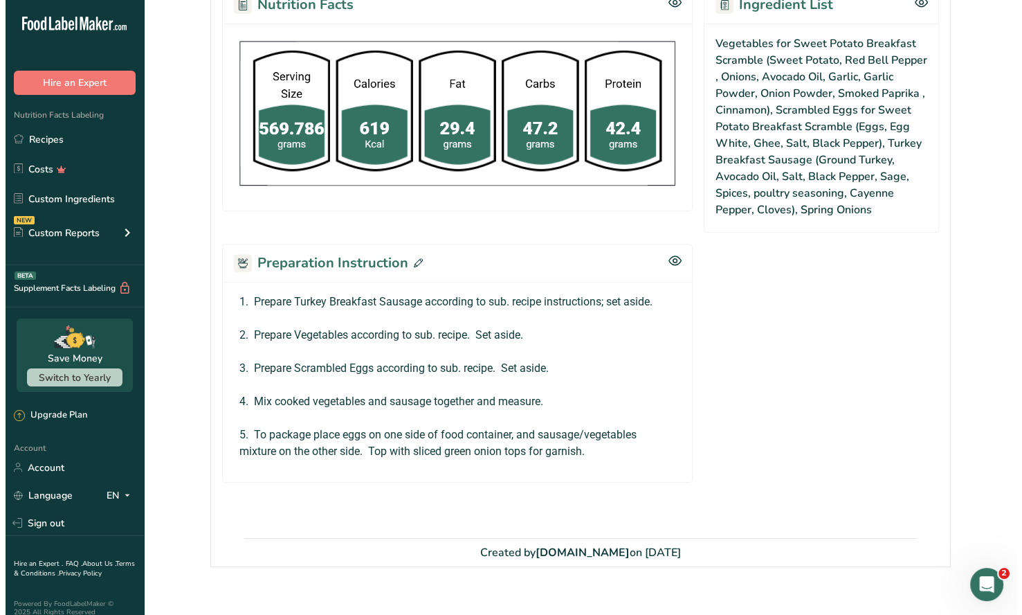
scroll to position [546, 0]
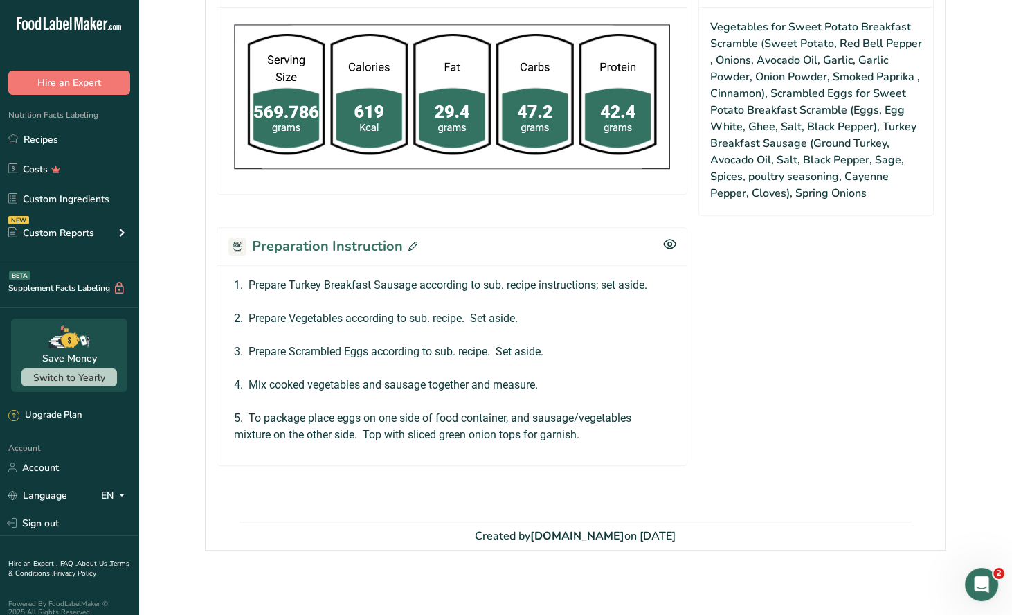
click at [422, 244] on div "Preparation Instruction" at bounding box center [452, 246] width 471 height 38
click at [408, 246] on icon at bounding box center [412, 246] width 9 height 9
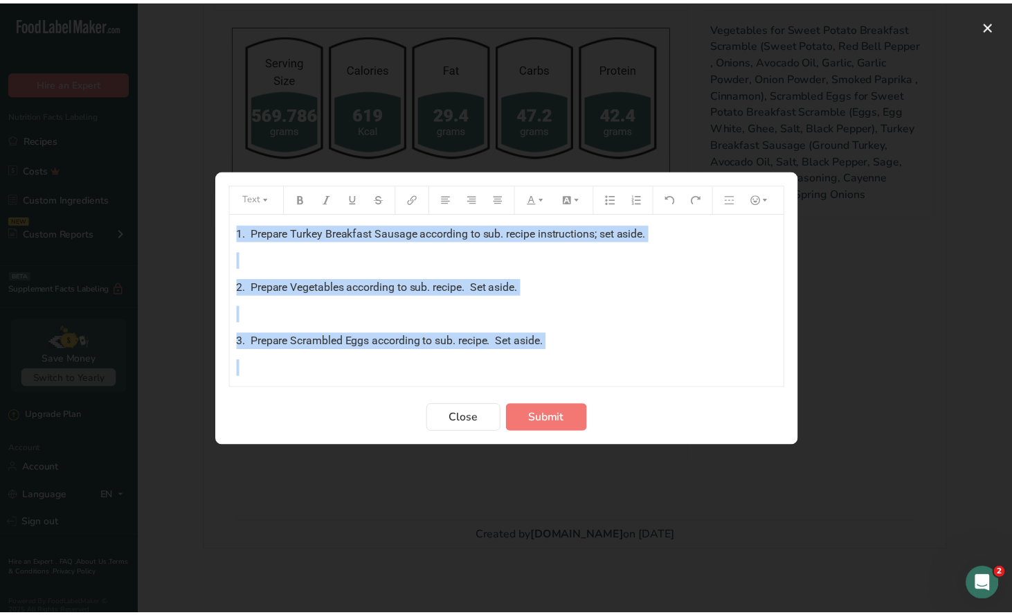
scroll to position [98, 0]
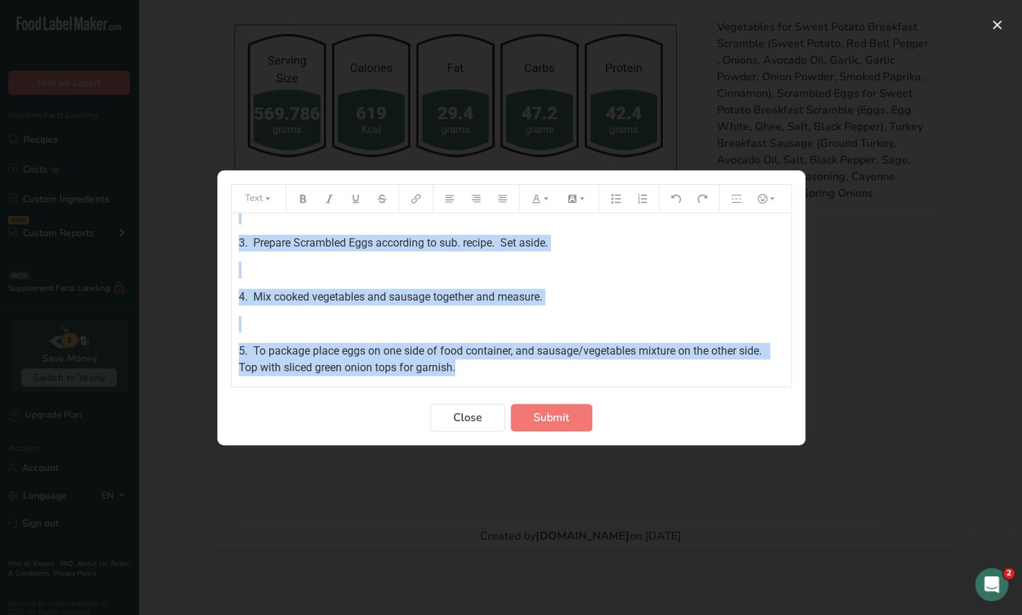
drag, startPoint x: 235, startPoint y: 229, endPoint x: 497, endPoint y: 385, distance: 305.1
click at [498, 385] on div "1. Prepare Turkey Breakfast Sausage according to sub. recipe instructions; set …" at bounding box center [511, 299] width 559 height 173
copy div "1. Prepare Turkey Breakfast Sausage according to sub. recipe instructions; set …"
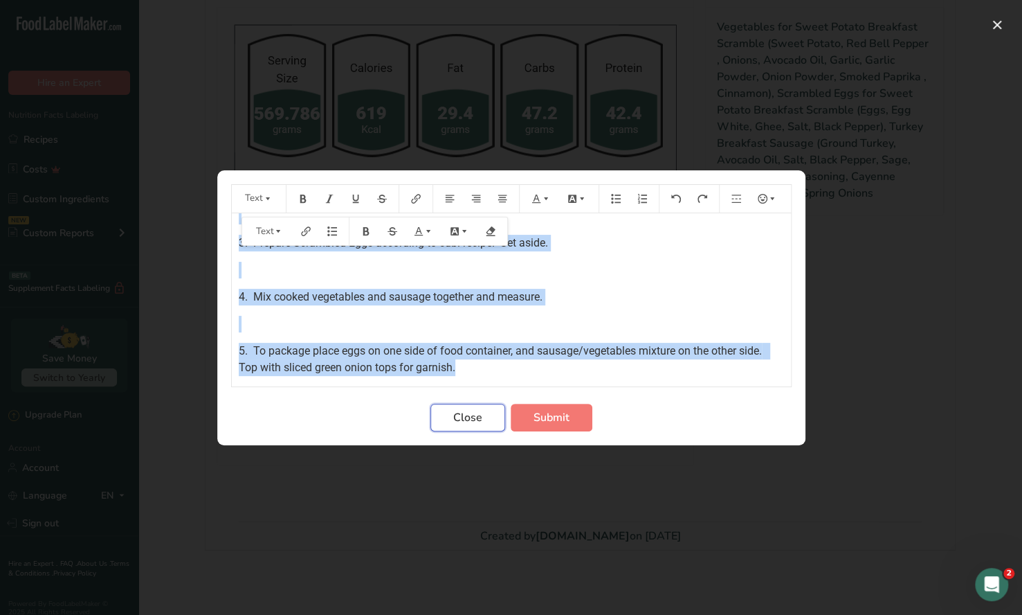
drag, startPoint x: 471, startPoint y: 417, endPoint x: 429, endPoint y: 314, distance: 111.5
click at [471, 415] on span "Close" at bounding box center [467, 417] width 29 height 17
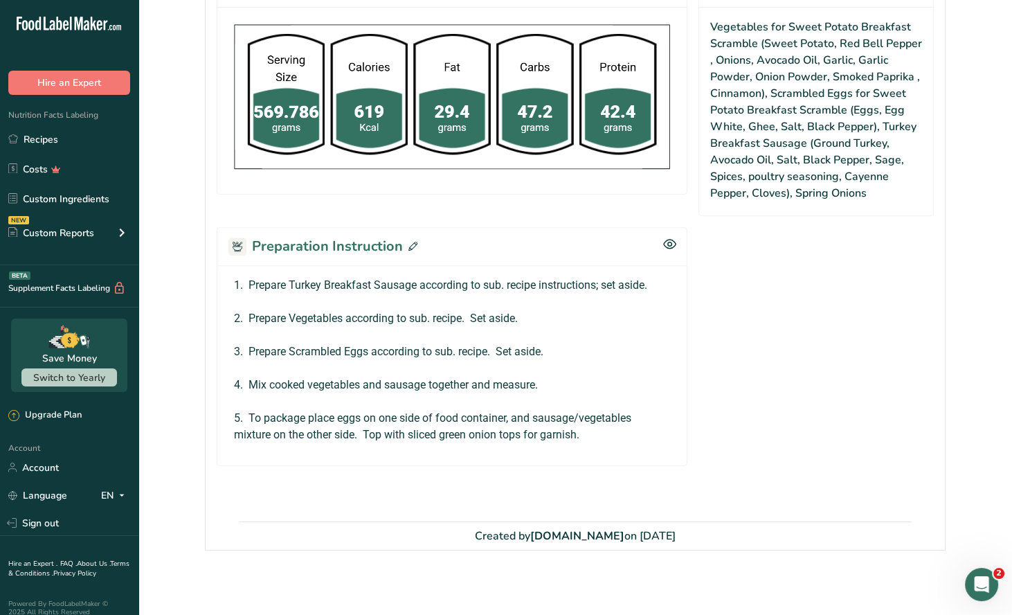
scroll to position [546, 0]
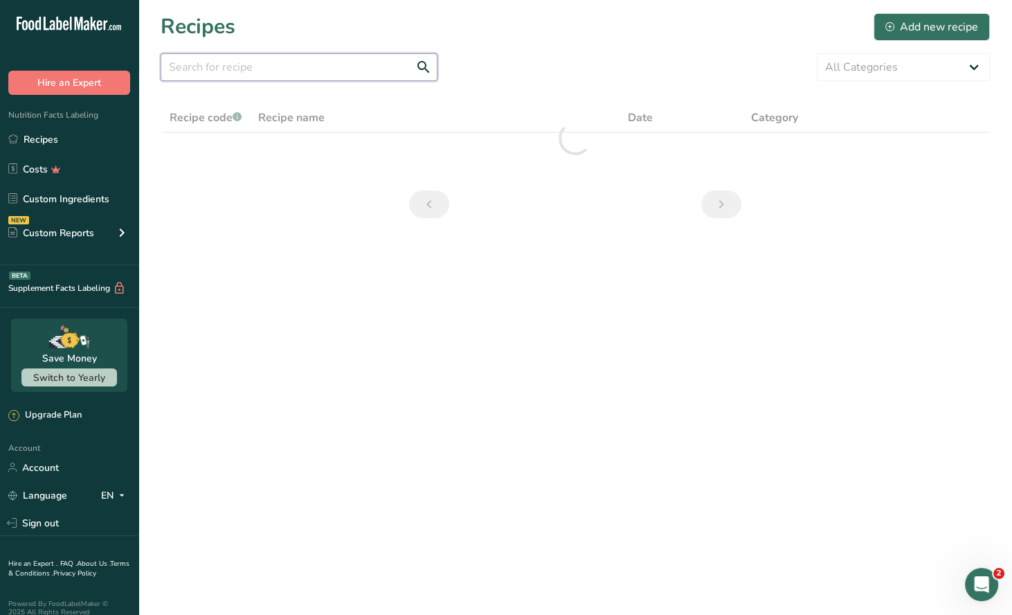
click at [213, 74] on input "text" at bounding box center [299, 67] width 277 height 28
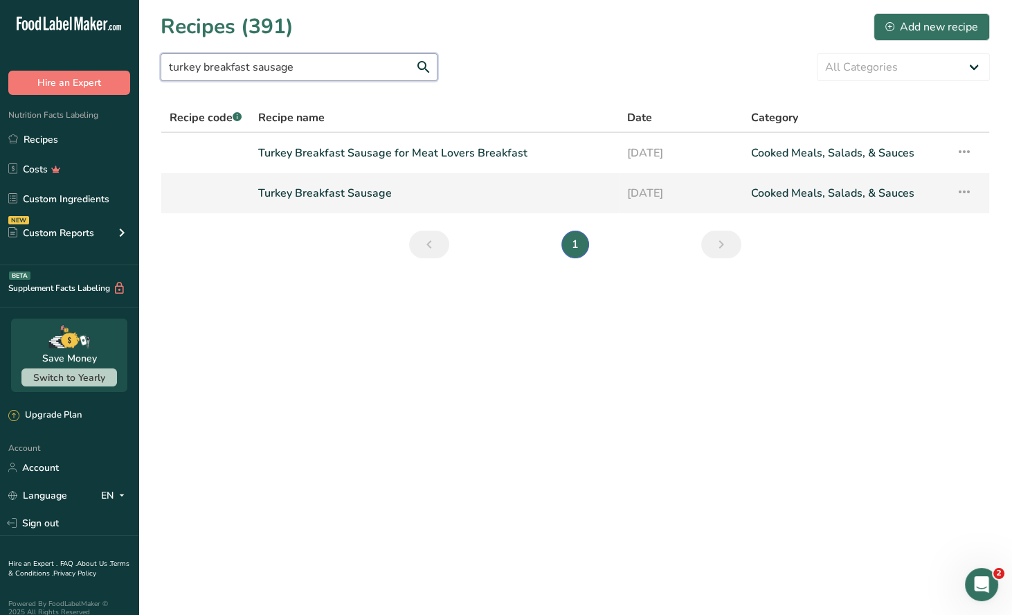
type input "turkey breakfast sausage"
click at [327, 186] on link "Turkey Breakfast Sausage" at bounding box center [434, 193] width 352 height 29
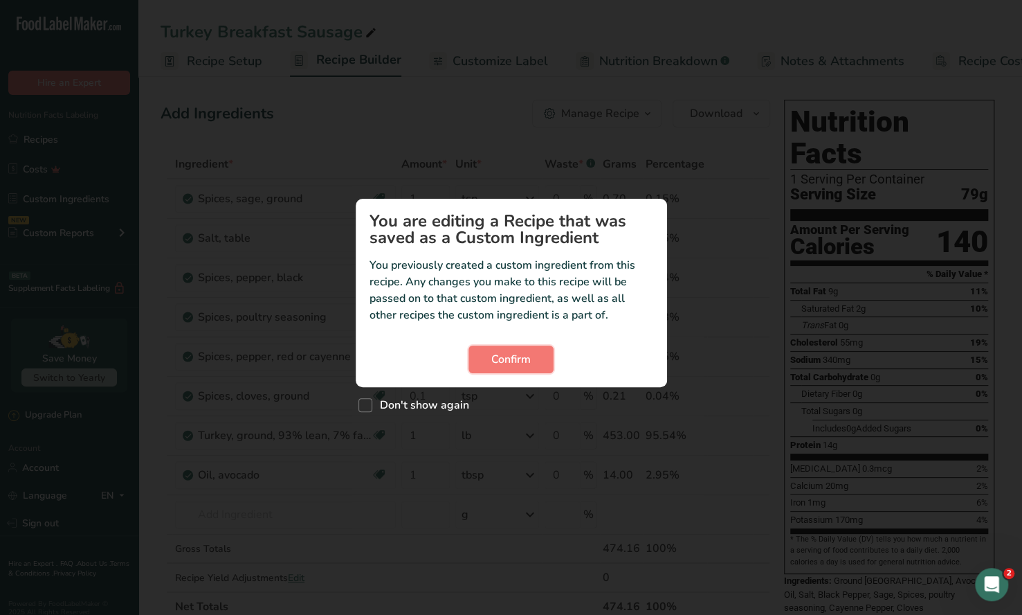
drag, startPoint x: 522, startPoint y: 354, endPoint x: 617, endPoint y: 235, distance: 153.2
click at [522, 352] on span "Confirm" at bounding box center [510, 359] width 39 height 17
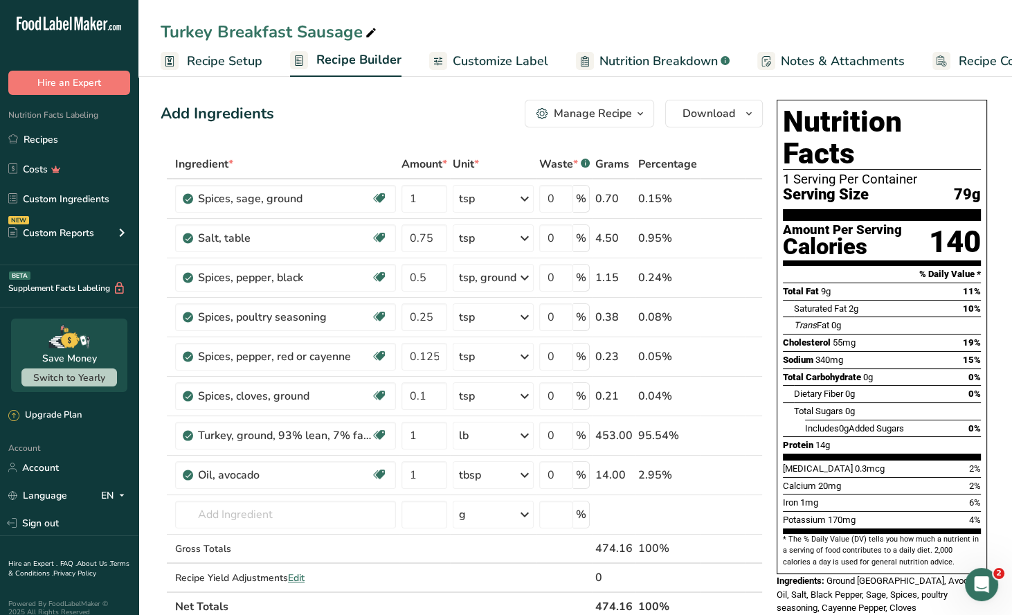
click at [635, 118] on icon "button" at bounding box center [640, 113] width 11 height 17
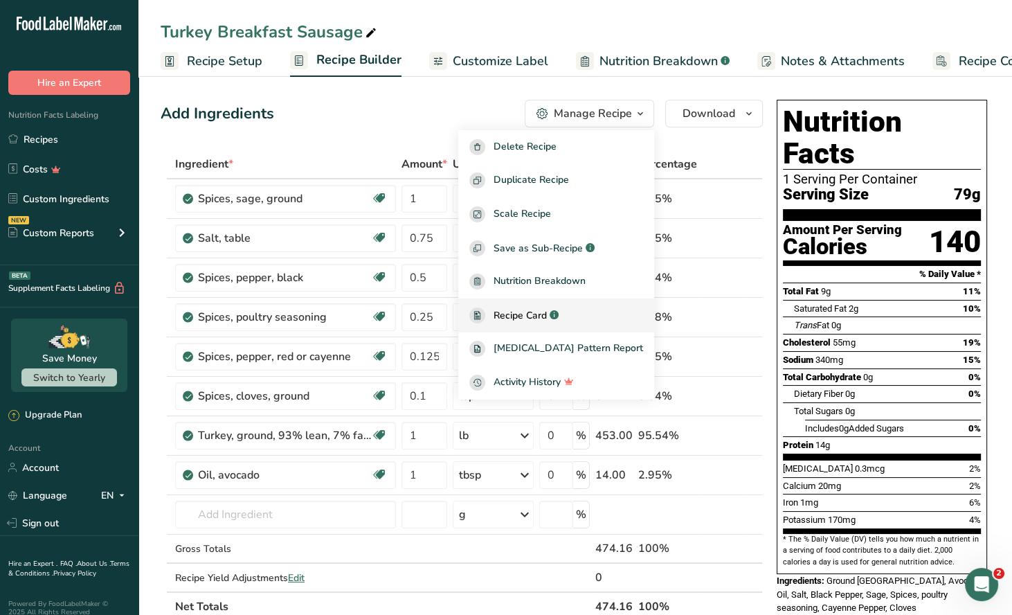
click at [547, 317] on span "Recipe Card" at bounding box center [520, 315] width 53 height 15
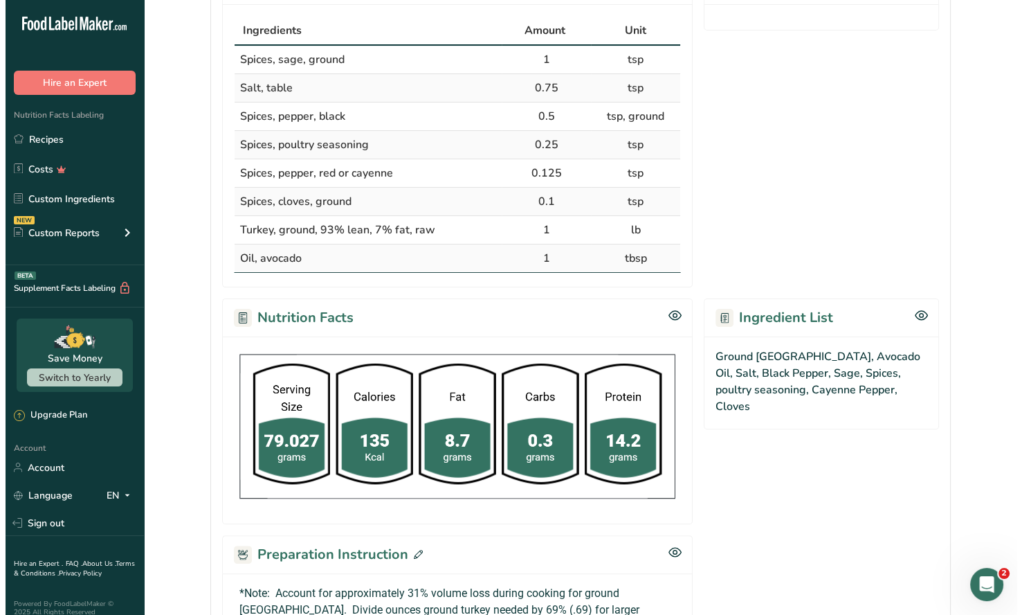
scroll to position [555, 0]
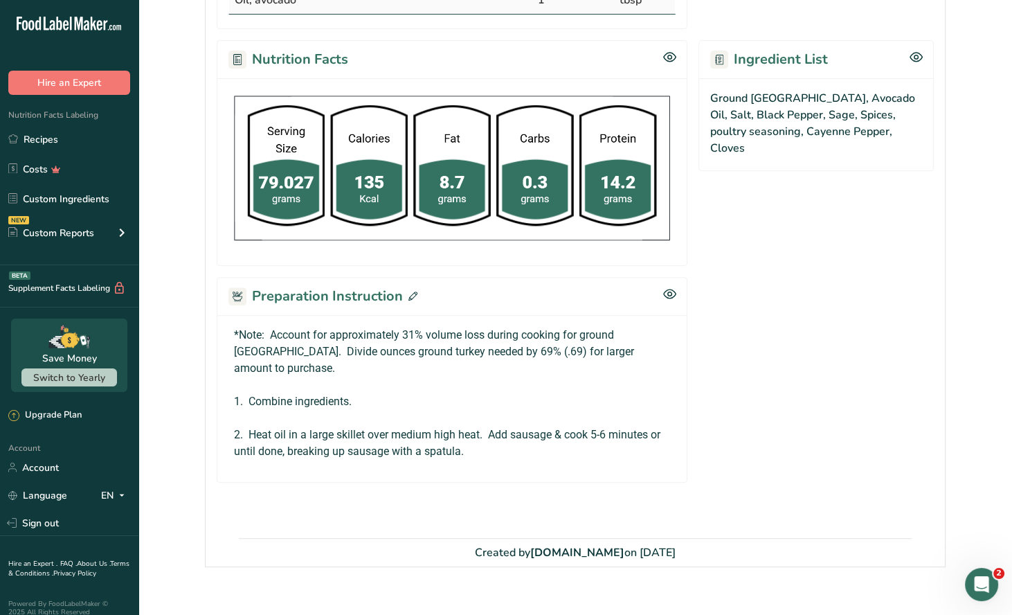
click at [411, 294] on icon at bounding box center [412, 295] width 9 height 9
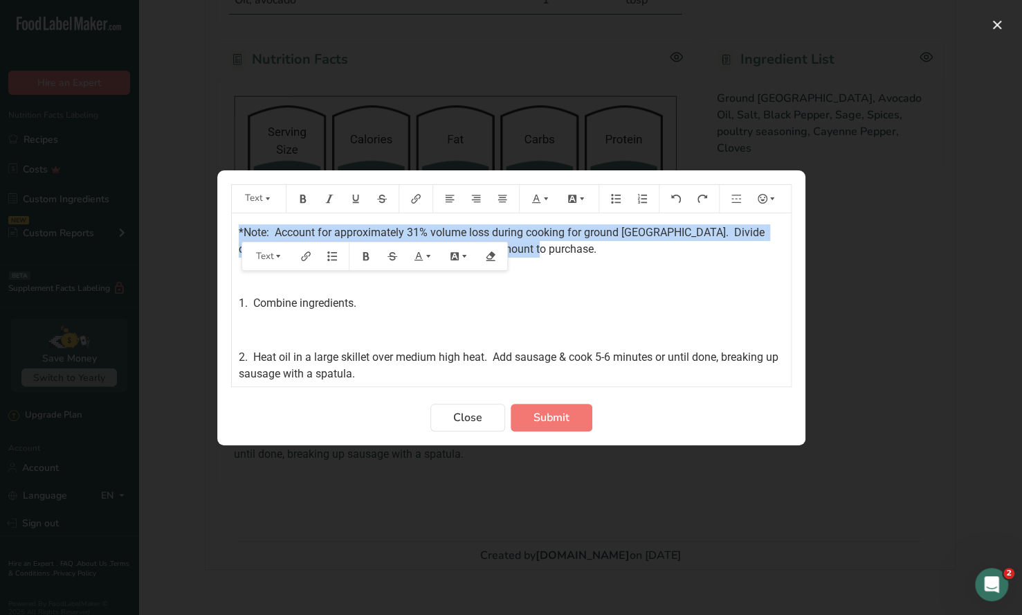
drag, startPoint x: 530, startPoint y: 253, endPoint x: 218, endPoint y: 236, distance: 312.0
click at [218, 236] on section "Text *Note: Account for approximately 31% volume loss during cooking for ground…" at bounding box center [511, 307] width 588 height 275
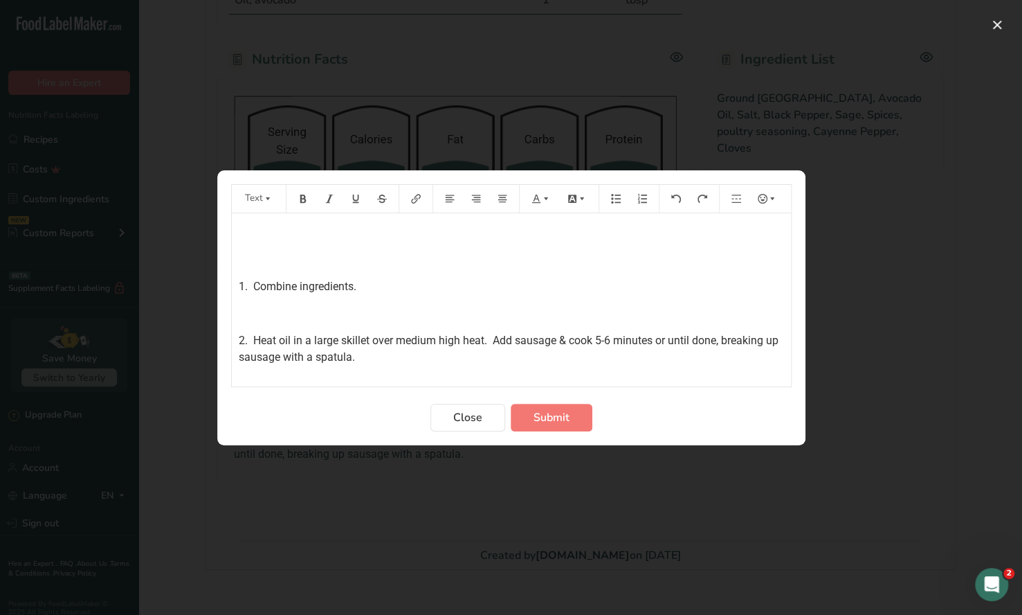
click at [234, 287] on div "﻿ ﻿ 1. Combine ingredients. ﻿ 2. Heat oil in a large skillet over medium high h…" at bounding box center [511, 299] width 559 height 173
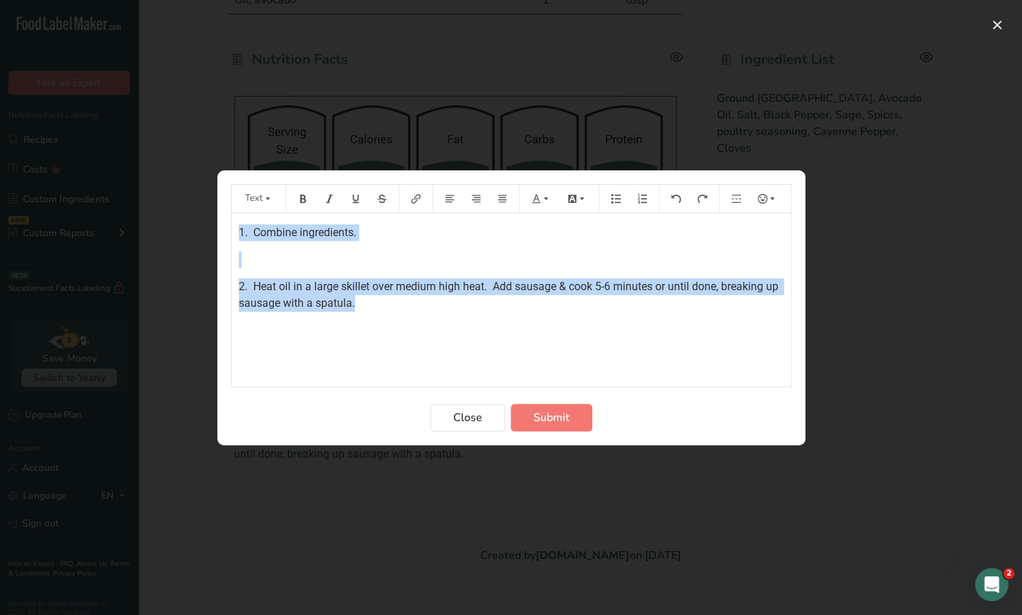
drag, startPoint x: 368, startPoint y: 305, endPoint x: 223, endPoint y: 221, distance: 168.1
click at [223, 221] on section "Text 1. Combine ingredients. ﻿ 2. Heat oil in a large skillet over medium high …" at bounding box center [511, 307] width 588 height 275
copy div "1. Combine ingredients. ﻿ 2. Heat oil in a large skillet over medium high heat.…"
drag, startPoint x: 541, startPoint y: 420, endPoint x: 534, endPoint y: 402, distance: 18.4
click at [540, 417] on span "Submit" at bounding box center [552, 417] width 36 height 17
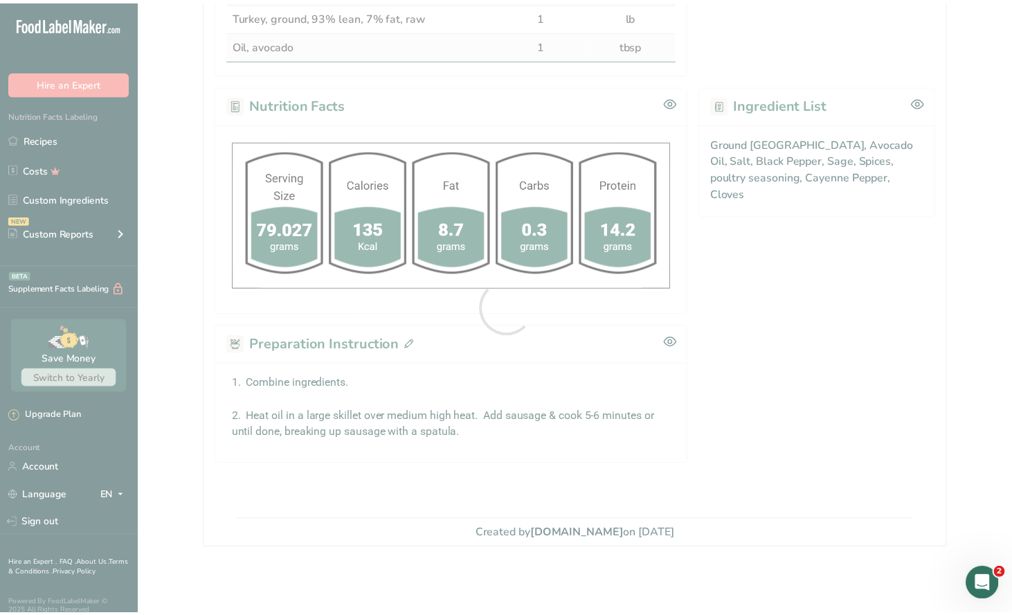
scroll to position [505, 0]
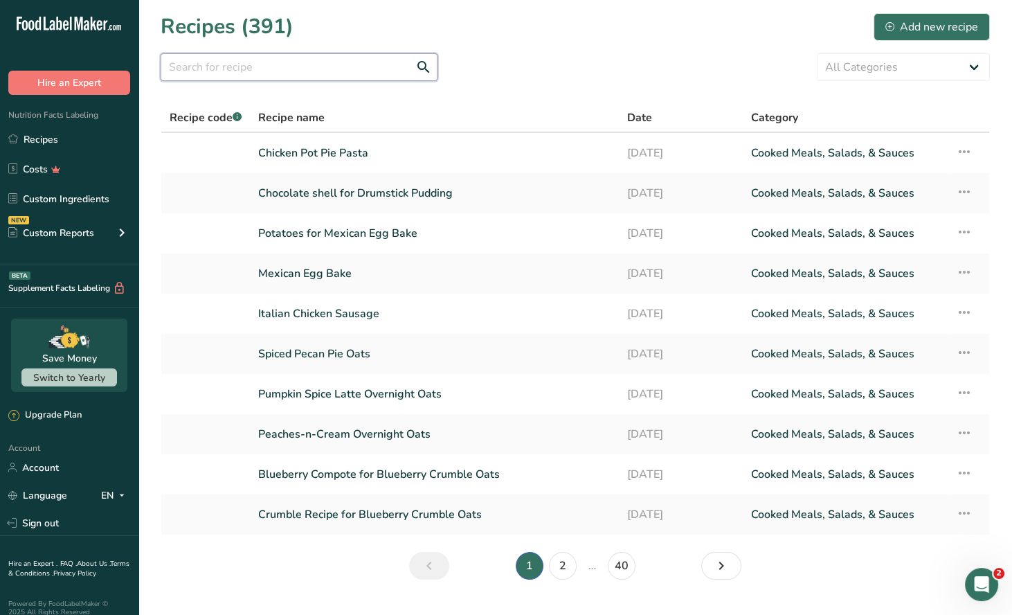
click at [237, 60] on input "text" at bounding box center [299, 67] width 277 height 28
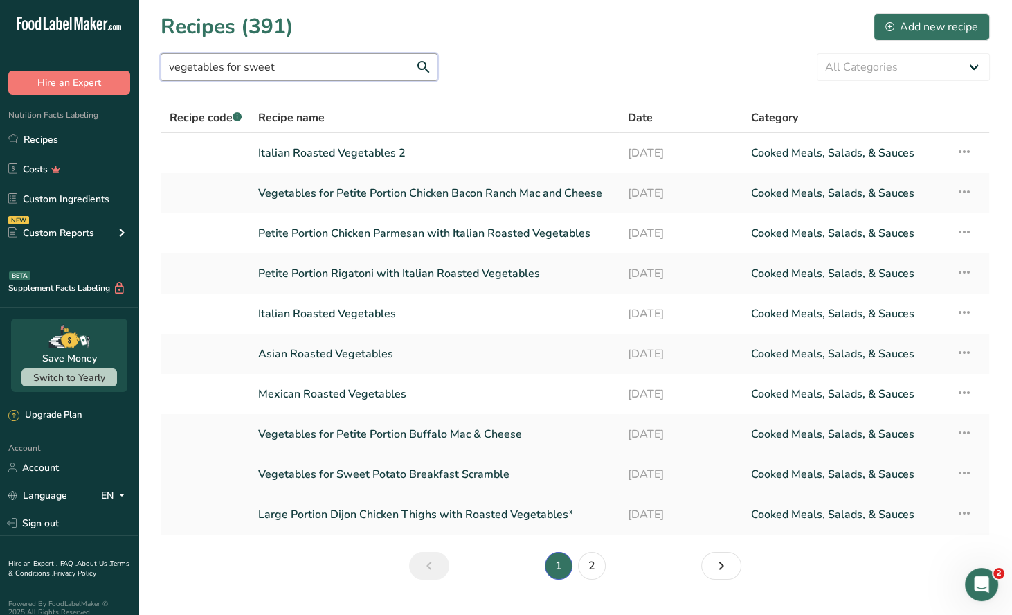
type input "vegetables for sweet"
click at [435, 471] on link "Vegetables for Sweet Potato Breakfast Scramble" at bounding box center [434, 474] width 352 height 29
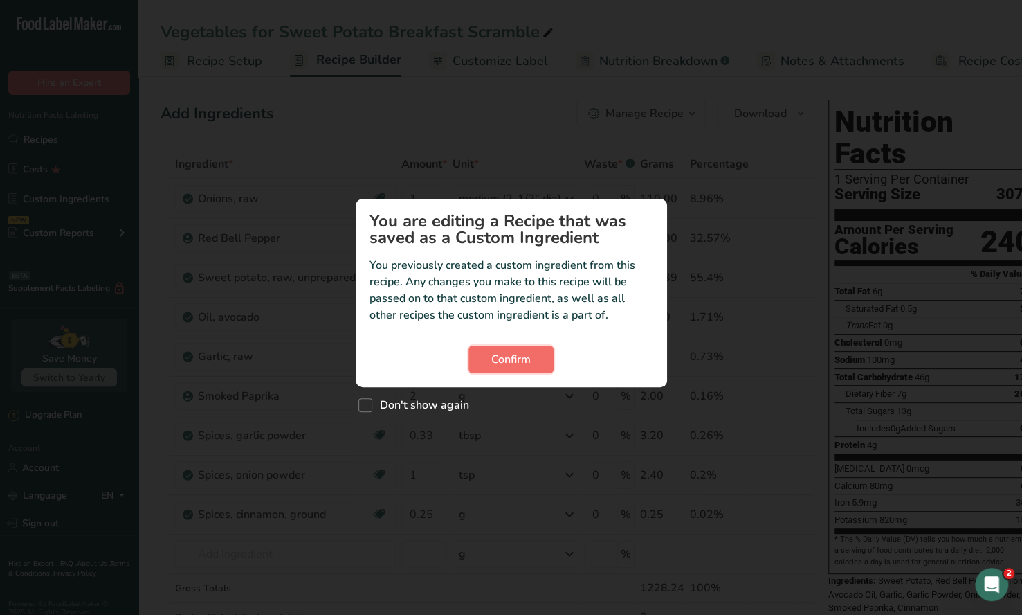
click at [509, 365] on span "Confirm" at bounding box center [510, 359] width 39 height 17
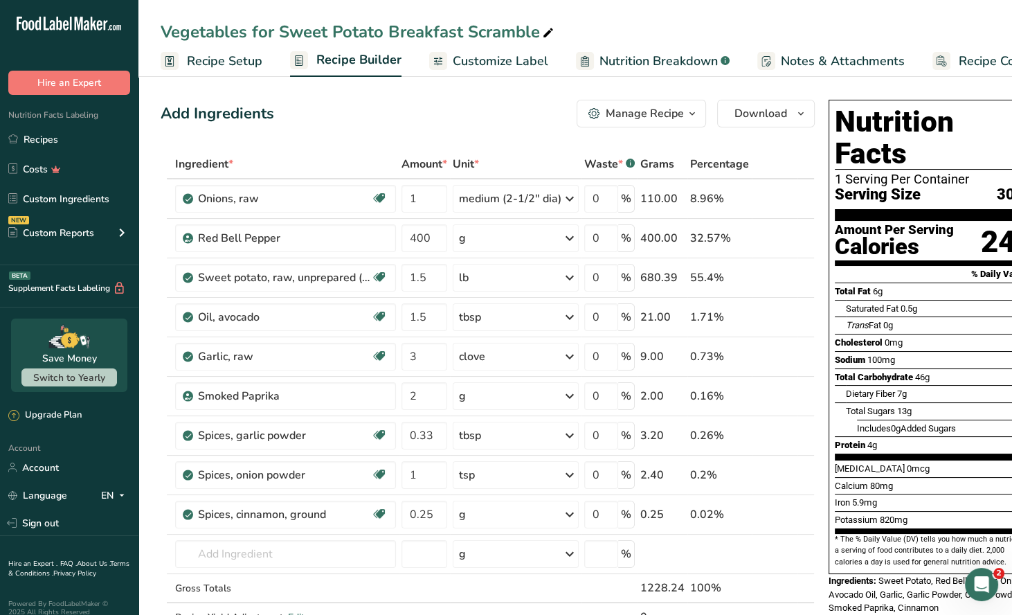
click at [671, 112] on div "Manage Recipe" at bounding box center [645, 113] width 78 height 17
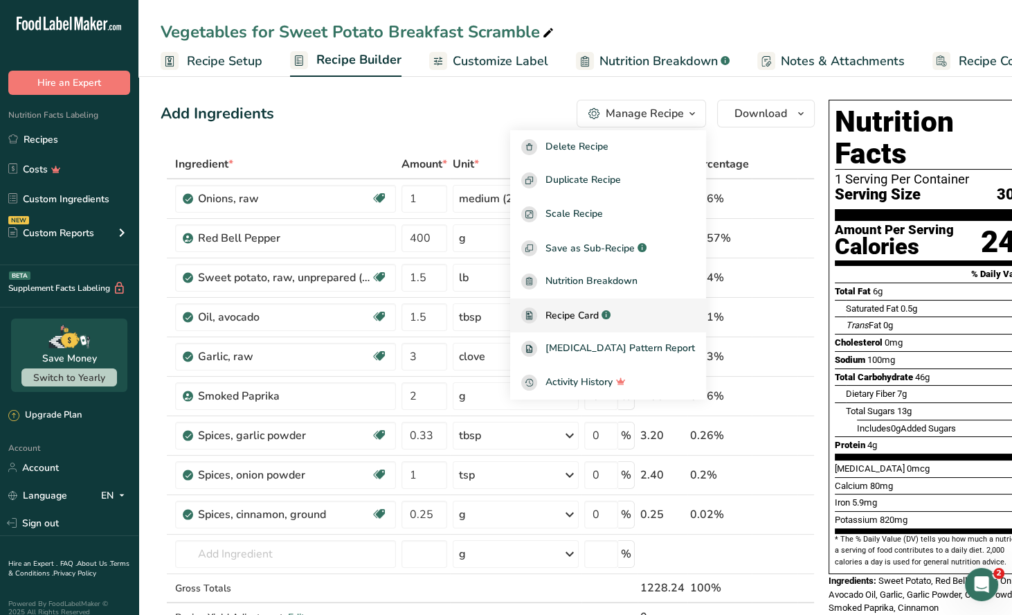
click at [599, 318] on span "Recipe Card" at bounding box center [571, 315] width 53 height 15
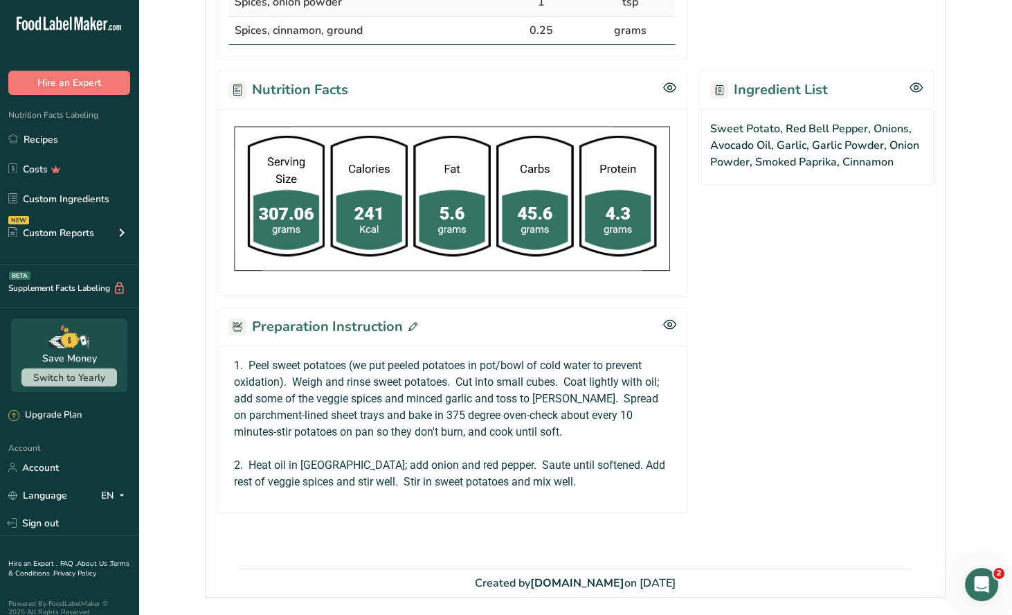
scroll to position [622, 0]
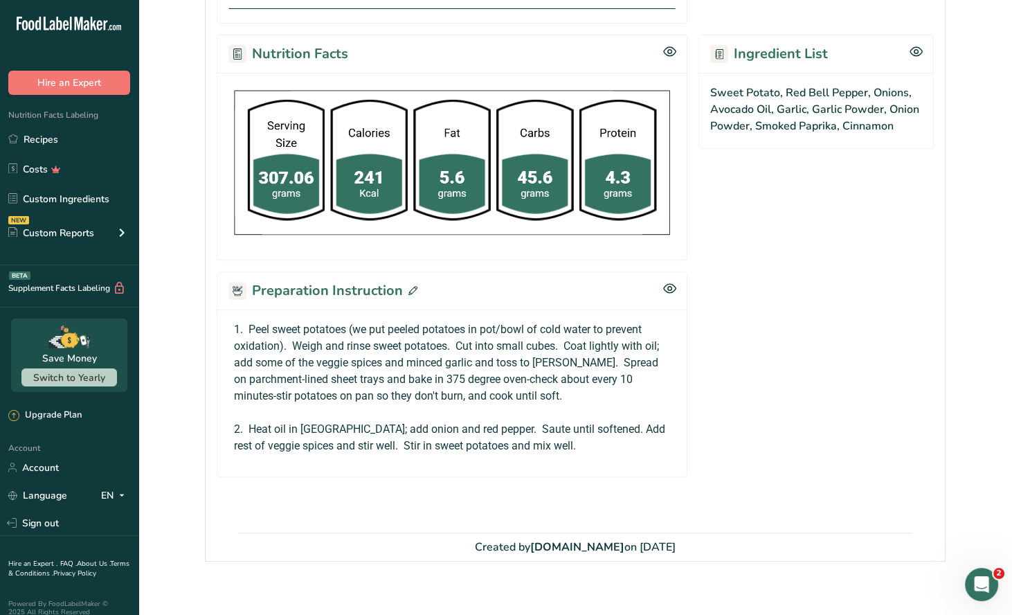
click at [412, 287] on icon at bounding box center [412, 290] width 9 height 9
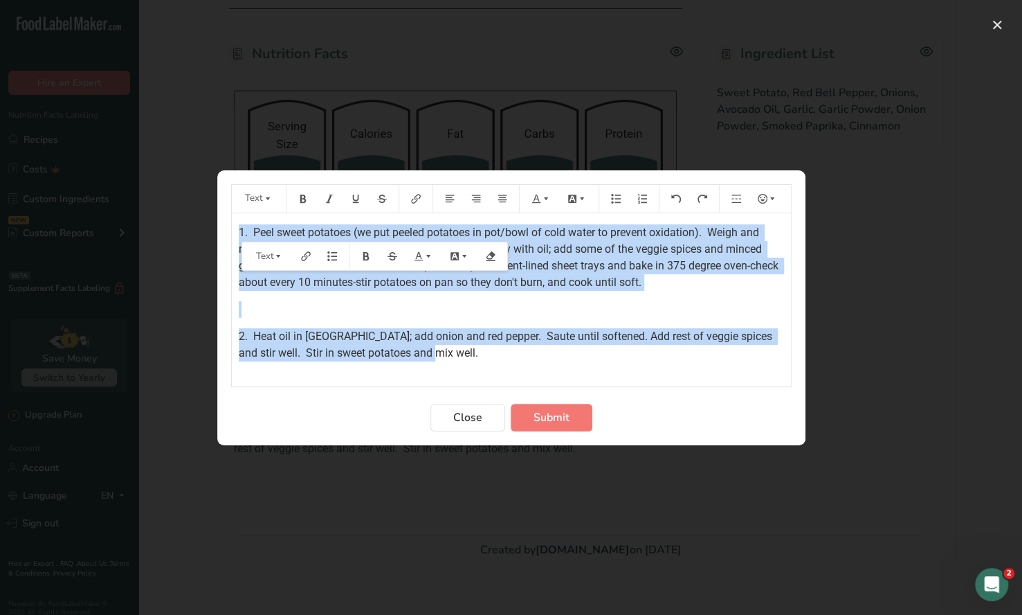
drag, startPoint x: 235, startPoint y: 228, endPoint x: 494, endPoint y: 379, distance: 300.3
click at [494, 379] on div "1. Peel sweet potatoes (we put peeled potatoes in pot/bowl of cold water to pre…" at bounding box center [511, 299] width 559 height 173
copy div "1. Peel sweet potatoes (we put peeled potatoes in pot/bowl of cold water to pre…"
drag, startPoint x: 468, startPoint y: 414, endPoint x: 446, endPoint y: 211, distance: 204.0
click at [467, 411] on span "Close" at bounding box center [467, 417] width 29 height 17
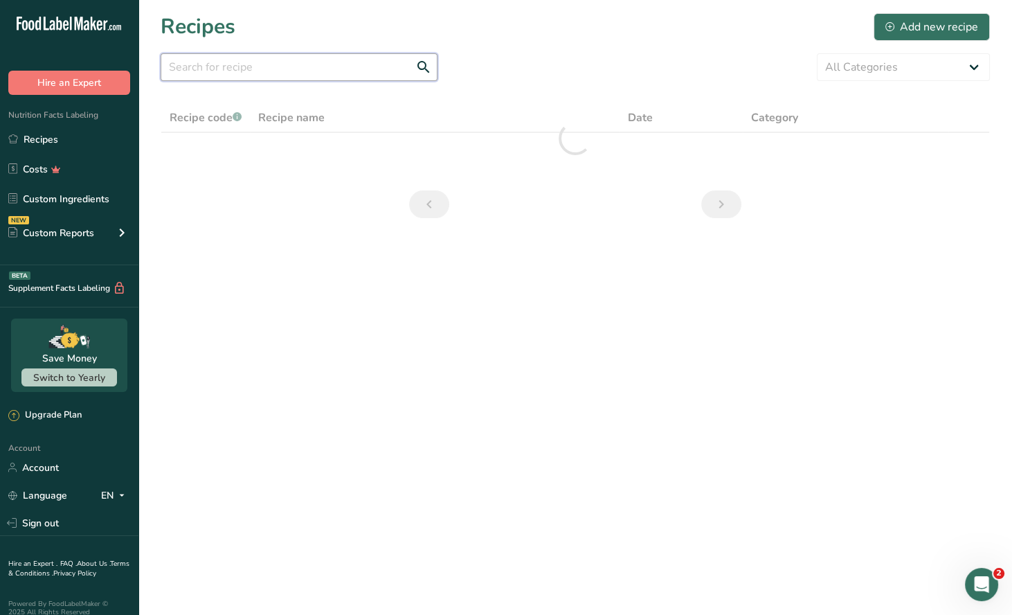
click at [196, 61] on input "text" at bounding box center [299, 67] width 277 height 28
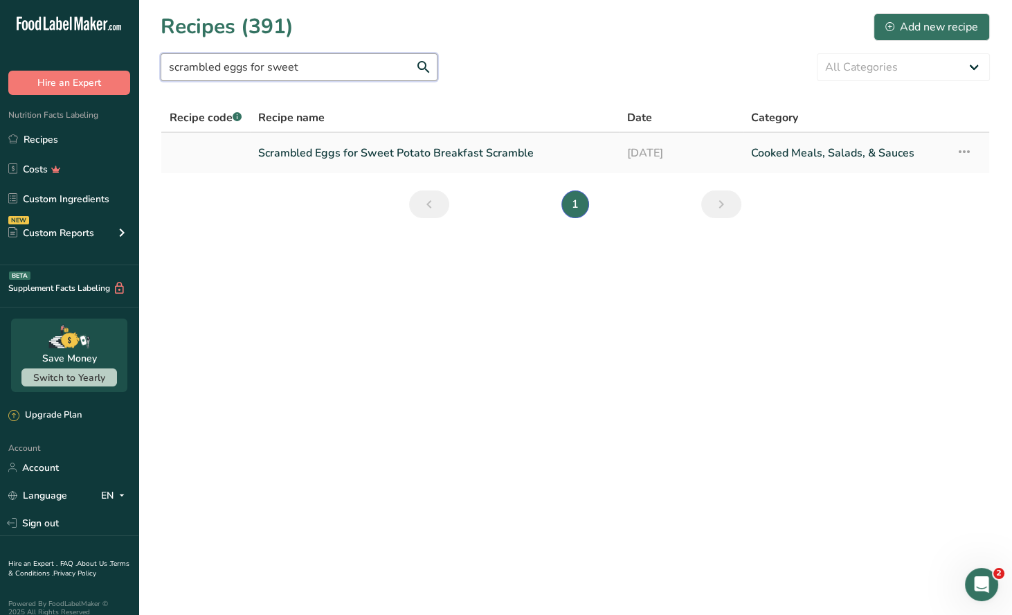
type input "scrambled eggs for sweet"
click at [453, 159] on link "Scrambled Eggs for Sweet Potato Breakfast Scramble" at bounding box center [434, 152] width 352 height 29
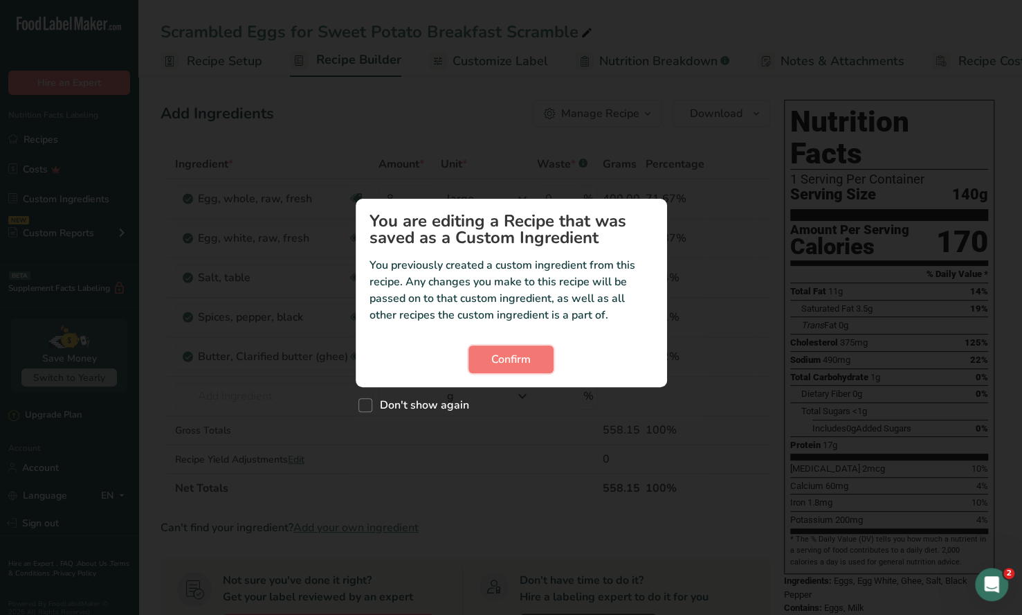
drag, startPoint x: 524, startPoint y: 367, endPoint x: 603, endPoint y: 296, distance: 106.4
click at [525, 366] on button "Confirm" at bounding box center [511, 359] width 85 height 28
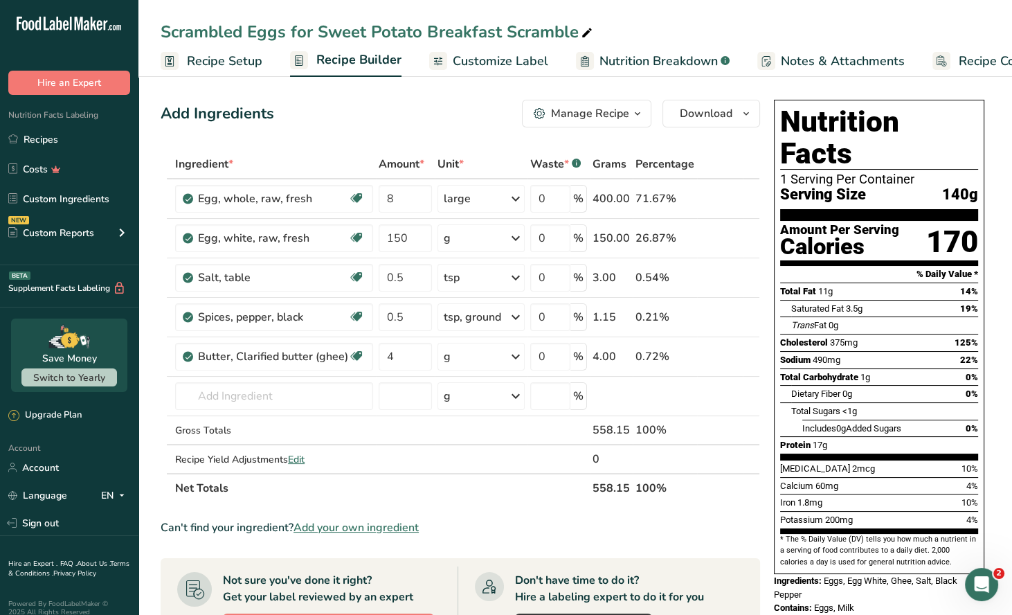
click at [640, 119] on icon "button" at bounding box center [637, 113] width 11 height 17
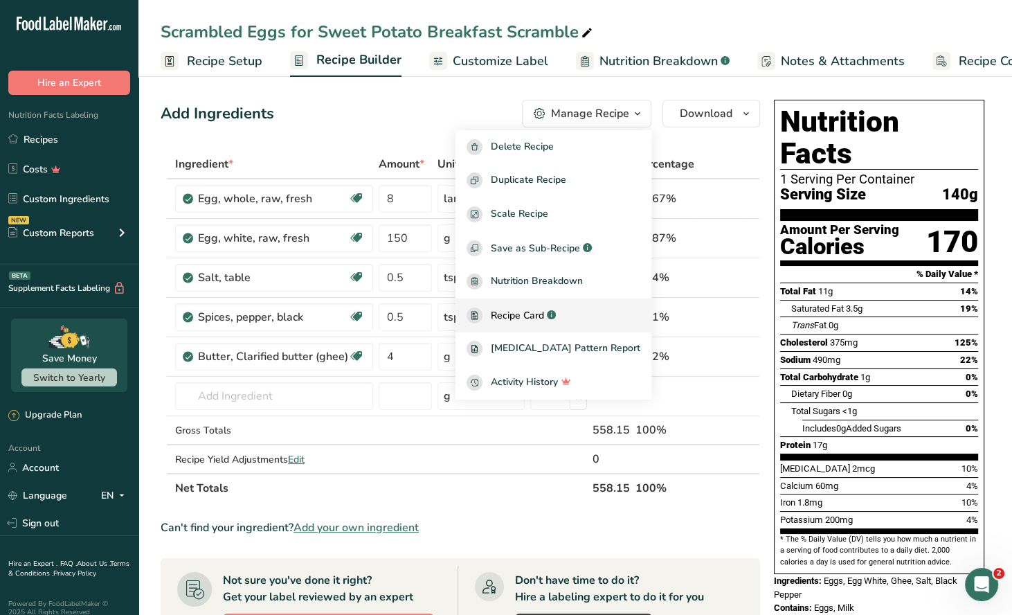
click at [537, 315] on span "Recipe Card" at bounding box center [517, 315] width 53 height 15
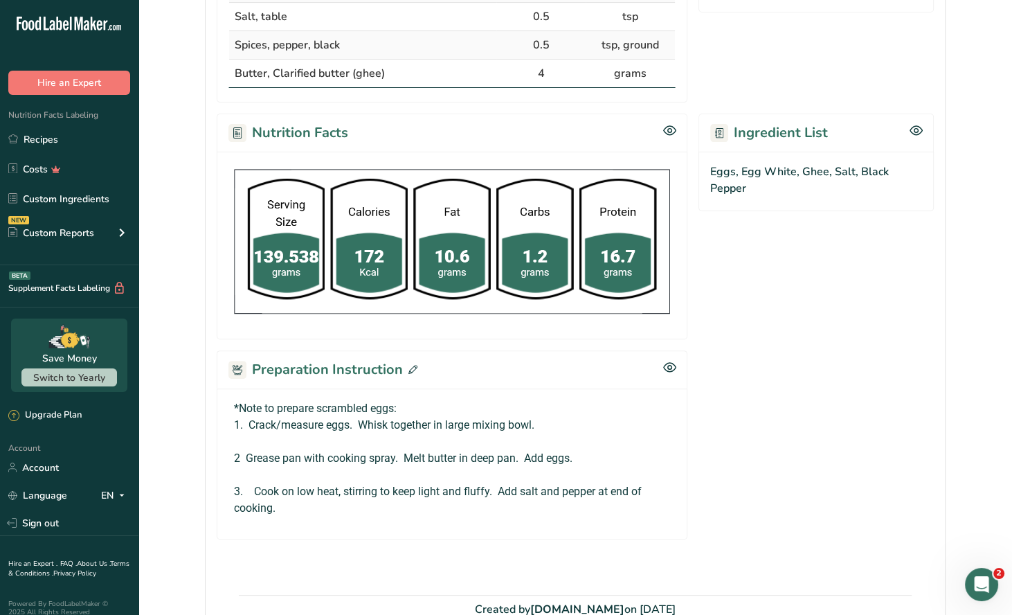
scroll to position [469, 0]
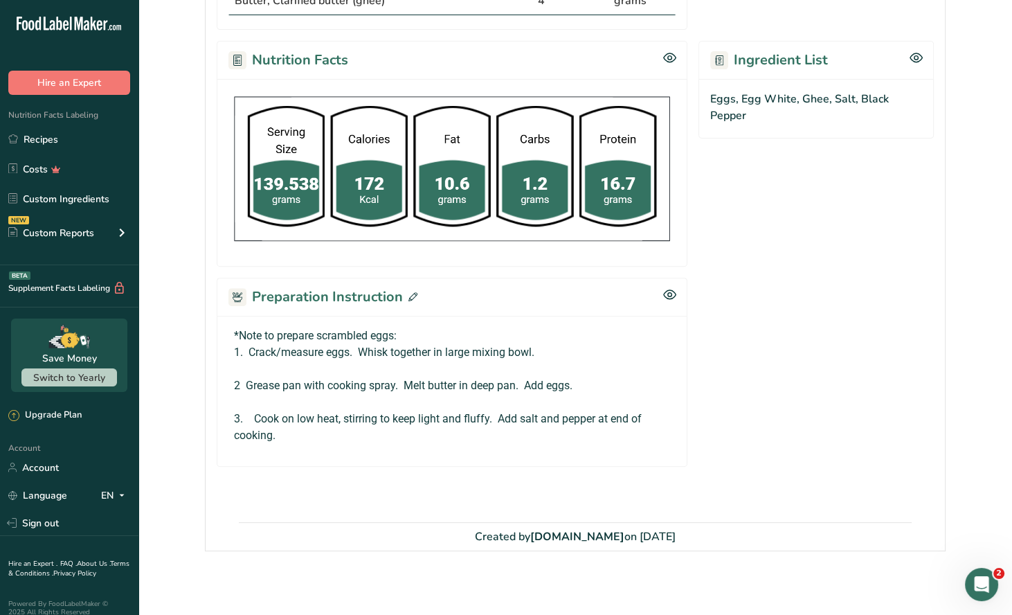
click at [412, 297] on icon at bounding box center [412, 296] width 9 height 9
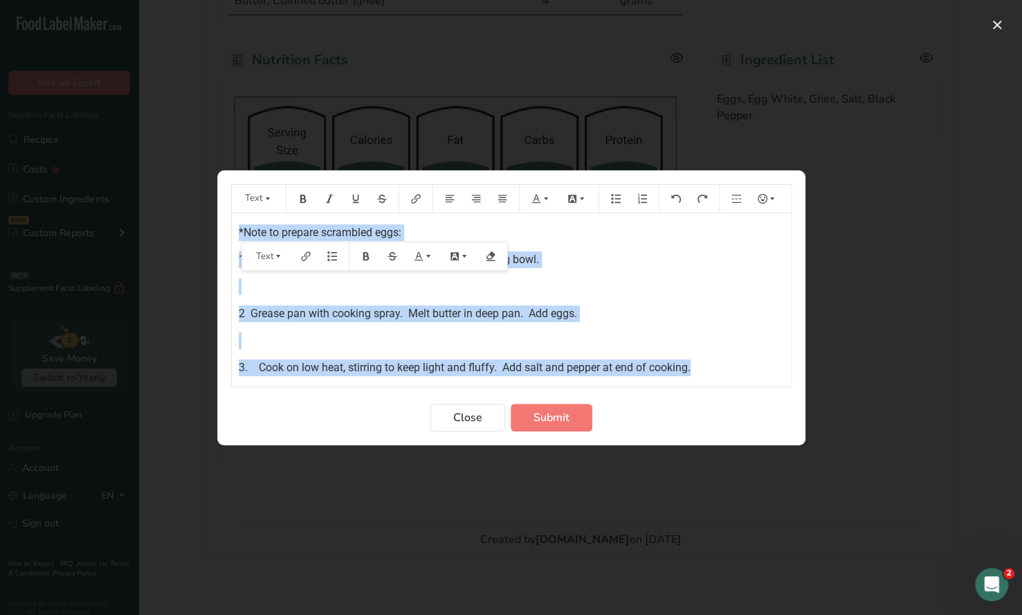
drag, startPoint x: 233, startPoint y: 231, endPoint x: 788, endPoint y: 395, distance: 578.9
click at [788, 397] on form "Text *Note to prepare scrambled eggs: 1. Crack/measure eggs. Whisk together in …" at bounding box center [511, 307] width 561 height 247
copy div "*Note to prepare scrambled eggs: 1. Crack/measure eggs. Whisk together in large…"
click at [475, 417] on span "Close" at bounding box center [467, 417] width 29 height 17
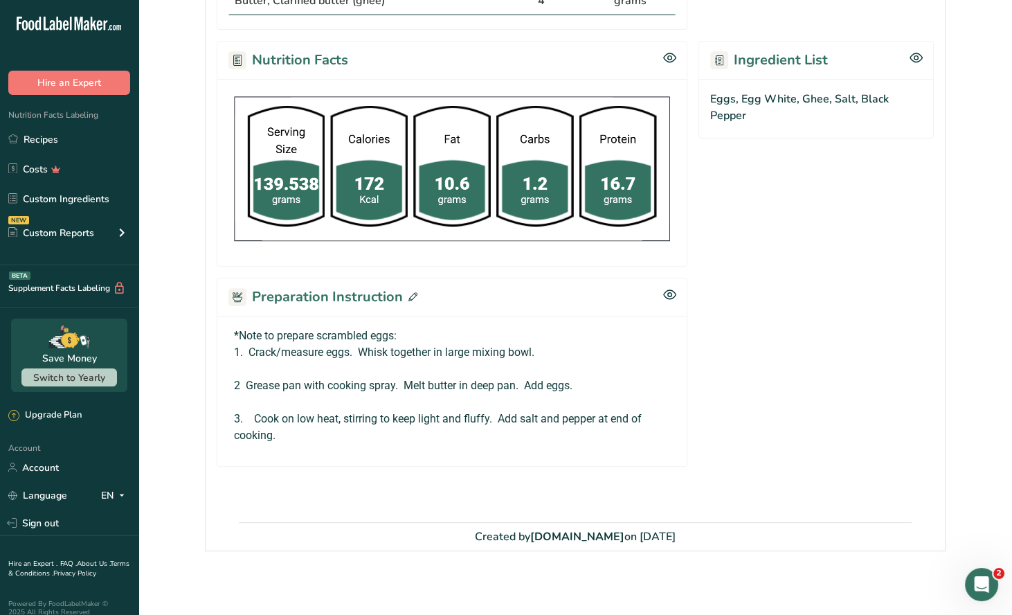
scroll to position [469, 0]
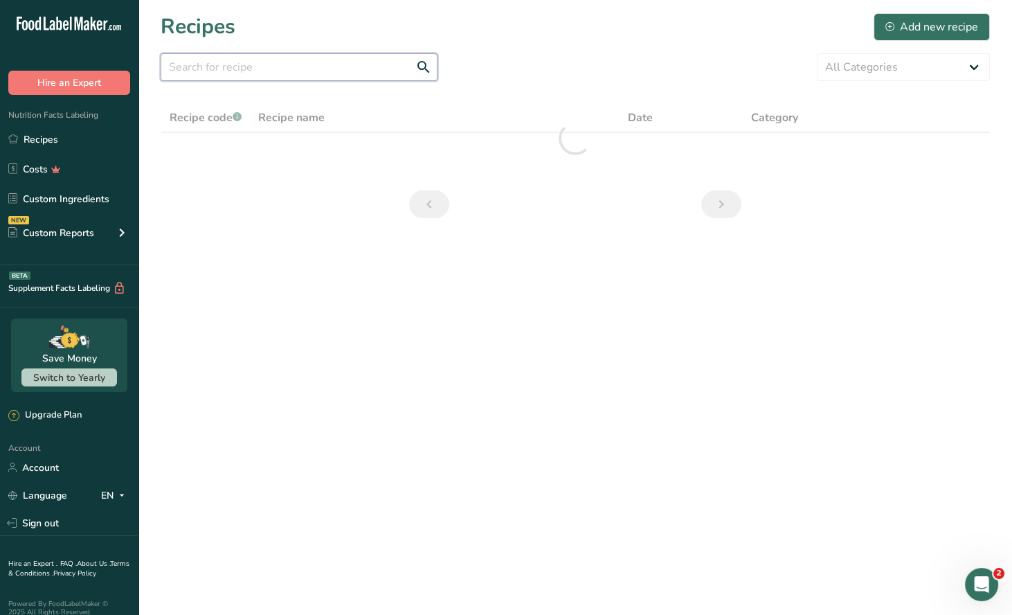
click at [195, 69] on input "text" at bounding box center [299, 67] width 277 height 28
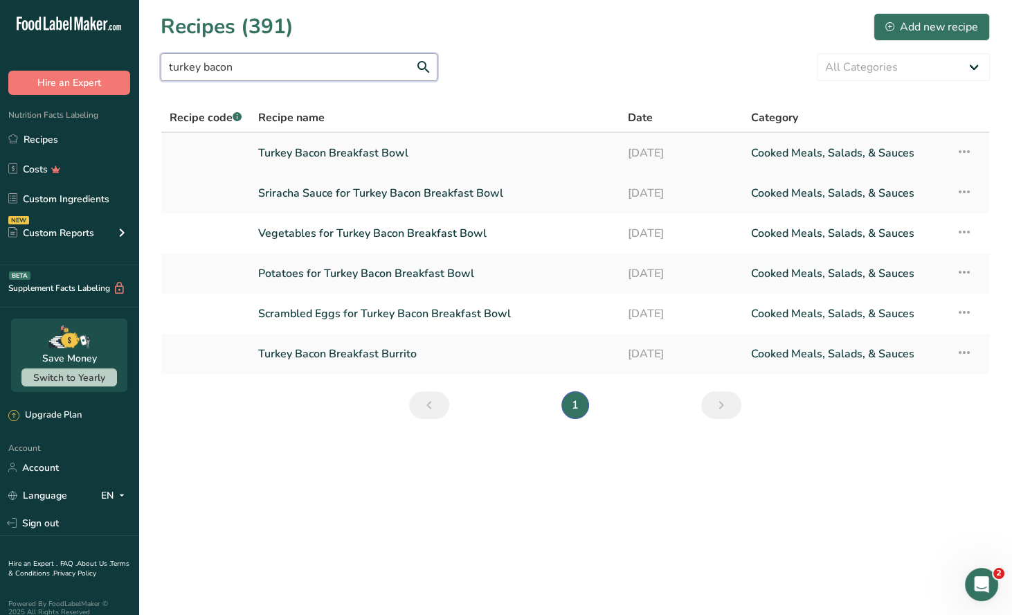
type input "turkey bacon"
click at [335, 159] on link "Turkey Bacon Breakfast Bowl" at bounding box center [434, 152] width 352 height 29
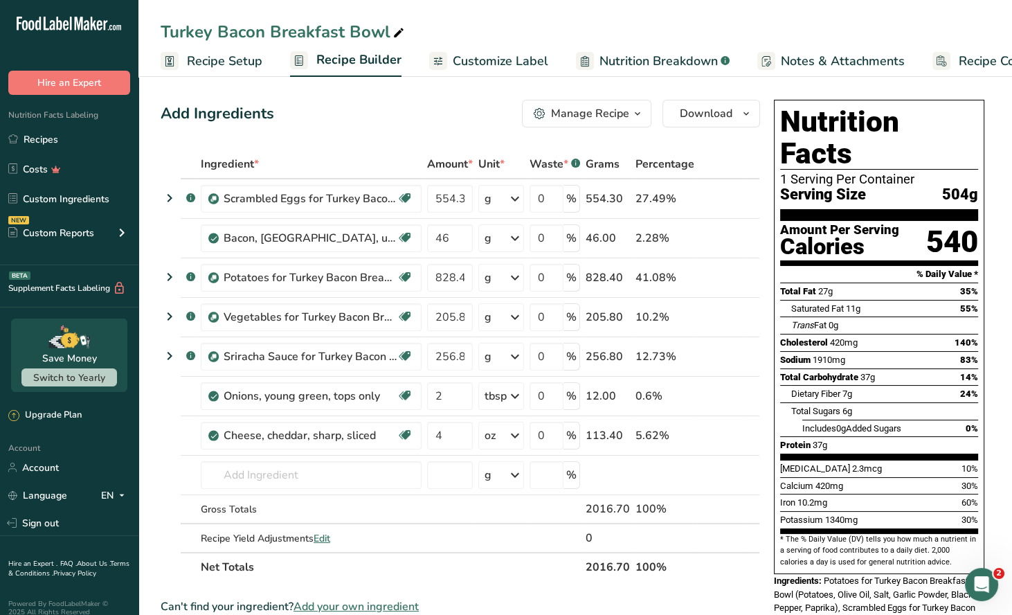
click at [631, 114] on span "button" at bounding box center [637, 113] width 17 height 17
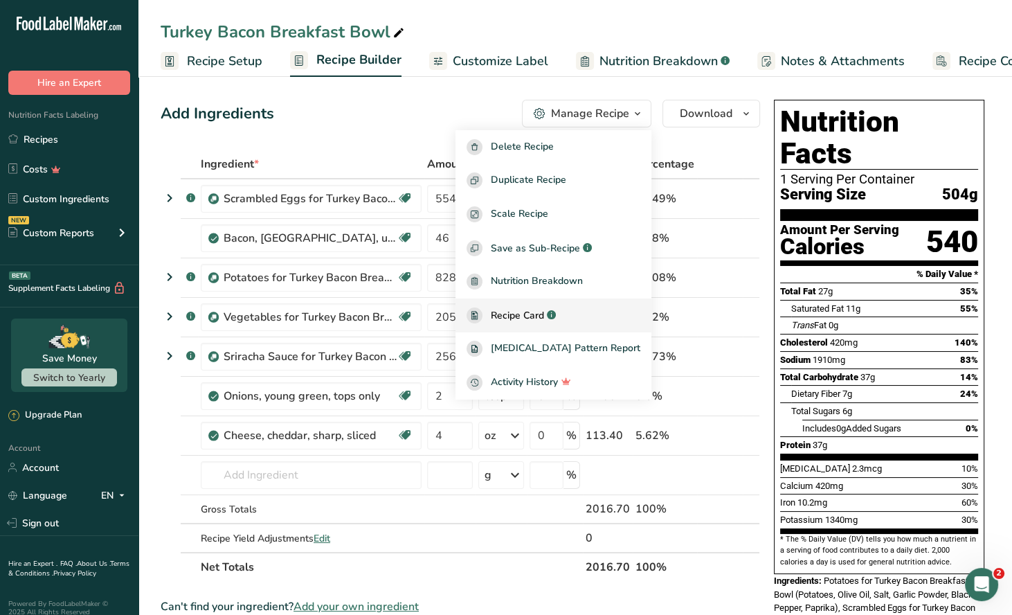
click at [544, 314] on span "Recipe Card" at bounding box center [517, 315] width 53 height 15
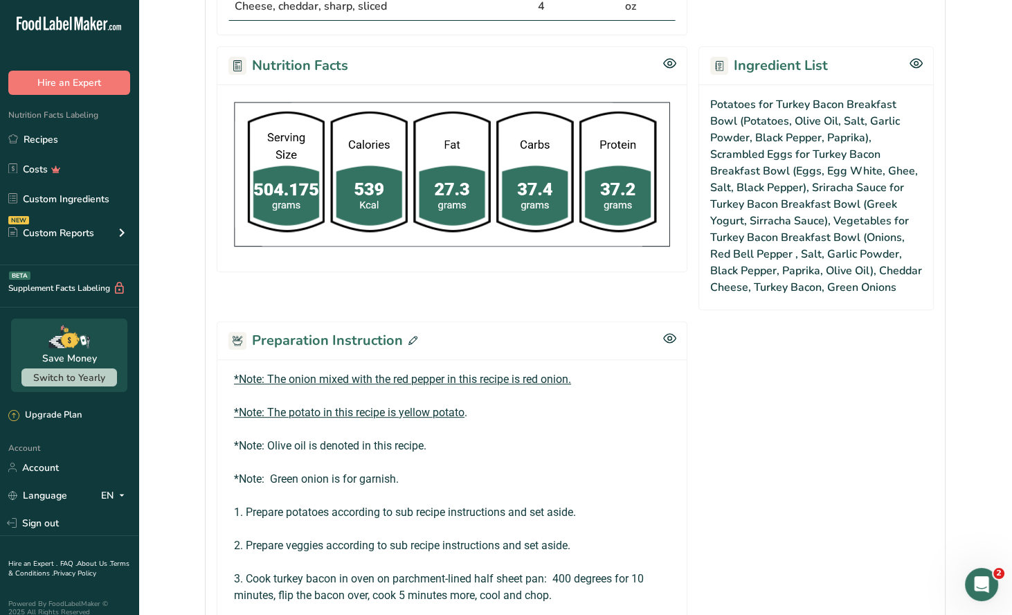
scroll to position [692, 0]
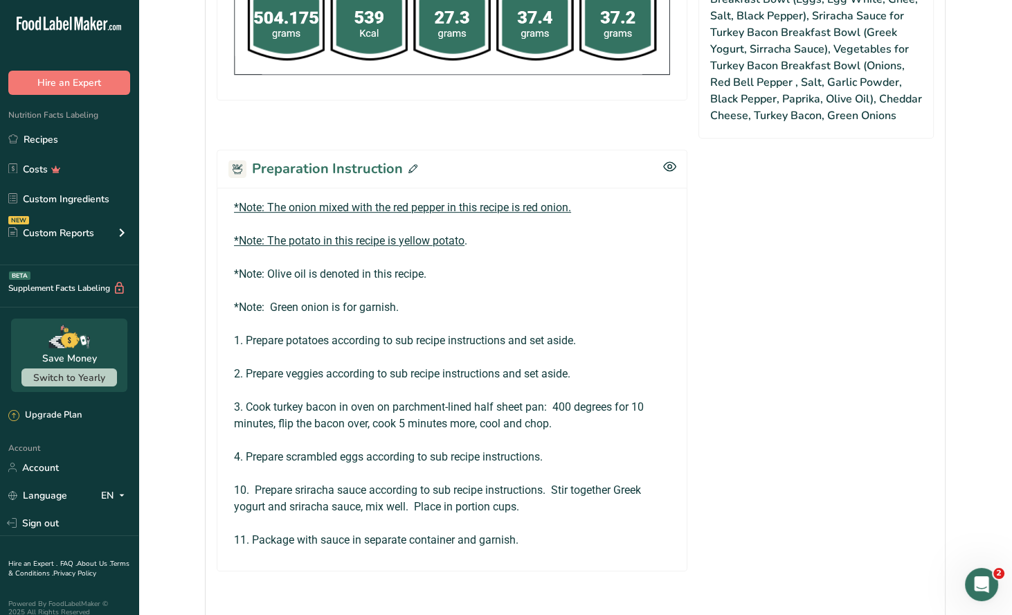
click at [412, 161] on span at bounding box center [410, 169] width 15 height 21
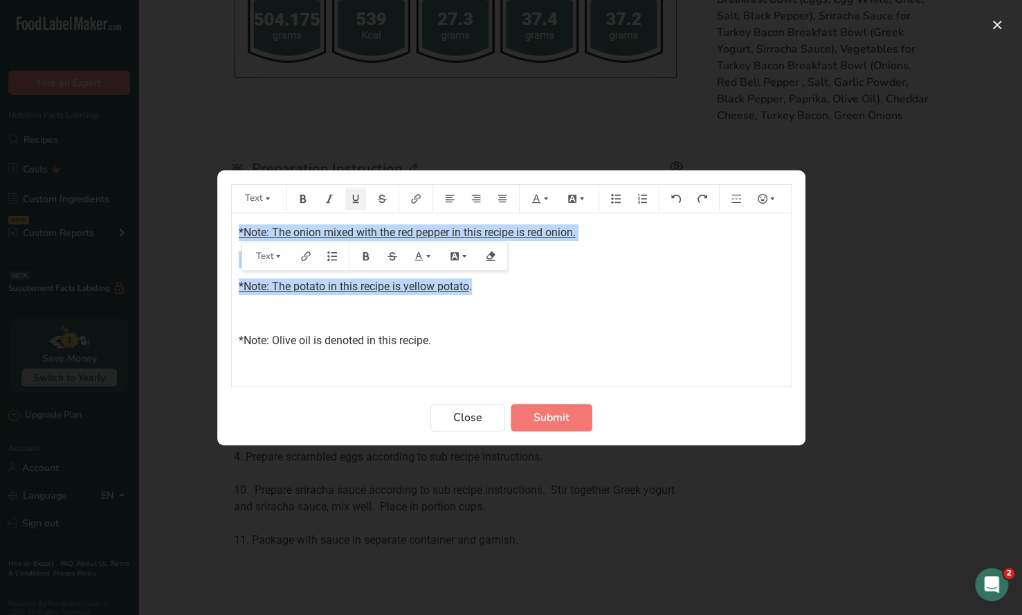
drag, startPoint x: 479, startPoint y: 289, endPoint x: 479, endPoint y: 348, distance: 58.8
click at [236, 232] on div "*Note: The onion mixed with the red pepper in this recipe is red onion. ﻿ *Note…" at bounding box center [511, 486] width 559 height 547
drag, startPoint x: 443, startPoint y: 341, endPoint x: 196, endPoint y: 348, distance: 247.2
click at [193, 349] on div "Text *Note: The onion mixed with the red pepper in this recipe is red onion. ﻿ …" at bounding box center [511, 307] width 1022 height 615
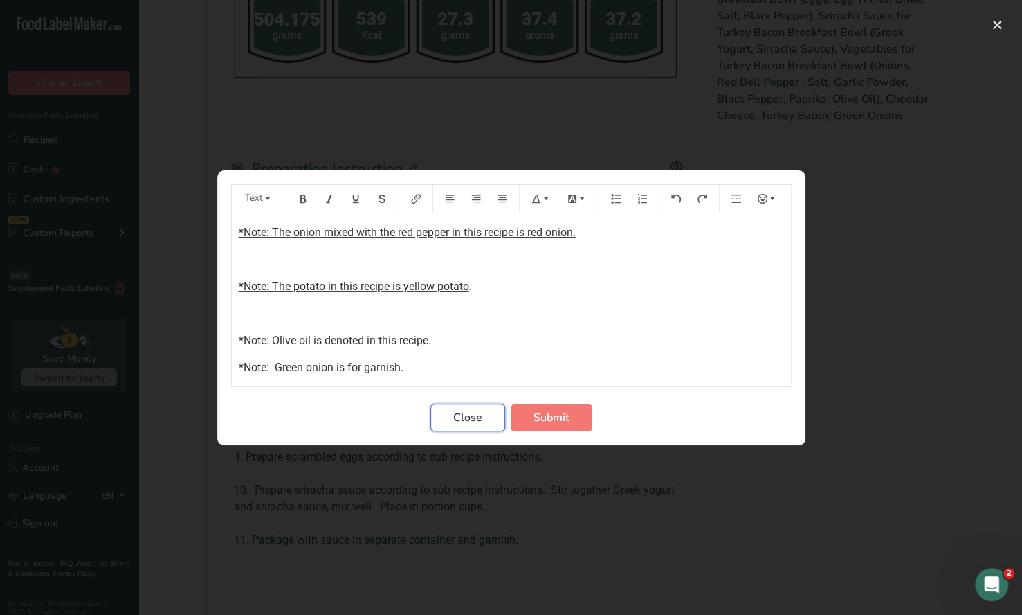
click at [463, 415] on span "Close" at bounding box center [467, 417] width 29 height 17
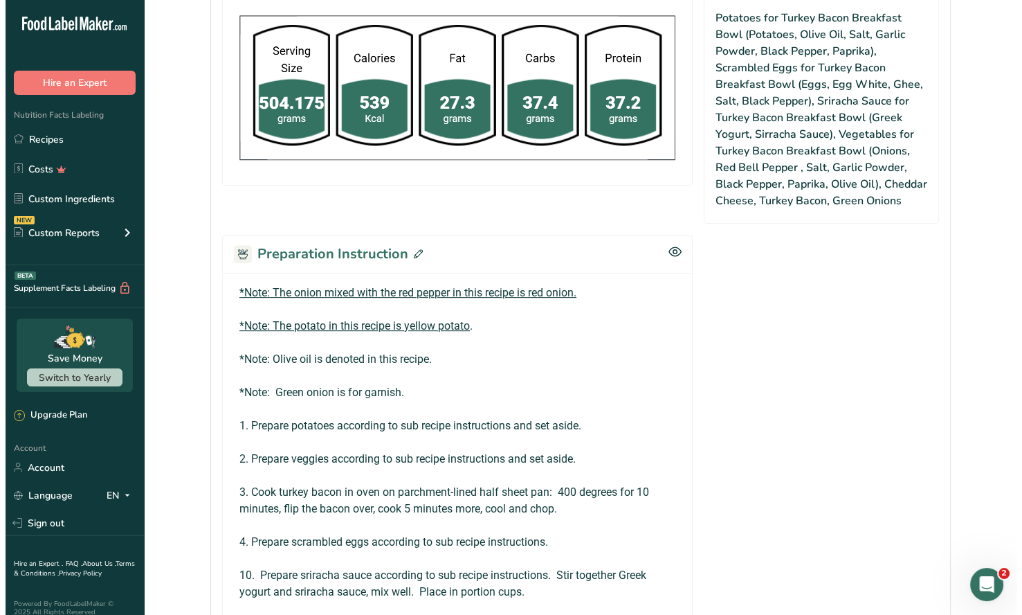
scroll to position [797, 0]
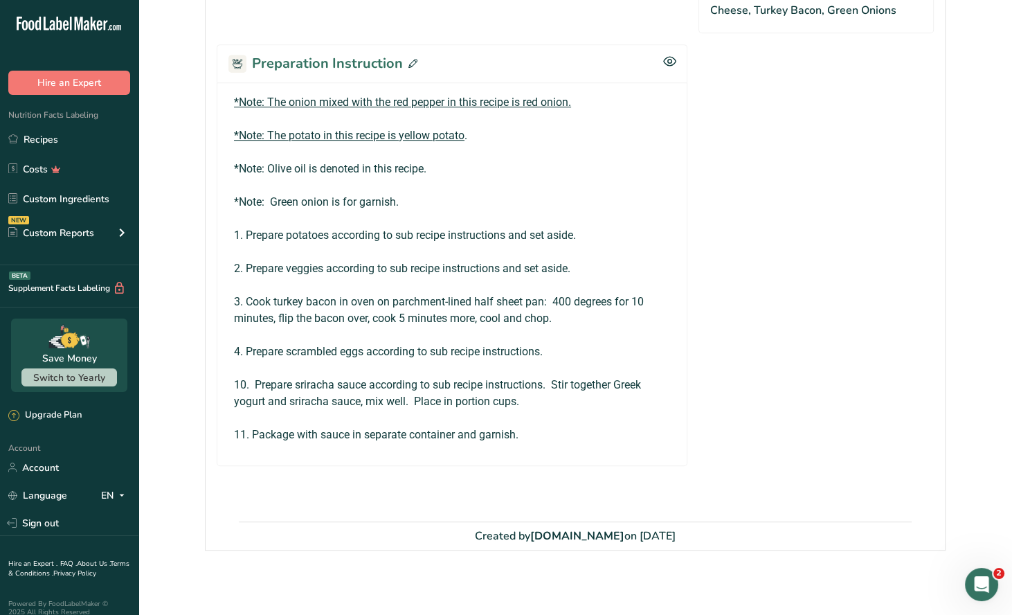
click at [411, 59] on icon at bounding box center [412, 63] width 9 height 9
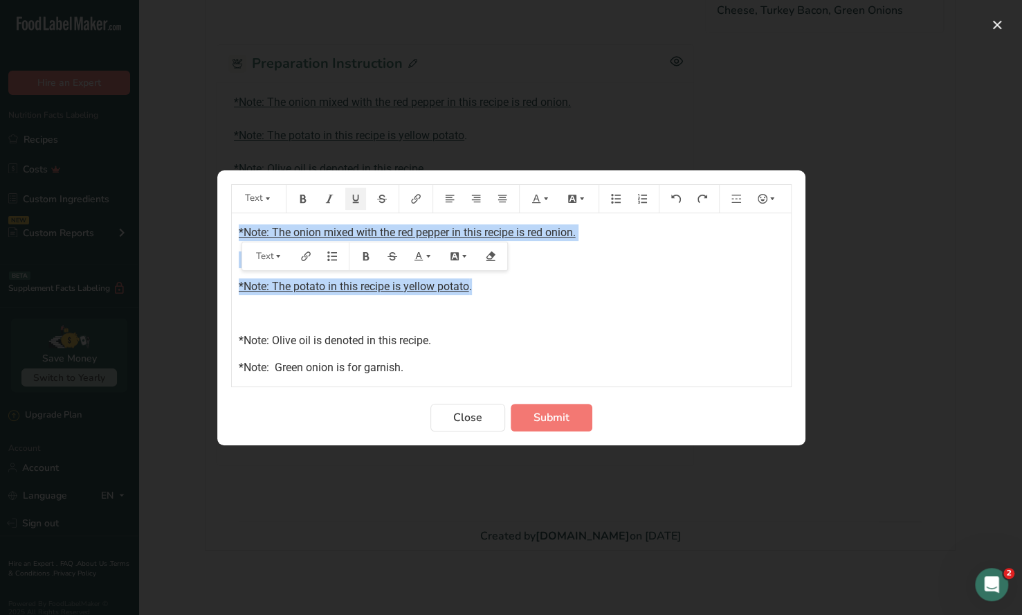
drag, startPoint x: 474, startPoint y: 285, endPoint x: 214, endPoint y: 224, distance: 267.3
click at [214, 224] on div "Text *Note: The onion mixed with the red pepper in this recipe is red onion. ﻿ …" at bounding box center [511, 307] width 1022 height 615
click at [305, 202] on icon "Preparation instructions modal" at bounding box center [303, 199] width 10 height 10
click at [357, 202] on icon "Preparation instructions modal" at bounding box center [356, 199] width 10 height 10
click at [544, 201] on icon "Preparation instructions modal" at bounding box center [546, 199] width 10 height 10
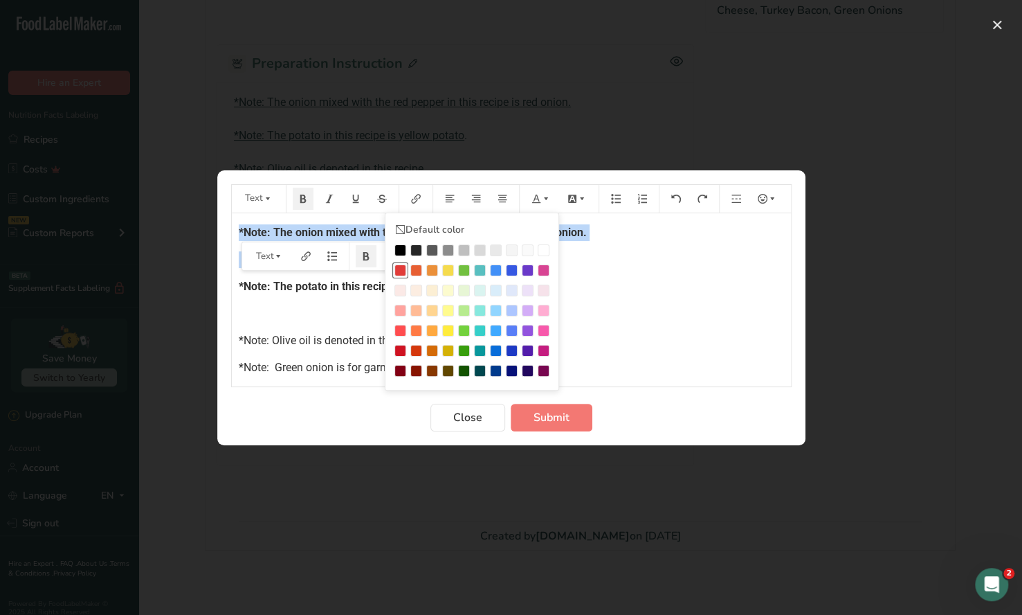
click at [398, 267] on div "Preparation instructions modal" at bounding box center [401, 270] width 12 height 12
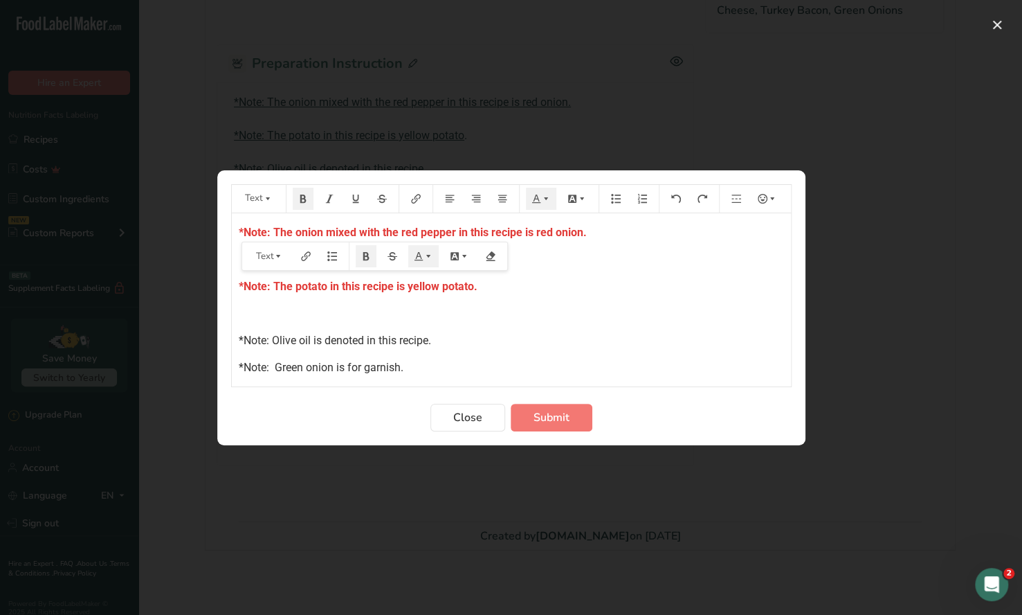
drag, startPoint x: 534, startPoint y: 305, endPoint x: 516, endPoint y: 316, distance: 21.5
click at [534, 306] on p "﻿" at bounding box center [511, 313] width 545 height 17
drag, startPoint x: 434, startPoint y: 338, endPoint x: 233, endPoint y: 338, distance: 200.8
click at [233, 338] on div "*Note: The onion mixed with the red pepper in this recipe is red onion. ﻿ *Note…" at bounding box center [511, 473] width 559 height 520
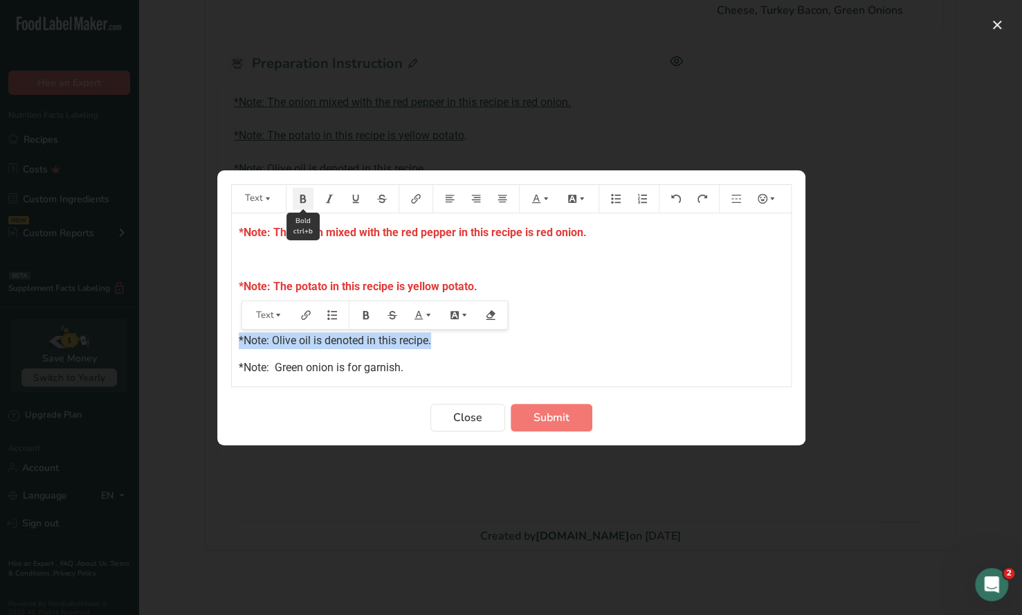
click at [303, 201] on icon "Preparation instructions modal" at bounding box center [303, 198] width 6 height 8
click at [533, 199] on icon "Preparation instructions modal" at bounding box center [537, 199] width 10 height 10
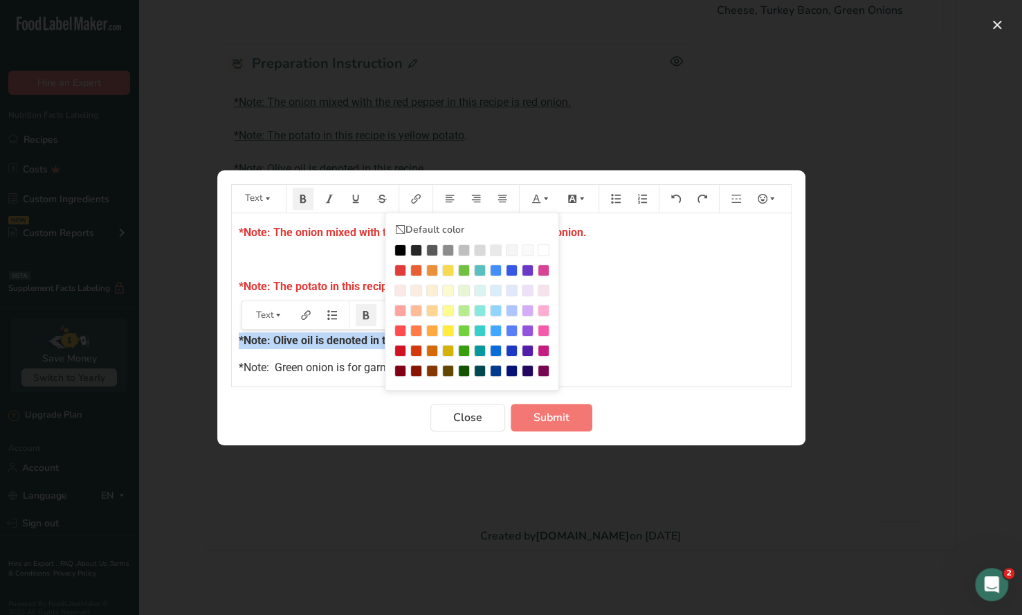
drag, startPoint x: 399, startPoint y: 271, endPoint x: 413, endPoint y: 277, distance: 14.3
click at [400, 271] on div "Preparation instructions modal" at bounding box center [401, 270] width 12 height 12
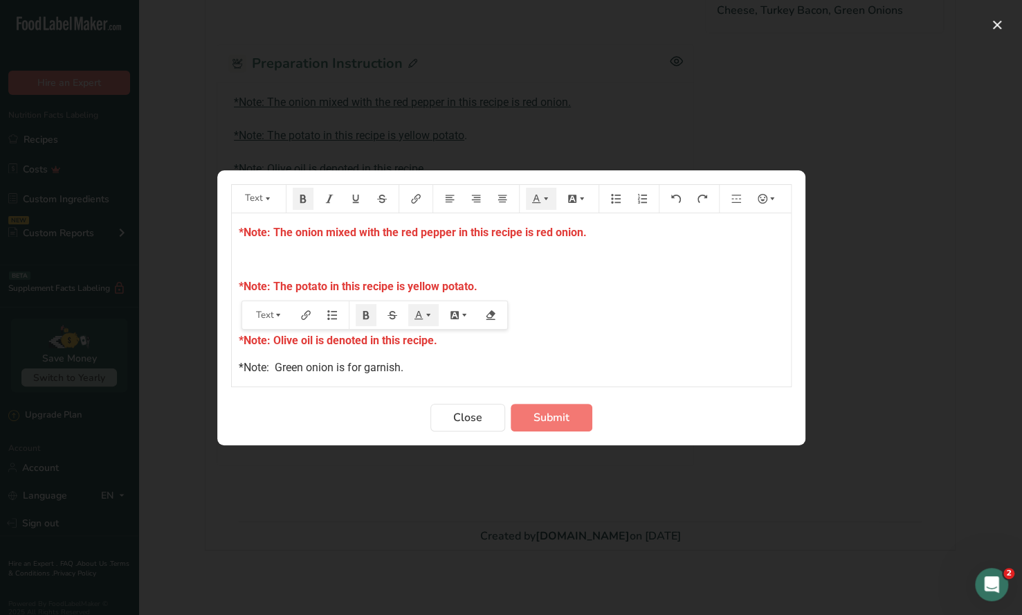
click at [569, 291] on p "*Note: The potato in this recipe is yellow potato." at bounding box center [511, 286] width 545 height 17
click at [338, 337] on span "*Note: Olive oil is denoted in this recipe." at bounding box center [338, 340] width 199 height 13
drag, startPoint x: 406, startPoint y: 363, endPoint x: 217, endPoint y: 363, distance: 188.3
click at [217, 363] on section "Text Default color *Note: The onion mixed with the red pepper in this recipe is…" at bounding box center [511, 307] width 588 height 275
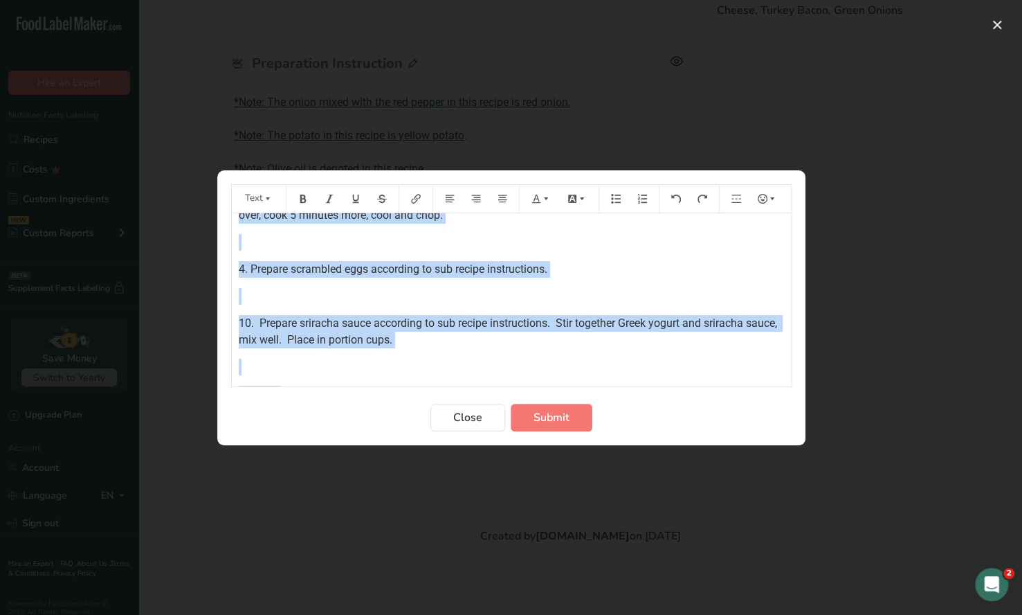
scroll to position [330, 0]
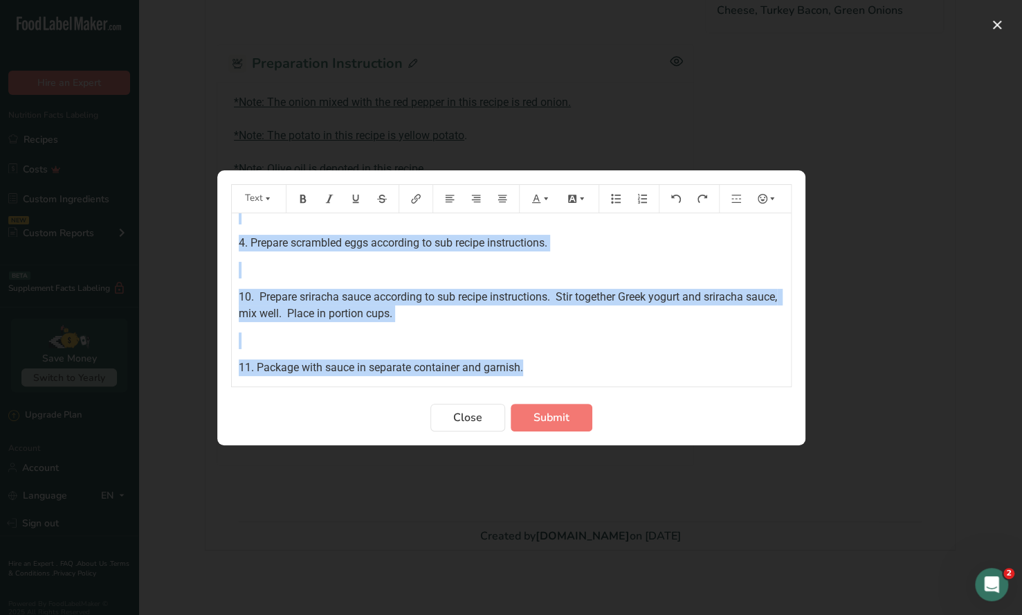
drag, startPoint x: 237, startPoint y: 241, endPoint x: 667, endPoint y: 349, distance: 443.2
click at [667, 349] on div "*Note: The onion mixed with the red pepper in this recipe is red onion. ﻿ *Note…" at bounding box center [511, 129] width 559 height 493
copy div "*Note: The onion mixed with the red pepper in this recipe is red onion. ﻿ *Note…"
drag, startPoint x: 548, startPoint y: 413, endPoint x: 522, endPoint y: 411, distance: 25.7
click at [546, 413] on span "Submit" at bounding box center [552, 417] width 36 height 17
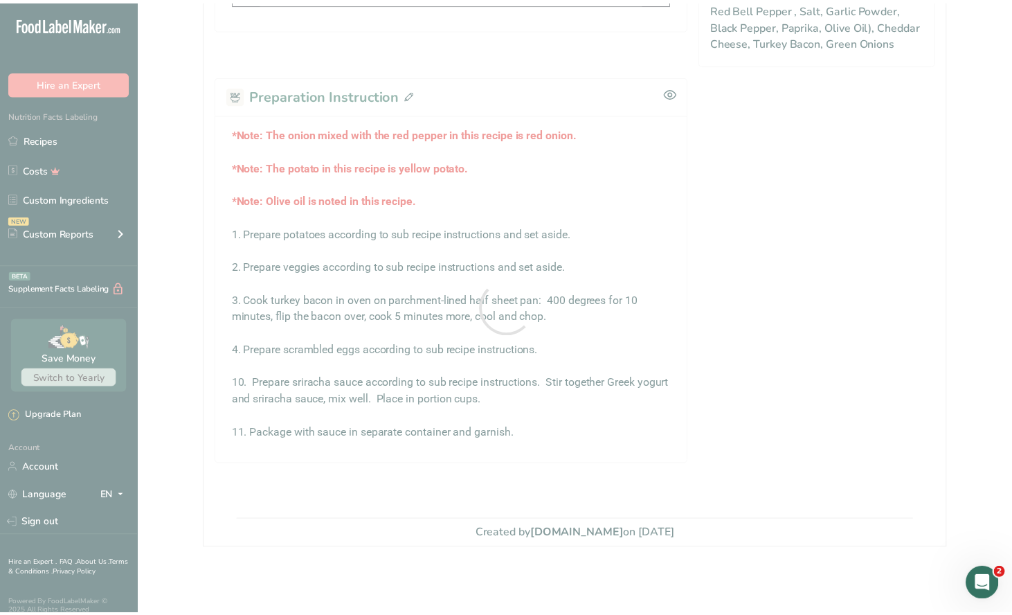
scroll to position [764, 0]
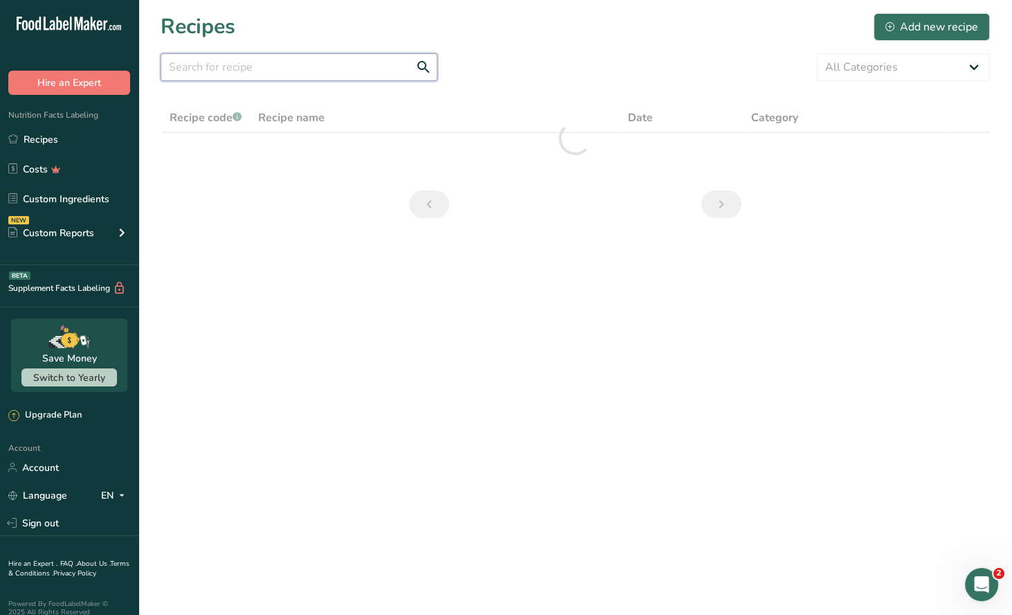
click at [212, 72] on input "text" at bounding box center [299, 67] width 277 height 28
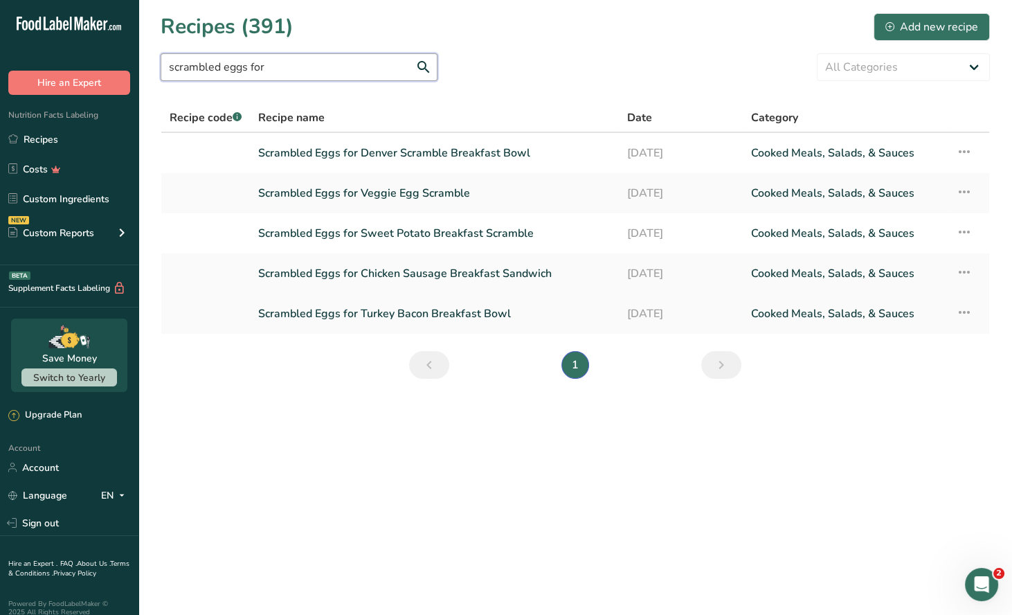
type input "scrambled eggs for"
click at [444, 316] on link "Scrambled Eggs for Turkey Bacon Breakfast Bowl" at bounding box center [434, 313] width 352 height 29
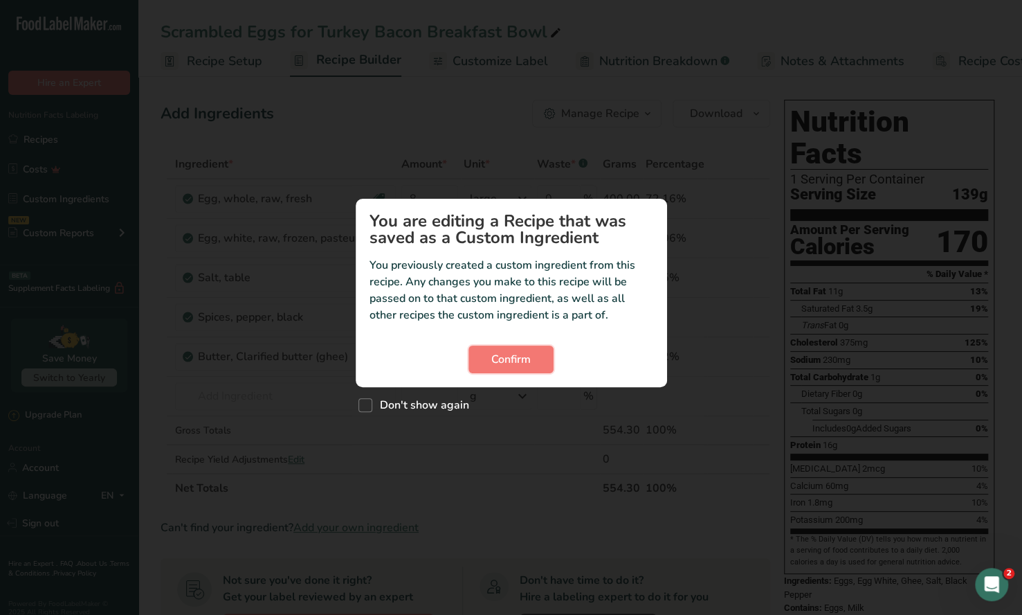
drag, startPoint x: 528, startPoint y: 357, endPoint x: 536, endPoint y: 330, distance: 28.1
click at [531, 351] on span "Confirm" at bounding box center [510, 359] width 39 height 17
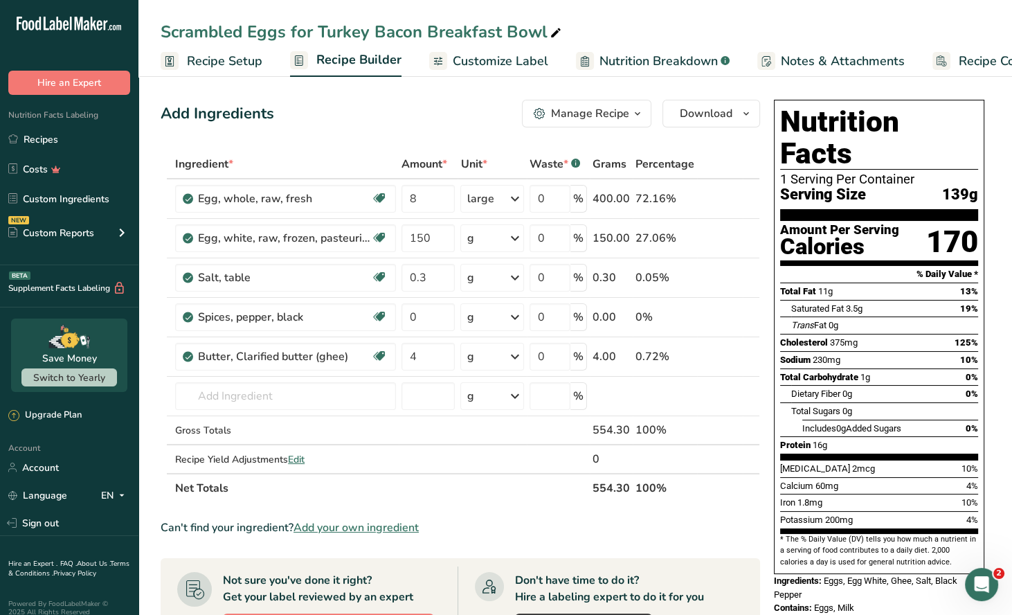
click at [627, 117] on div "Manage Recipe" at bounding box center [590, 113] width 78 height 17
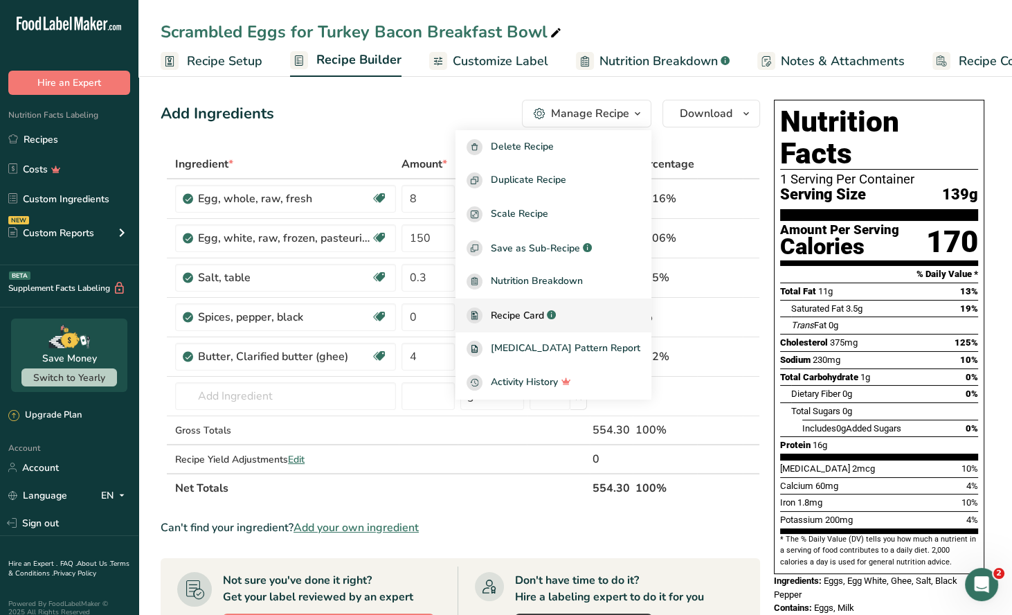
click at [544, 309] on span "Recipe Card" at bounding box center [517, 315] width 53 height 15
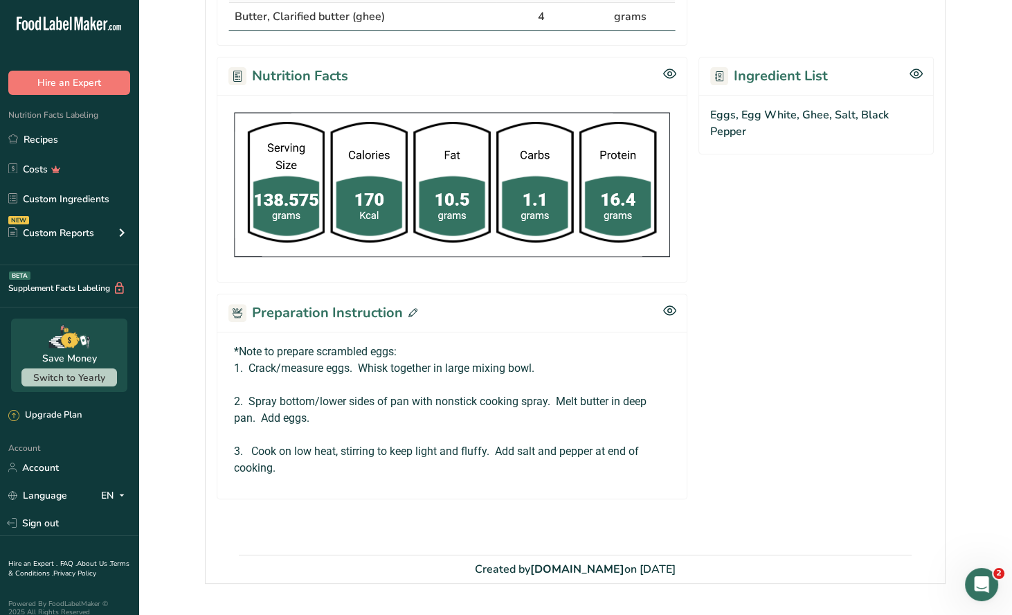
scroll to position [487, 0]
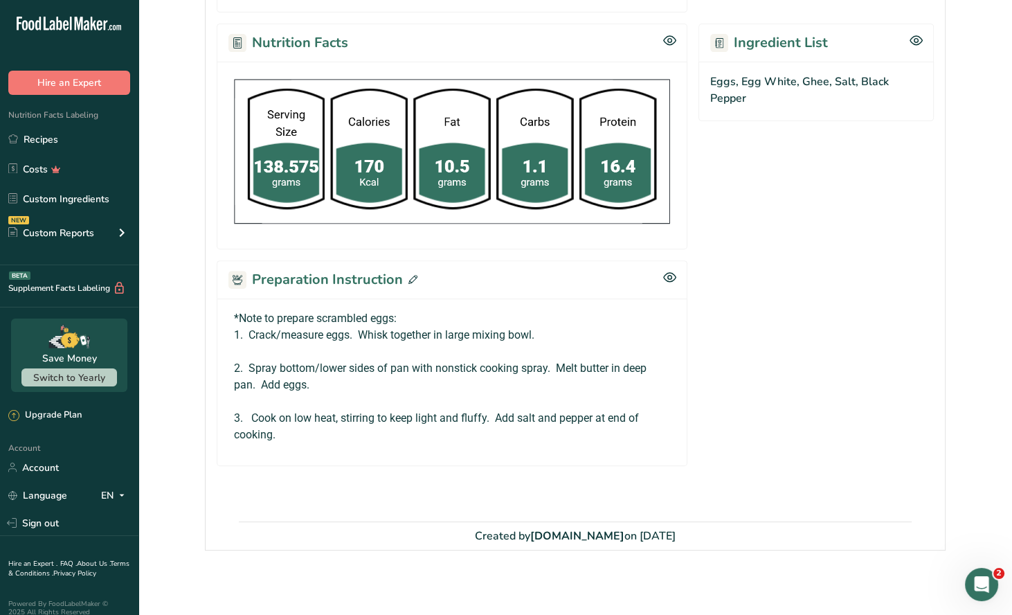
click at [411, 275] on icon at bounding box center [412, 279] width 9 height 9
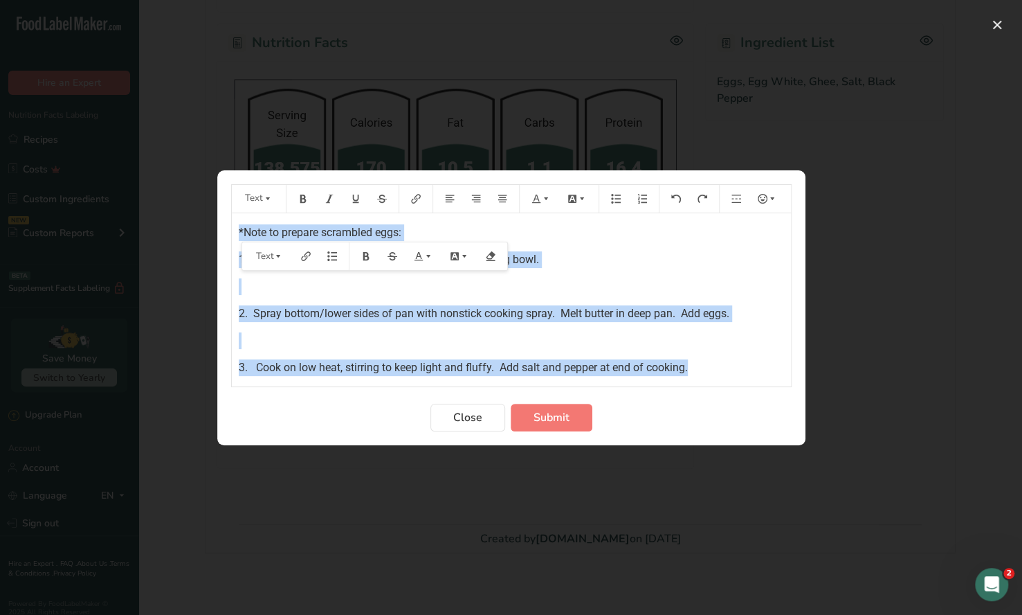
drag, startPoint x: 237, startPoint y: 228, endPoint x: 767, endPoint y: 400, distance: 557.4
click at [768, 404] on form "Text *Note to prepare scrambled eggs: 1. Crack/measure eggs. Whisk together in …" at bounding box center [511, 307] width 561 height 247
copy div "*Note to prepare scrambled eggs: 1. Crack/measure eggs. Whisk together in large…"
drag, startPoint x: 474, startPoint y: 420, endPoint x: 464, endPoint y: 287, distance: 133.3
click at [474, 419] on span "Close" at bounding box center [467, 417] width 29 height 17
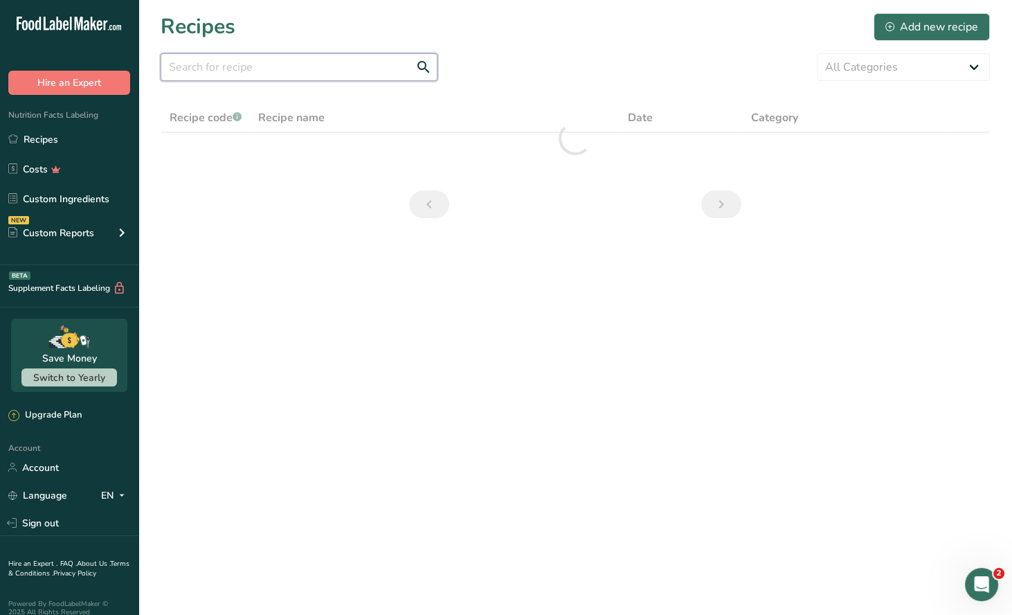
click at [255, 74] on input "text" at bounding box center [299, 67] width 277 height 28
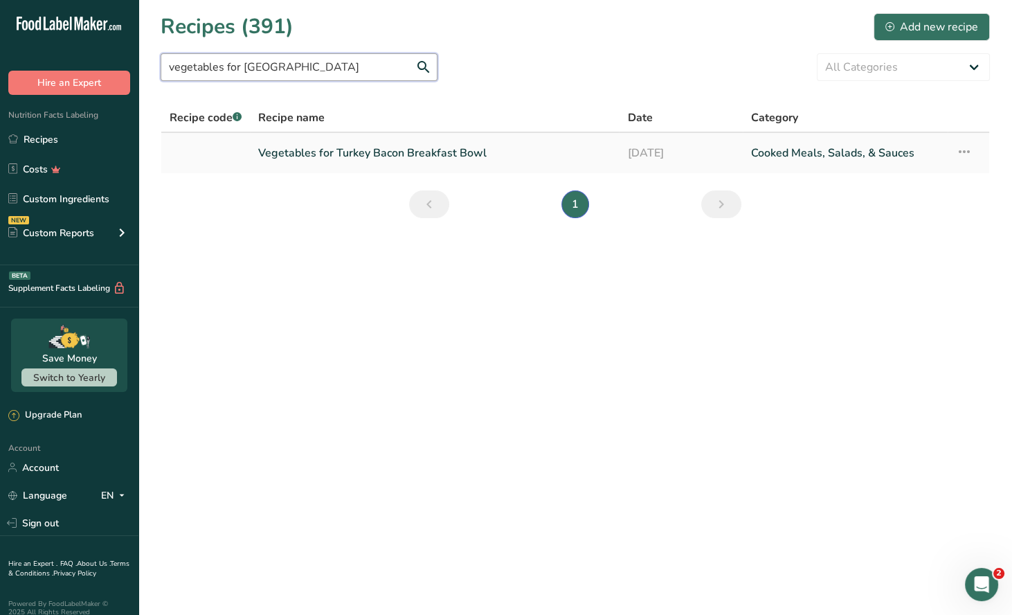
type input "vegetables for [GEOGRAPHIC_DATA]"
click at [372, 147] on link "Vegetables for Turkey Bacon Breakfast Bowl" at bounding box center [434, 152] width 352 height 29
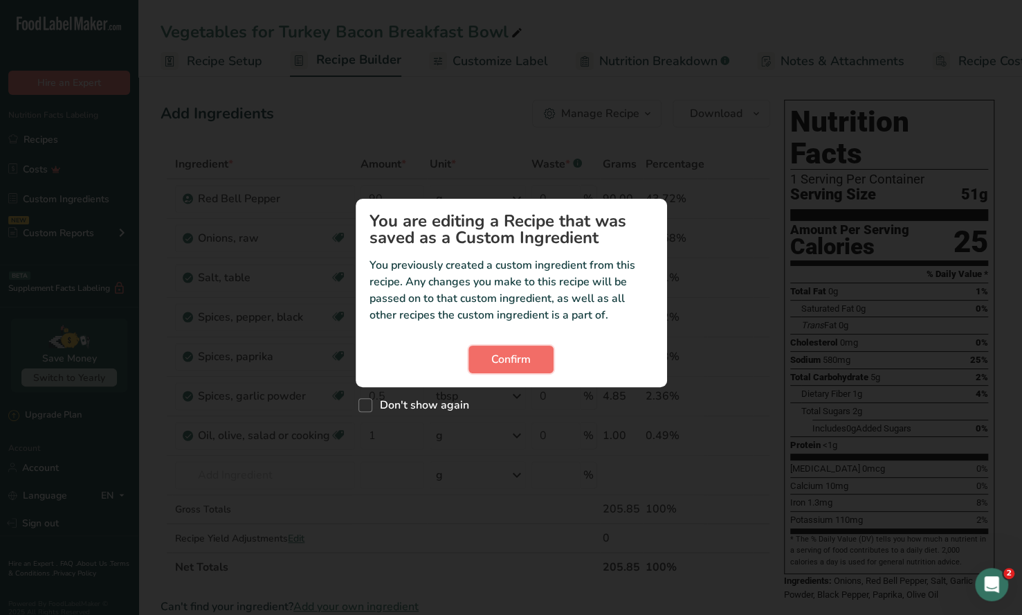
drag, startPoint x: 507, startPoint y: 363, endPoint x: 521, endPoint y: 352, distance: 17.7
click at [508, 362] on span "Confirm" at bounding box center [510, 359] width 39 height 17
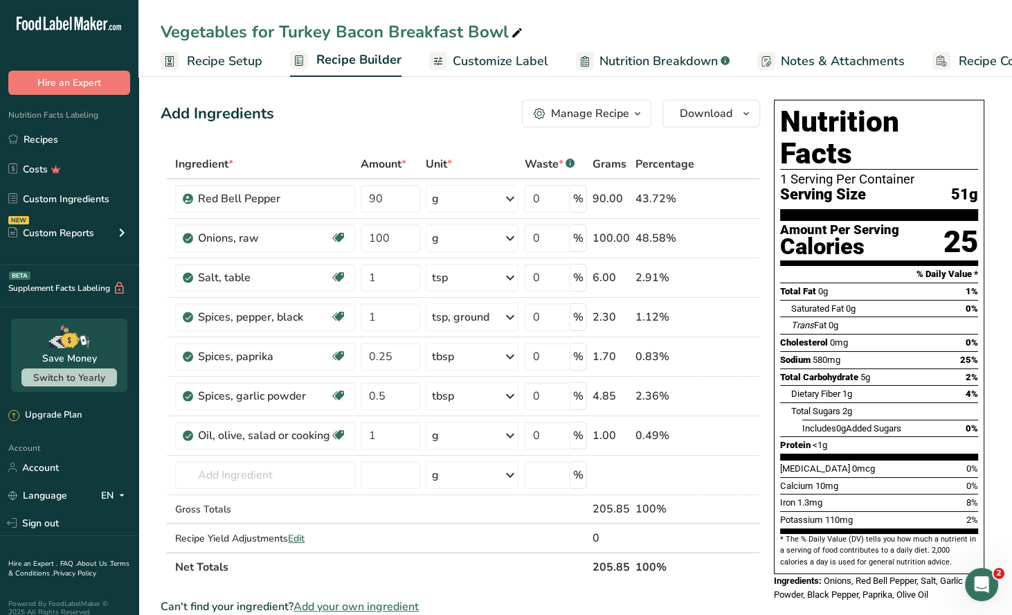
click at [636, 119] on icon "button" at bounding box center [637, 113] width 11 height 17
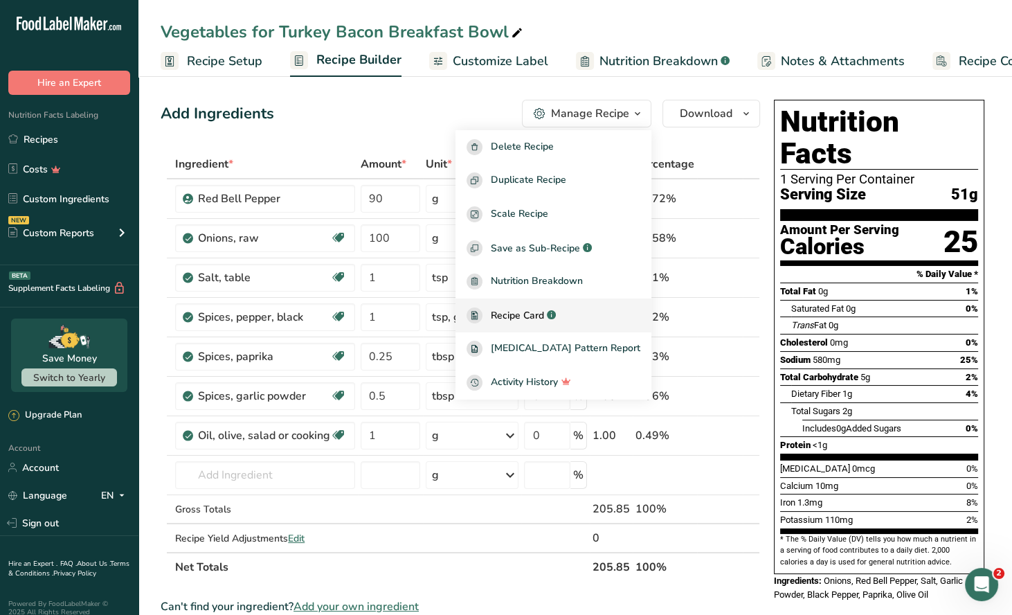
click at [544, 314] on span "Recipe Card" at bounding box center [517, 315] width 53 height 15
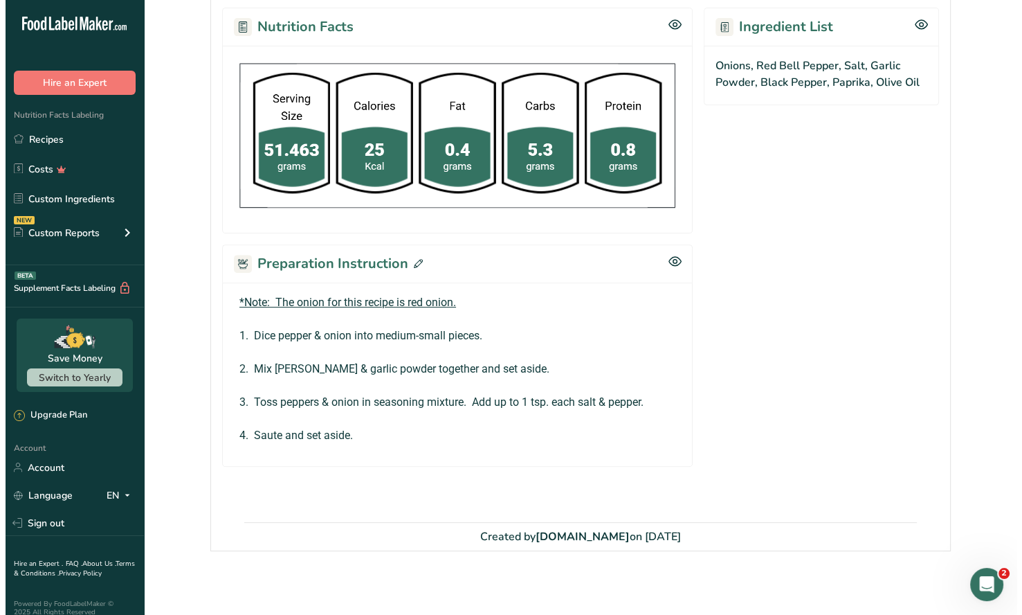
scroll to position [560, 0]
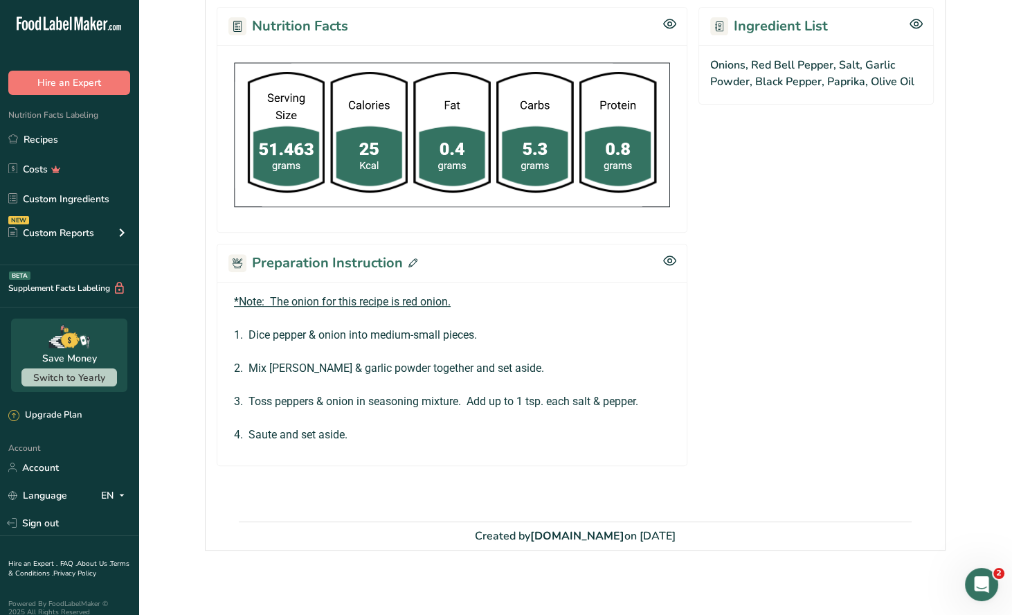
click at [411, 259] on icon at bounding box center [412, 262] width 9 height 9
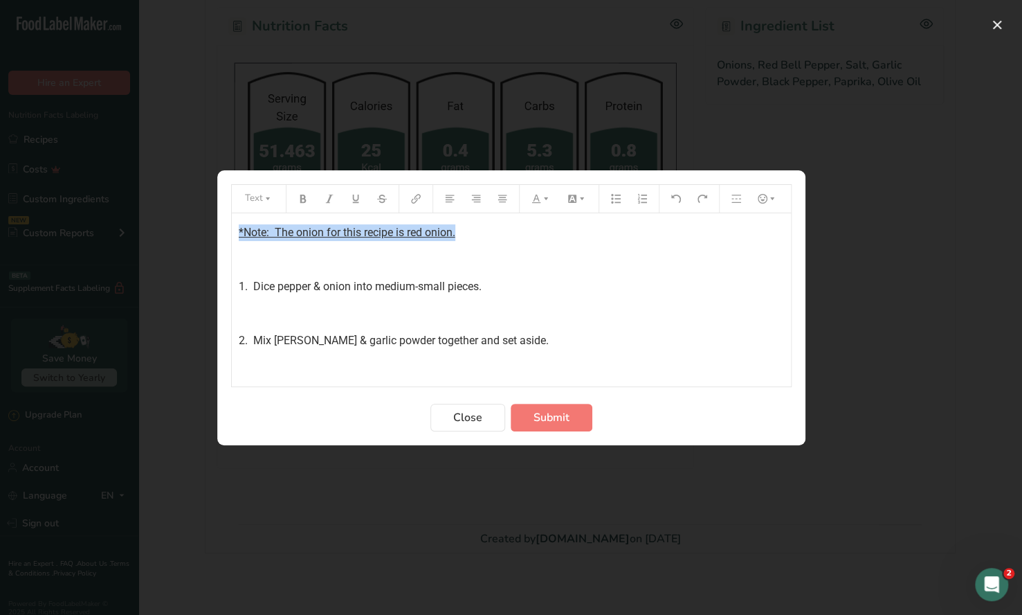
drag, startPoint x: 458, startPoint y: 233, endPoint x: 229, endPoint y: 233, distance: 229.1
click at [229, 233] on section "Text *Note: The onion for this recipe is red onion. ﻿ 1. Dice pepper & onion in…" at bounding box center [511, 307] width 588 height 275
click at [298, 197] on icon "Preparation instructions modal" at bounding box center [303, 199] width 10 height 10
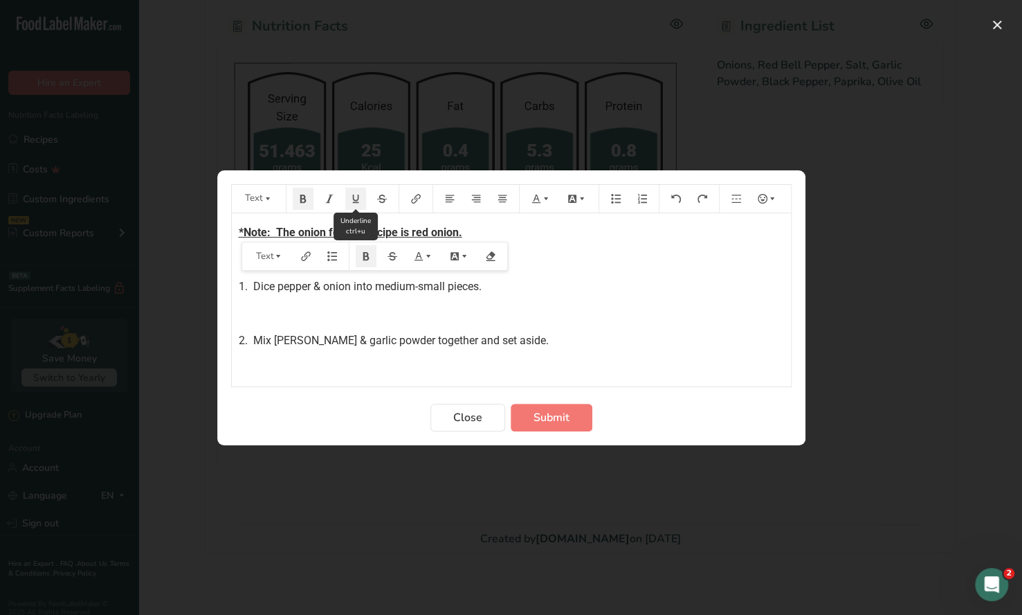
click at [355, 201] on icon "Preparation instructions modal" at bounding box center [355, 198] width 6 height 8
click at [541, 204] on button "Preparation instructions modal" at bounding box center [541, 199] width 30 height 22
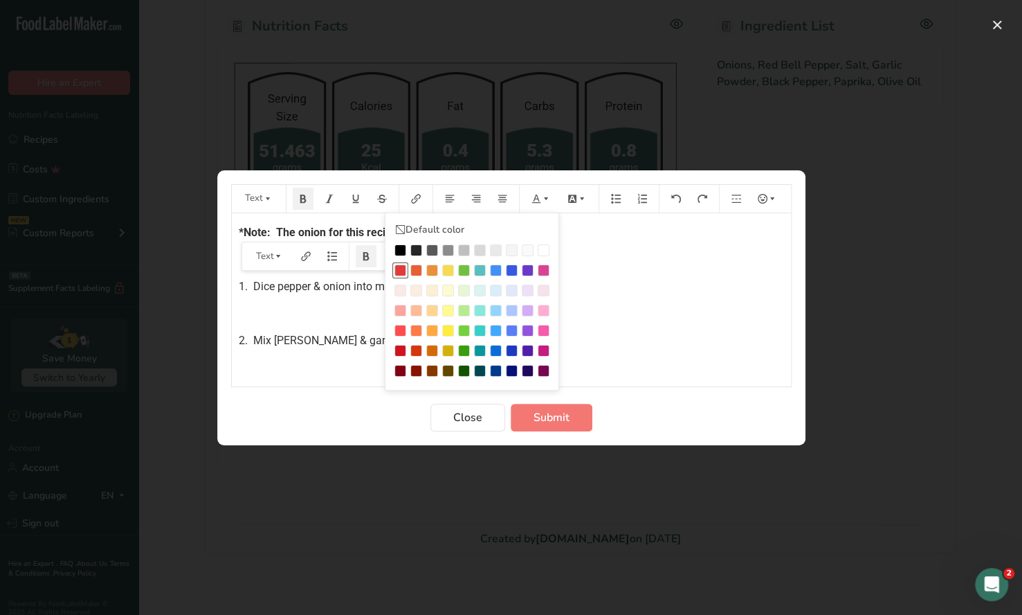
click at [399, 272] on div "Preparation instructions modal" at bounding box center [401, 270] width 12 height 12
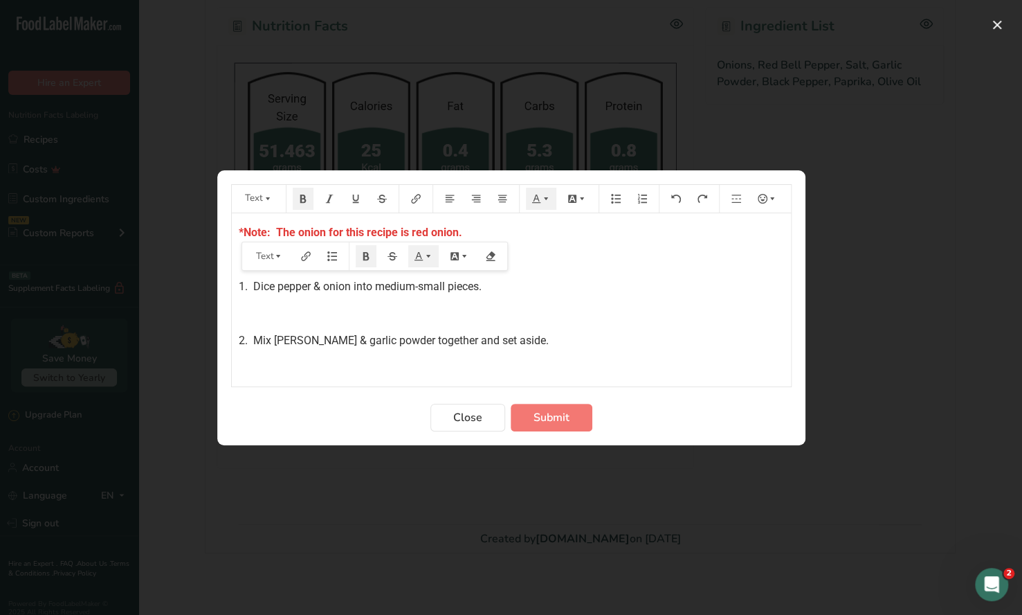
click at [550, 271] on div "*Note: The onion for this recipe is red onion. ﻿ 1. Dice pepper & onion into me…" at bounding box center [511, 335] width 559 height 244
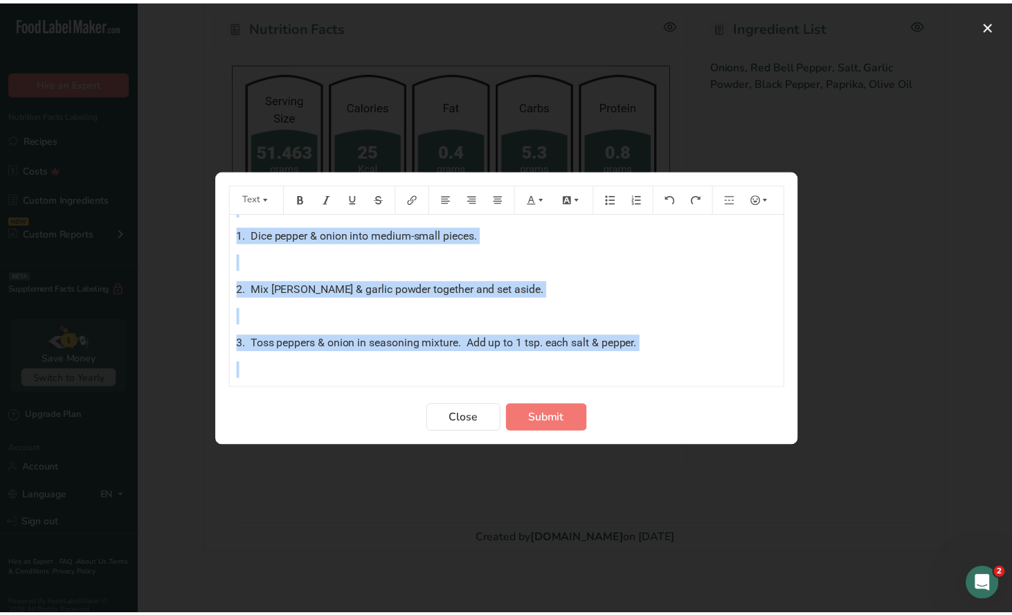
scroll to position [80, 0]
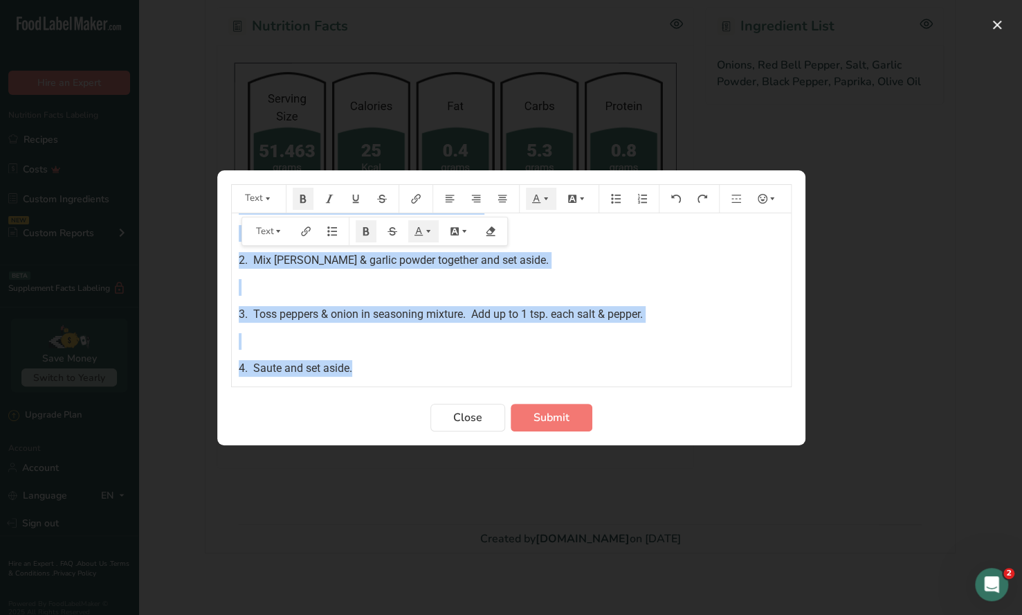
drag, startPoint x: 235, startPoint y: 229, endPoint x: 585, endPoint y: 378, distance: 380.6
click at [585, 378] on div "*Note: The onion for this recipe is red onion. ﻿ 1. Dice pepper & onion into me…" at bounding box center [511, 299] width 559 height 173
copy div "*Note: The onion for this recipe is red onion. ﻿ 1. Dice pepper & onion into me…"
click at [536, 416] on span "Submit" at bounding box center [552, 417] width 36 height 17
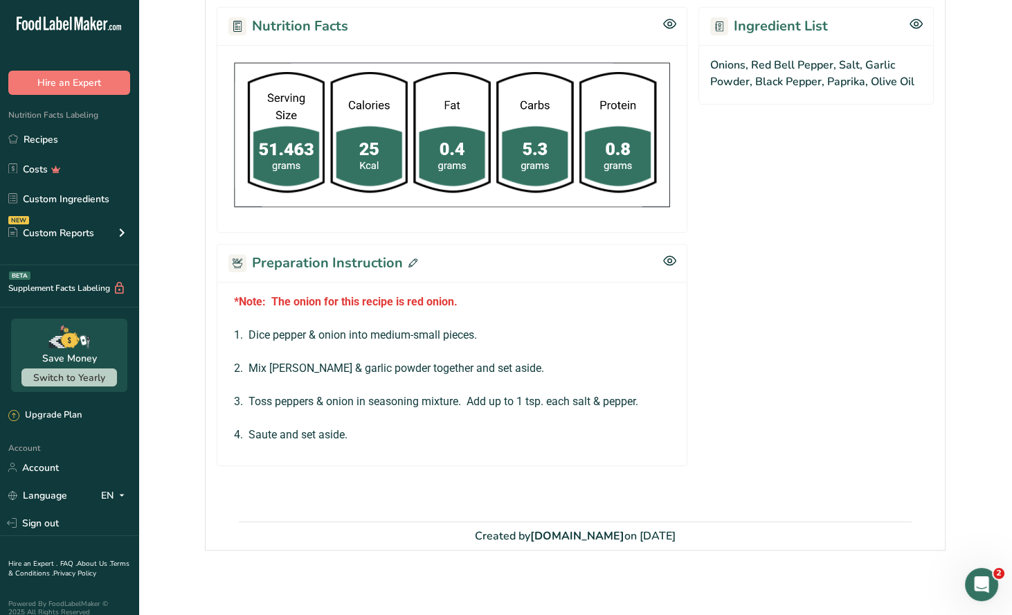
scroll to position [80, 0]
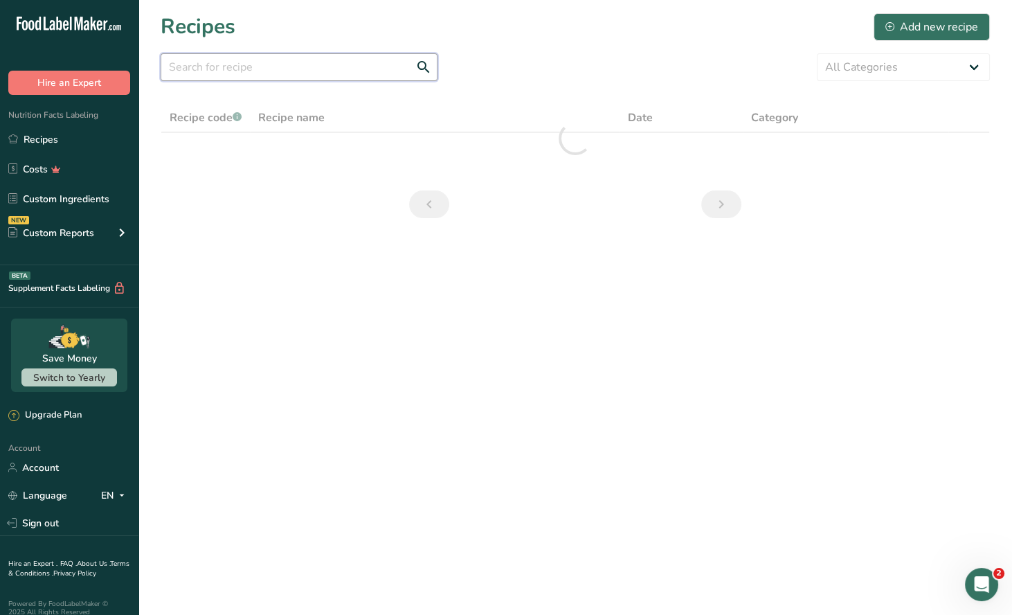
click at [213, 66] on input "text" at bounding box center [299, 67] width 277 height 28
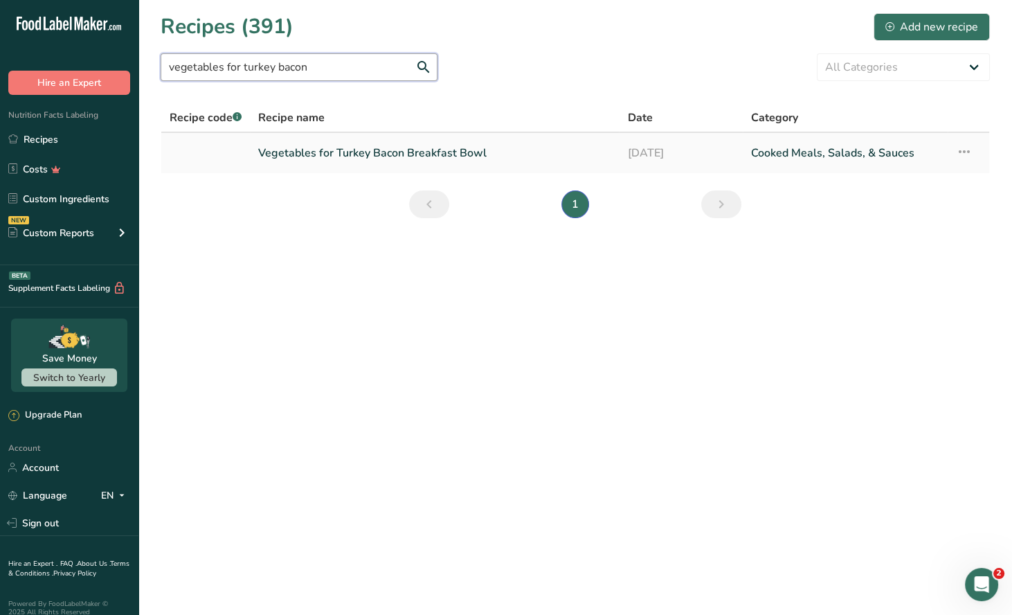
type input "vegetables for turkey bacon"
click at [413, 163] on link "Vegetables for Turkey Bacon Breakfast Bowl" at bounding box center [434, 152] width 352 height 29
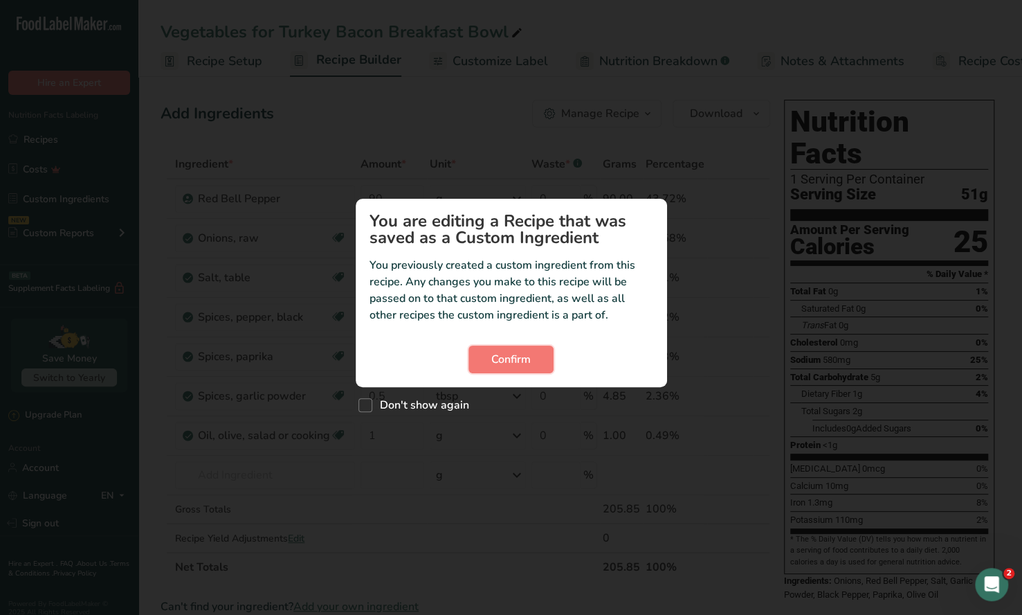
drag, startPoint x: 514, startPoint y: 357, endPoint x: 667, endPoint y: 258, distance: 181.8
click at [515, 356] on span "Confirm" at bounding box center [510, 359] width 39 height 17
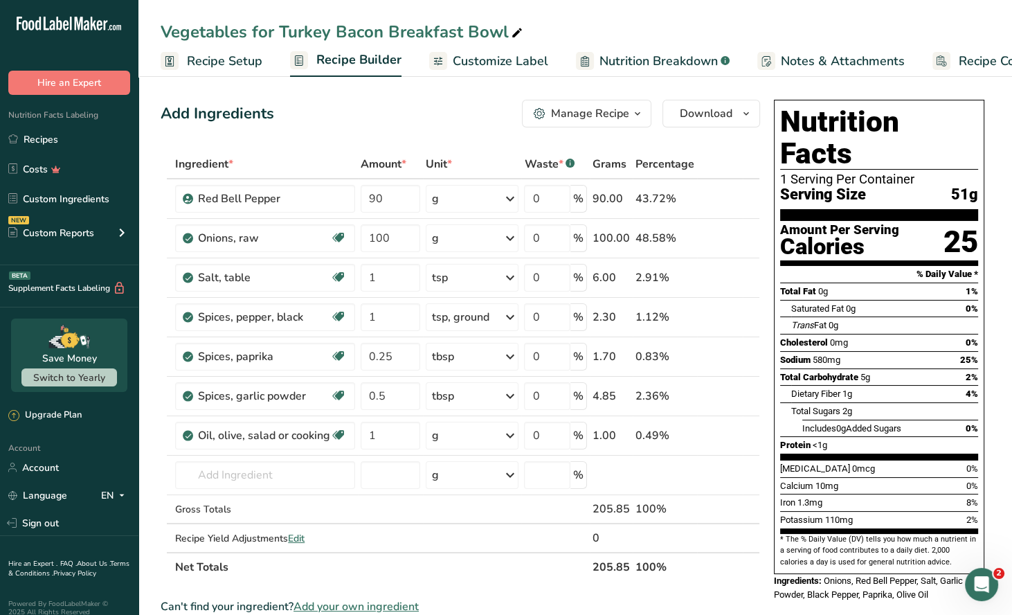
click at [642, 116] on icon "button" at bounding box center [637, 113] width 11 height 17
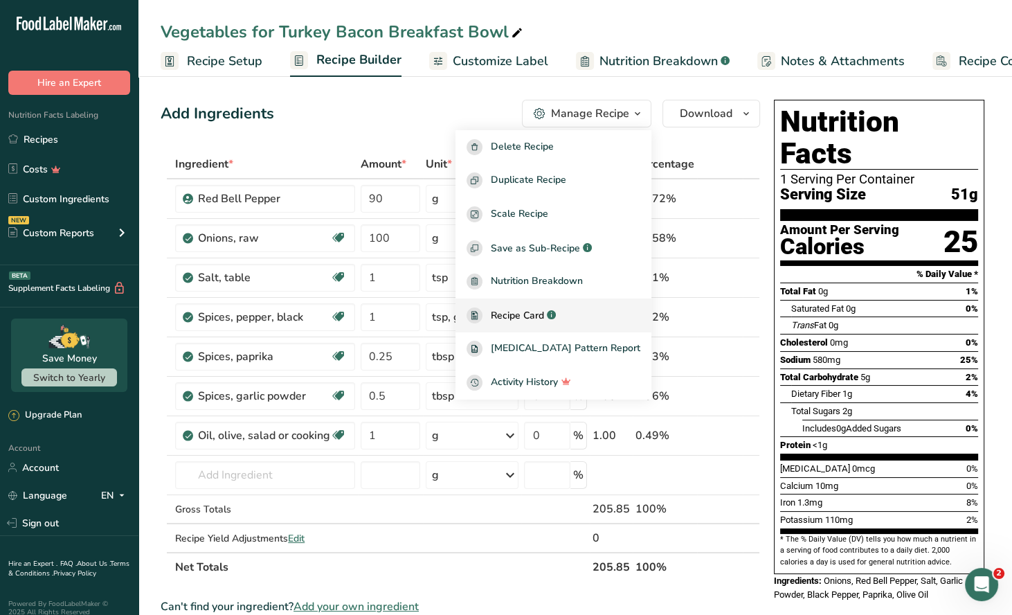
click at [544, 315] on span "Recipe Card" at bounding box center [517, 315] width 53 height 15
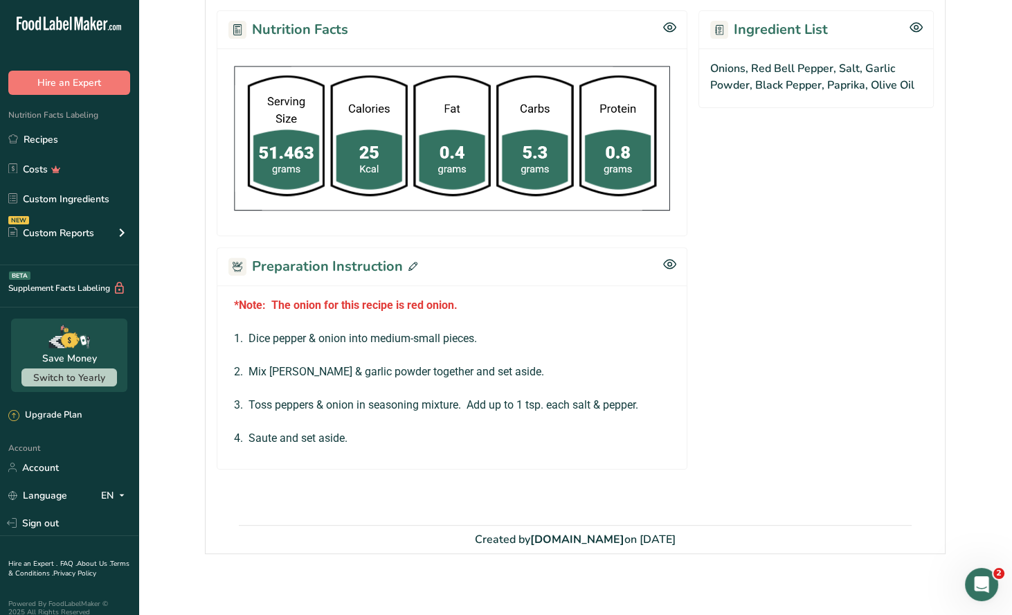
click at [412, 262] on icon at bounding box center [412, 266] width 9 height 9
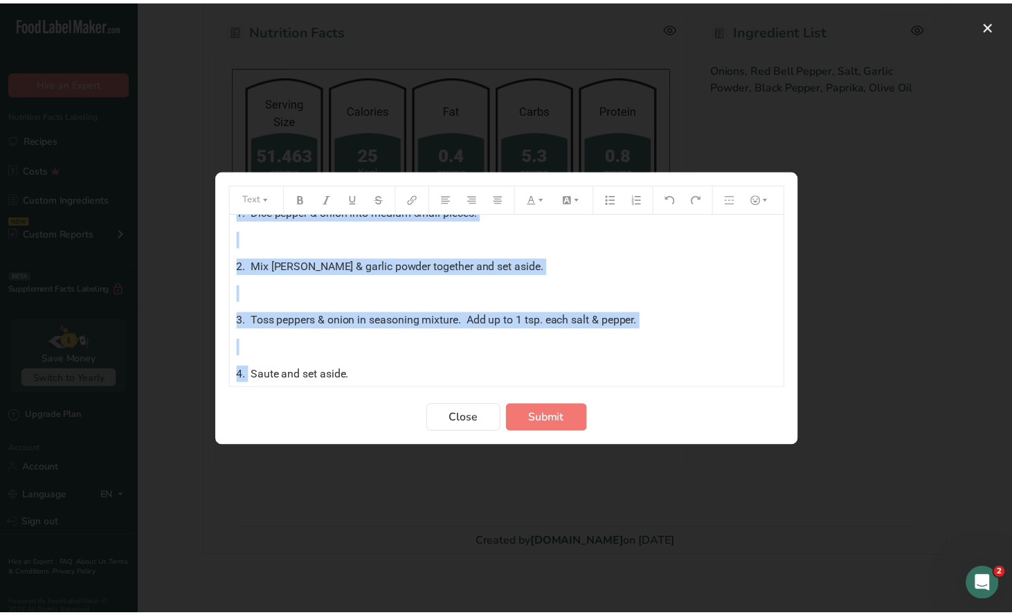
scroll to position [80, 0]
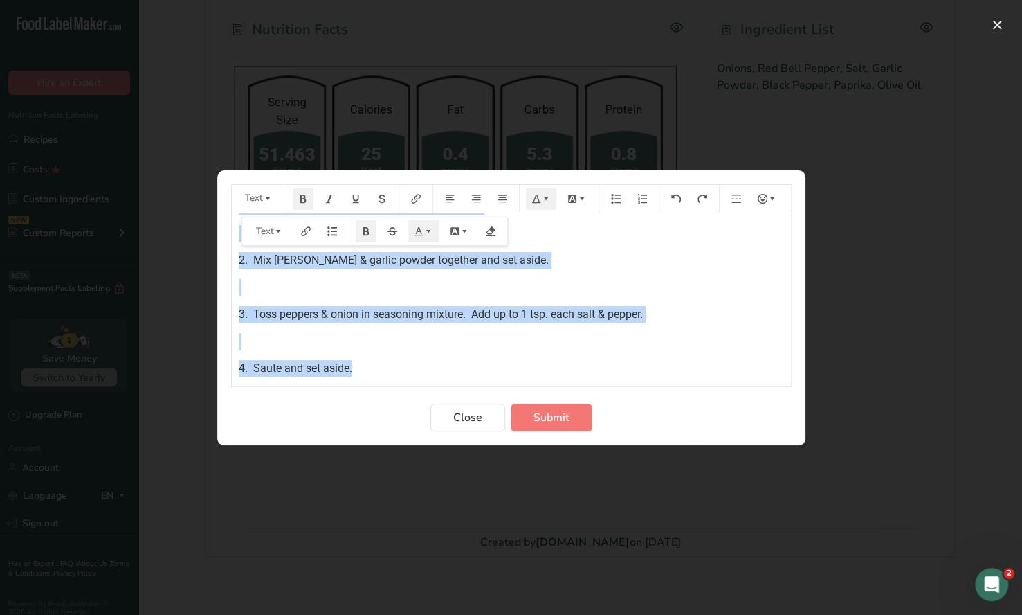
drag, startPoint x: 235, startPoint y: 229, endPoint x: 467, endPoint y: 381, distance: 277.4
click at [468, 381] on div "*Note: The onion for this recipe is red onion. ﻿ 1. Dice pepper & onion into me…" at bounding box center [511, 299] width 559 height 173
drag, startPoint x: 460, startPoint y: 414, endPoint x: 419, endPoint y: 245, distance: 173.9
click at [460, 412] on span "Close" at bounding box center [467, 417] width 29 height 17
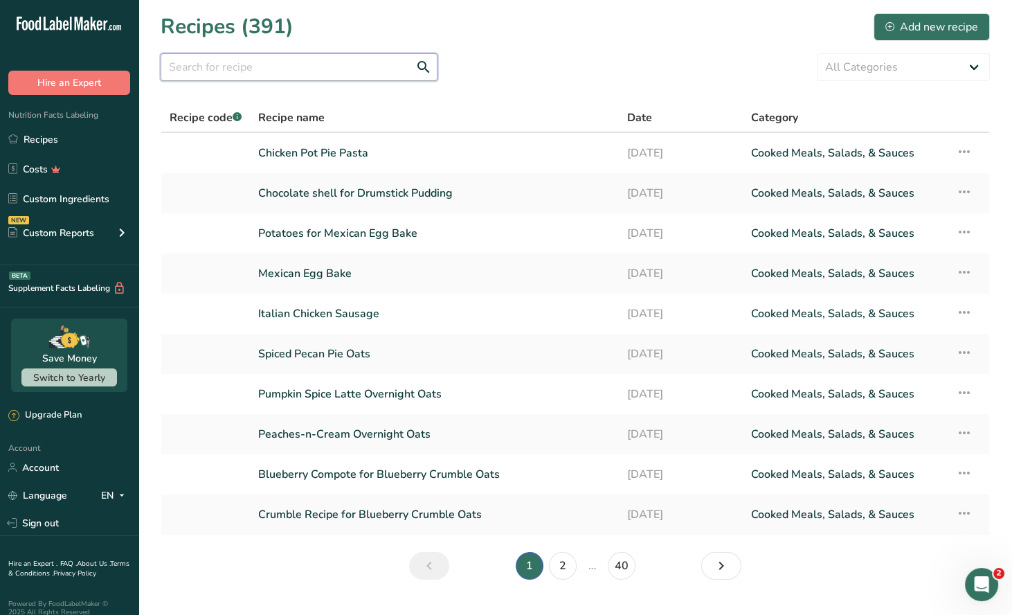
click at [207, 69] on input "text" at bounding box center [299, 67] width 277 height 28
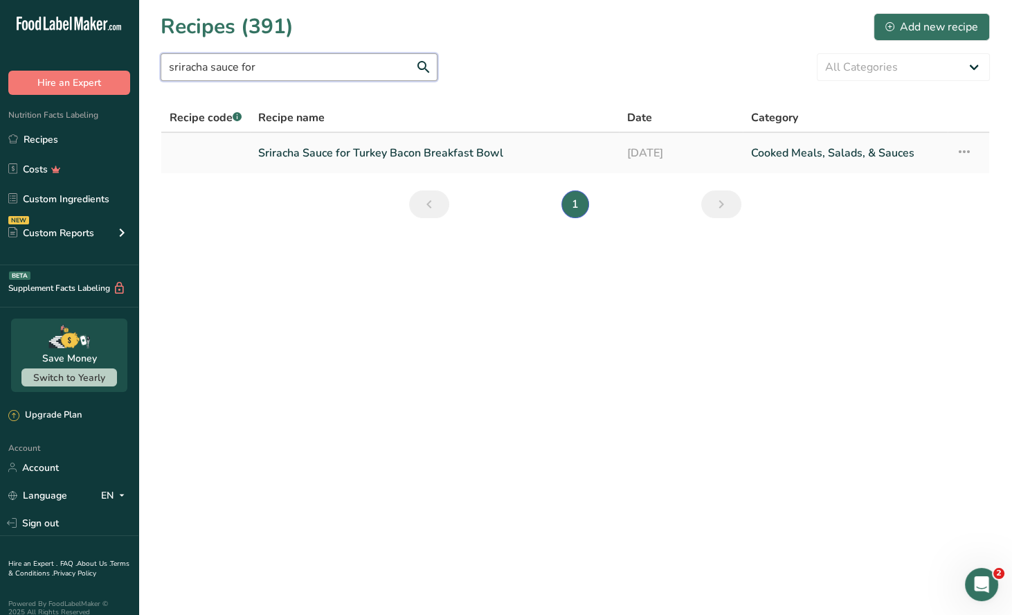
type input "sriracha sauce for"
click at [404, 158] on link "Sriracha Sauce for Turkey Bacon Breakfast Bowl" at bounding box center [434, 152] width 352 height 29
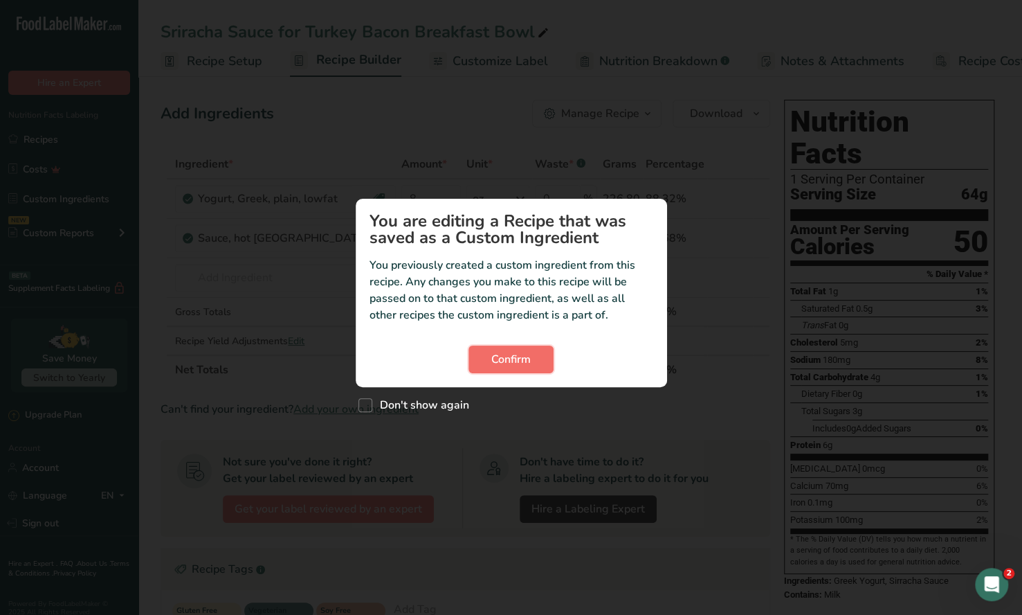
drag, startPoint x: 508, startPoint y: 366, endPoint x: 524, endPoint y: 348, distance: 24.0
click at [509, 363] on span "Confirm" at bounding box center [510, 359] width 39 height 17
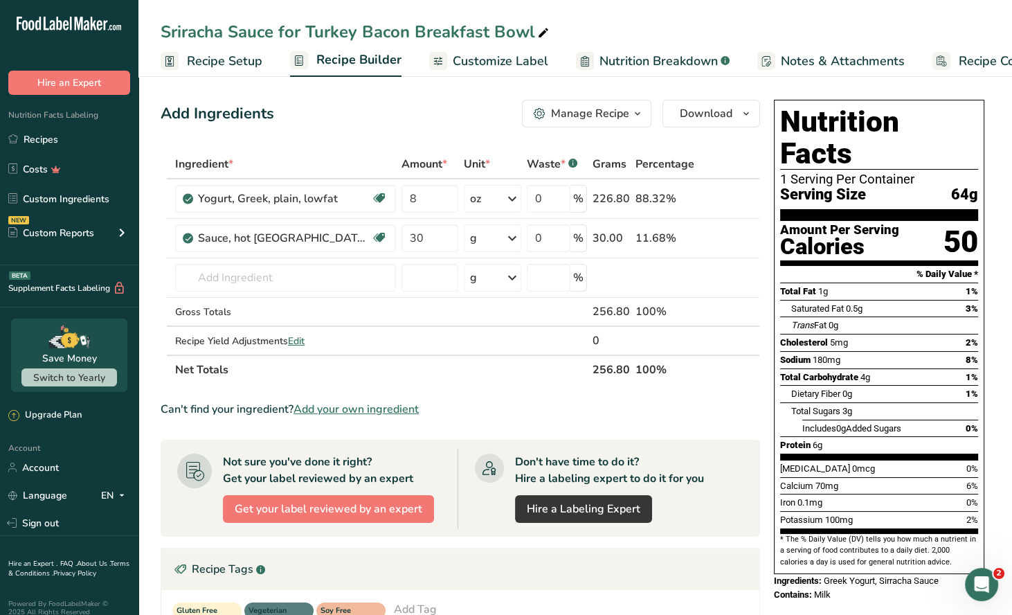
click at [635, 120] on icon "button" at bounding box center [637, 113] width 11 height 17
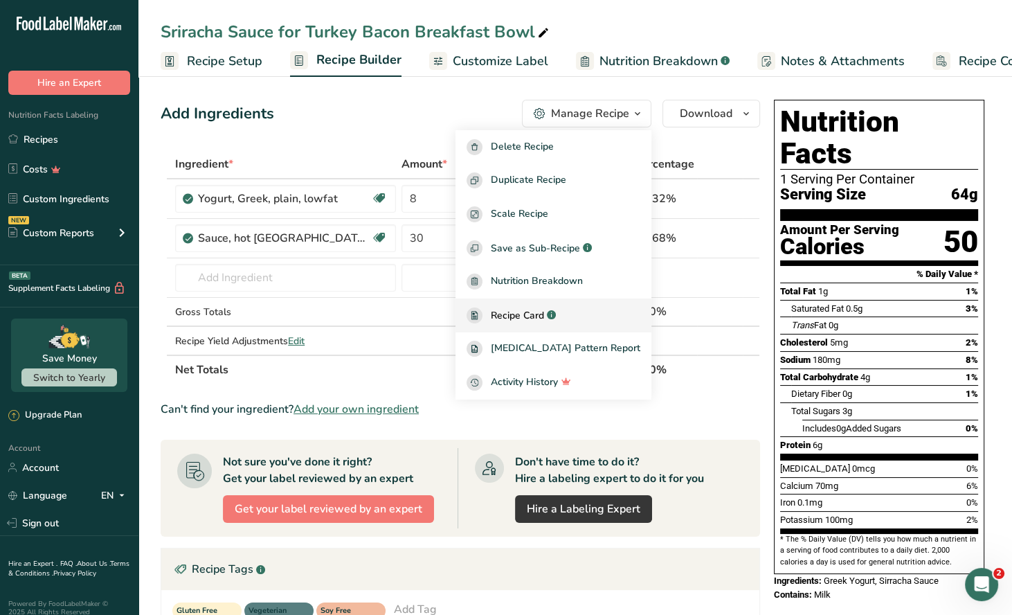
click at [544, 319] on span "Recipe Card" at bounding box center [517, 315] width 53 height 15
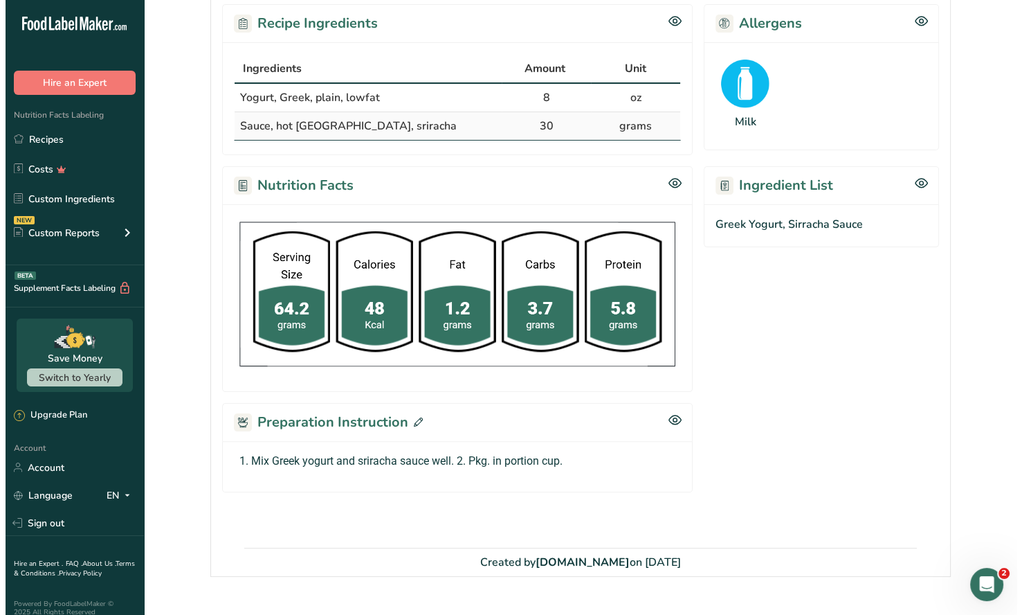
scroll to position [285, 0]
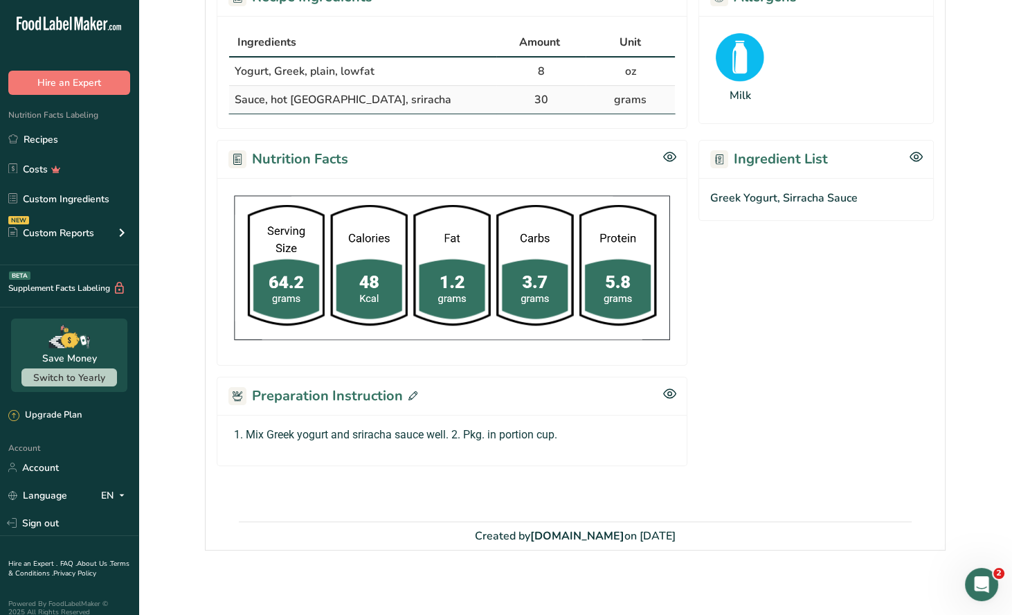
click at [413, 391] on icon at bounding box center [412, 395] width 9 height 9
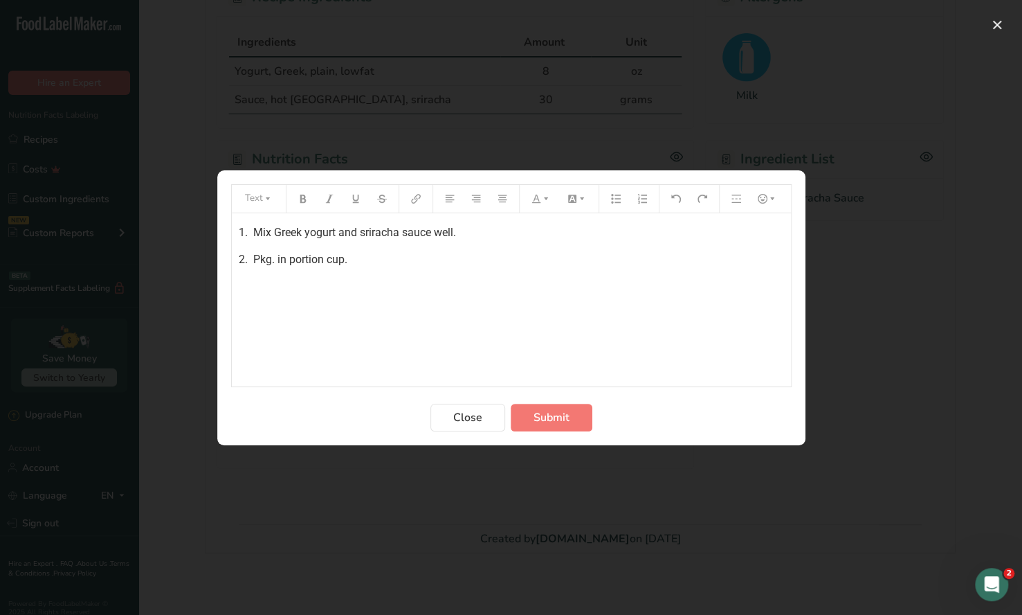
click at [290, 257] on span "2. Pkg. in portion cup." at bounding box center [293, 259] width 109 height 13
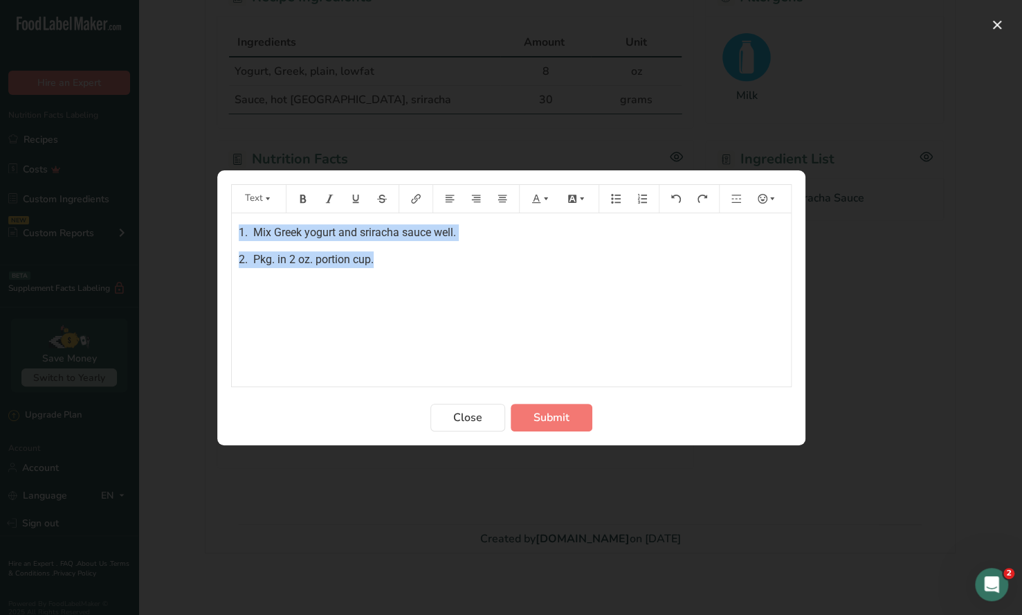
drag, startPoint x: 384, startPoint y: 262, endPoint x: 215, endPoint y: 230, distance: 171.9
click at [215, 229] on div "Text 1. Mix Greek yogurt and sriracha sauce well. 2. Pkg. in 2 oz. portion cup.…" at bounding box center [511, 307] width 1022 height 615
drag, startPoint x: 539, startPoint y: 422, endPoint x: 525, endPoint y: 404, distance: 22.3
click at [539, 421] on span "Submit" at bounding box center [552, 417] width 36 height 17
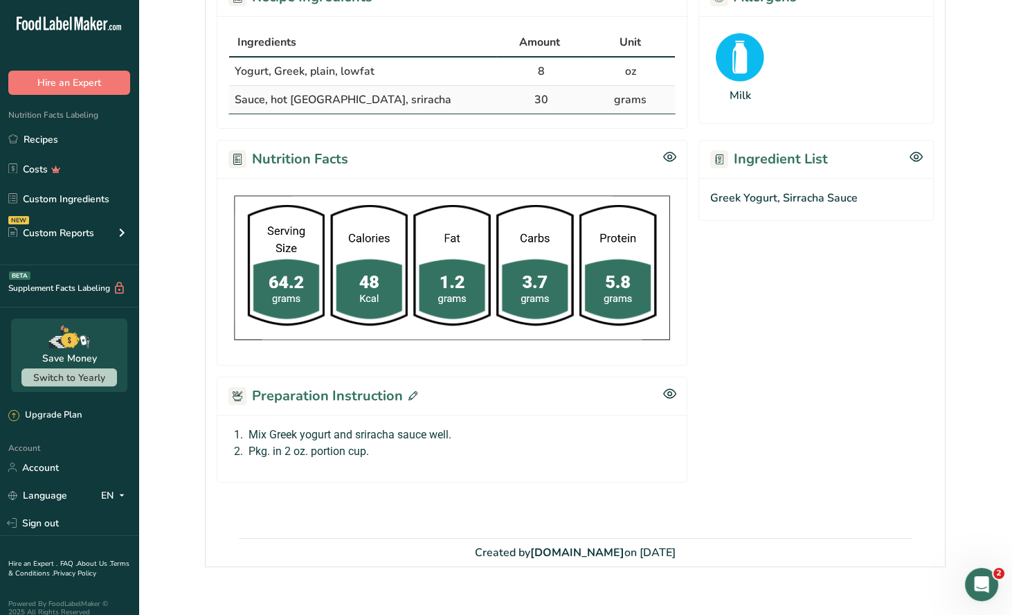
click at [411, 392] on icon at bounding box center [412, 395] width 9 height 9
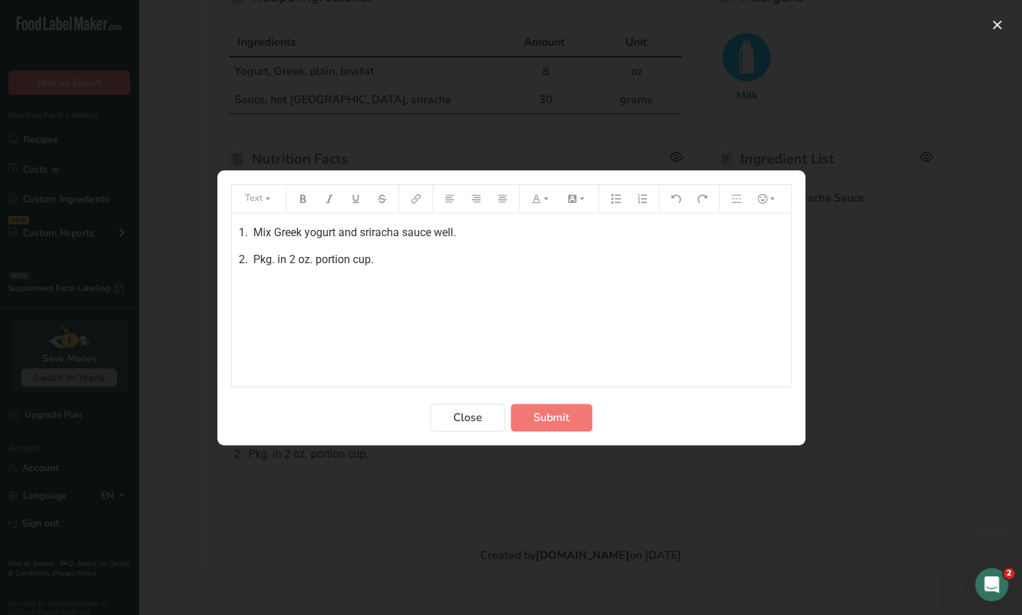
click at [467, 233] on p "1. Mix Greek yogurt and sriracha sauce well." at bounding box center [511, 232] width 545 height 17
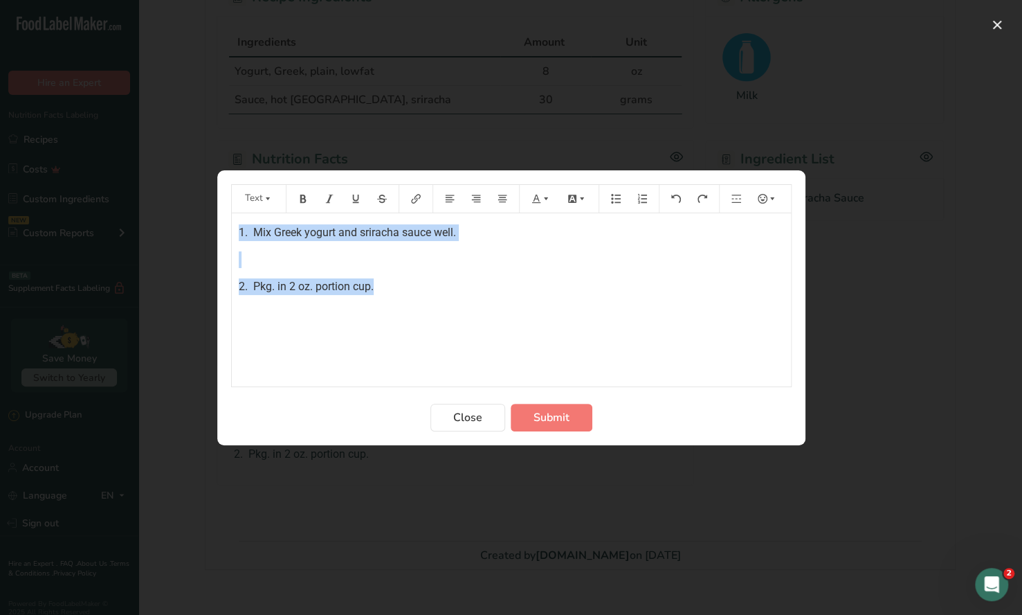
drag, startPoint x: 236, startPoint y: 228, endPoint x: 463, endPoint y: 286, distance: 234.4
click at [463, 286] on div "1. Mix Greek yogurt and sriracha sauce well. ﻿ 2. Pkg. in 2 oz. portion cup." at bounding box center [511, 299] width 559 height 173
copy div "1. Mix Greek yogurt and sriracha sauce well. ﻿ 2. Pkg. in 2 oz. portion cup."
click at [543, 414] on span "Submit" at bounding box center [552, 417] width 36 height 17
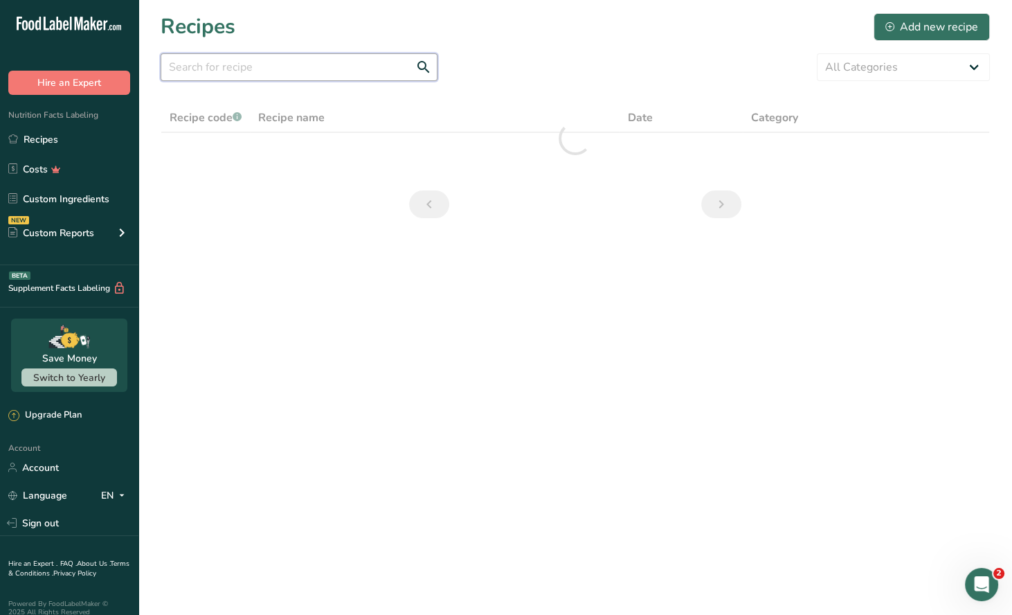
click at [246, 63] on input "text" at bounding box center [299, 67] width 277 height 28
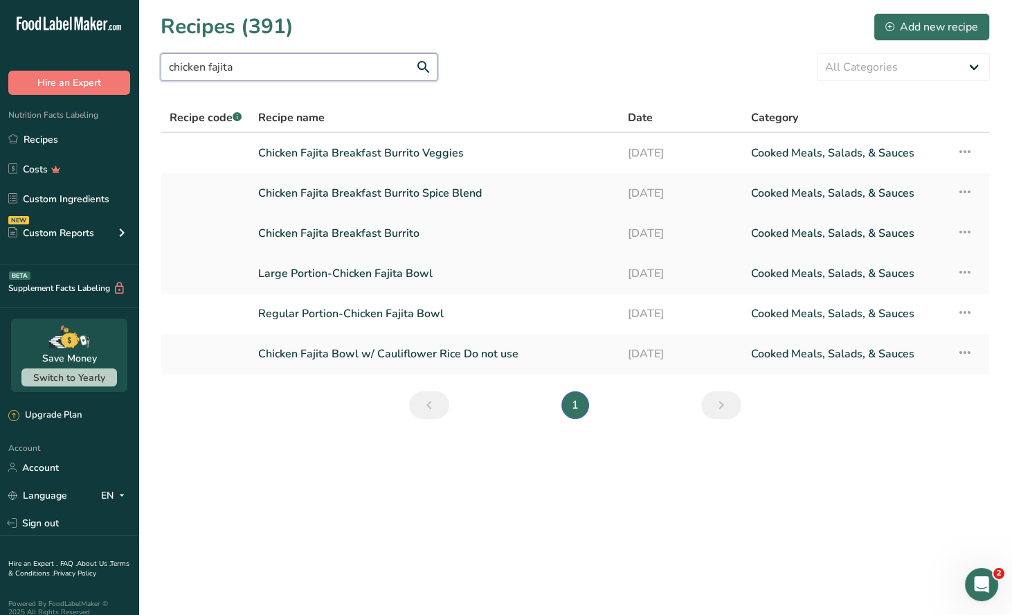
type input "chicken fajita"
drag, startPoint x: 388, startPoint y: 229, endPoint x: 380, endPoint y: 228, distance: 7.6
click at [388, 229] on link "Chicken Fajita Breakfast Burrito" at bounding box center [434, 233] width 352 height 29
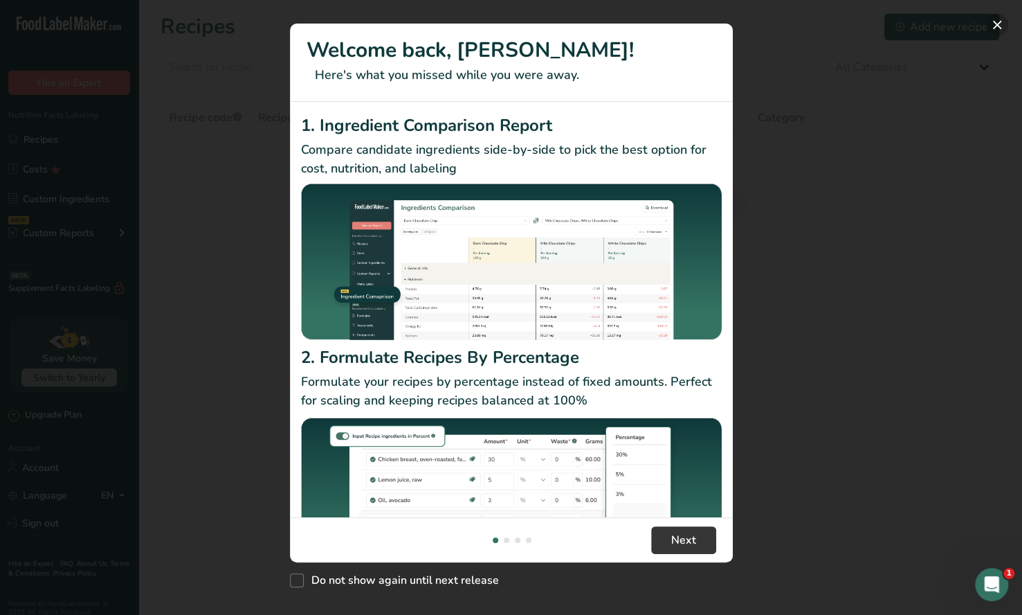
click at [999, 28] on button "New Features" at bounding box center [997, 25] width 22 height 22
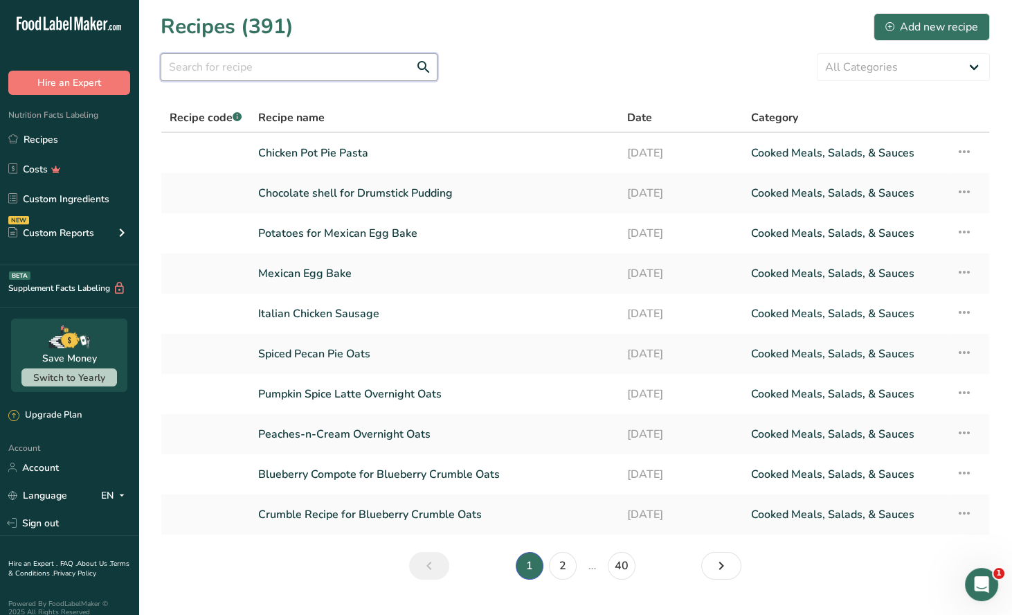
click at [242, 67] on input "text" at bounding box center [299, 67] width 277 height 28
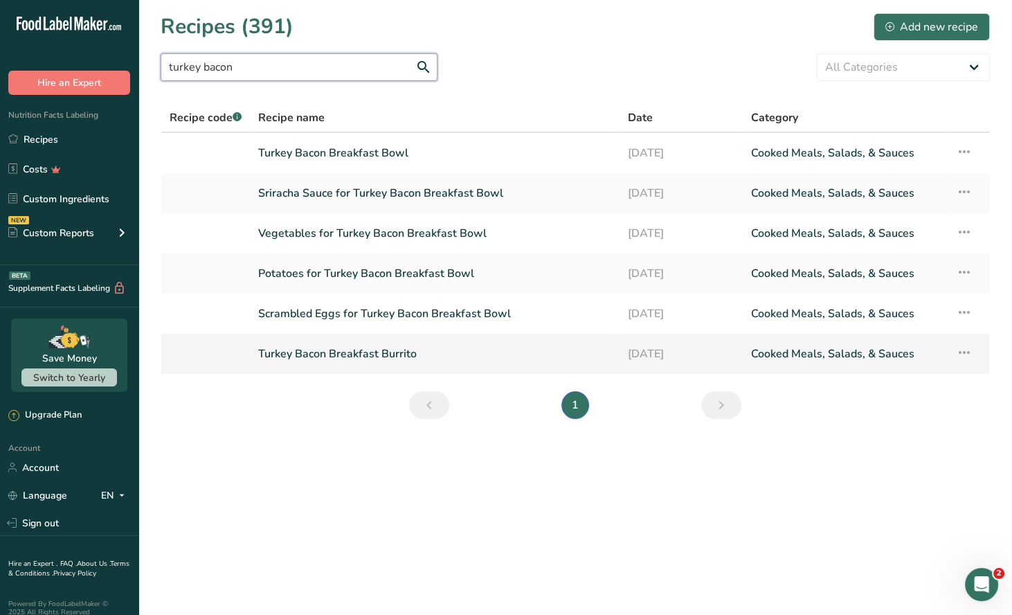
type input "turkey bacon"
click at [372, 352] on link "Turkey Bacon Breakfast Burrito" at bounding box center [434, 353] width 352 height 29
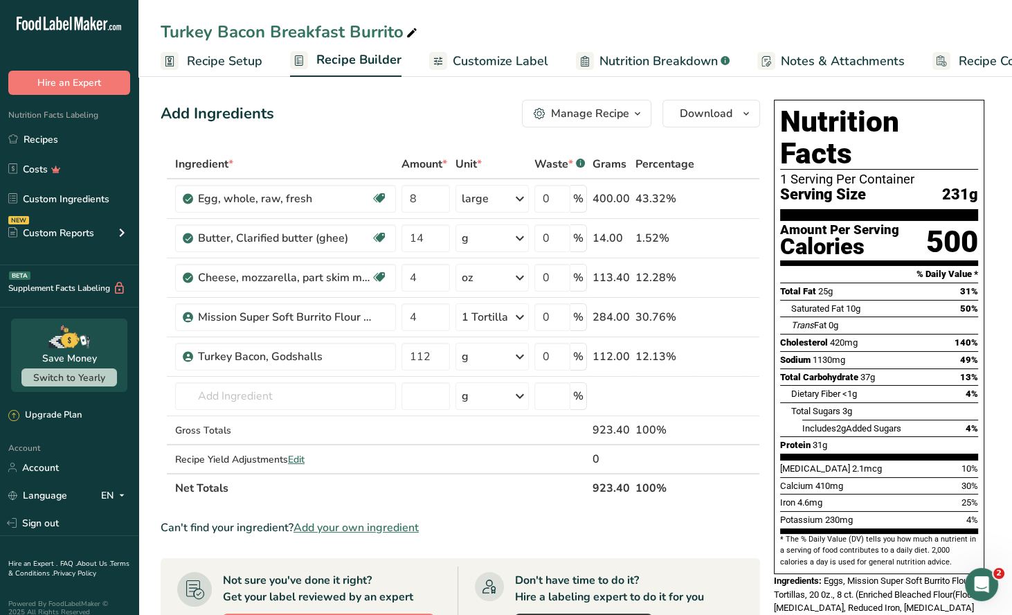
click at [637, 119] on icon "button" at bounding box center [637, 113] width 11 height 17
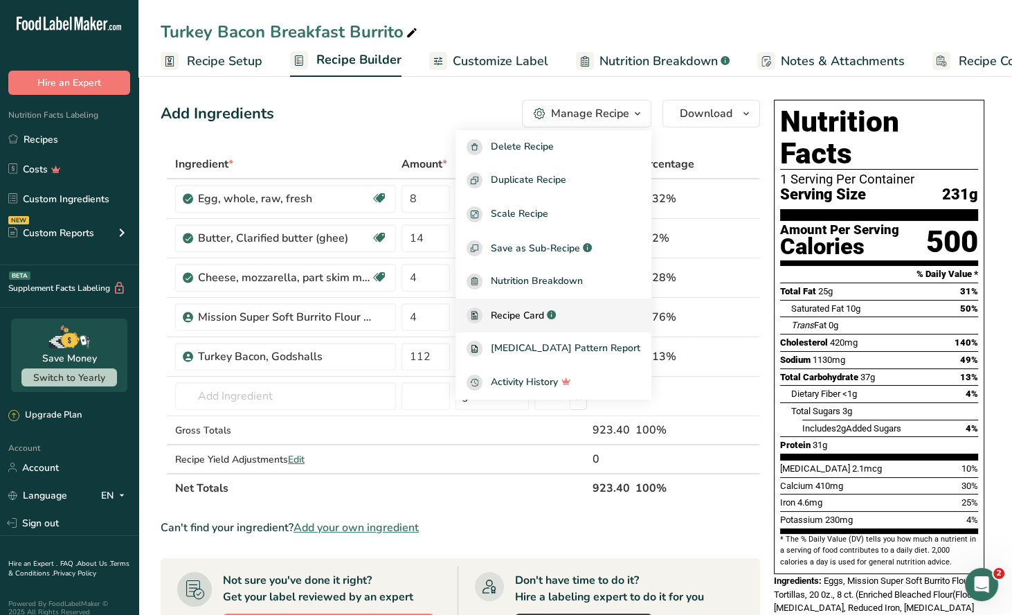
click at [544, 319] on span "Recipe Card" at bounding box center [517, 315] width 53 height 15
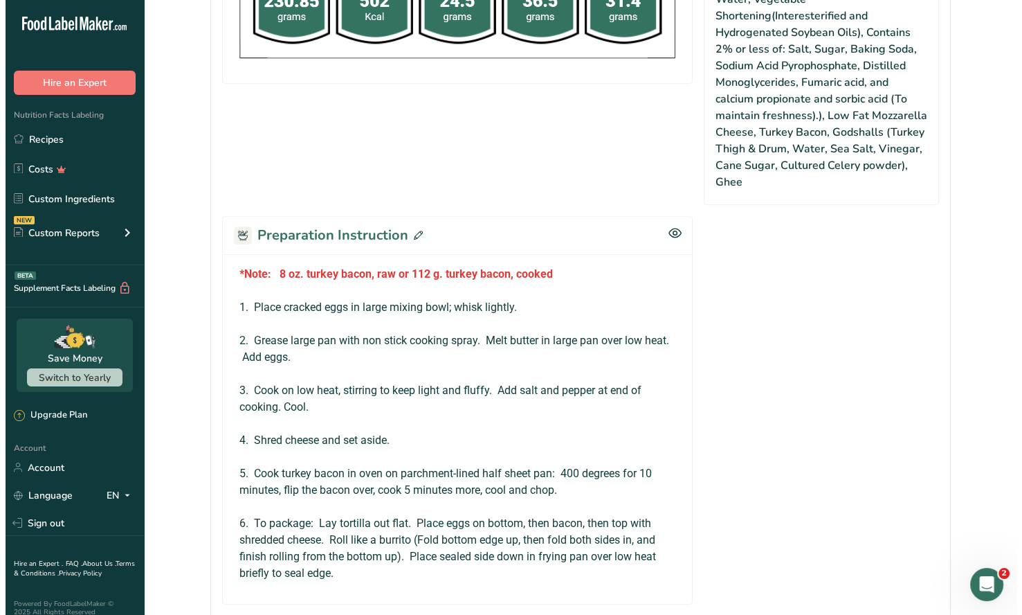
scroll to position [692, 0]
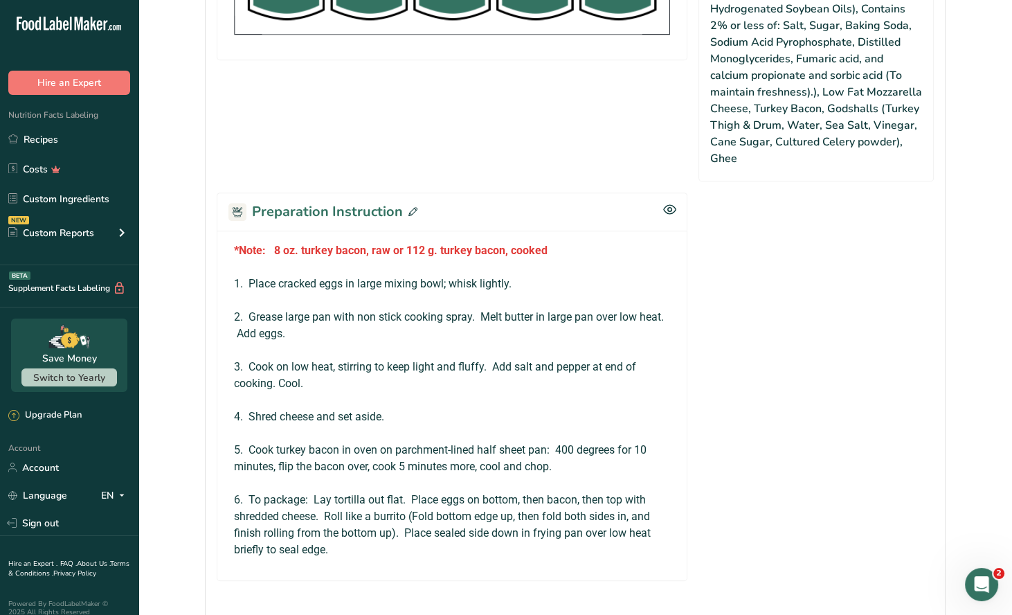
click at [413, 207] on icon at bounding box center [412, 211] width 9 height 9
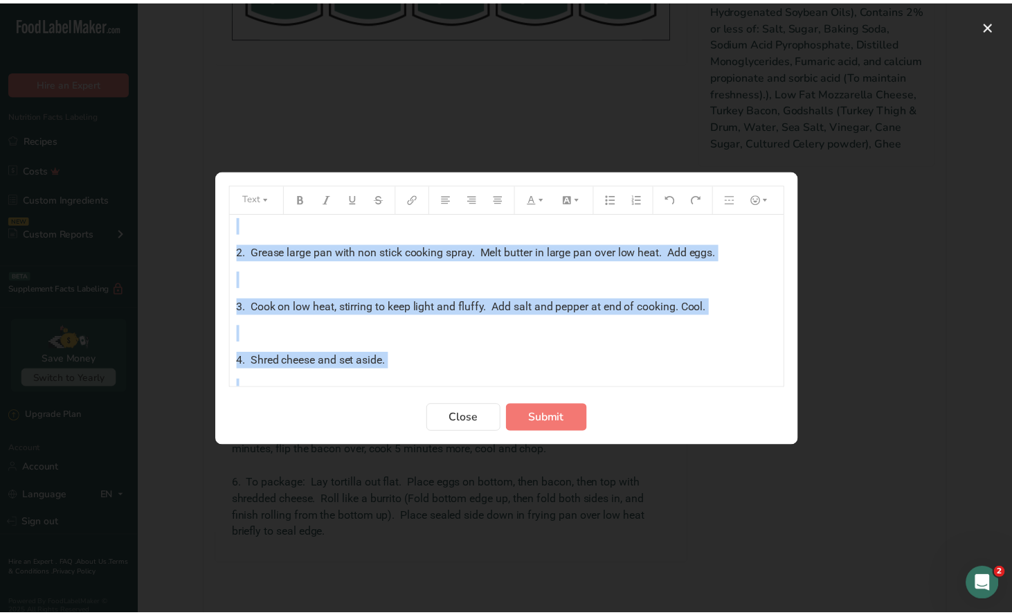
scroll to position [238, 0]
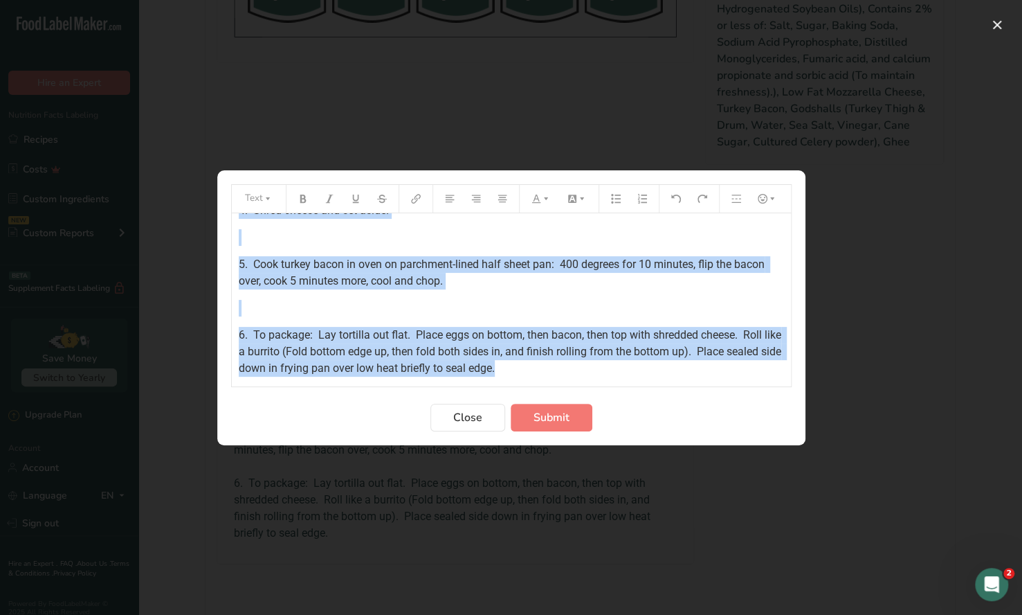
drag, startPoint x: 235, startPoint y: 228, endPoint x: 659, endPoint y: 387, distance: 453.0
click at [659, 387] on form "Text *Note: 8 oz. turkey bacon, raw or 112 g. turkey bacon, cooked ﻿ 1. Place c…" at bounding box center [511, 307] width 561 height 247
copy div "*Note: 8 oz. turkey bacon, raw or 112 g. turkey bacon, cooked ﻿ 1. Place cracke…"
drag, startPoint x: 467, startPoint y: 417, endPoint x: 496, endPoint y: 349, distance: 73.8
click at [470, 415] on span "Close" at bounding box center [467, 417] width 29 height 17
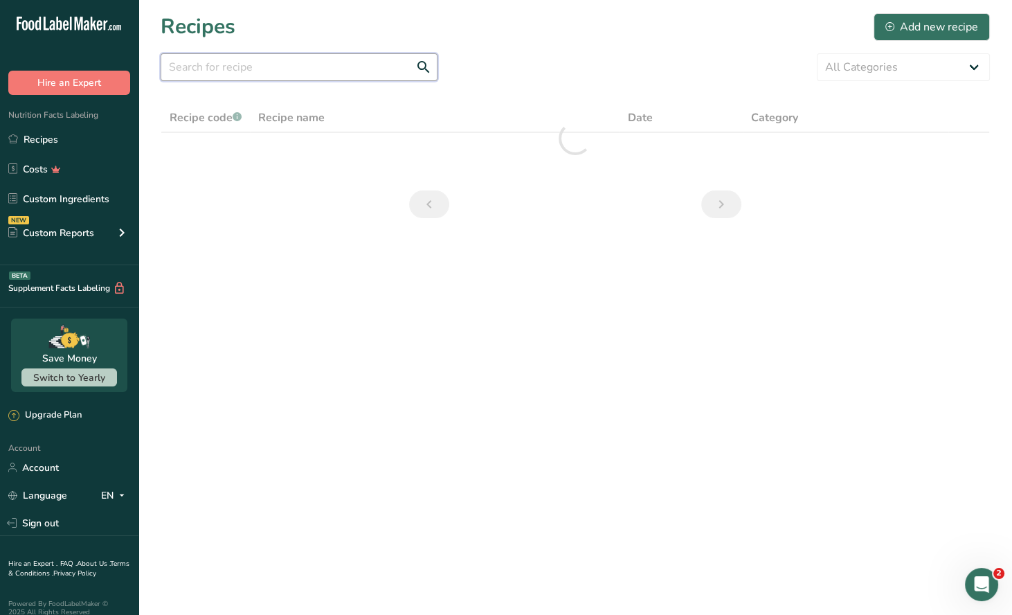
click at [247, 65] on input "text" at bounding box center [299, 67] width 277 height 28
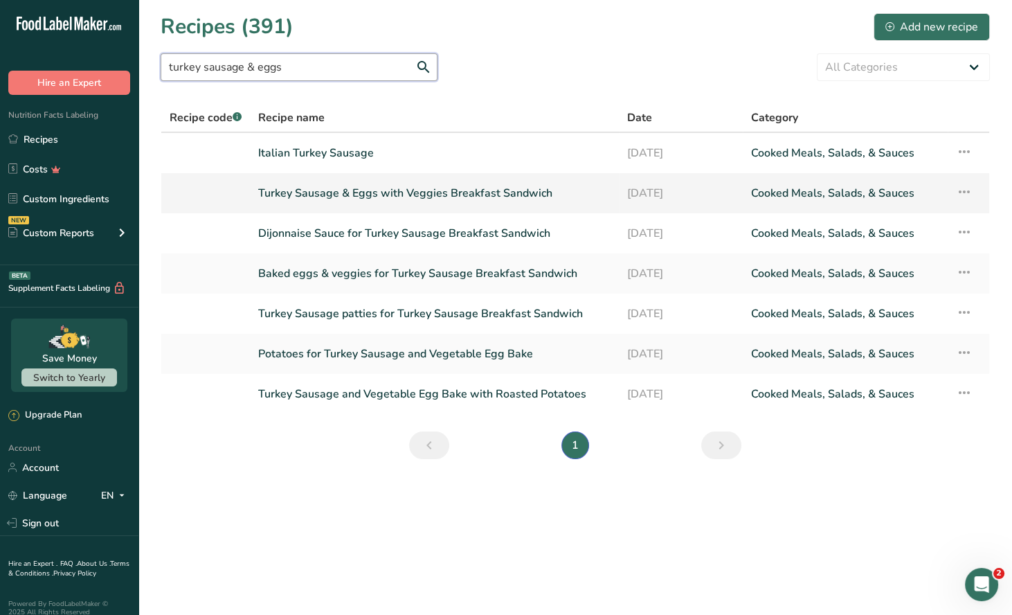
type input "turkey sausage & eggs"
click at [378, 198] on link "Turkey Sausage & Eggs with Veggies Breakfast Sandwich" at bounding box center [434, 193] width 352 height 29
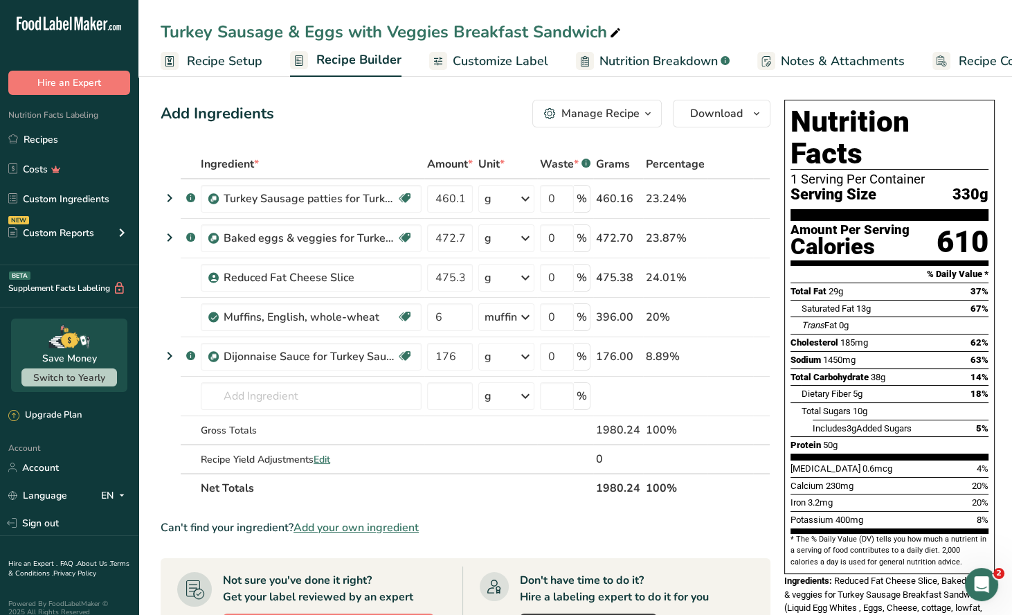
click at [627, 113] on div "Manage Recipe" at bounding box center [600, 113] width 78 height 17
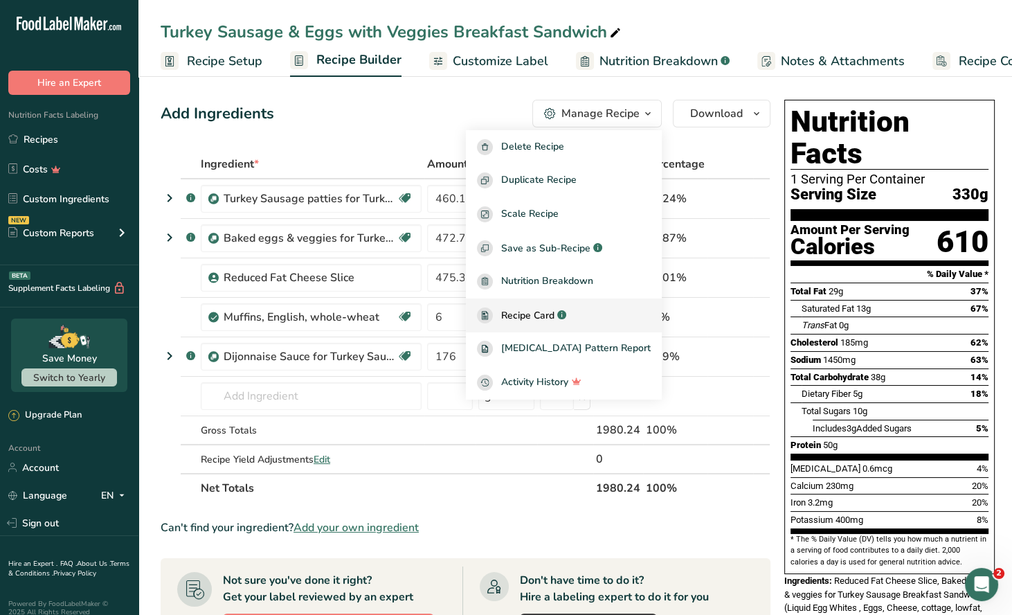
click at [554, 318] on span "Recipe Card" at bounding box center [527, 315] width 53 height 15
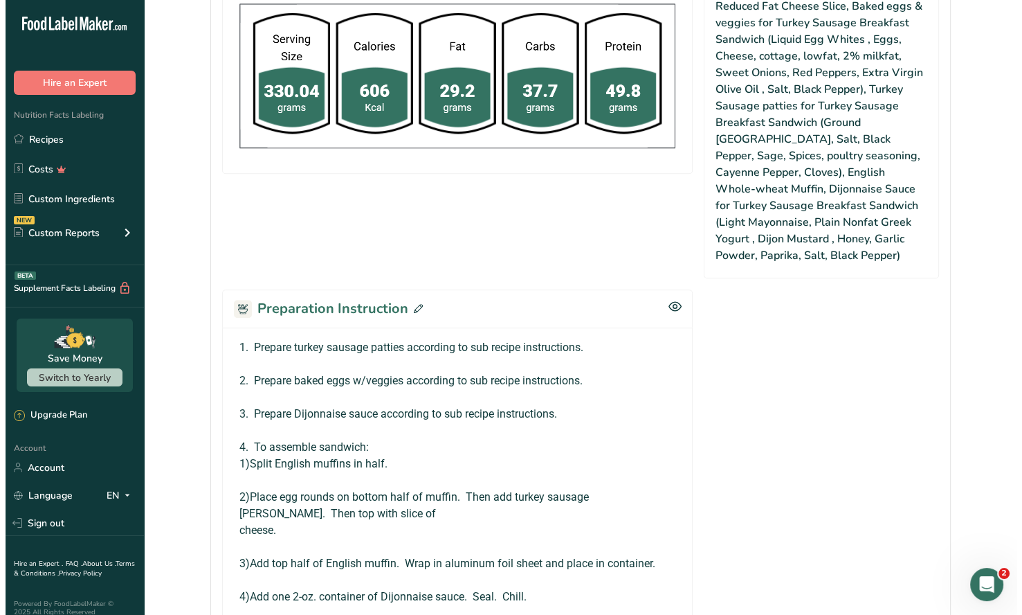
scroll to position [622, 0]
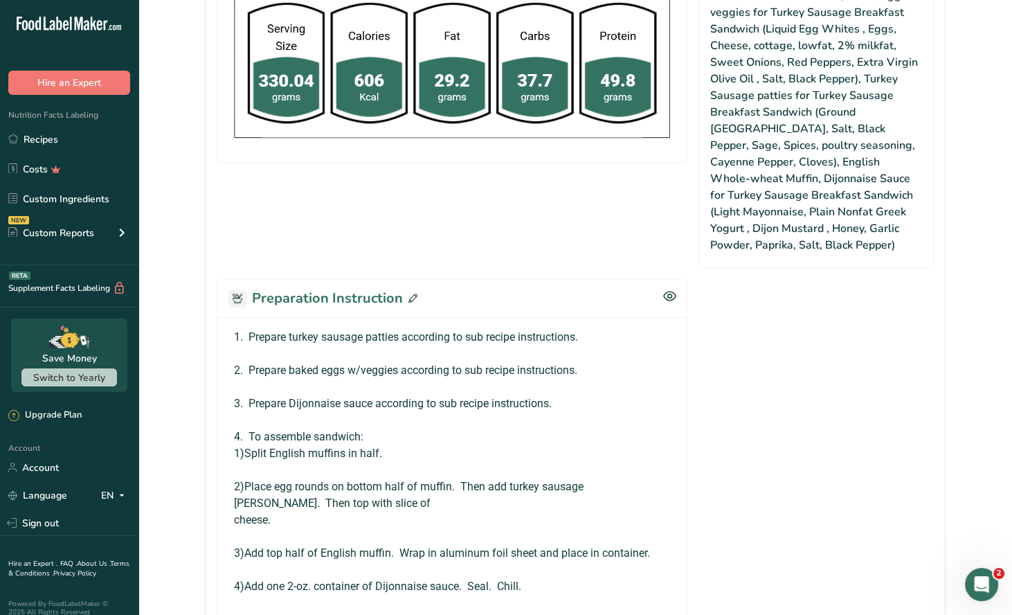
click at [411, 296] on icon at bounding box center [412, 298] width 9 height 9
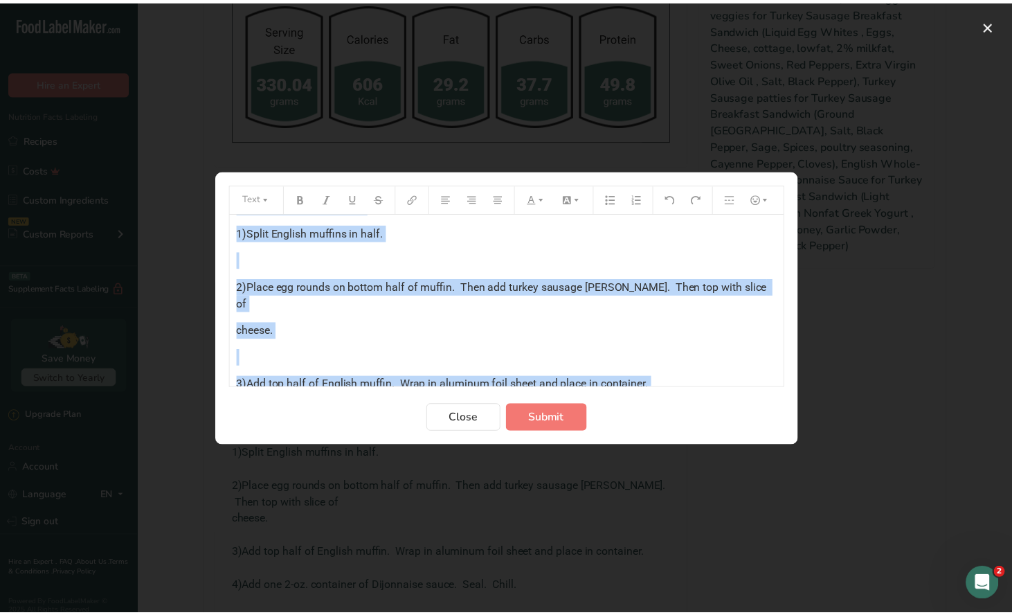
scroll to position [242, 0]
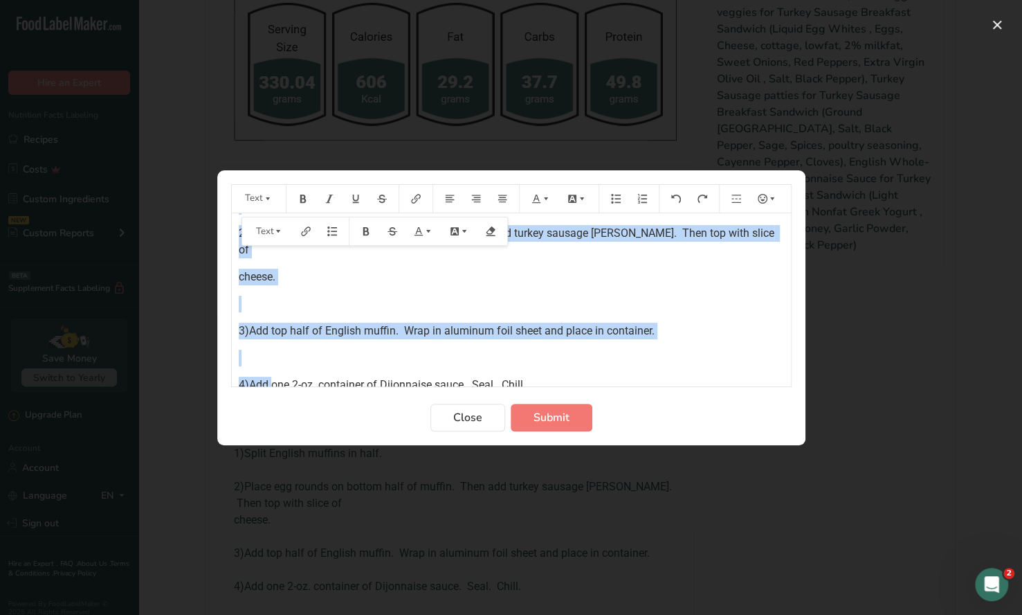
drag, startPoint x: 237, startPoint y: 231, endPoint x: 653, endPoint y: 388, distance: 445.4
click at [658, 388] on form "Text 1. Prepare turkey sausage patties according to sub recipe instructions. ﻿ …" at bounding box center [511, 307] width 561 height 247
copy div "1. Prepare turkey sausage patties according to sub recipe instructions. ﻿ 2. Pr…"
drag, startPoint x: 464, startPoint y: 417, endPoint x: 512, endPoint y: 237, distance: 185.5
click at [464, 416] on span "Close" at bounding box center [467, 417] width 29 height 17
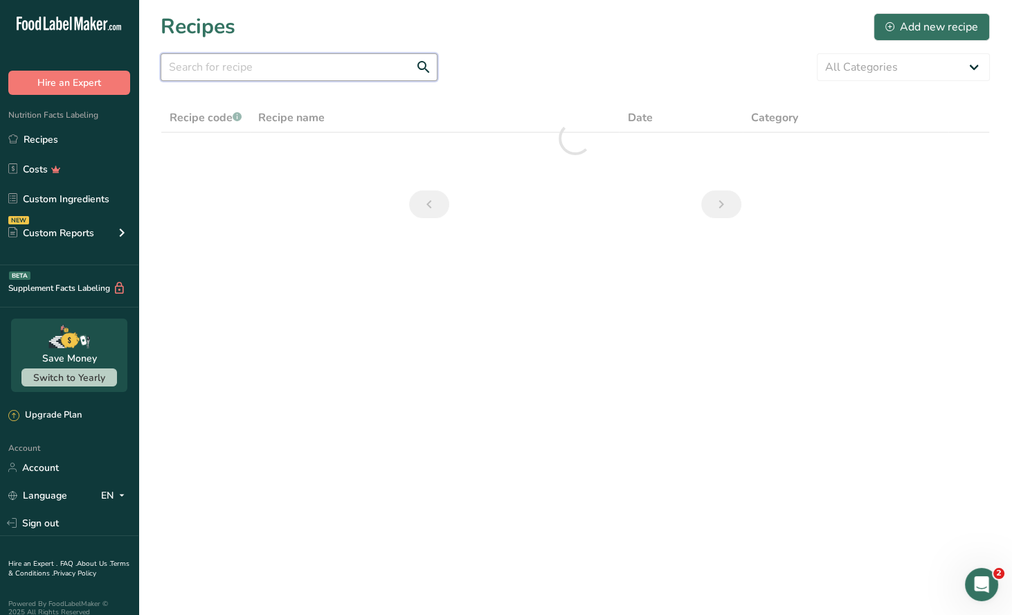
click at [201, 67] on input "text" at bounding box center [299, 67] width 277 height 28
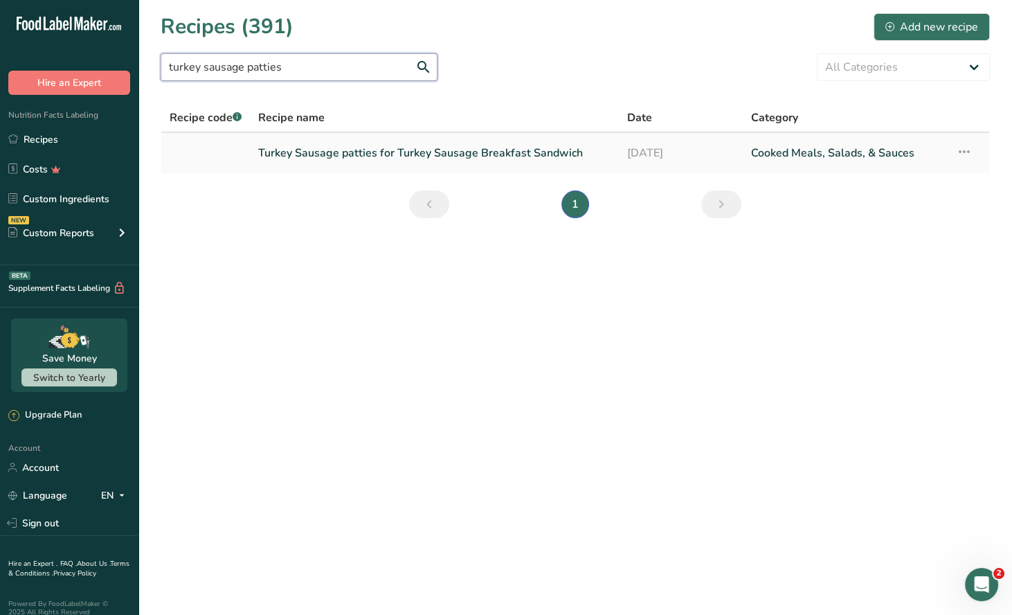
type input "turkey sausage patties"
click at [374, 154] on link "Turkey Sausage patties for Turkey Sausage Breakfast Sandwich" at bounding box center [434, 152] width 352 height 29
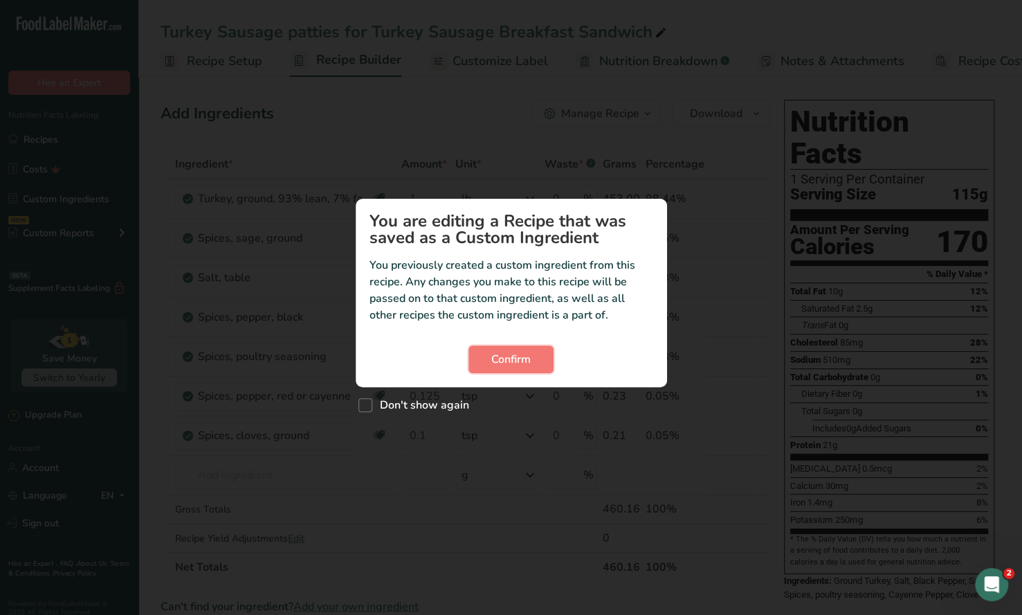
drag, startPoint x: 504, startPoint y: 355, endPoint x: 595, endPoint y: 282, distance: 116.7
click at [505, 355] on span "Confirm" at bounding box center [510, 359] width 39 height 17
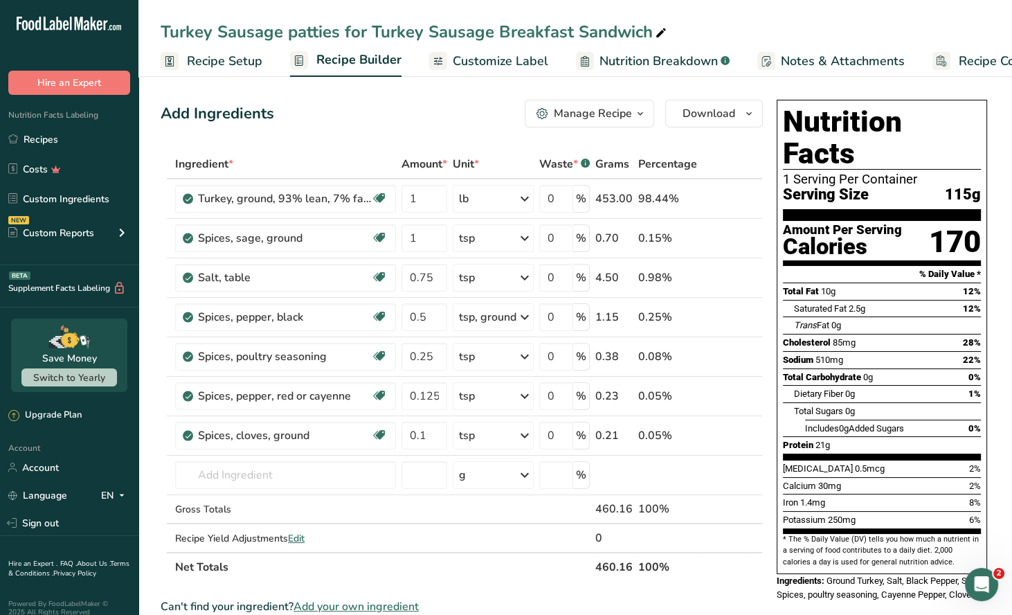
click at [635, 115] on icon "button" at bounding box center [640, 113] width 11 height 17
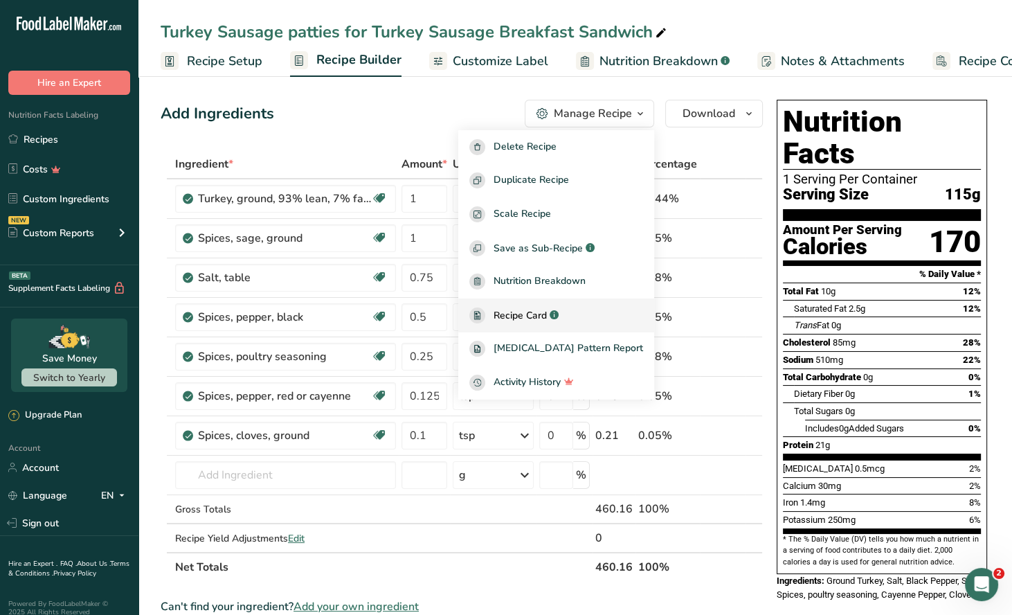
click at [542, 309] on span "Recipe Card" at bounding box center [520, 315] width 53 height 15
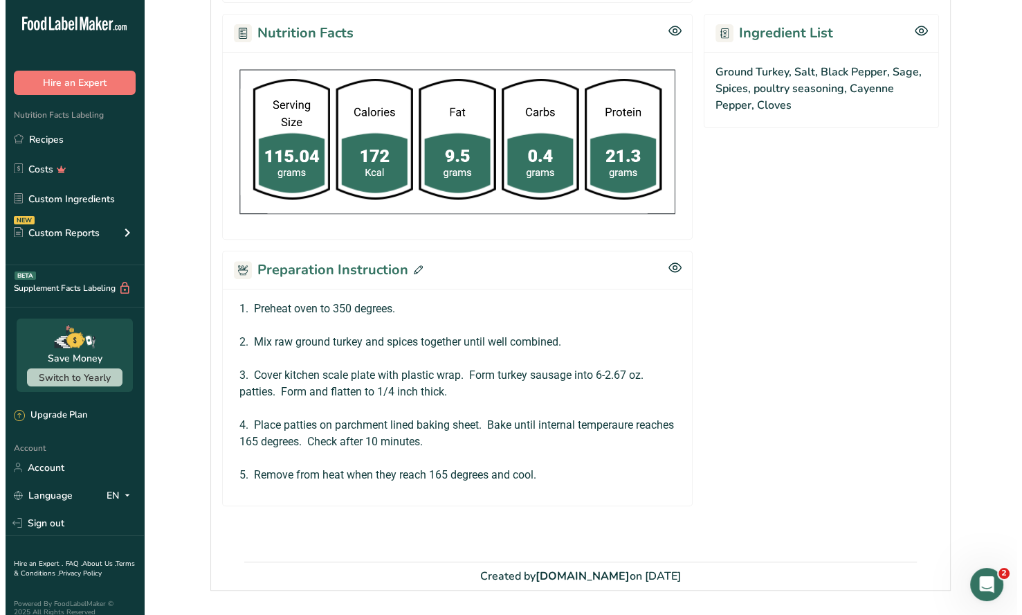
scroll to position [554, 0]
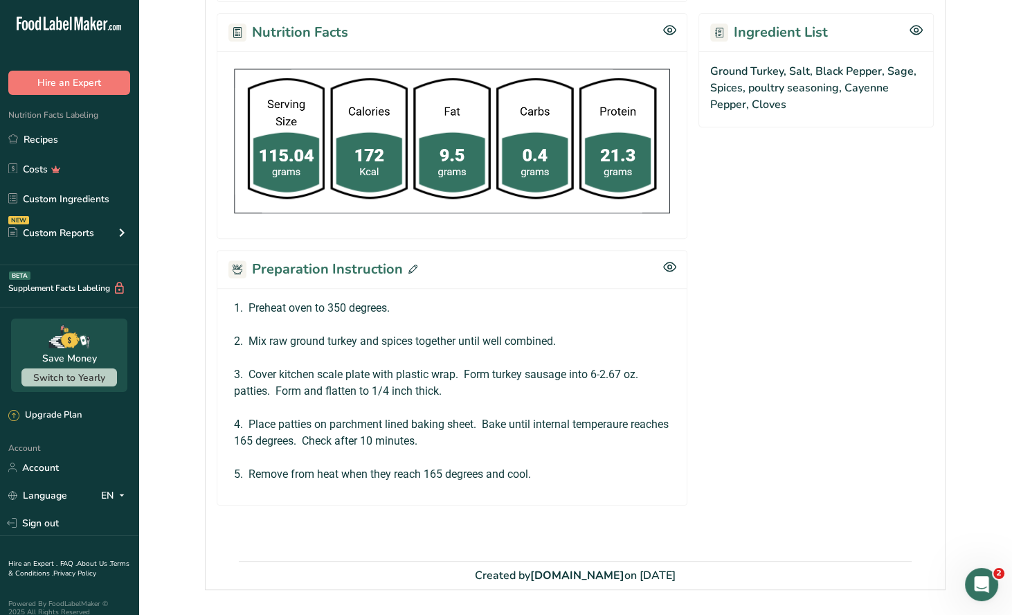
click at [408, 264] on icon at bounding box center [412, 268] width 9 height 9
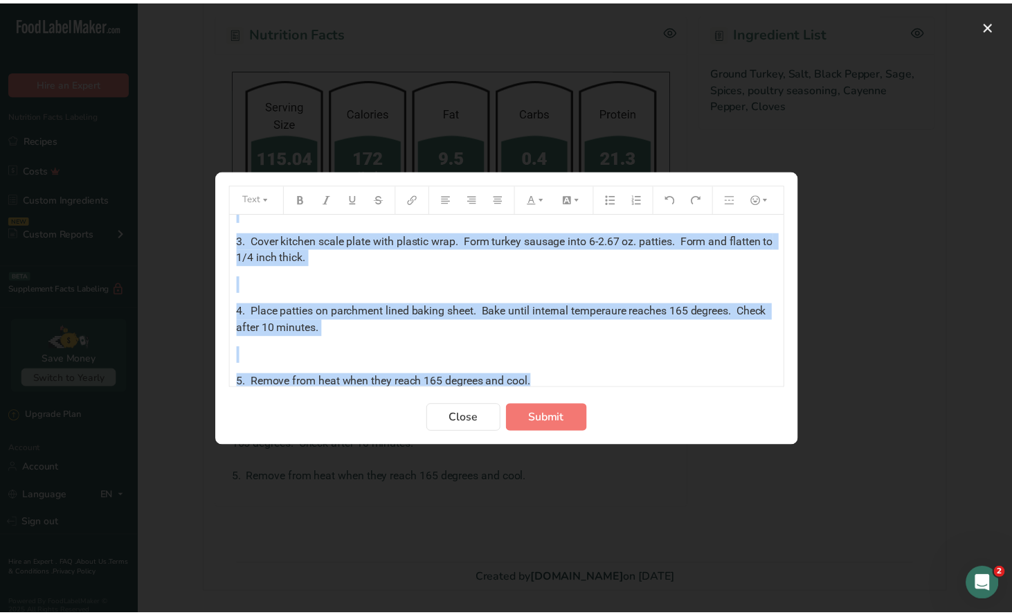
scroll to position [114, 0]
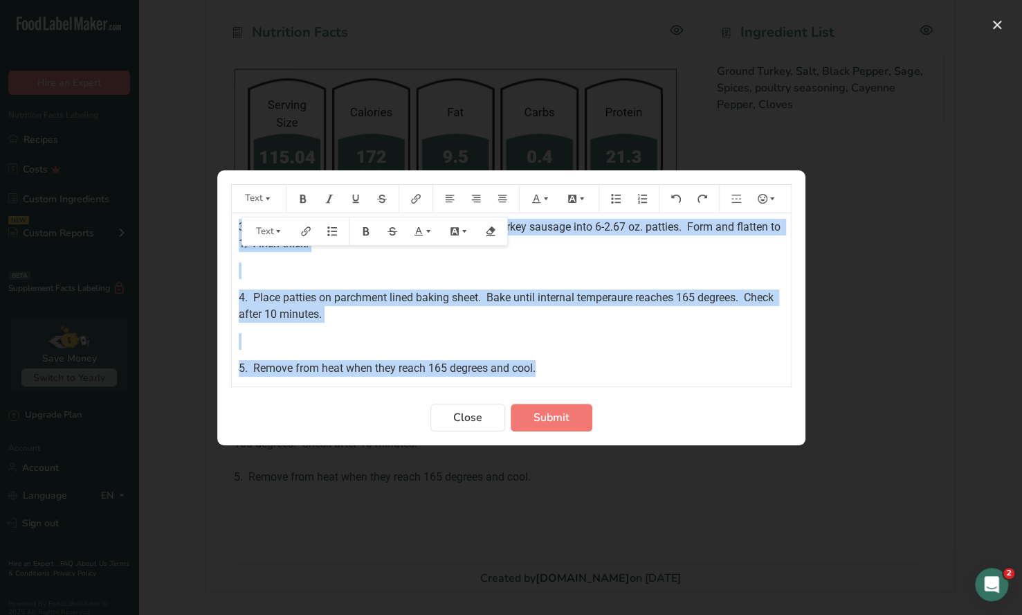
drag, startPoint x: 235, startPoint y: 227, endPoint x: 622, endPoint y: 388, distance: 418.3
click at [622, 389] on form "Text 1. Preheat oven to 350 degrees. ﻿ 2. Mix raw ground turkey and spices toge…" at bounding box center [511, 307] width 561 height 247
copy div "1. Preheat oven to 350 degrees. ﻿ 2. Mix raw ground turkey and spices together …"
click at [468, 419] on span "Close" at bounding box center [467, 417] width 29 height 17
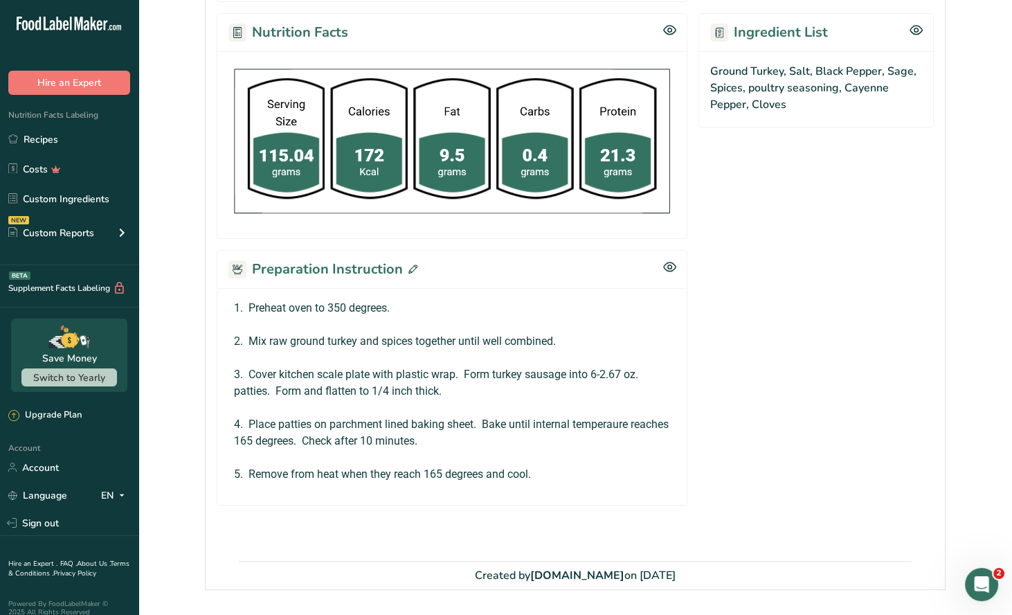
click at [408, 271] on icon at bounding box center [412, 268] width 9 height 9
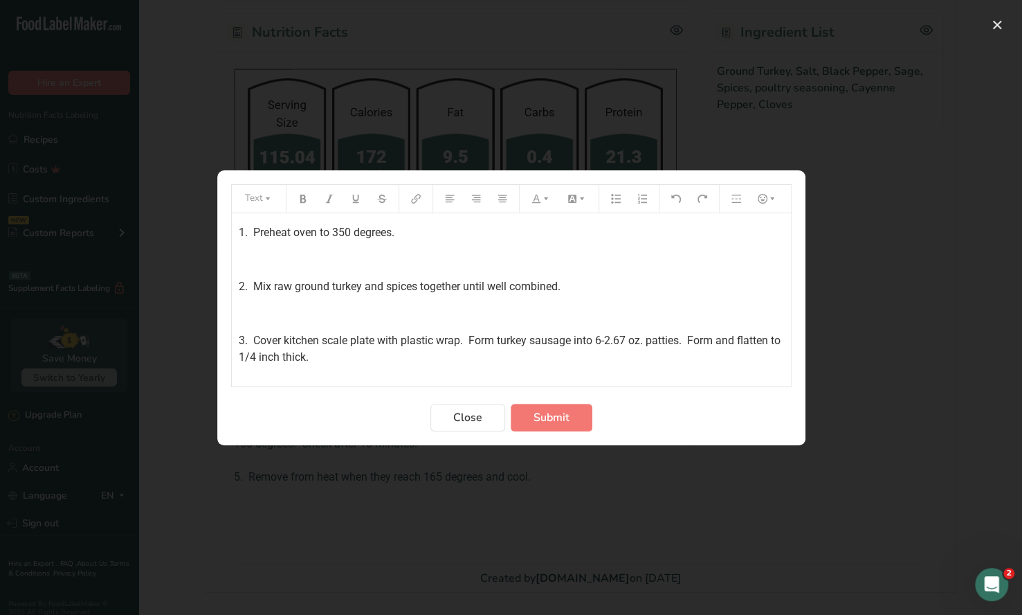
click at [617, 404] on span "4. Place patties on parchment lined baking sheet. Bake until internal temperaur…" at bounding box center [508, 419] width 538 height 30
drag, startPoint x: 569, startPoint y: 416, endPoint x: 536, endPoint y: 307, distance: 114.3
click at [569, 415] on button "Submit" at bounding box center [552, 418] width 82 height 28
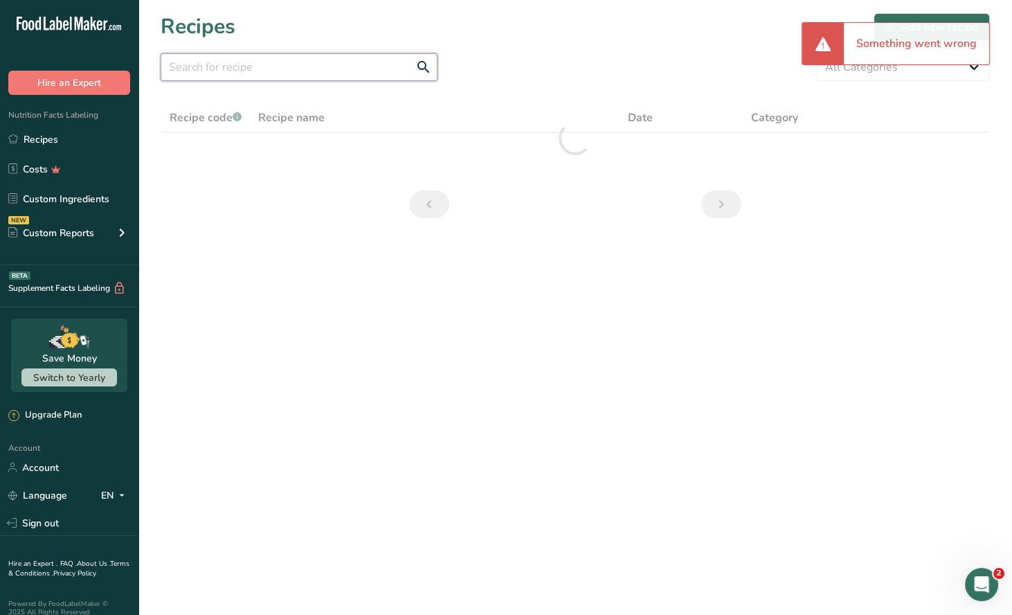
click at [202, 68] on input "text" at bounding box center [299, 67] width 277 height 28
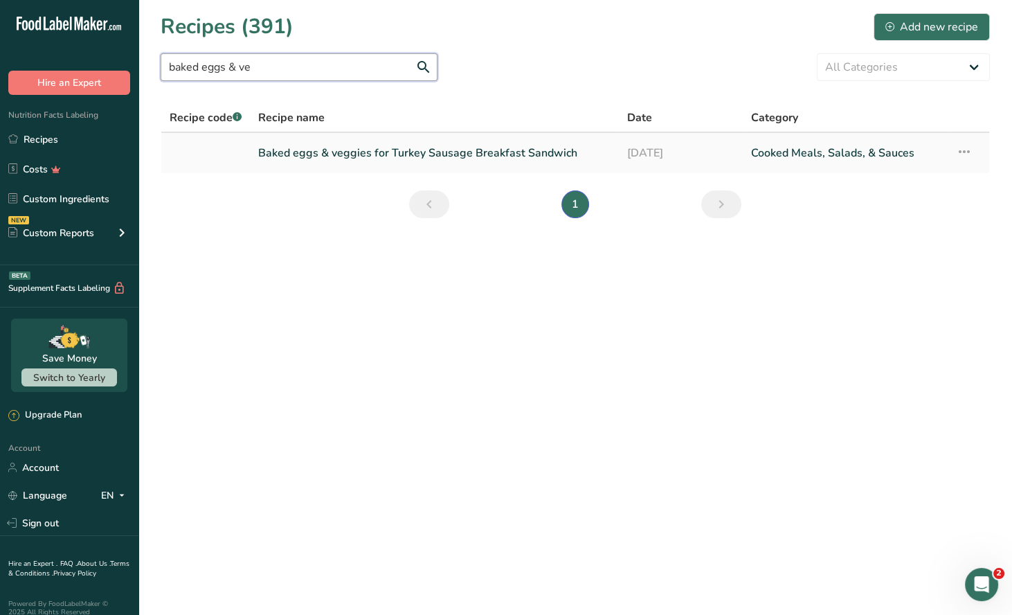
type input "baked eggs & ve"
click at [396, 160] on link "Baked eggs & veggies for Turkey Sausage Breakfast Sandwich" at bounding box center [434, 152] width 352 height 29
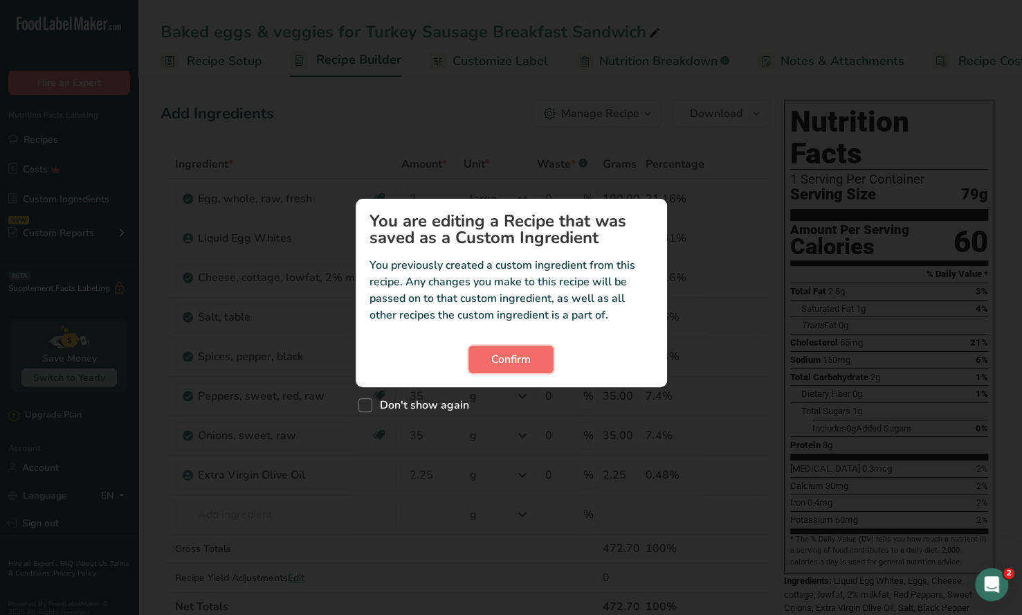
drag, startPoint x: 522, startPoint y: 364, endPoint x: 527, endPoint y: 357, distance: 8.4
click at [523, 362] on span "Confirm" at bounding box center [510, 359] width 39 height 17
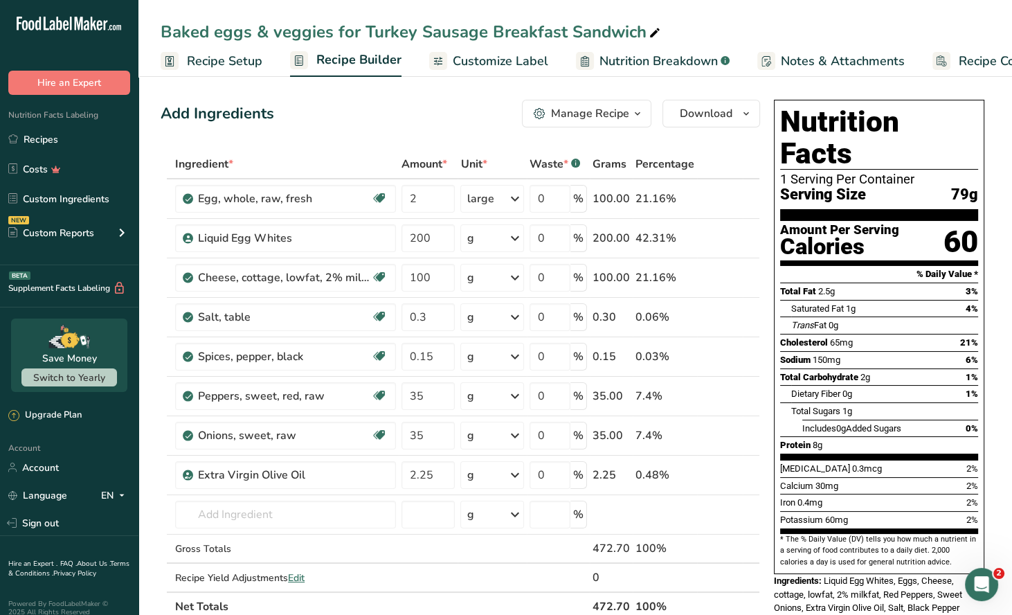
click at [640, 116] on icon "button" at bounding box center [637, 113] width 11 height 17
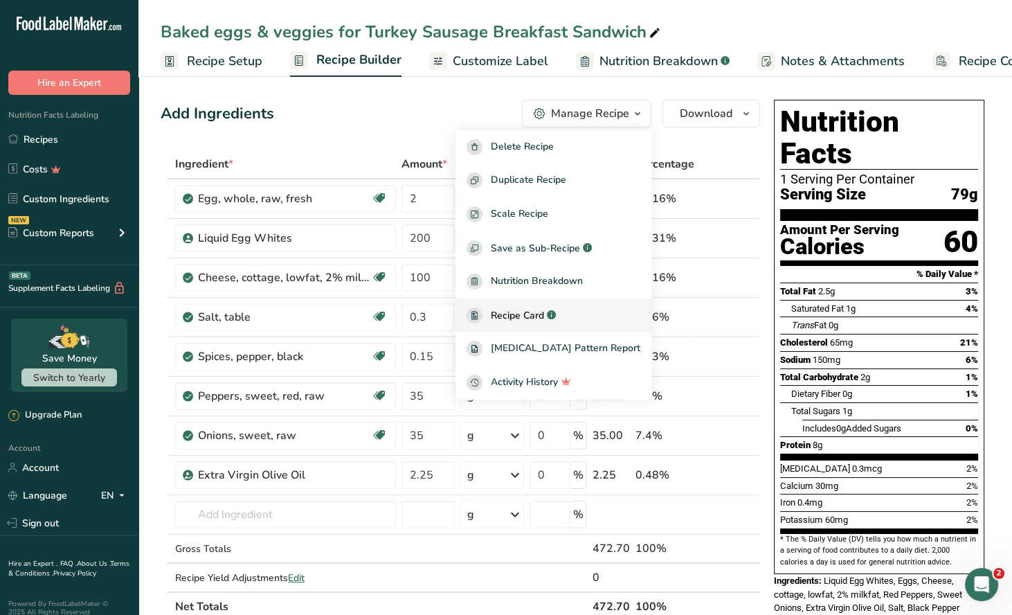
drag, startPoint x: 536, startPoint y: 317, endPoint x: 561, endPoint y: 314, distance: 25.1
click at [537, 317] on span "Recipe Card" at bounding box center [517, 315] width 53 height 15
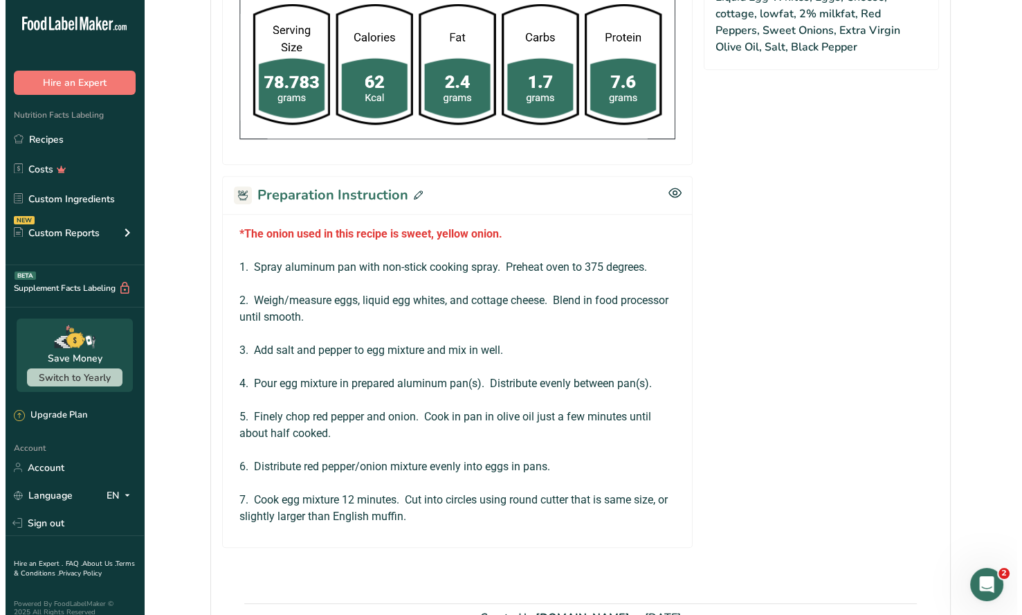
scroll to position [692, 0]
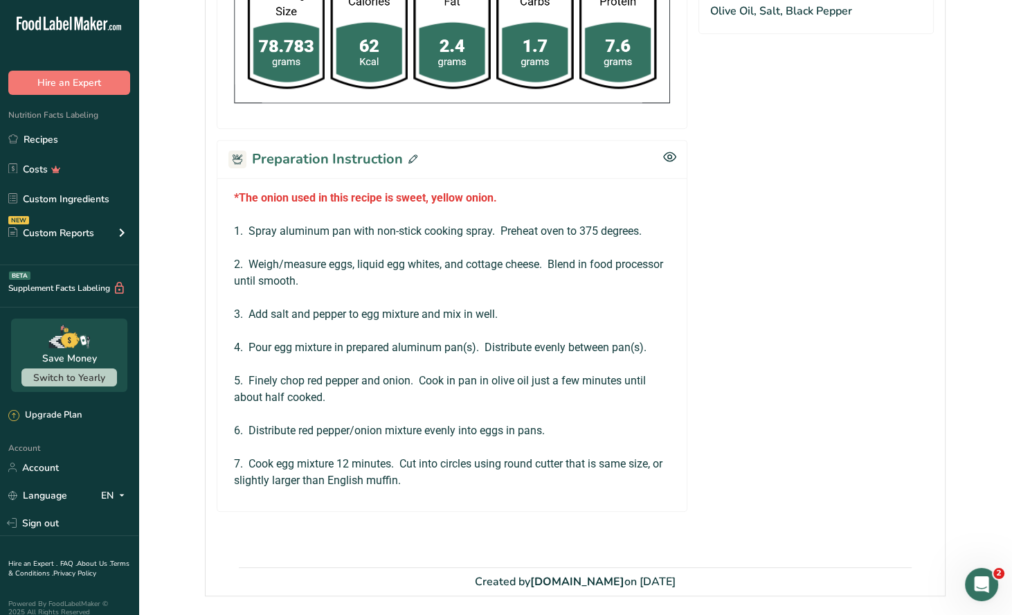
click at [408, 156] on icon at bounding box center [412, 158] width 9 height 9
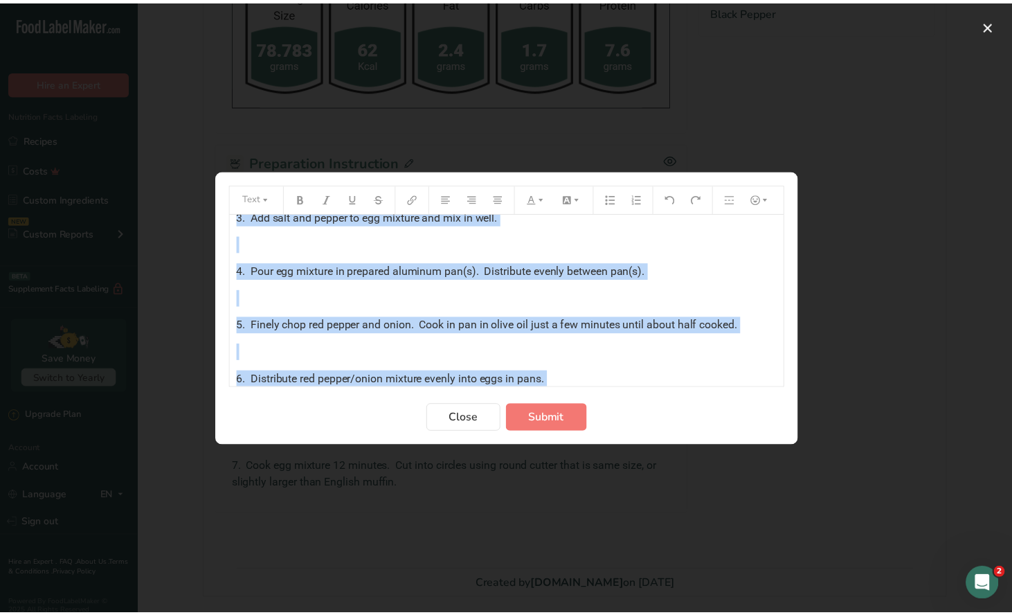
scroll to position [260, 0]
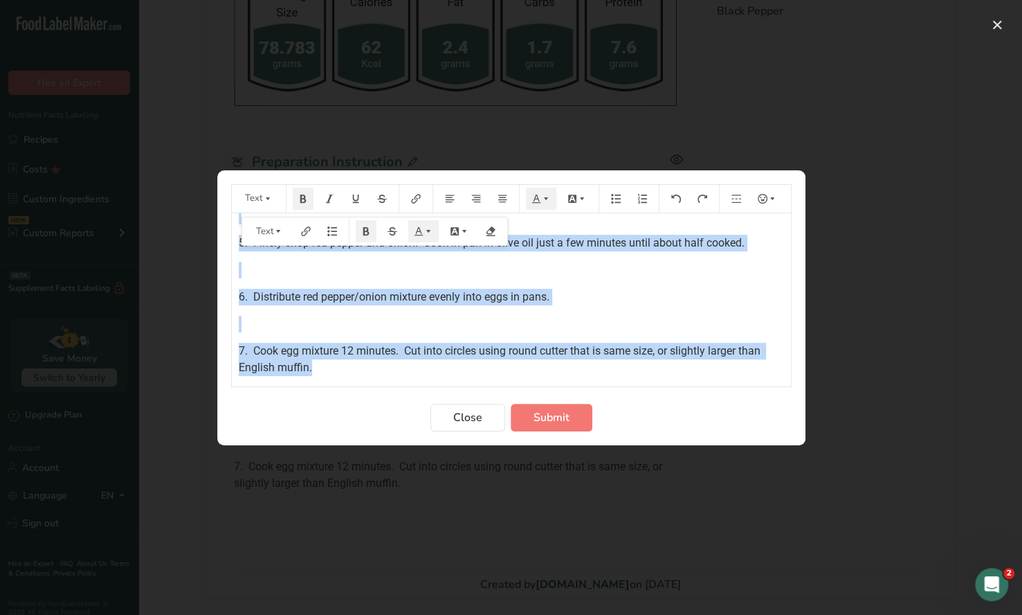
drag, startPoint x: 237, startPoint y: 229, endPoint x: 459, endPoint y: 381, distance: 269.0
click at [459, 381] on div "*The onion used in this recipe is sweet, yellow onion. ﻿ 1. Spray aluminum pan …" at bounding box center [511, 299] width 559 height 173
copy div "*The onion used in this recipe is sweet, yellow onion. ﻿ 1. Spray aluminum pan …"
drag, startPoint x: 458, startPoint y: 415, endPoint x: 479, endPoint y: 364, distance: 54.6
click at [458, 414] on span "Close" at bounding box center [467, 417] width 29 height 17
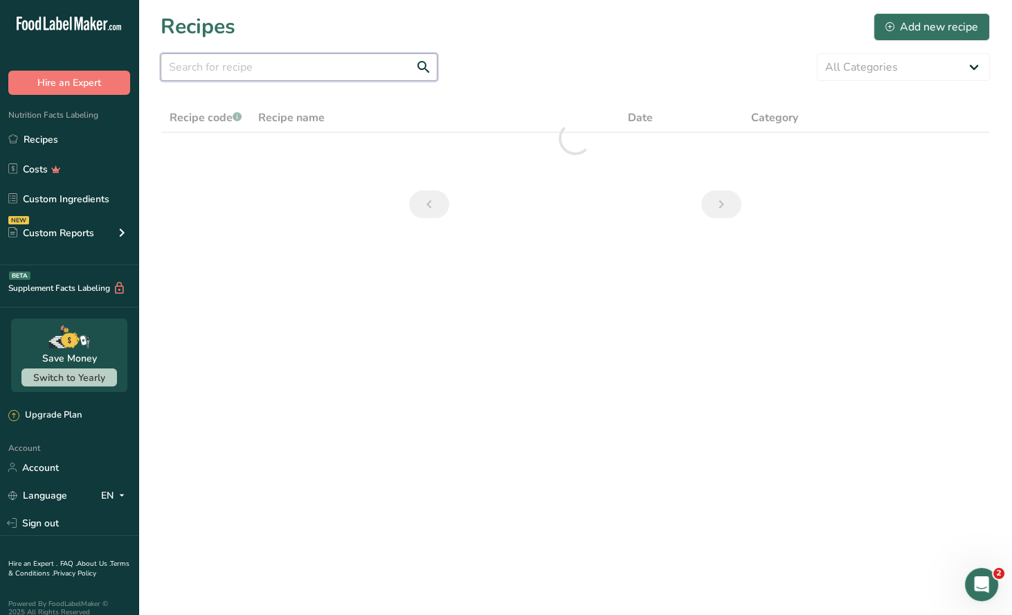
click at [203, 57] on input "text" at bounding box center [299, 67] width 277 height 28
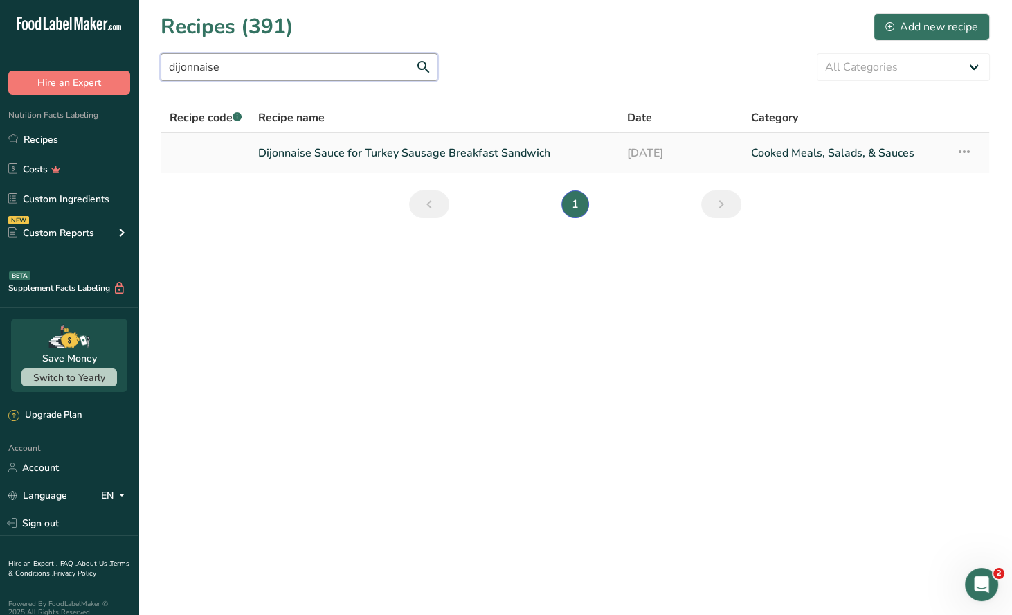
type input "dijonnaise"
click at [447, 151] on link "Dijonnaise Sauce for Turkey Sausage Breakfast Sandwich" at bounding box center [434, 152] width 352 height 29
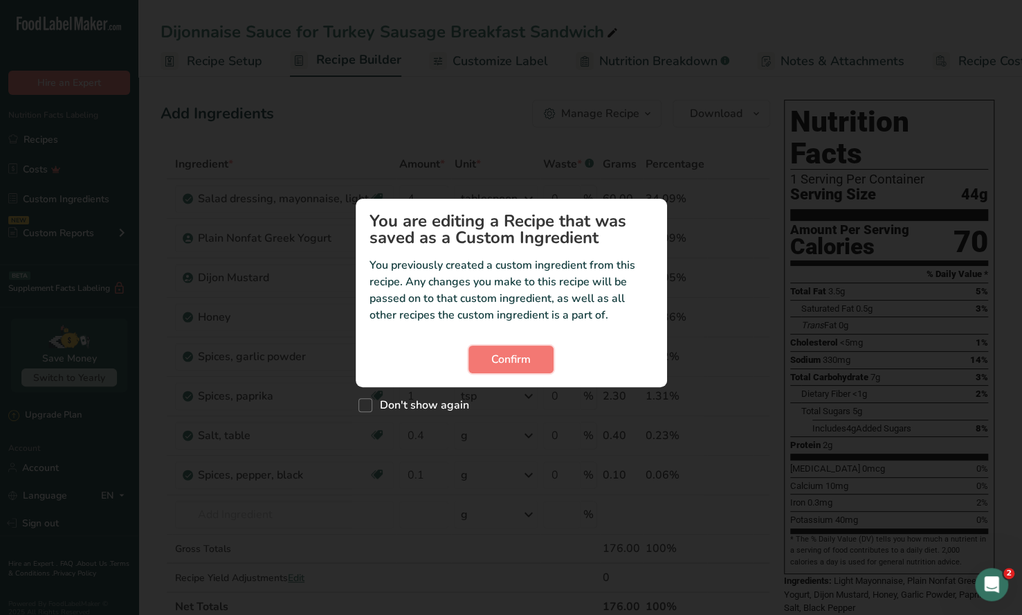
drag, startPoint x: 521, startPoint y: 350, endPoint x: 596, endPoint y: 302, distance: 89.3
click at [521, 349] on button "Confirm" at bounding box center [511, 359] width 85 height 28
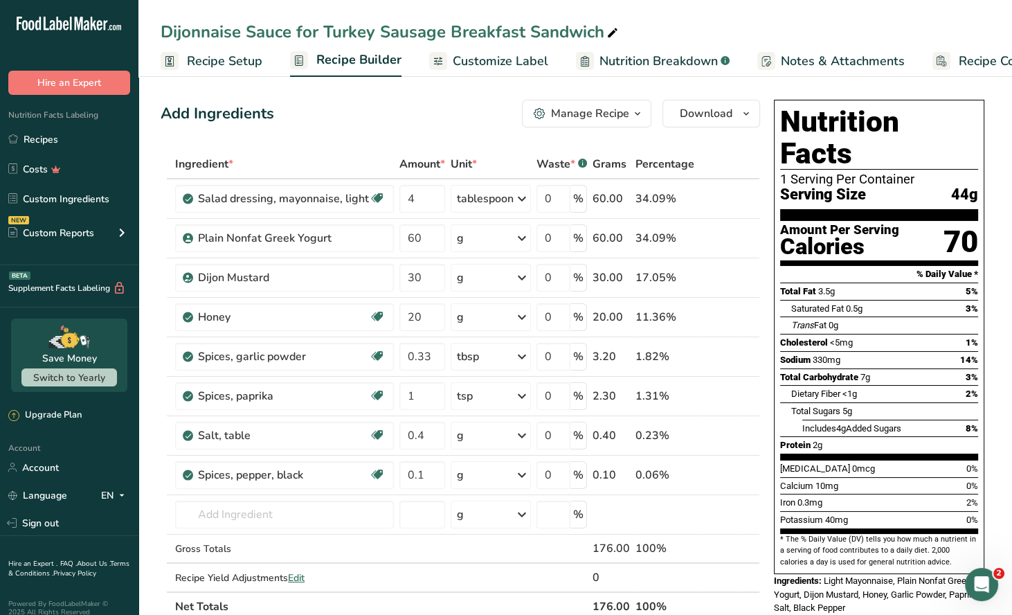
click at [624, 114] on div "Manage Recipe" at bounding box center [590, 113] width 78 height 17
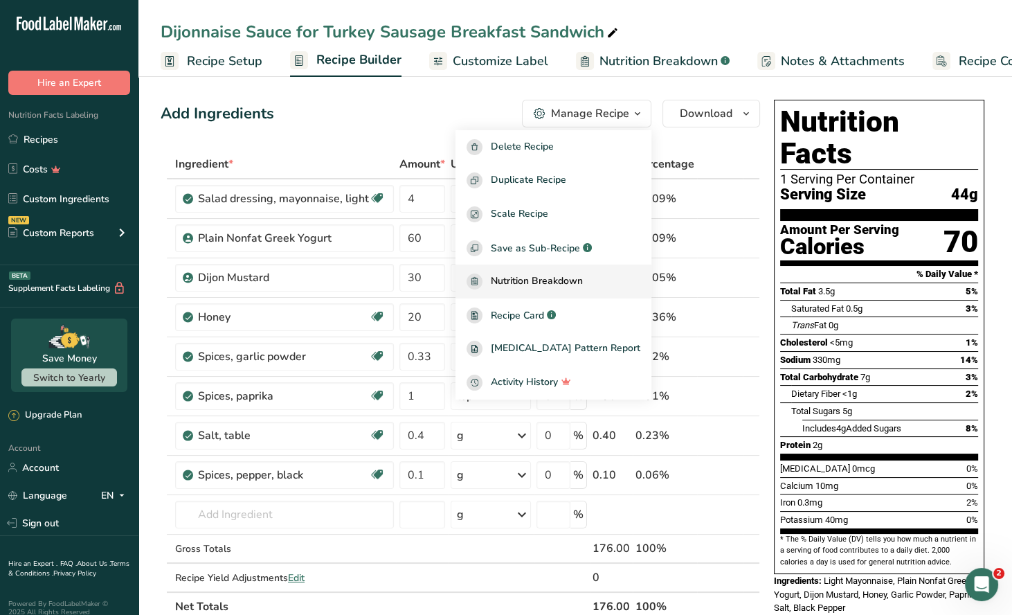
click at [544, 310] on span "Recipe Card" at bounding box center [517, 315] width 53 height 15
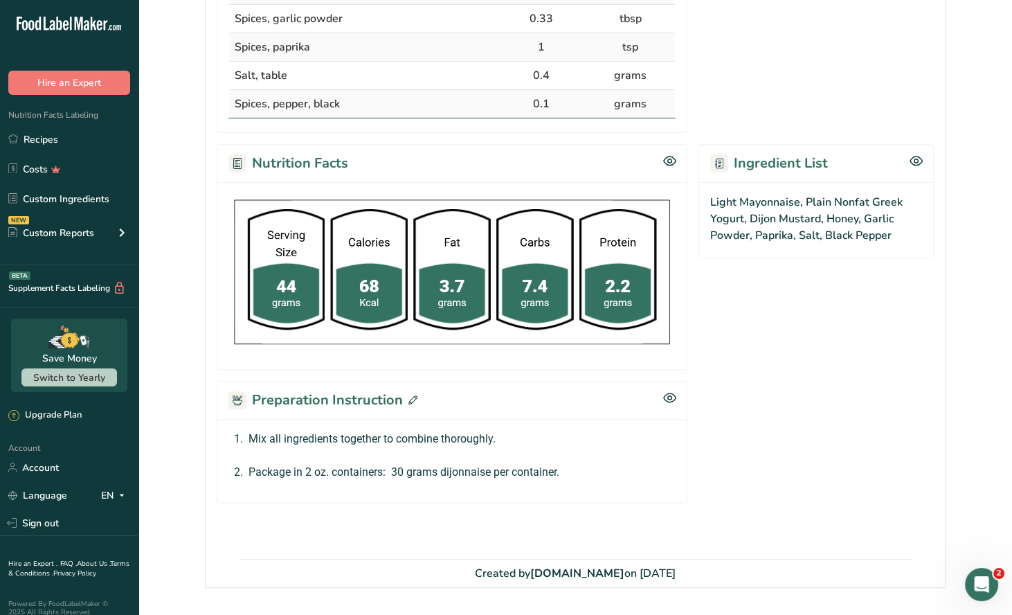
scroll to position [489, 0]
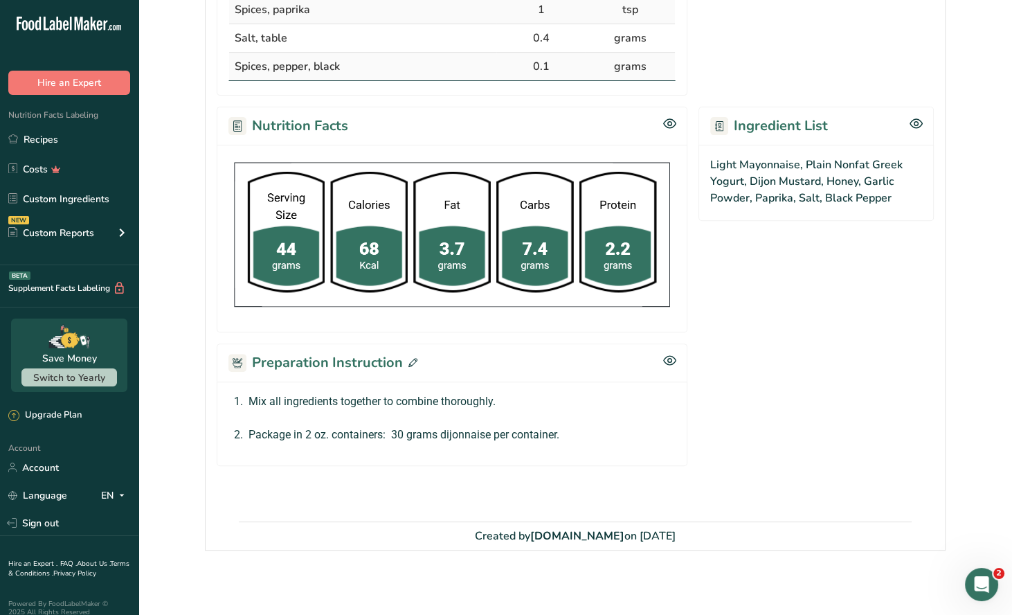
click at [410, 361] on icon at bounding box center [412, 362] width 9 height 9
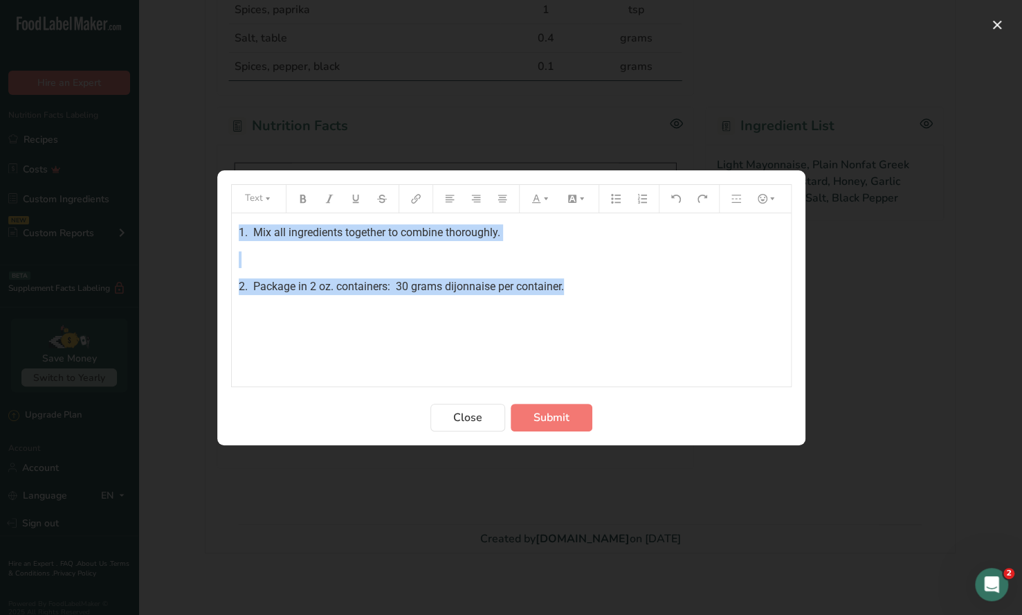
drag, startPoint x: 232, startPoint y: 238, endPoint x: 598, endPoint y: 296, distance: 370.8
click at [598, 296] on div "1. Mix all ingredients together to combine thoroughly. ﻿ 2. Package in 2 oz. co…" at bounding box center [511, 299] width 559 height 173
copy div "1. Mix all ingredients together to combine thoroughly. ﻿ 2. Package in 2 oz. co…"
drag, startPoint x: 479, startPoint y: 416, endPoint x: 429, endPoint y: 249, distance: 174.8
click at [479, 413] on span "Close" at bounding box center [467, 417] width 29 height 17
